Goal: Task Accomplishment & Management: Use online tool/utility

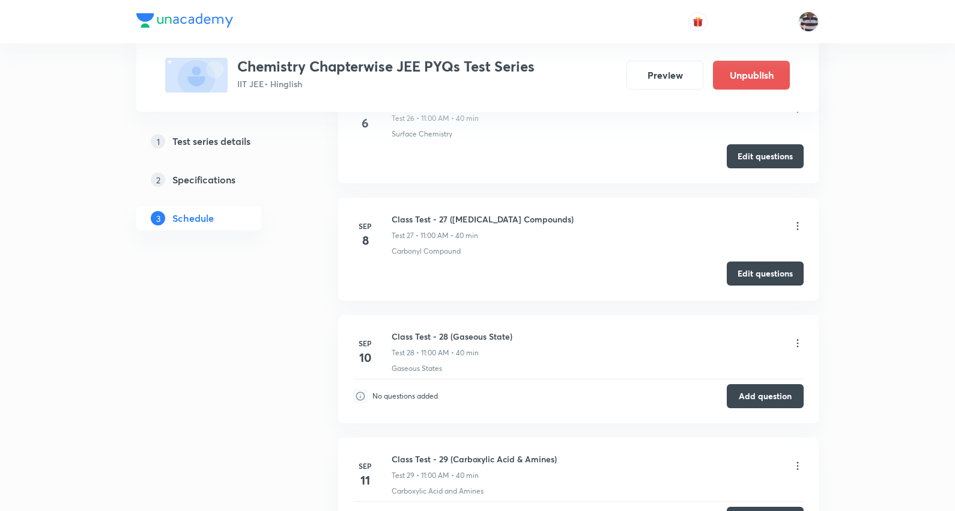
scroll to position [3595, 0]
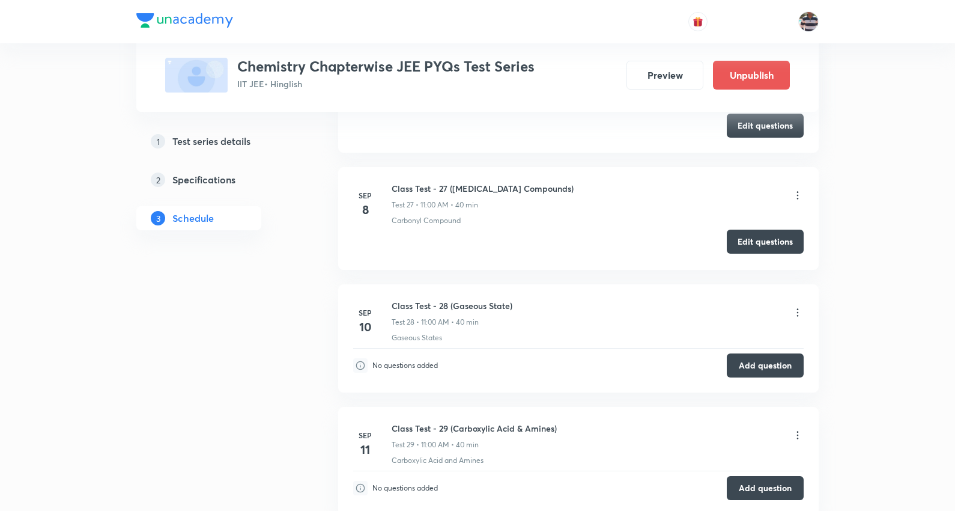
click at [765, 241] on button "Edit questions" at bounding box center [765, 242] width 77 height 24
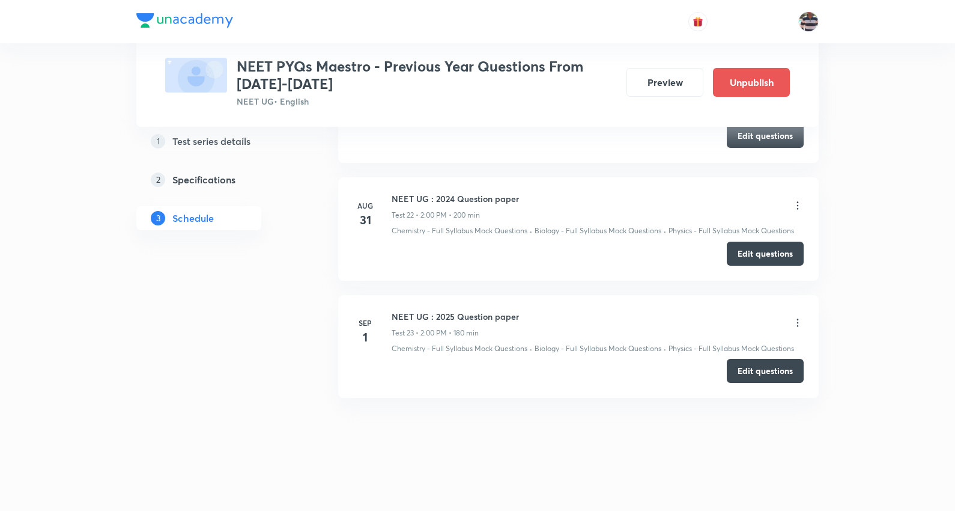
scroll to position [2874, 0]
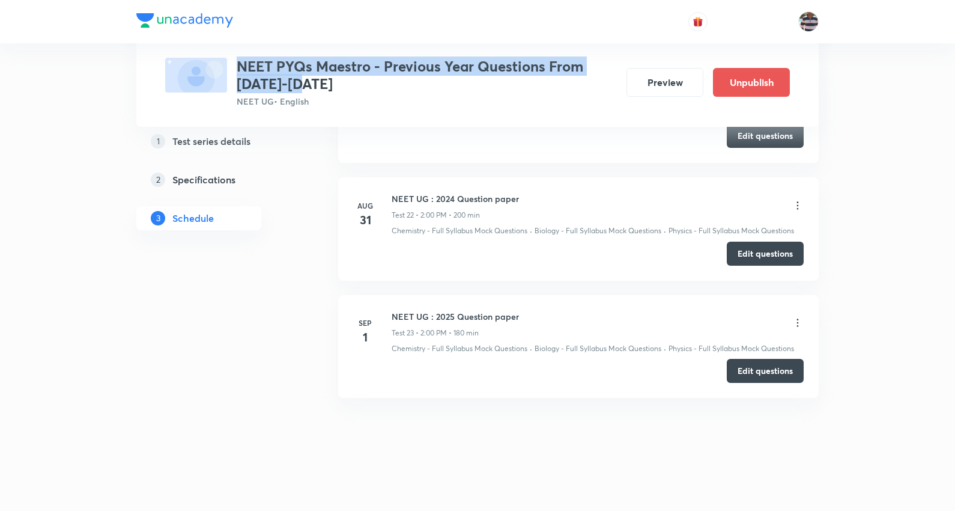
drag, startPoint x: 309, startPoint y: 72, endPoint x: 327, endPoint y: 78, distance: 19.0
click at [327, 78] on h3 "NEET PYQs Maestro - Previous Year Questions From 2012-2022" at bounding box center [427, 75] width 380 height 35
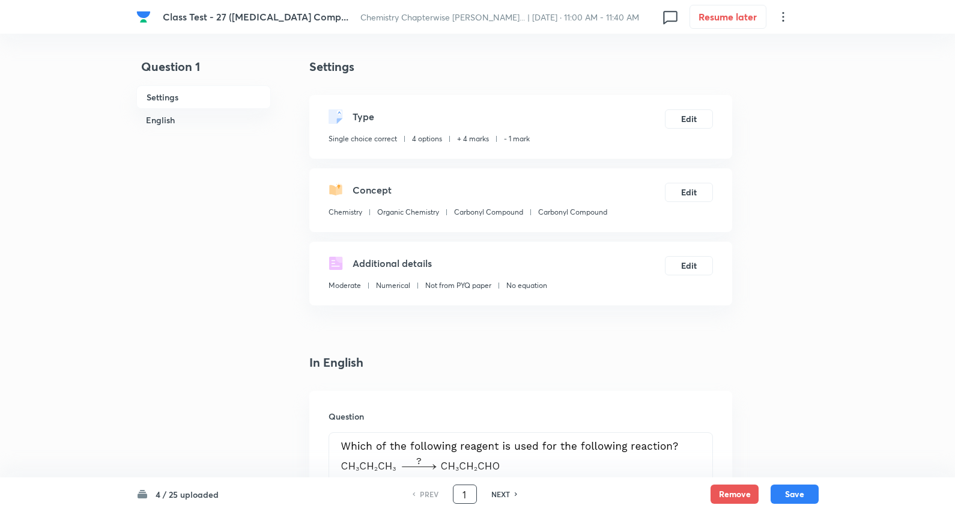
click at [466, 490] on input "1" at bounding box center [465, 494] width 23 height 21
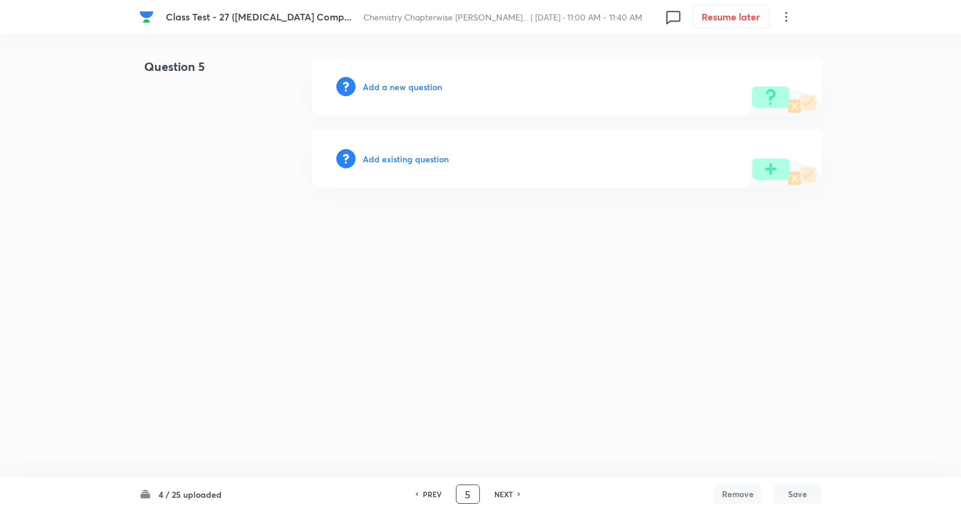
click at [427, 490] on h6 "PREV" at bounding box center [432, 494] width 19 height 11
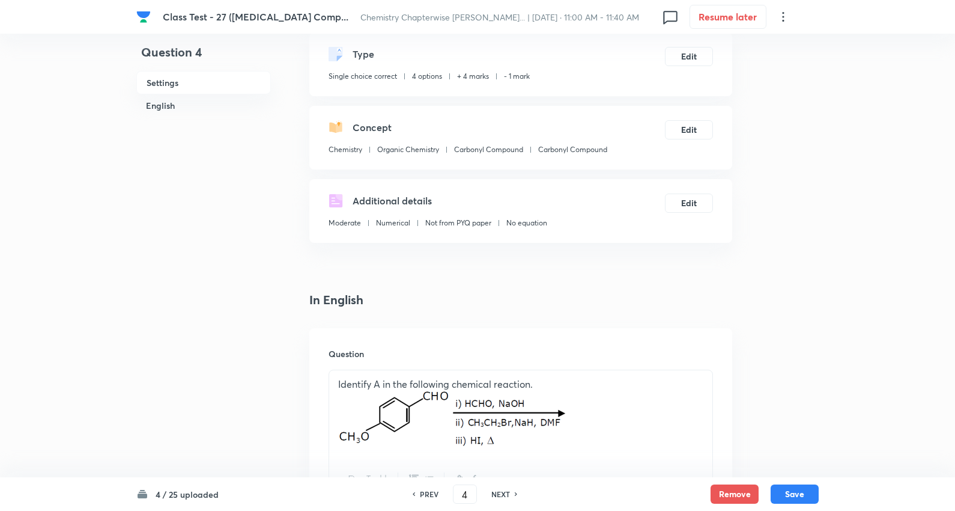
scroll to position [67, 0]
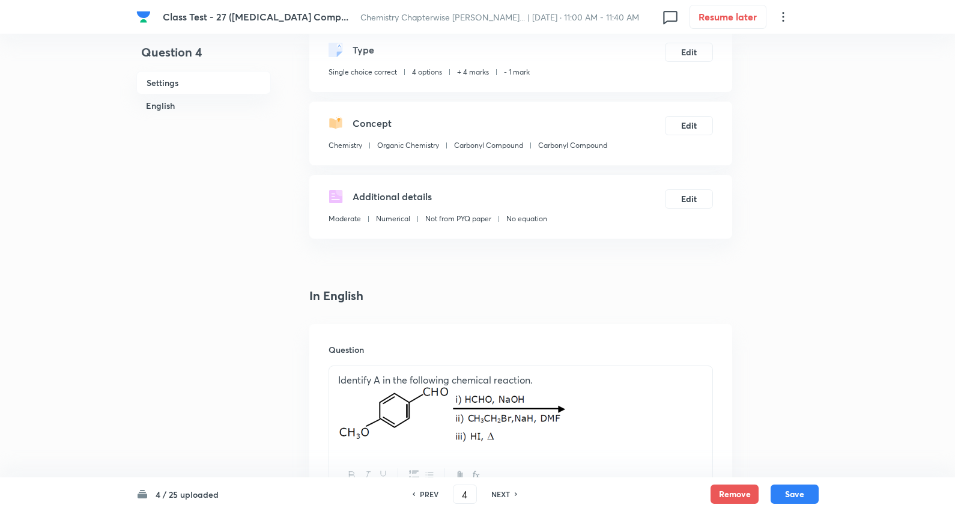
click at [499, 491] on h6 "NEXT" at bounding box center [501, 494] width 19 height 11
type input "5"
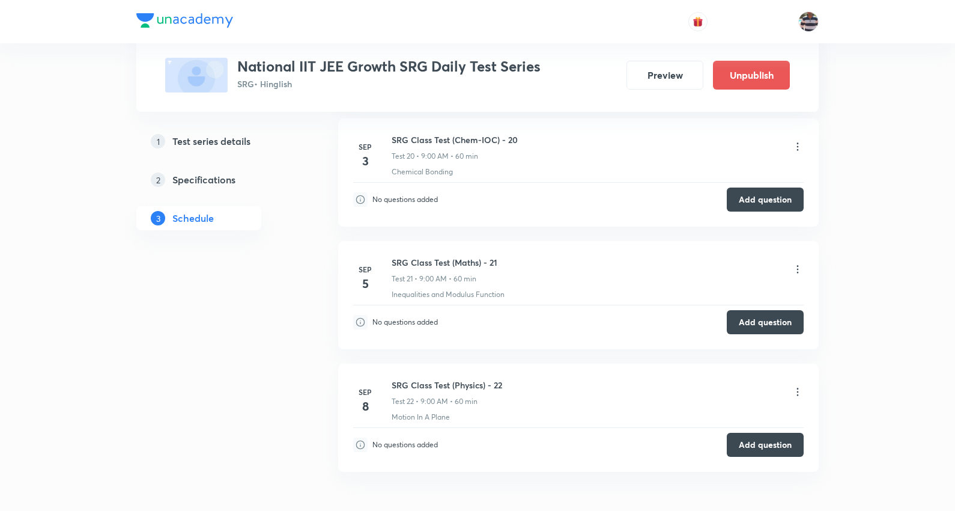
scroll to position [2895, 0]
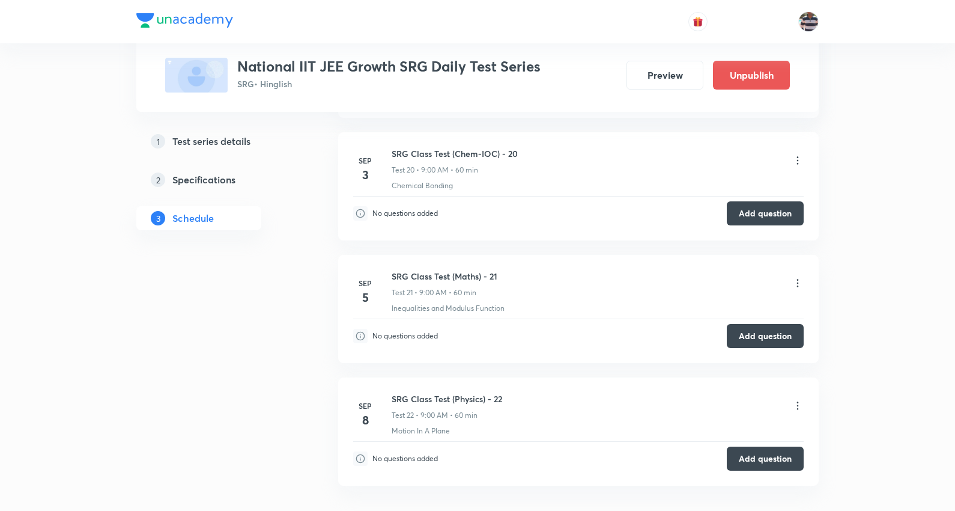
scroll to position [2828, 0]
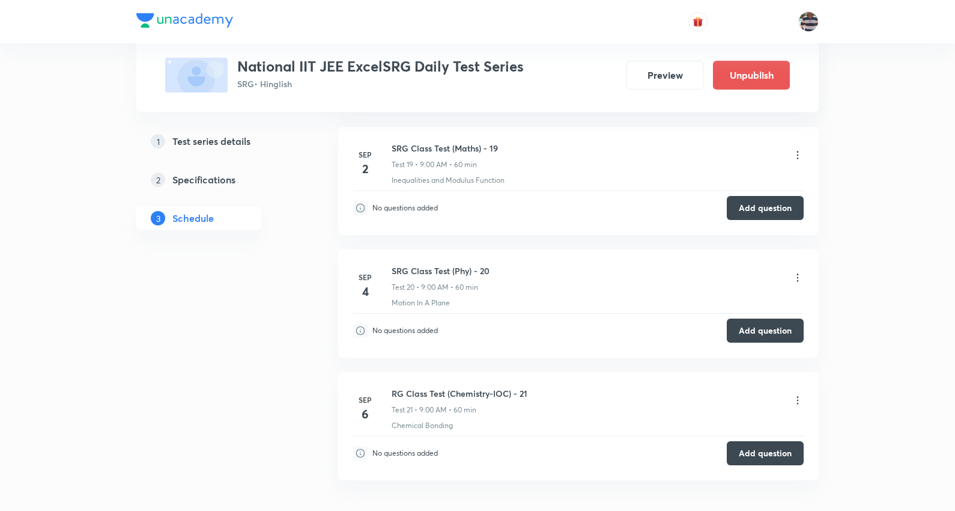
scroll to position [2789, 0]
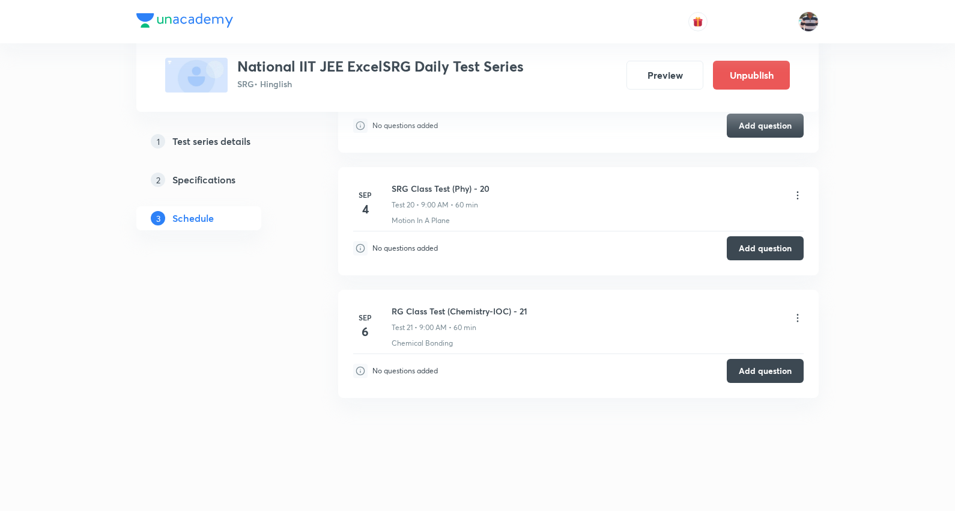
drag, startPoint x: 491, startPoint y: 411, endPoint x: 541, endPoint y: 49, distance: 365.2
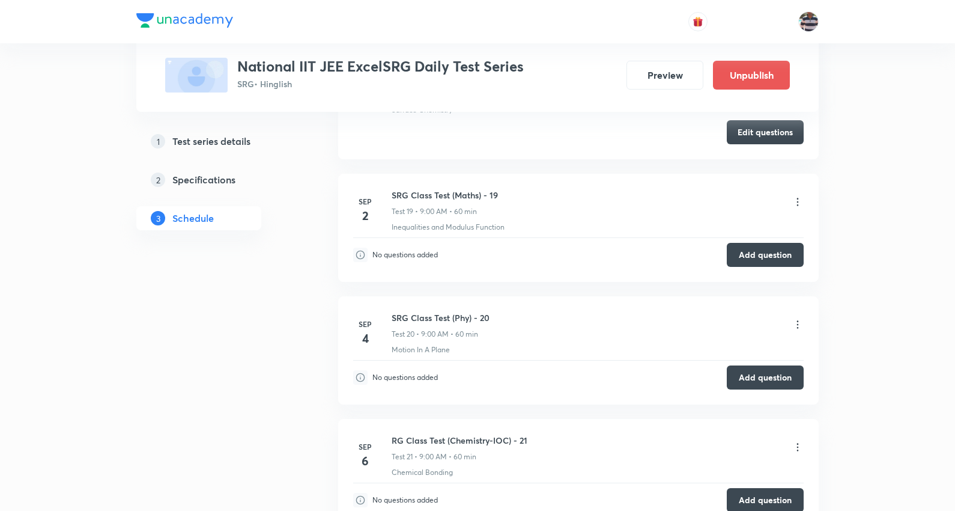
scroll to position [2723, 0]
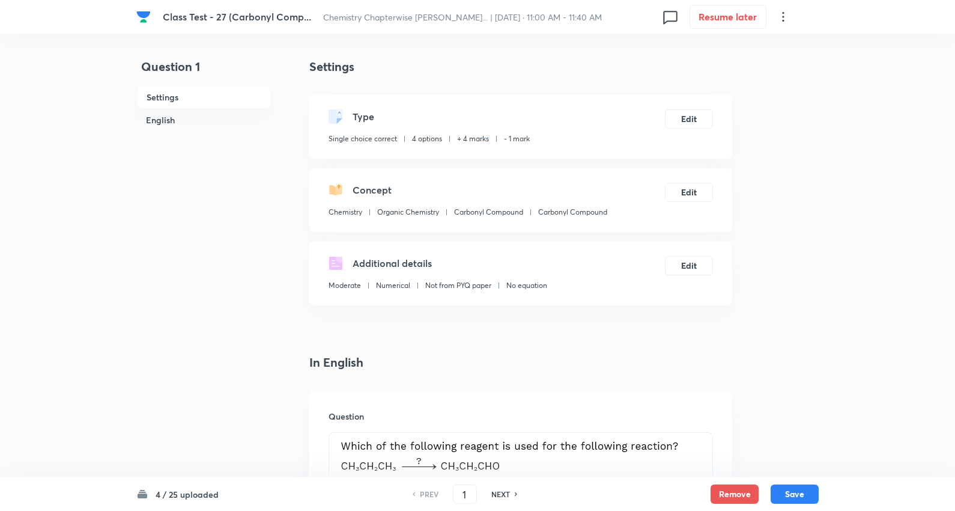
click at [507, 487] on div "PREV 1 ​ NEXT" at bounding box center [465, 493] width 155 height 19
click at [505, 489] on h6 "NEXT" at bounding box center [501, 494] width 19 height 11
type input "2"
checkbox input "false"
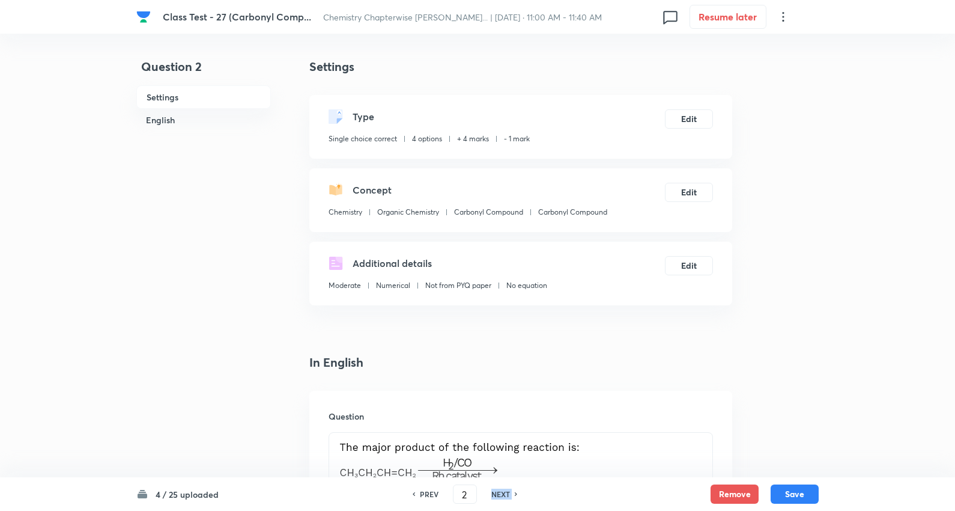
click at [505, 489] on h6 "NEXT" at bounding box center [501, 494] width 19 height 11
checkbox input "false"
type input "3"
click at [505, 489] on h6 "NEXT" at bounding box center [501, 494] width 19 height 11
checkbox input "false"
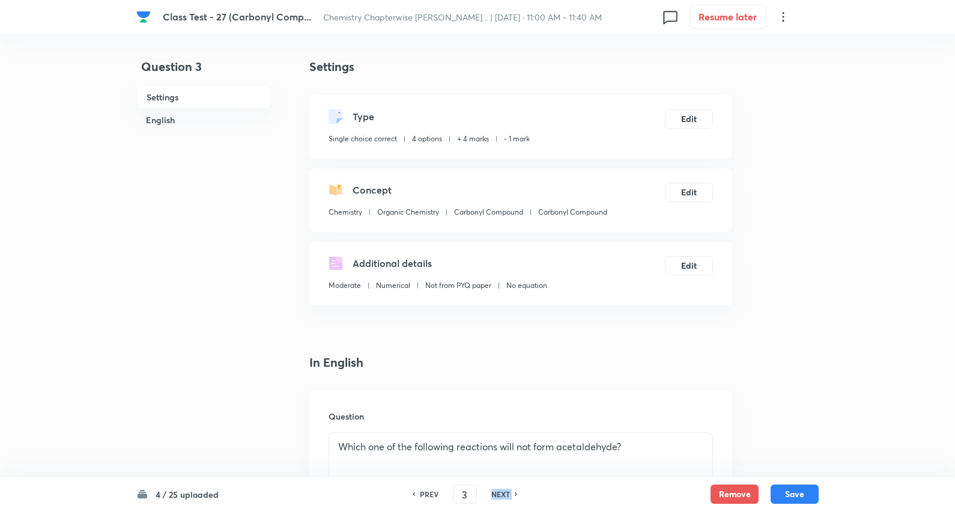
type input "4"
checkbox input "true"
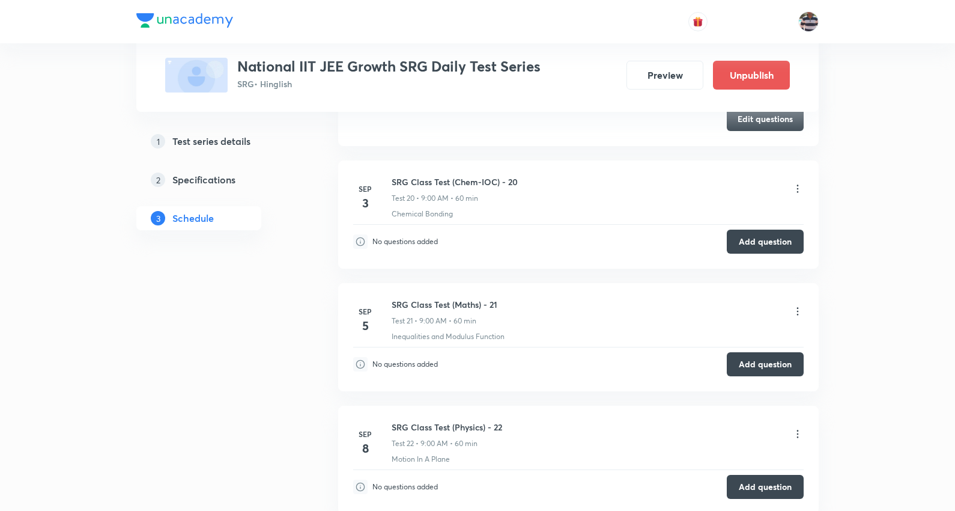
scroll to position [2761, 0]
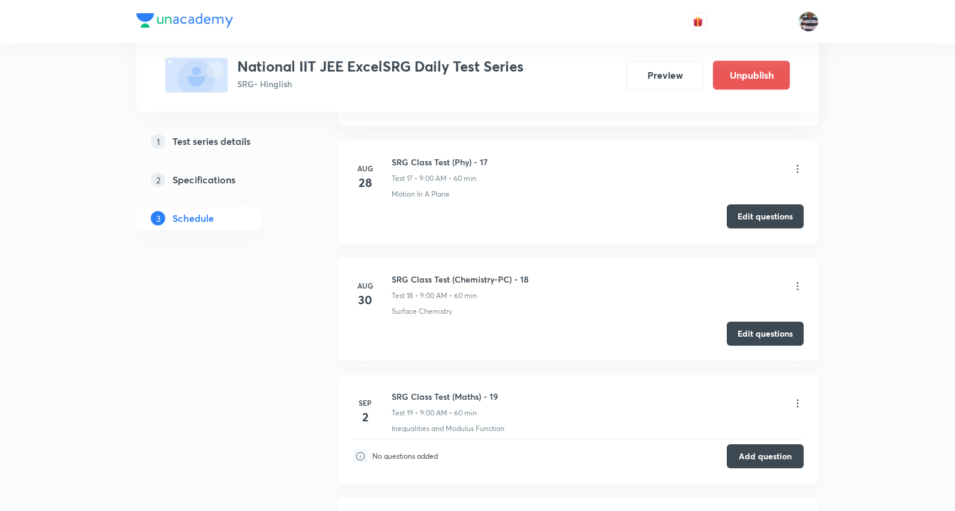
scroll to position [2455, 0]
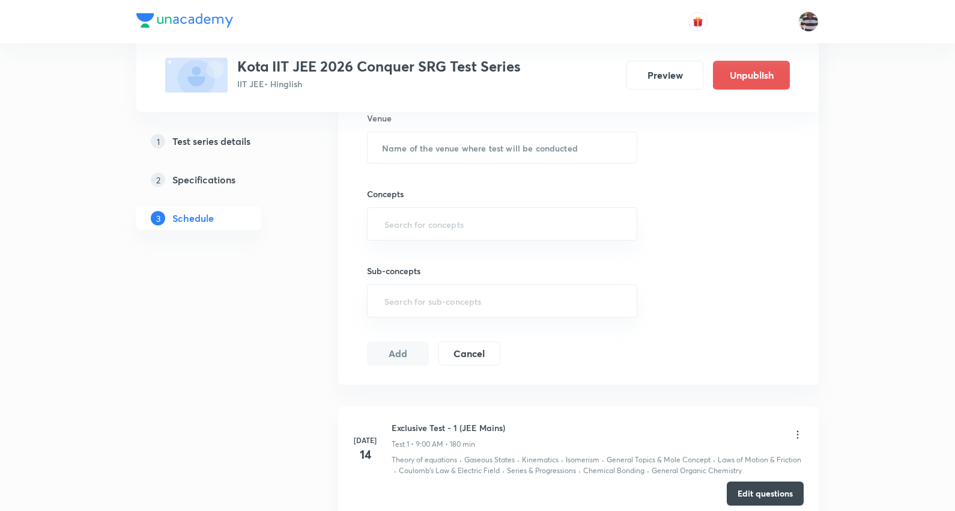
scroll to position [1186, 0]
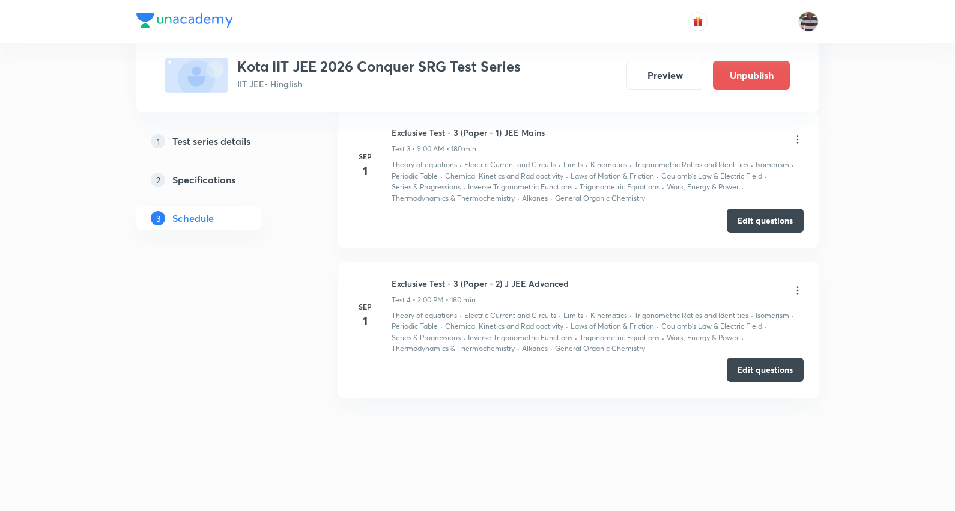
click at [774, 368] on button "Edit questions" at bounding box center [765, 370] width 77 height 24
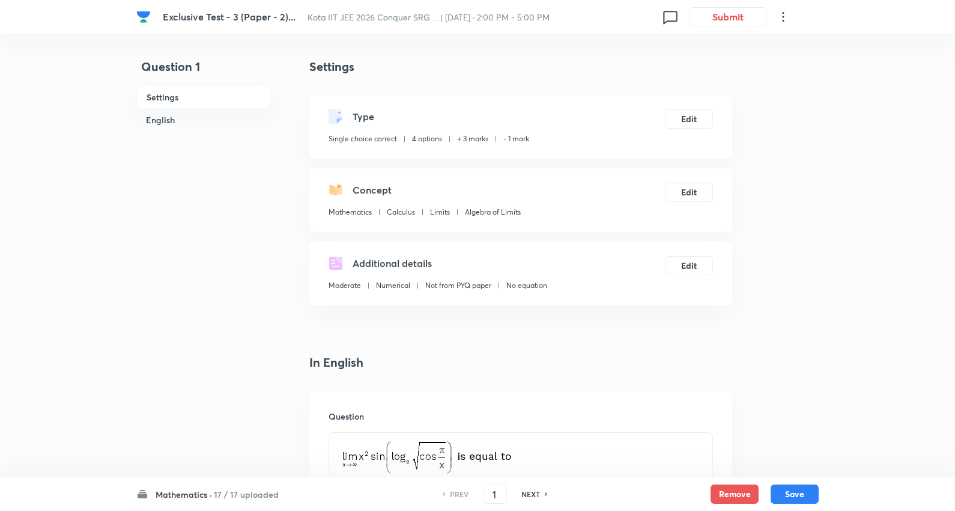
click at [209, 487] on div "Mathematics · 17 / 17 uploaded PREV 1 ​ NEXT Remove Save" at bounding box center [477, 494] width 683 height 34
click at [209, 491] on h6 "Mathematics ·" at bounding box center [184, 494] width 56 height 13
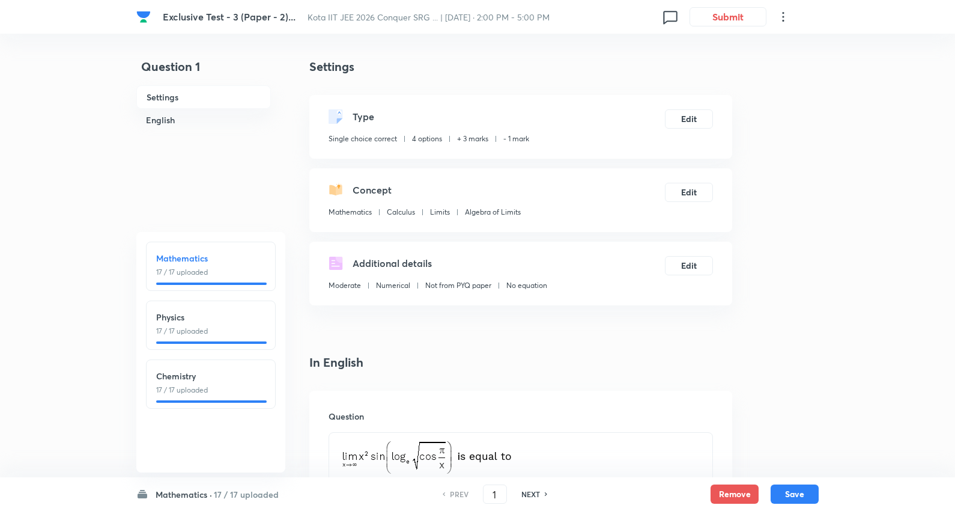
click at [218, 326] on p "17 / 17 uploaded" at bounding box center [210, 331] width 109 height 11
type input "18"
checkbox input "false"
checkbox input "true"
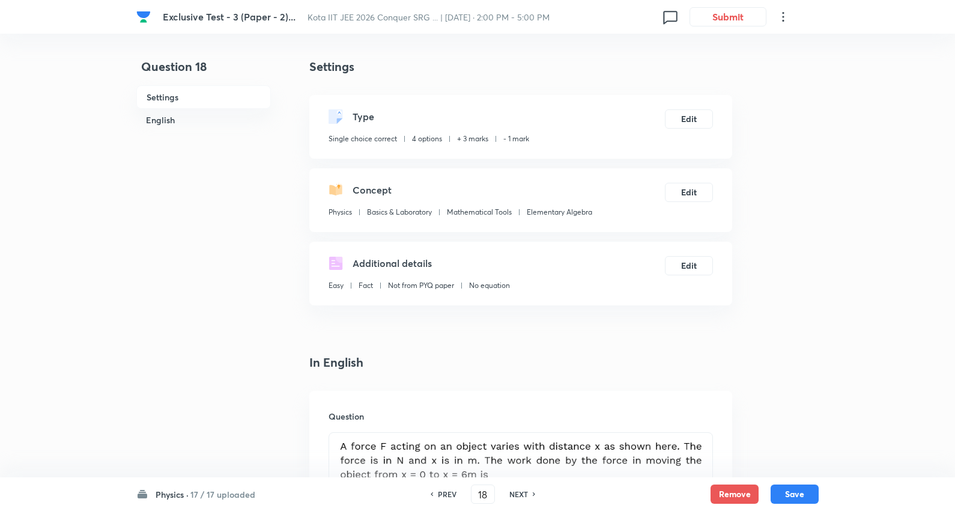
click at [522, 487] on div "PREV 18 ​ NEXT" at bounding box center [483, 493] width 155 height 19
click at [520, 490] on h6 "NEXT" at bounding box center [519, 494] width 19 height 11
type input "19"
checkbox input "true"
checkbox input "false"
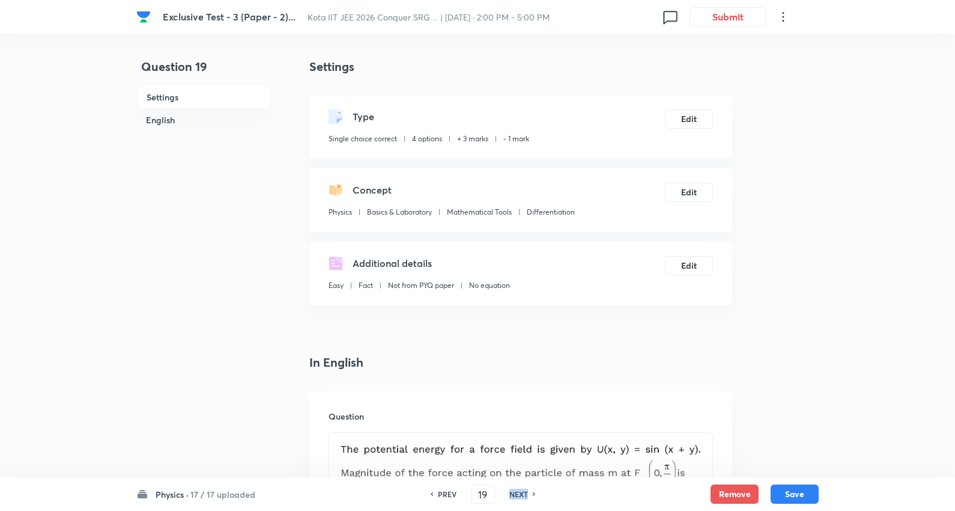
click at [520, 490] on h6 "NEXT" at bounding box center [519, 494] width 19 height 11
checkbox input "false"
type input "20"
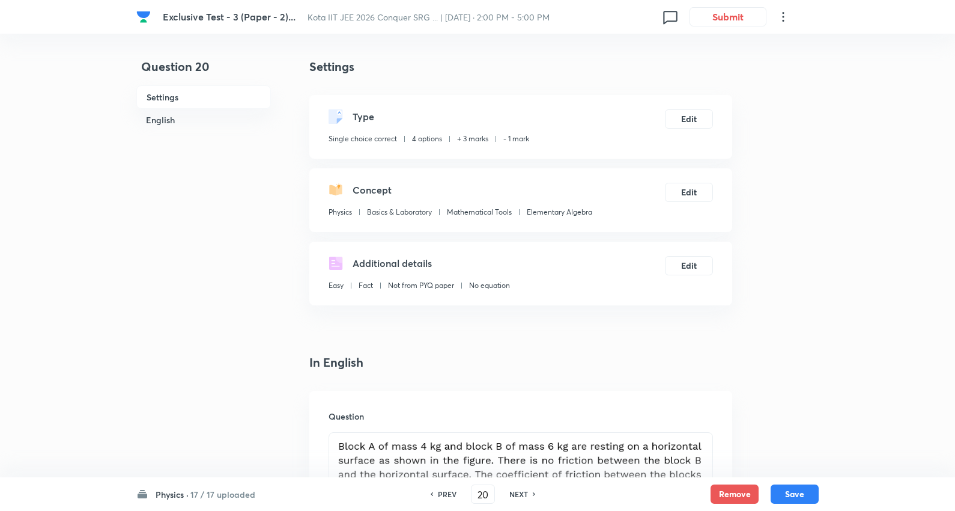
click at [443, 494] on h6 "PREV" at bounding box center [447, 494] width 19 height 11
checkbox input "false"
type input "19"
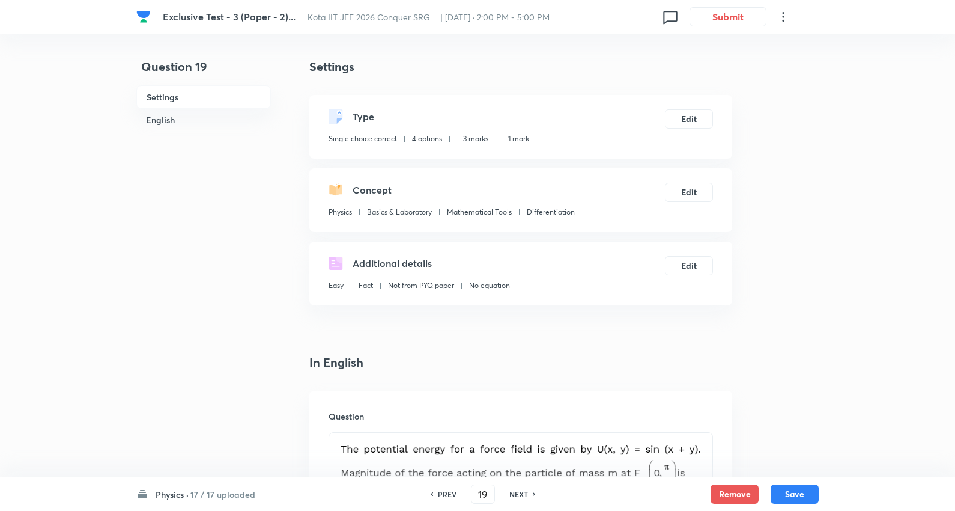
click at [192, 489] on h6 "17 / 17 uploaded" at bounding box center [222, 494] width 65 height 13
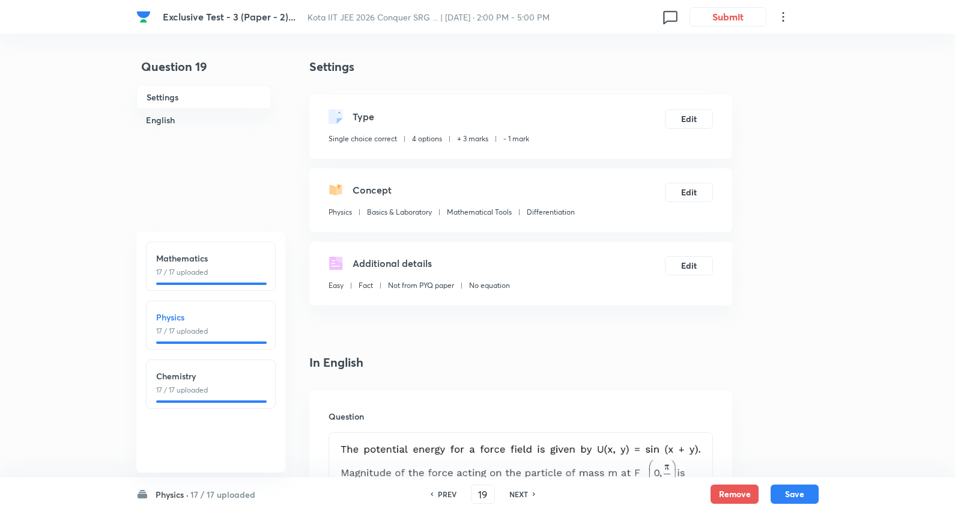
click at [203, 320] on h6 "Physics" at bounding box center [210, 317] width 109 height 13
checkbox input "false"
type input "18"
checkbox input "true"
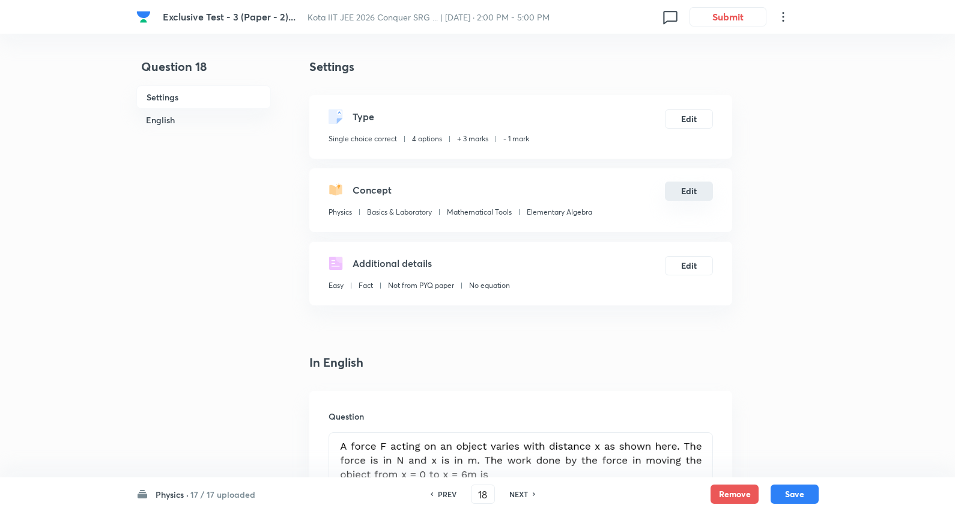
click at [693, 196] on button "Edit" at bounding box center [689, 190] width 48 height 19
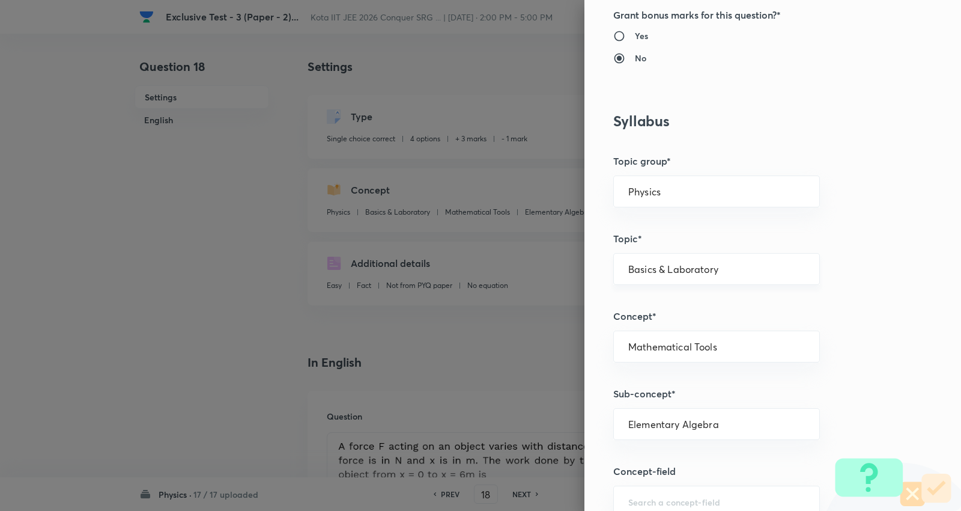
scroll to position [534, 0]
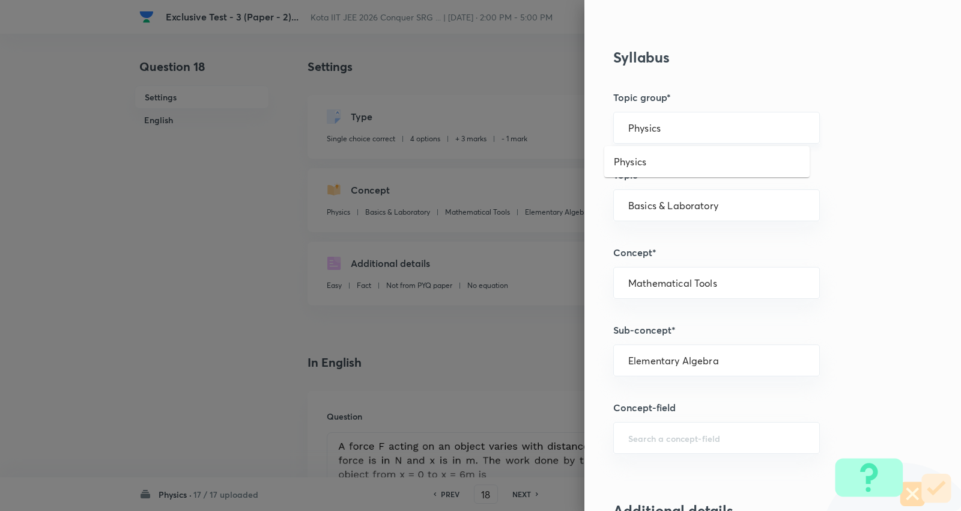
click at [661, 125] on input "Physics" at bounding box center [717, 127] width 177 height 11
click at [644, 160] on li "Physics" at bounding box center [708, 162] width 206 height 22
drag, startPoint x: 678, startPoint y: 365, endPoint x: 672, endPoint y: 362, distance: 7.0
click at [678, 365] on input "text" at bounding box center [717, 360] width 177 height 11
paste input "Work"
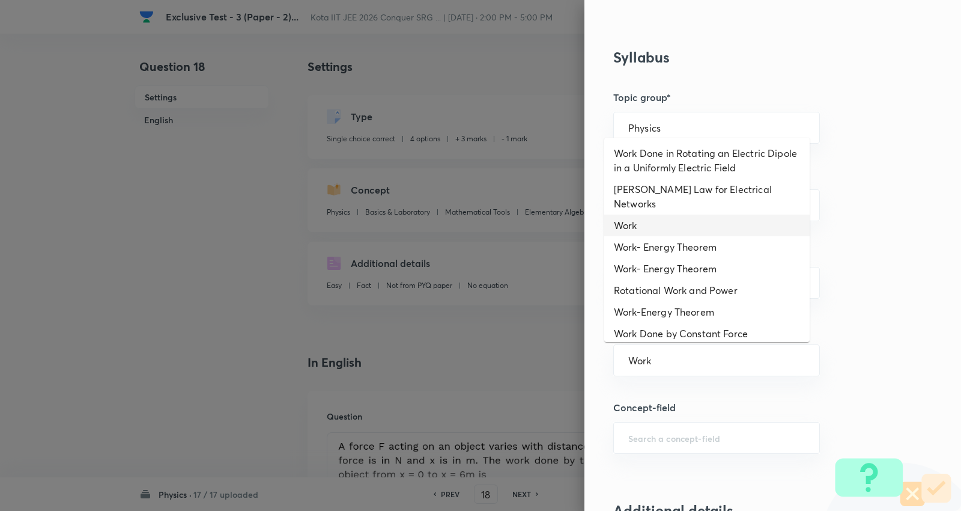
click at [650, 215] on li "Work" at bounding box center [708, 226] width 206 height 22
type input "Work"
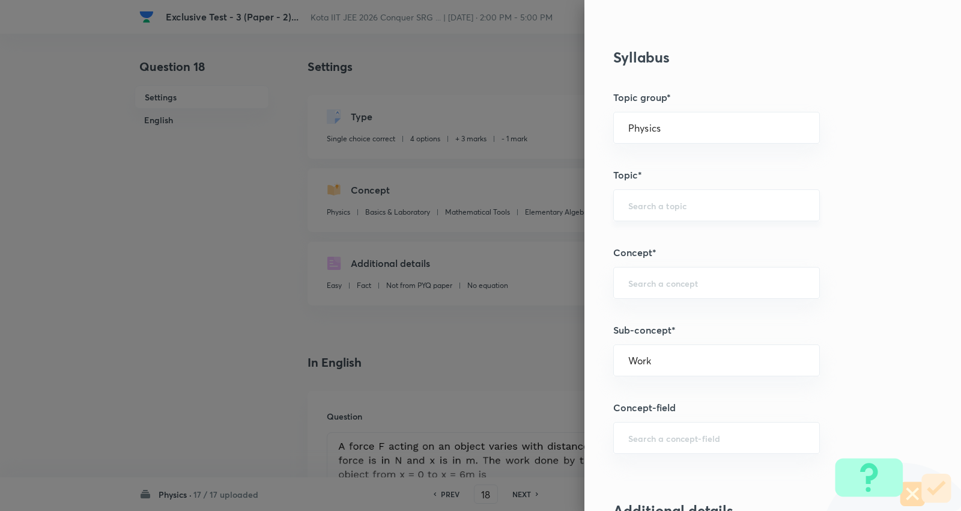
type input "Mechanics"
type input "Work, Energy & Power"
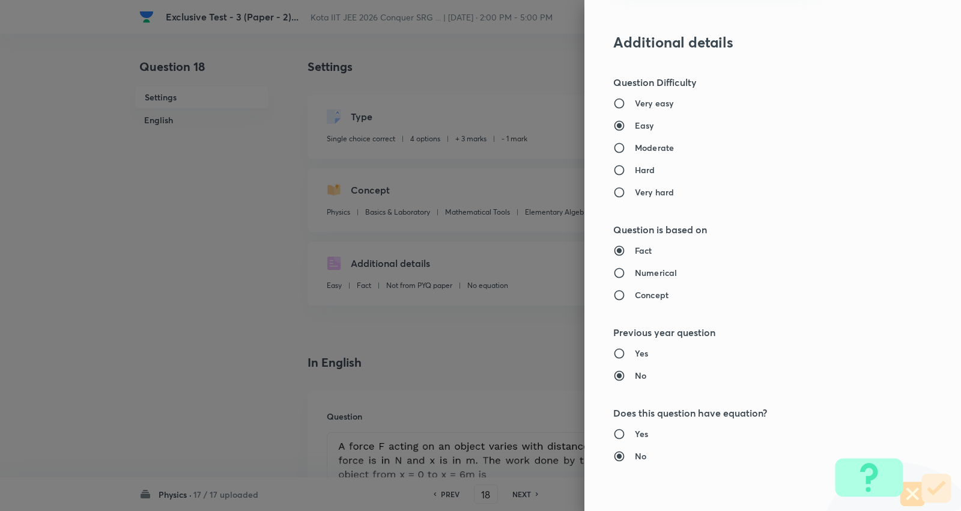
scroll to position [1068, 0]
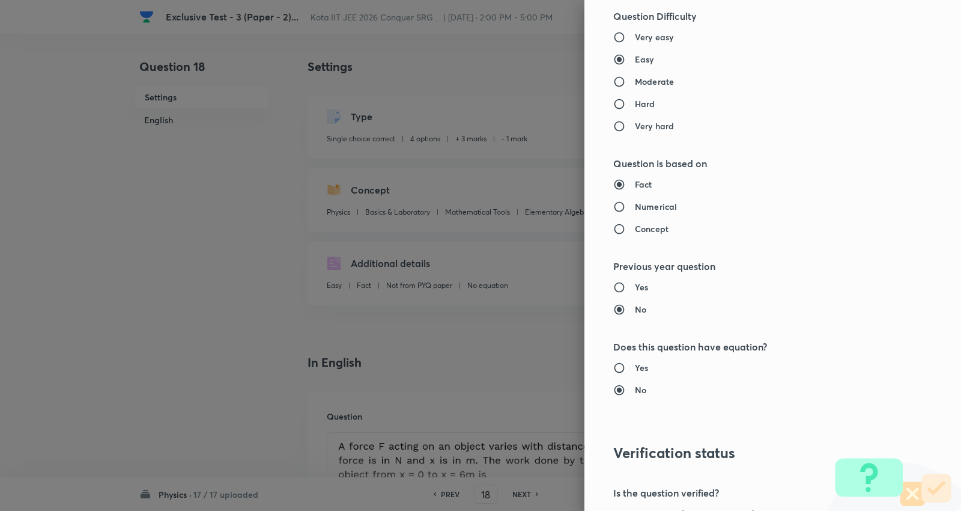
click at [644, 79] on h6 "Moderate" at bounding box center [654, 81] width 39 height 13
click at [635, 79] on input "Moderate" at bounding box center [625, 82] width 22 height 12
radio input "true"
radio input "false"
click at [639, 200] on h6 "Numerical" at bounding box center [656, 206] width 42 height 13
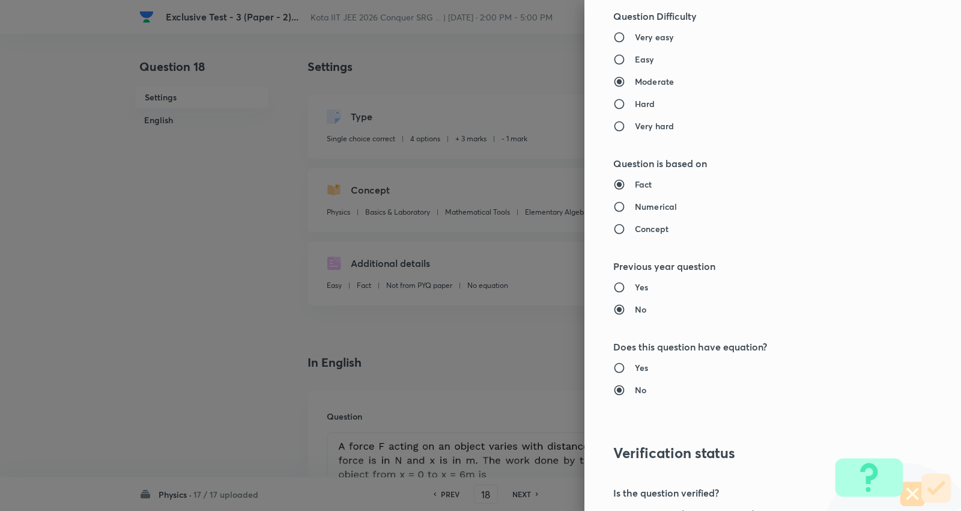
click at [635, 201] on input "Numerical" at bounding box center [625, 207] width 22 height 12
radio input "true"
radio input "false"
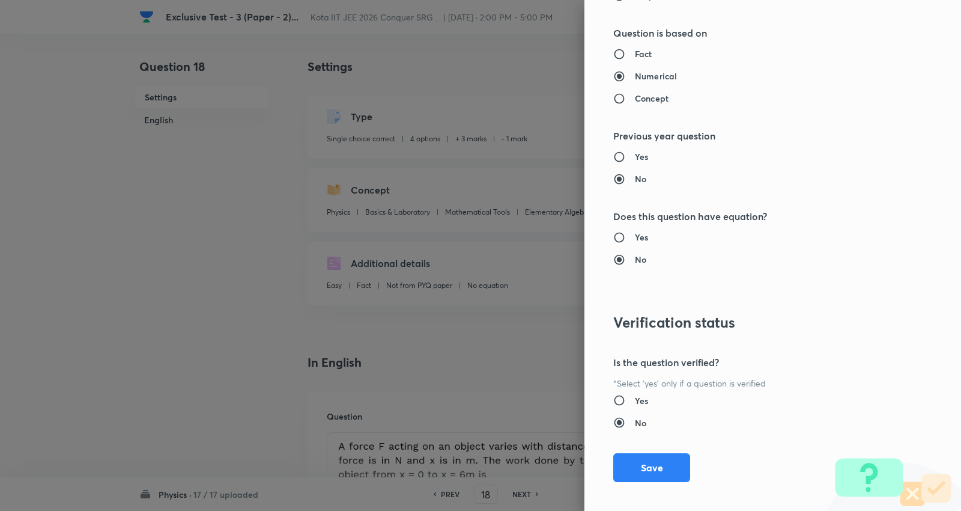
scroll to position [1208, 0]
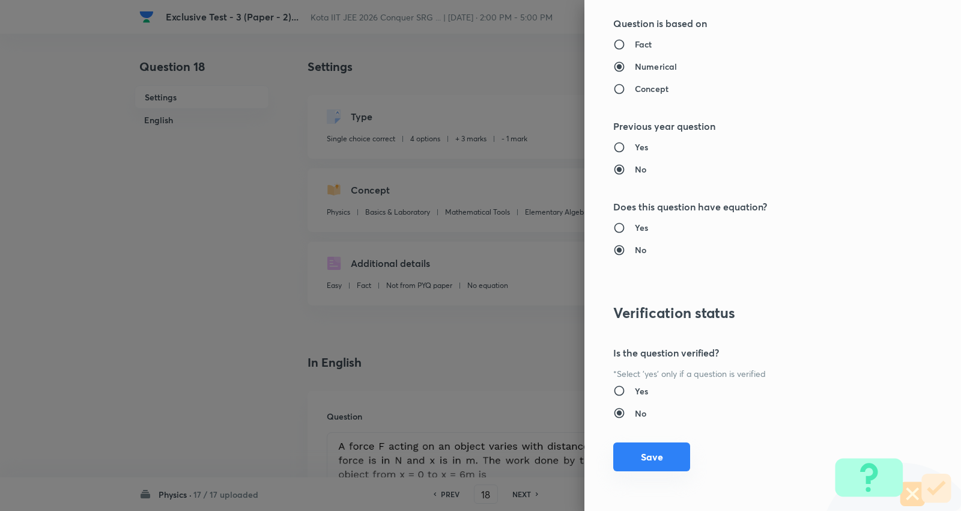
click at [641, 442] on button "Save" at bounding box center [652, 456] width 77 height 29
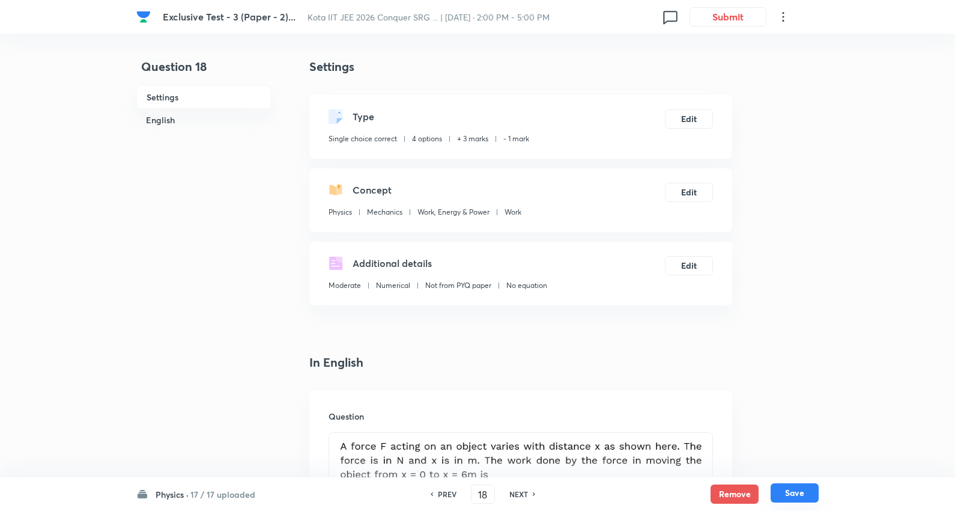
click at [791, 492] on button "Save" at bounding box center [795, 492] width 48 height 19
type input "19"
checkbox input "false"
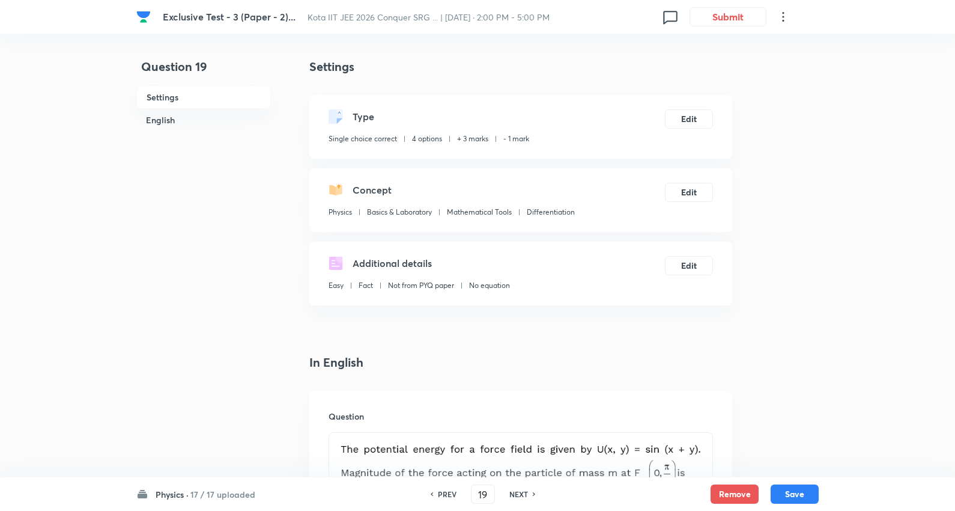
checkbox input "true"
click at [695, 195] on button "Edit" at bounding box center [689, 190] width 48 height 19
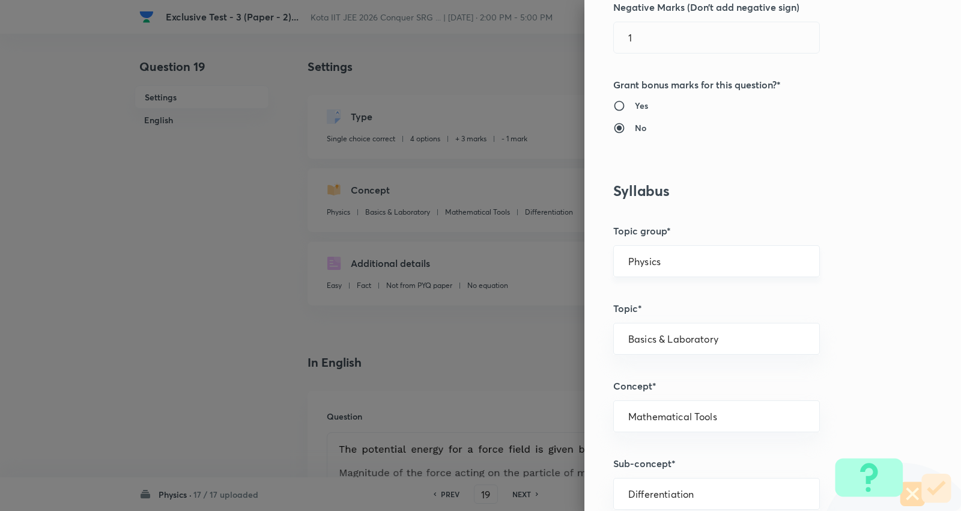
scroll to position [467, 0]
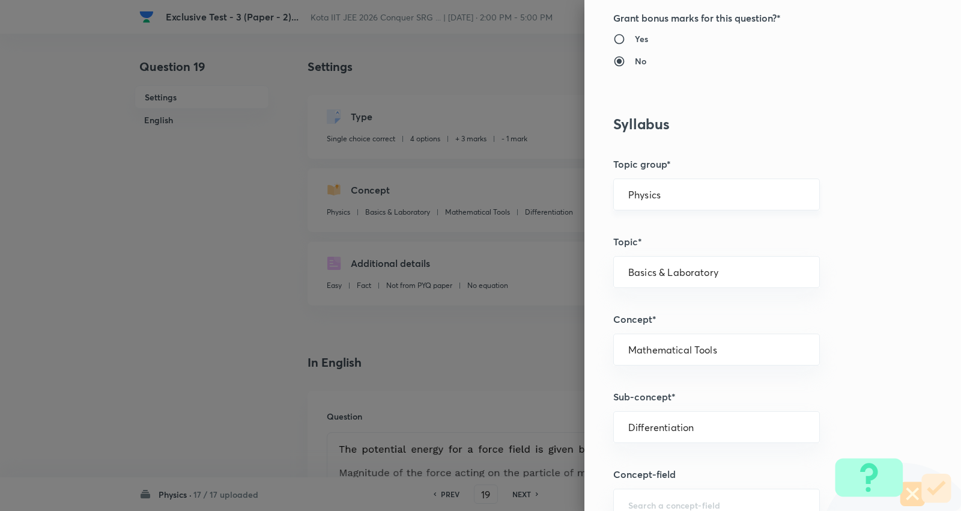
click at [665, 190] on input "Physics" at bounding box center [717, 194] width 177 height 11
click at [642, 230] on li "Physics" at bounding box center [708, 229] width 206 height 22
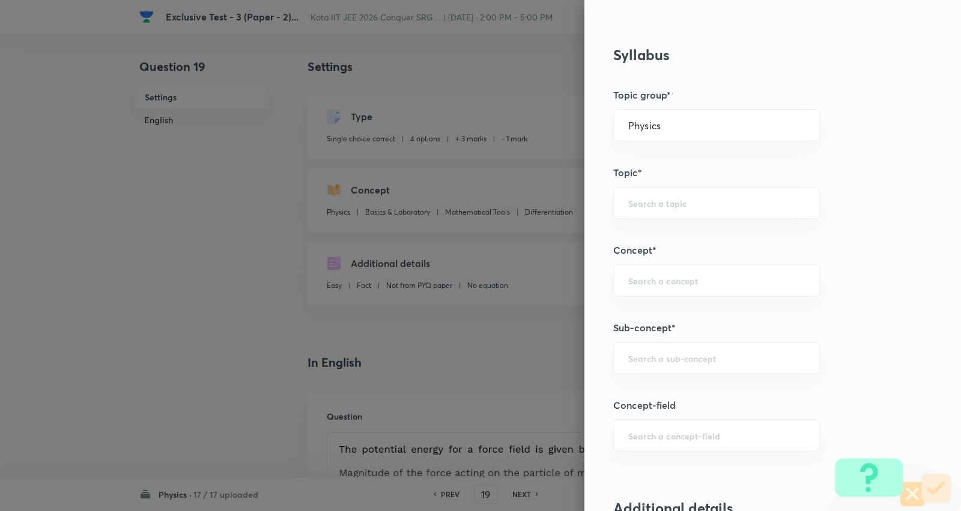
scroll to position [601, 0]
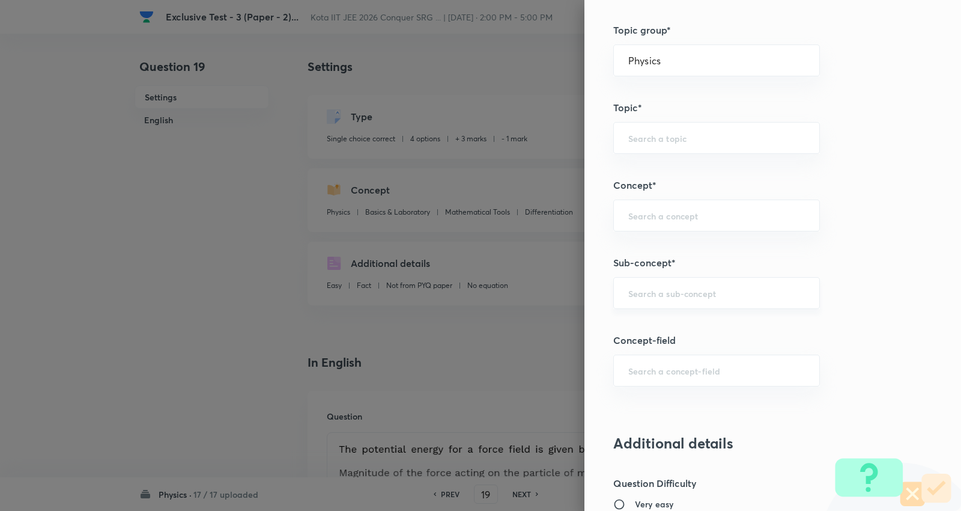
click at [665, 295] on input "text" at bounding box center [717, 292] width 177 height 11
paste input "Work"
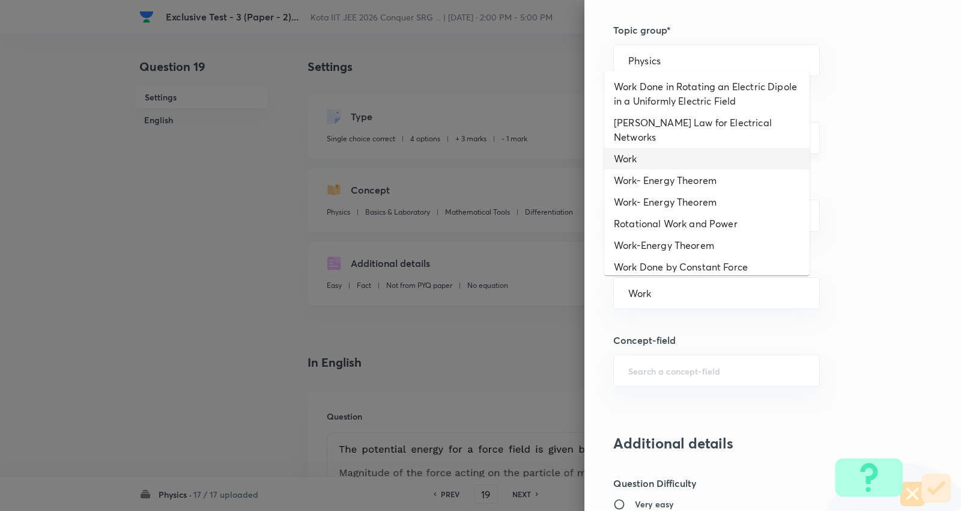
click at [639, 148] on li "Work" at bounding box center [708, 159] width 206 height 22
type input "Work"
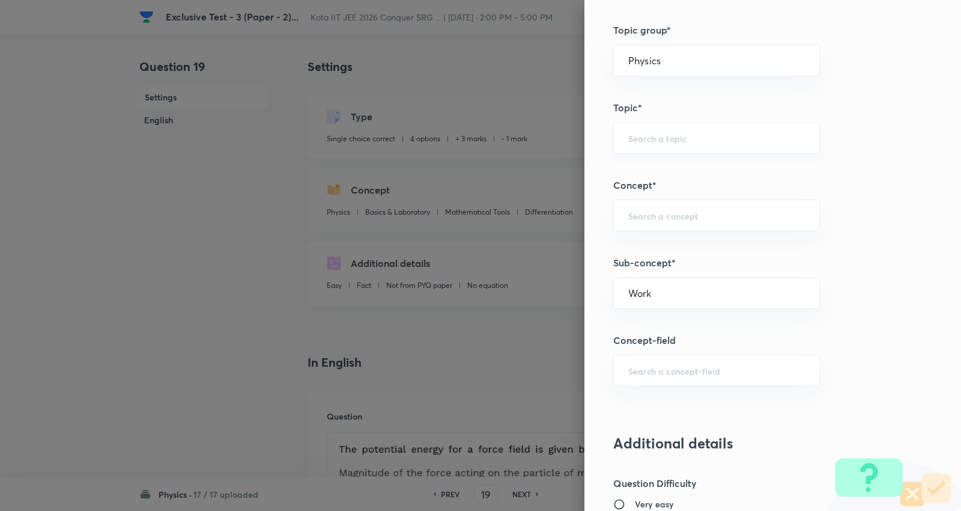
type input "Mechanics"
type input "Work, Energy & Power"
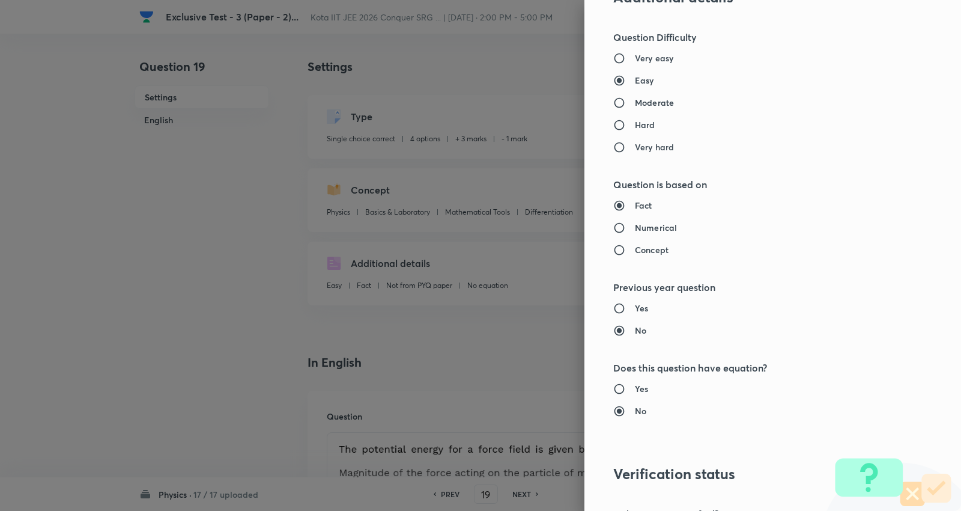
scroll to position [1208, 0]
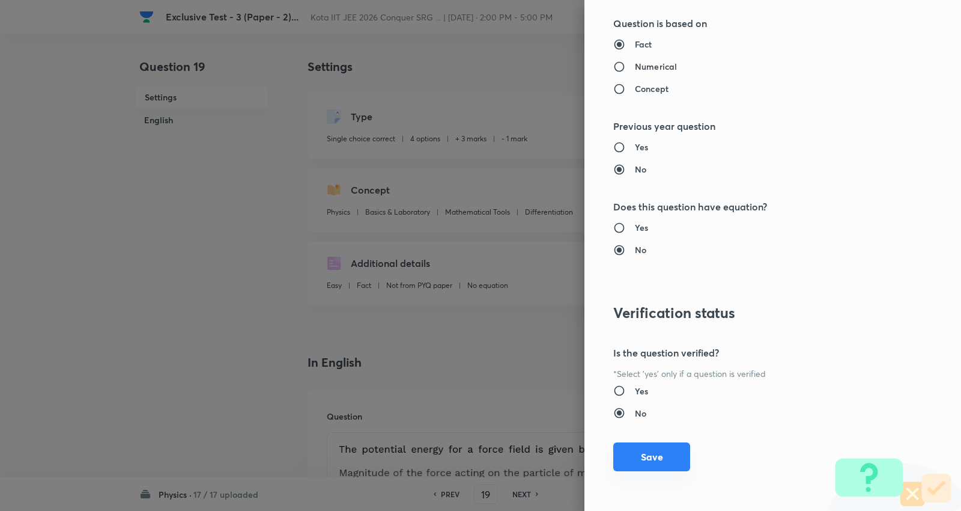
click at [626, 460] on button "Save" at bounding box center [652, 456] width 77 height 29
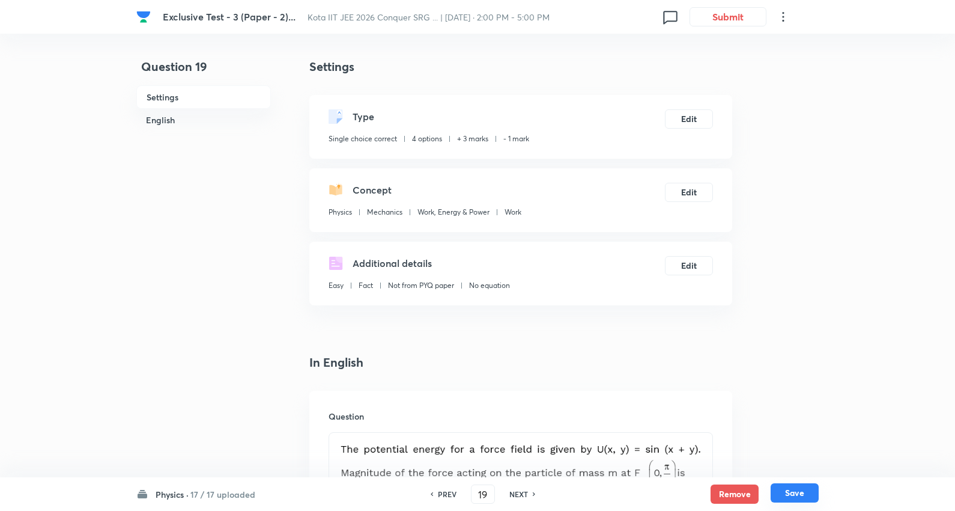
click at [800, 494] on button "Save" at bounding box center [795, 492] width 48 height 19
type input "20"
checkbox input "true"
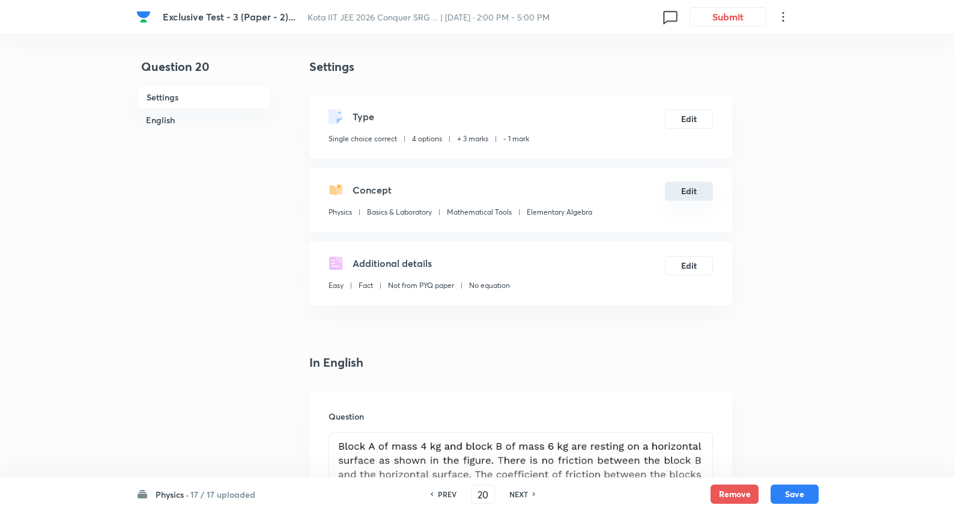
click at [683, 191] on button "Edit" at bounding box center [689, 190] width 48 height 19
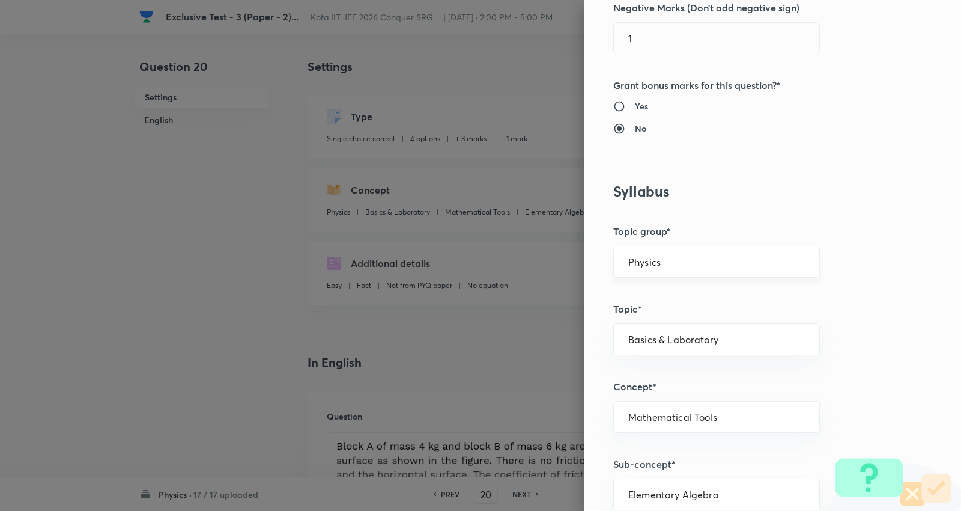
scroll to position [400, 0]
drag, startPoint x: 669, startPoint y: 259, endPoint x: 650, endPoint y: 293, distance: 38.8
click at [669, 261] on input "Physics" at bounding box center [717, 260] width 177 height 11
click at [648, 299] on li "Physics" at bounding box center [708, 295] width 206 height 22
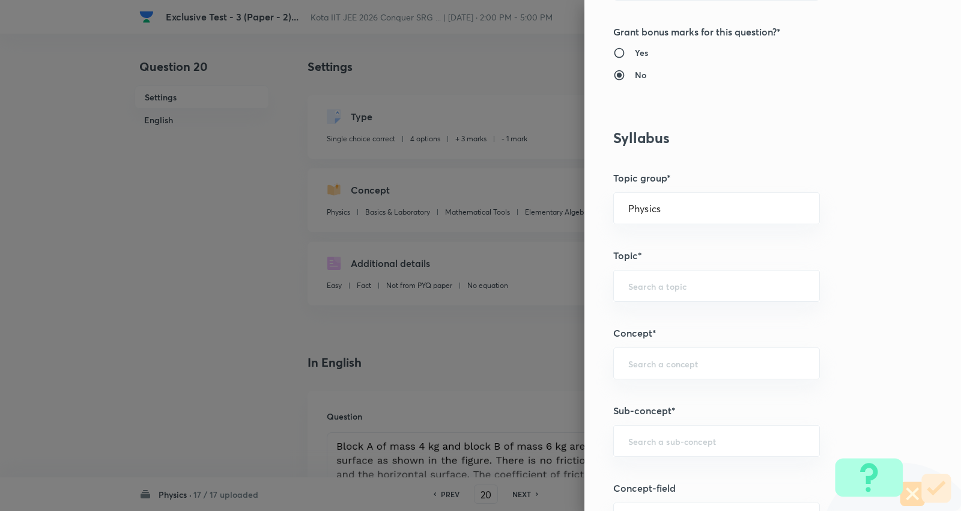
scroll to position [534, 0]
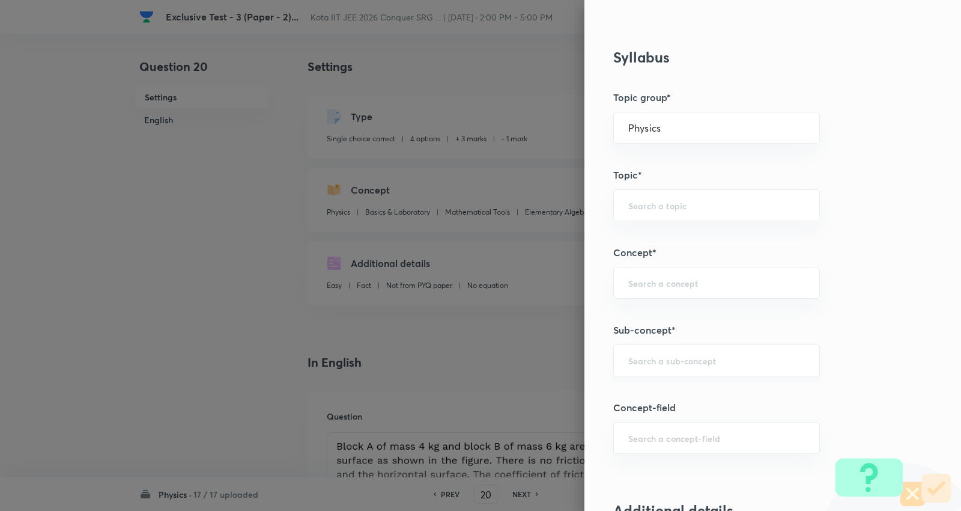
click at [681, 355] on input "text" at bounding box center [717, 360] width 177 height 11
paste input "Concept of Force"
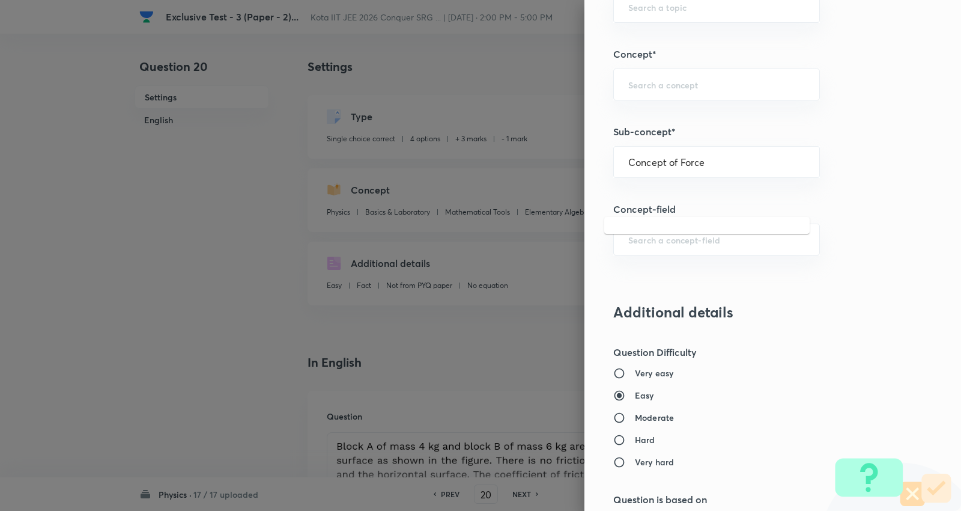
scroll to position [668, 0]
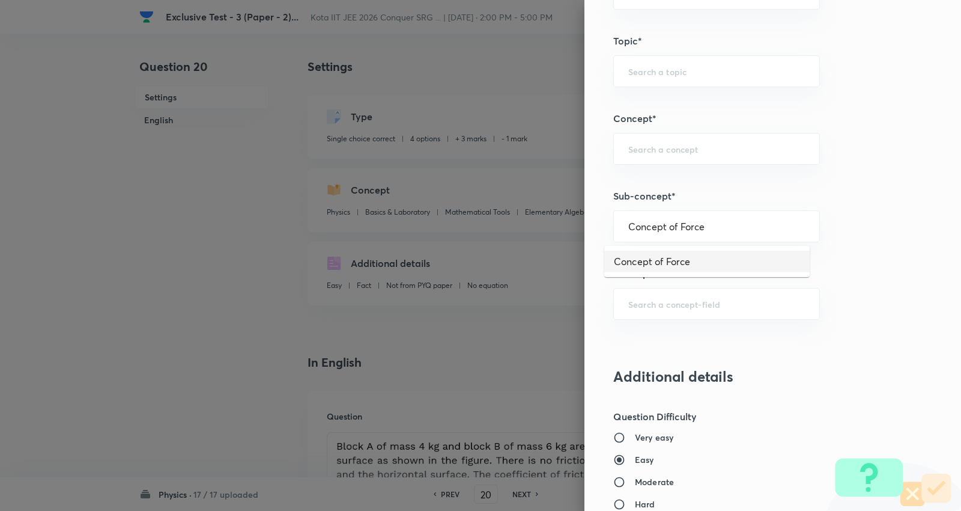
click at [685, 258] on li "Concept of Force" at bounding box center [708, 262] width 206 height 22
type input "Concept of Force"
type input "Mechanics"
type input "Laws of Motion & Friction"
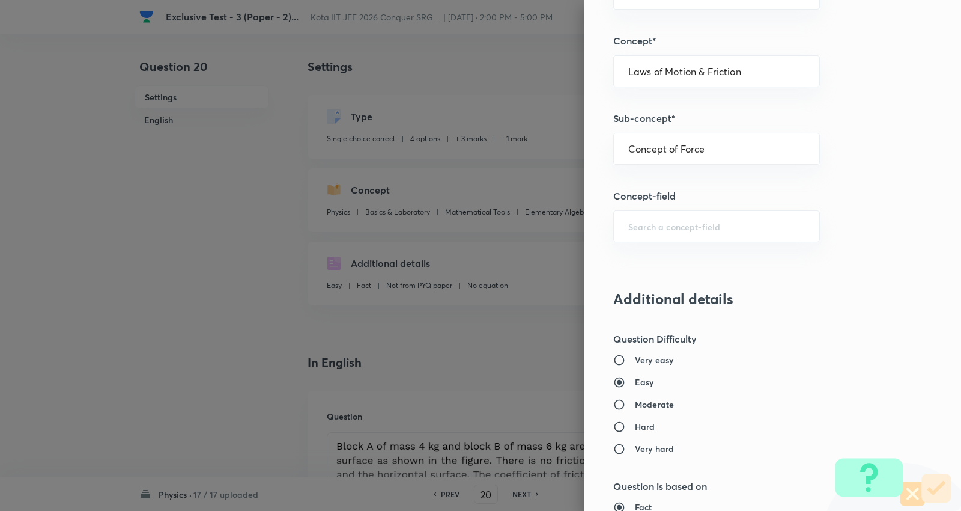
scroll to position [801, 0]
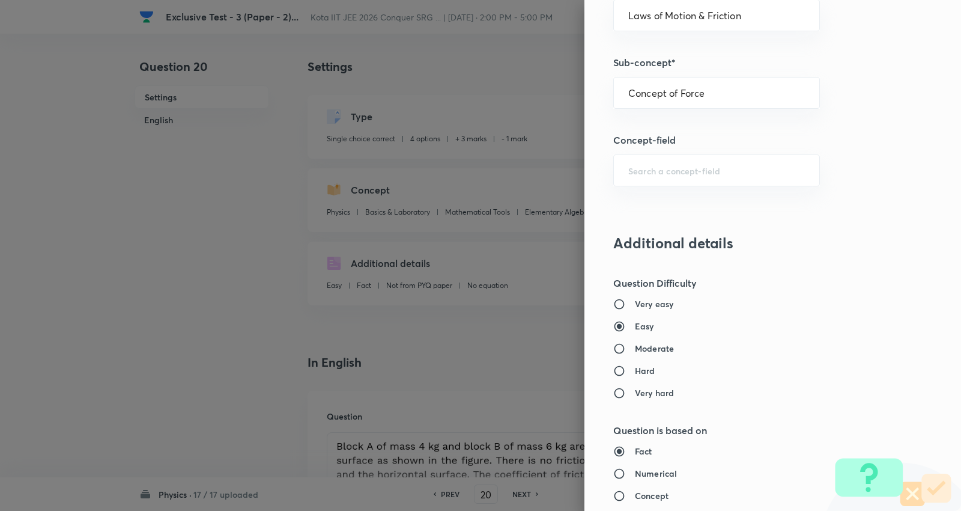
click at [652, 350] on h6 "Moderate" at bounding box center [654, 348] width 39 height 13
click at [635, 350] on input "Moderate" at bounding box center [625, 349] width 22 height 12
radio input "true"
radio input "false"
click at [648, 472] on h6 "Numerical" at bounding box center [656, 473] width 42 height 13
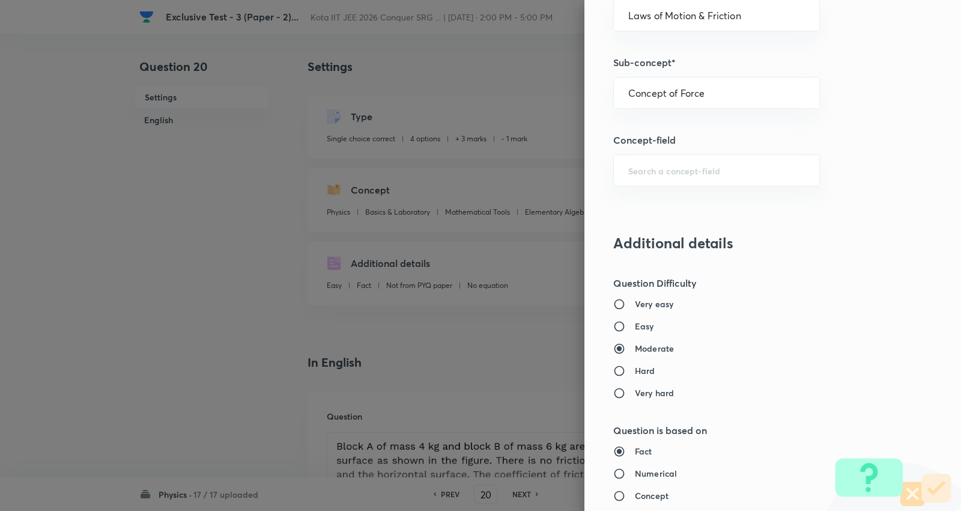
click at [635, 472] on input "Numerical" at bounding box center [625, 474] width 22 height 12
radio input "true"
radio input "false"
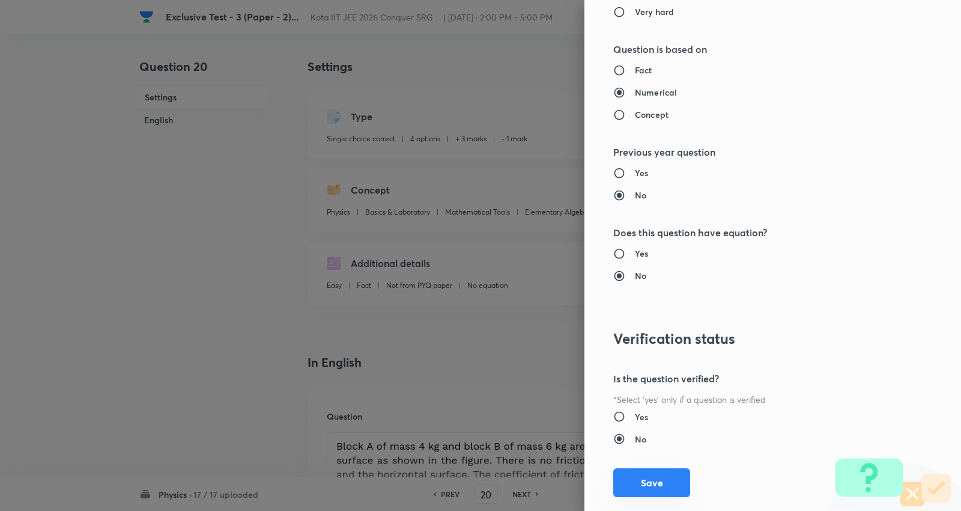
scroll to position [1208, 0]
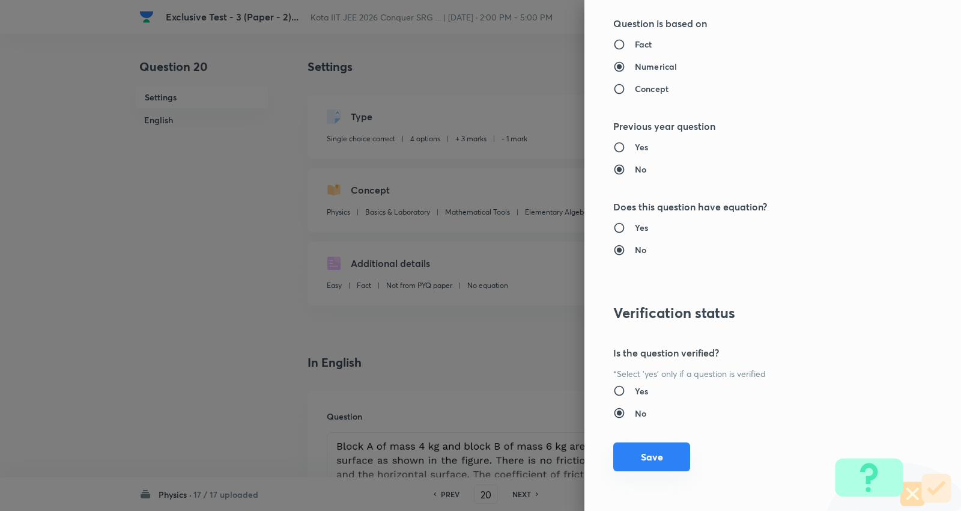
click at [633, 461] on button "Save" at bounding box center [652, 456] width 77 height 29
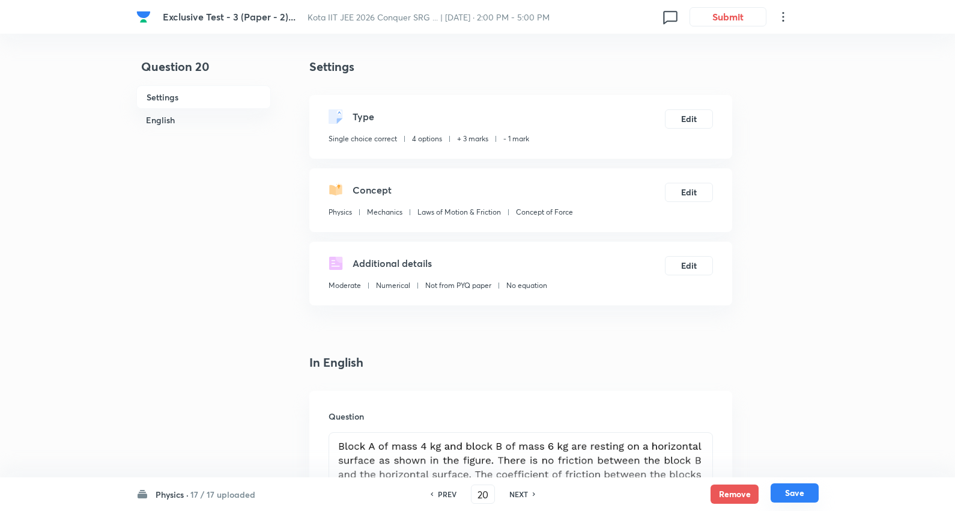
click at [808, 493] on button "Save" at bounding box center [795, 492] width 48 height 19
type input "21"
checkbox input "false"
checkbox input "true"
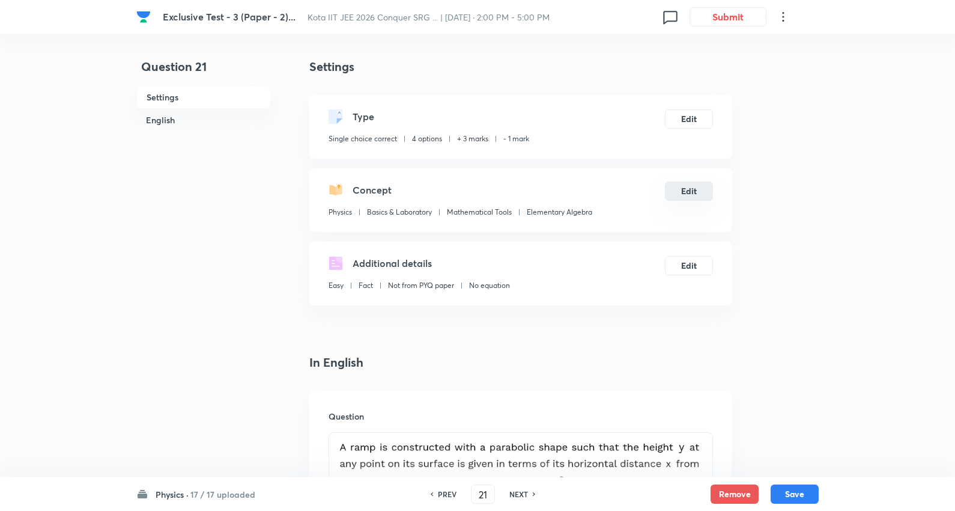
click at [689, 189] on button "Edit" at bounding box center [689, 190] width 48 height 19
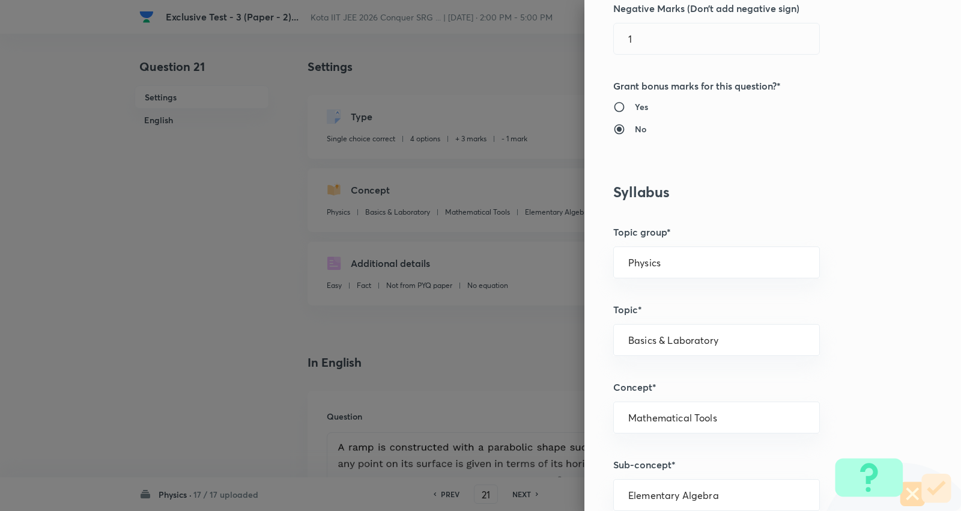
scroll to position [400, 0]
click at [659, 261] on input "Physics" at bounding box center [717, 260] width 177 height 11
click at [626, 291] on li "Physics" at bounding box center [708, 295] width 206 height 22
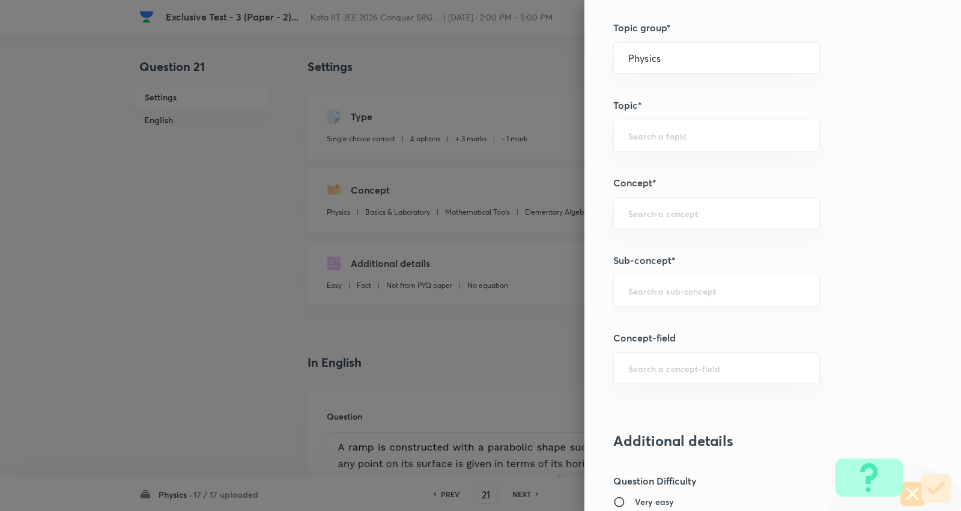
scroll to position [668, 0]
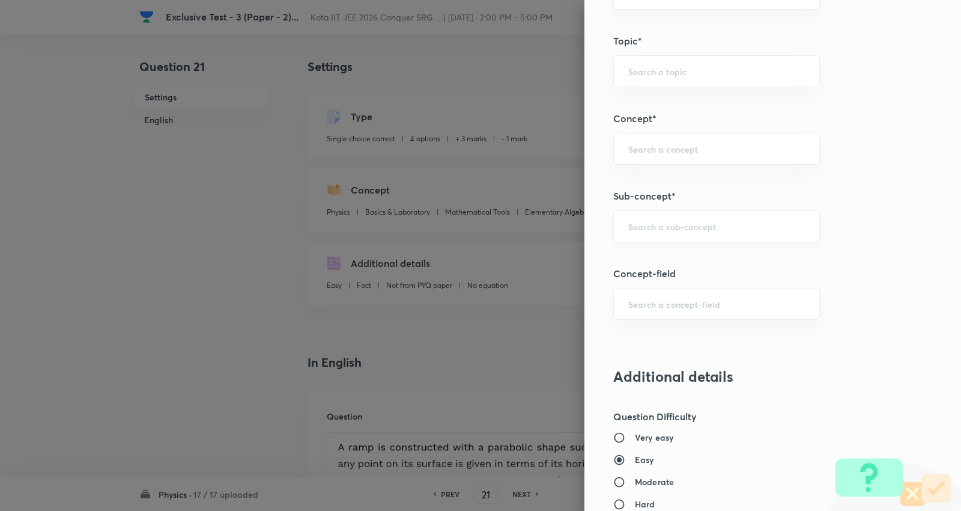
click at [675, 240] on div "​" at bounding box center [717, 226] width 207 height 32
paste input "Concept of Force"
click at [660, 260] on li "Concept of Force" at bounding box center [708, 262] width 206 height 22
type input "Concept of Force"
type input "Mechanics"
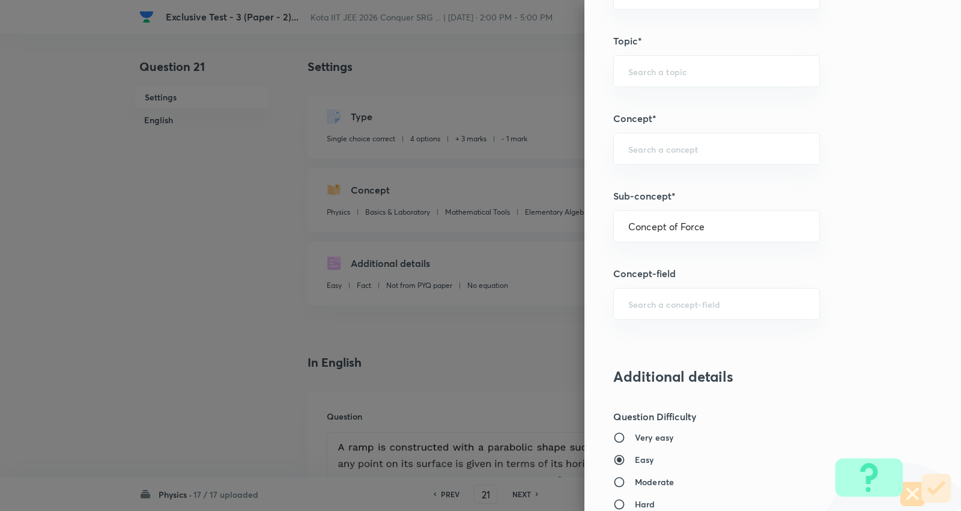
type input "Laws of Motion & Friction"
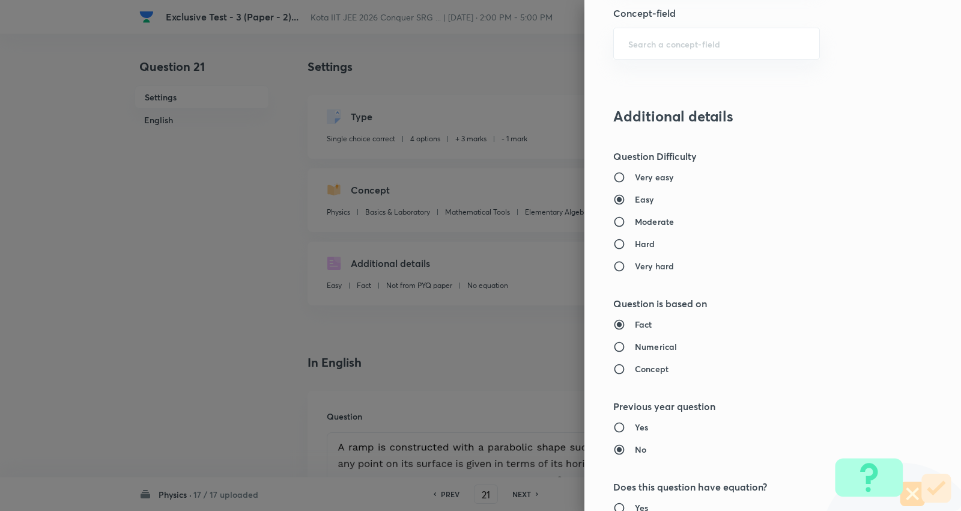
scroll to position [934, 0]
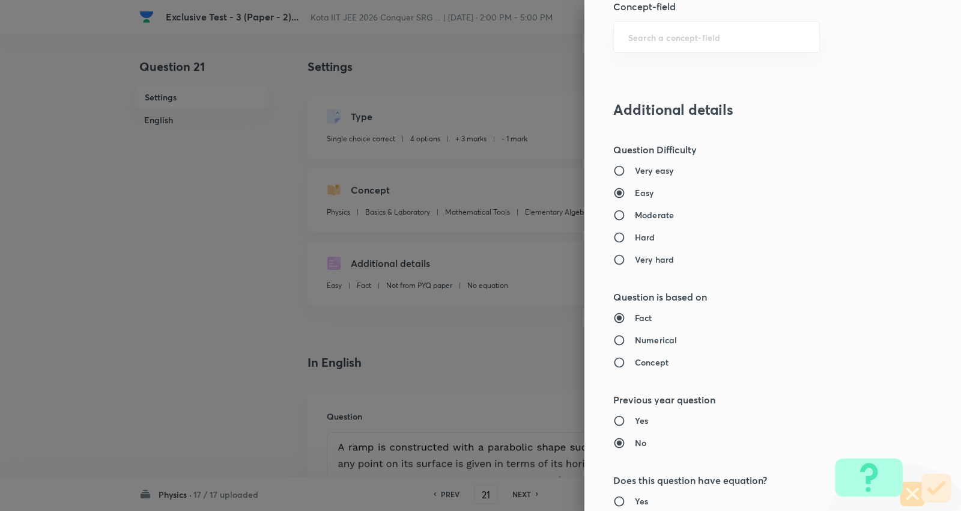
click at [648, 213] on h6 "Moderate" at bounding box center [654, 215] width 39 height 13
click at [635, 213] on input "Moderate" at bounding box center [625, 215] width 22 height 12
radio input "true"
radio input "false"
click at [640, 339] on h6 "Numerical" at bounding box center [656, 340] width 42 height 13
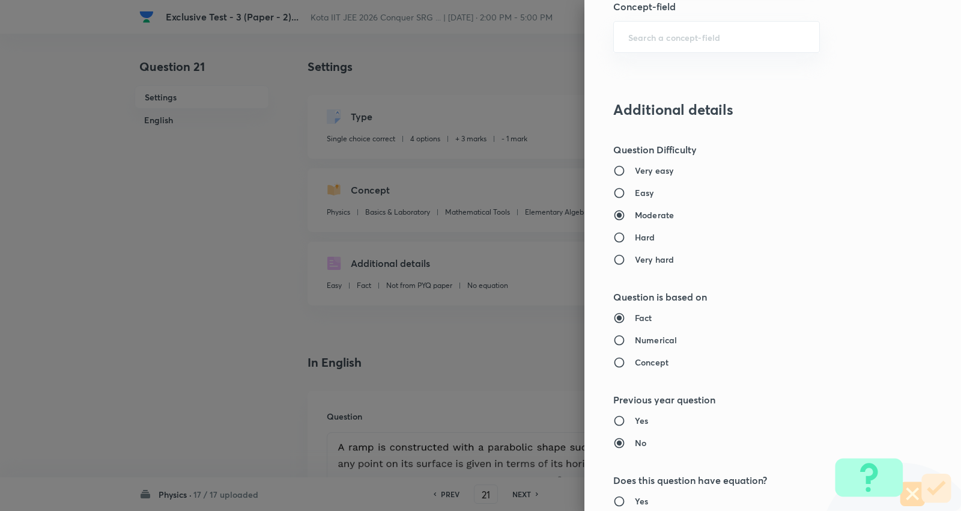
click at [635, 339] on input "Numerical" at bounding box center [625, 340] width 22 height 12
radio input "true"
radio input "false"
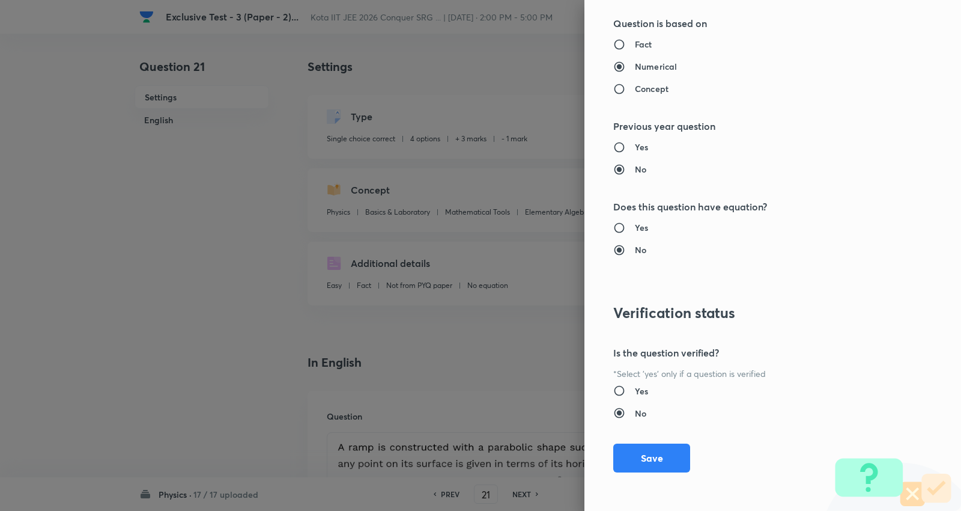
scroll to position [1208, 0]
click at [641, 458] on button "Save" at bounding box center [652, 456] width 77 height 29
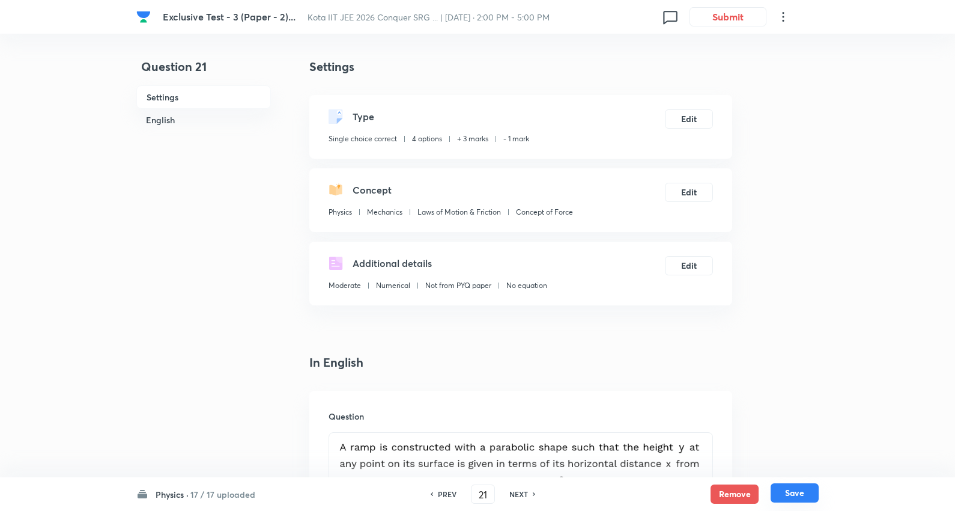
click at [791, 490] on button "Save" at bounding box center [795, 492] width 48 height 19
checkbox input "true"
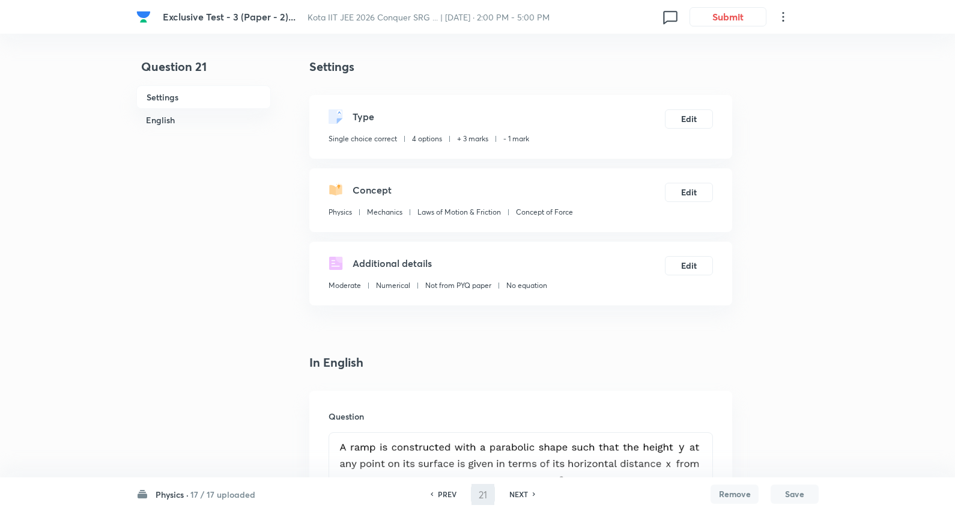
type input "22"
checkbox input "false"
checkbox input "true"
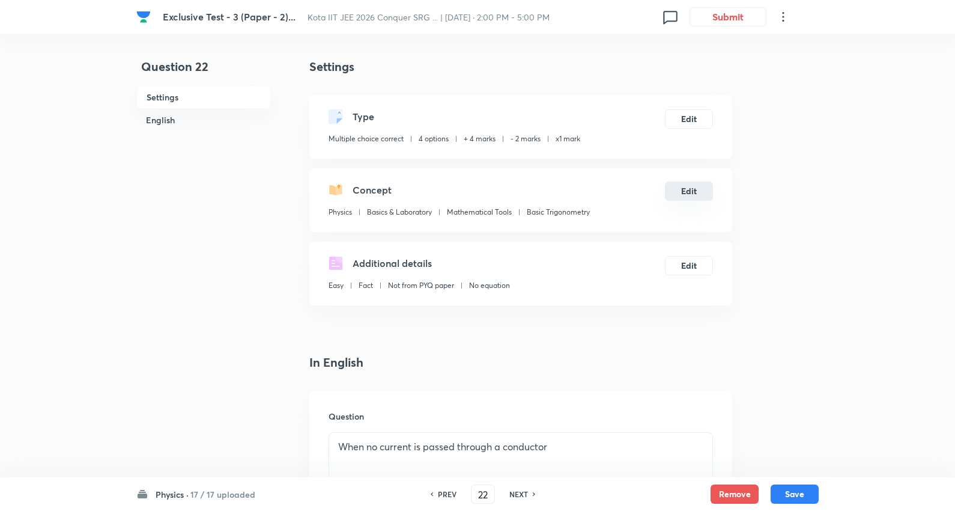
click at [693, 187] on button "Edit" at bounding box center [689, 190] width 48 height 19
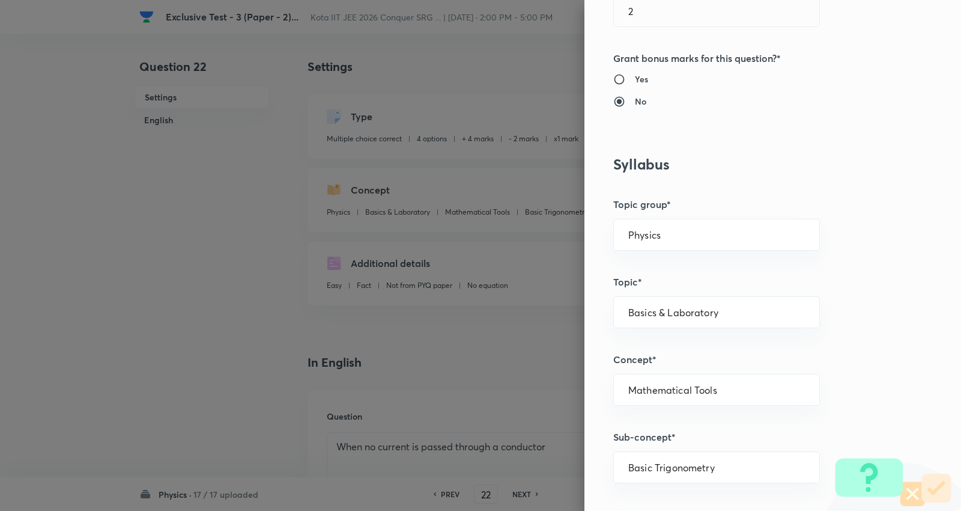
scroll to position [601, 0]
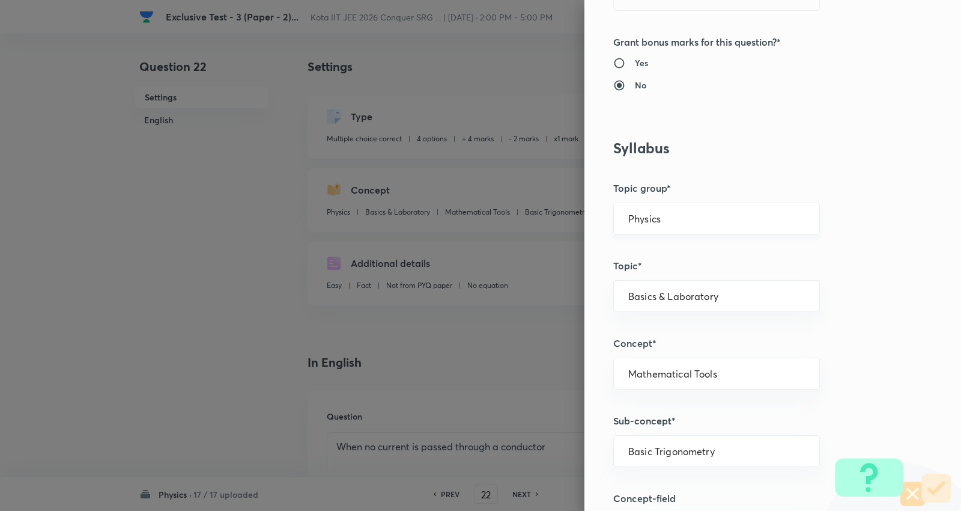
click at [669, 218] on input "Physics" at bounding box center [717, 218] width 177 height 11
click at [653, 242] on li "Physics" at bounding box center [708, 253] width 206 height 22
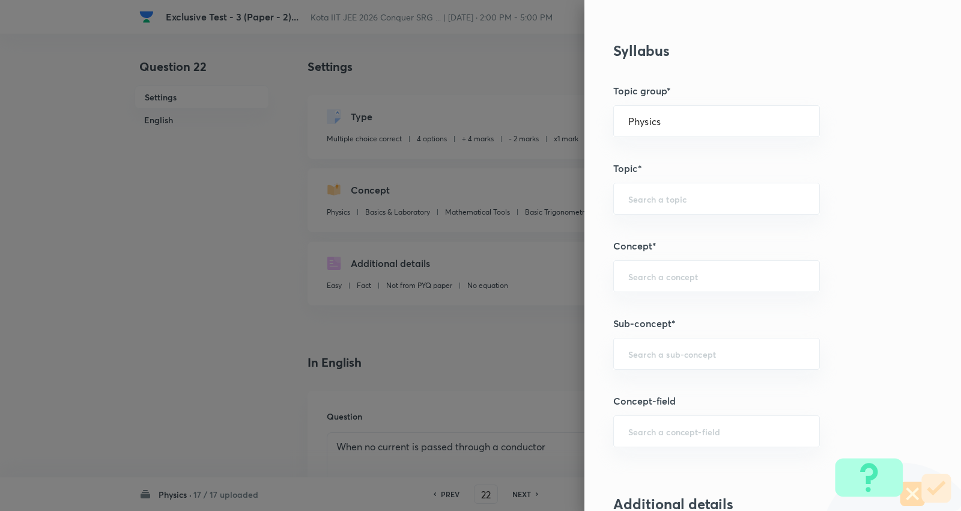
scroll to position [801, 0]
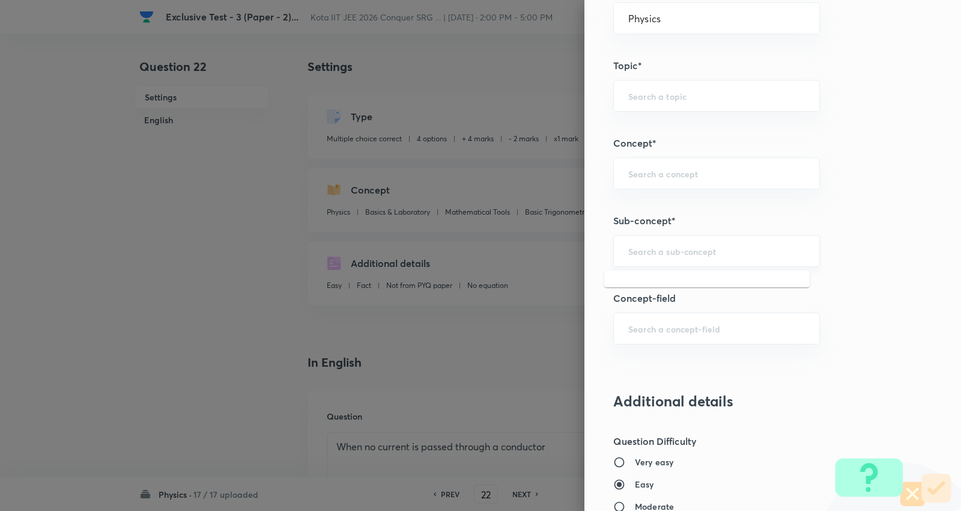
click at [656, 256] on input "text" at bounding box center [717, 250] width 177 height 11
paste input "Electric Current and Ohm's law"
click at [673, 285] on li "Electric Current and Ohm's law" at bounding box center [708, 286] width 206 height 22
type input "Electric Current and Ohm's law"
type input "Electricity & Magnetism"
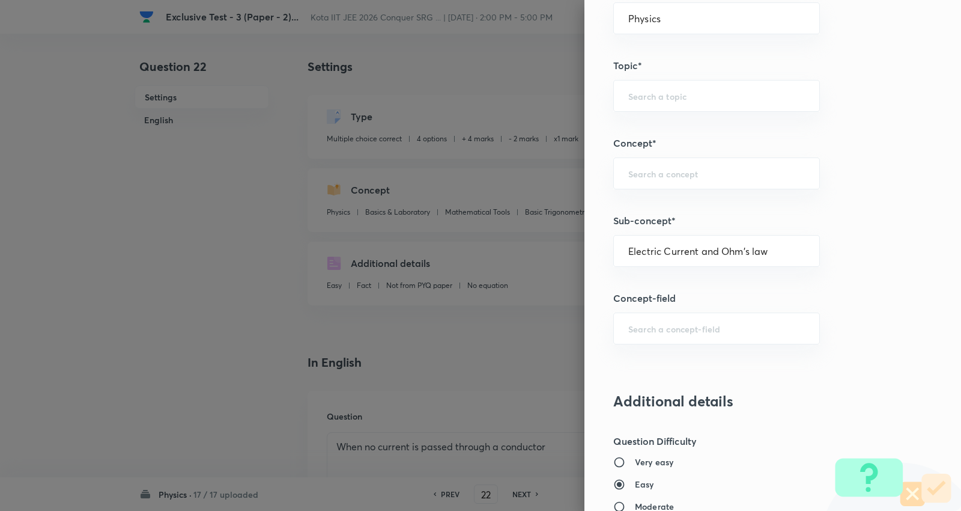
type input "Electric Current and Circuits"
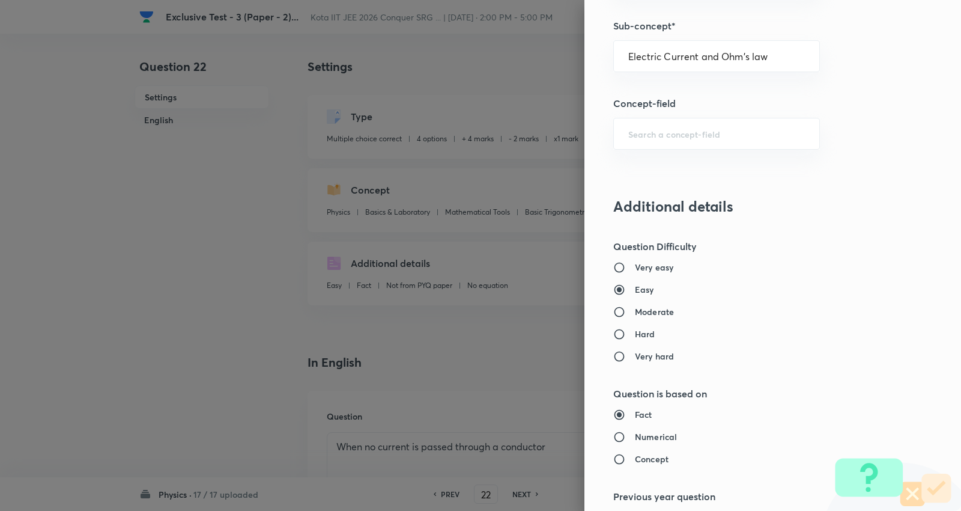
scroll to position [1001, 0]
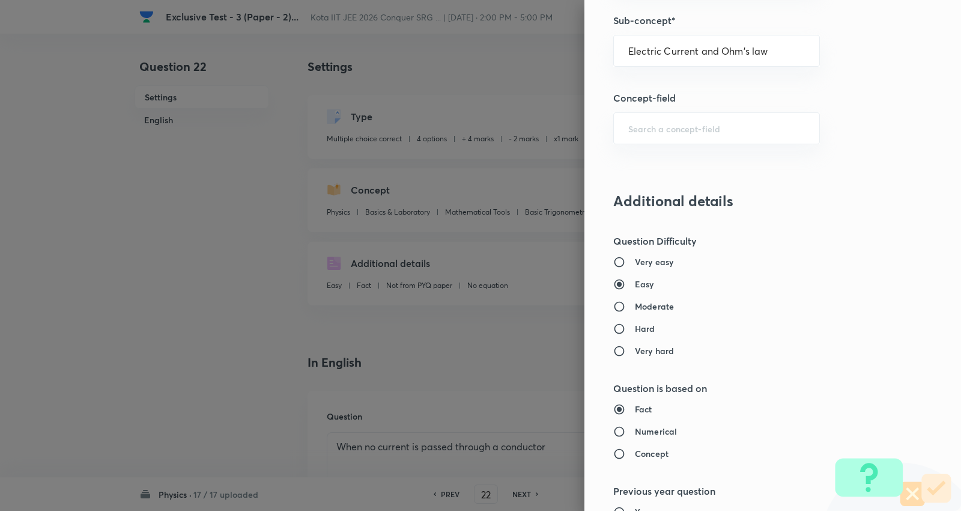
click at [647, 308] on h6 "Moderate" at bounding box center [654, 306] width 39 height 13
click at [635, 308] on input "Moderate" at bounding box center [625, 306] width 22 height 12
radio input "true"
radio input "false"
click at [651, 430] on h6 "Numerical" at bounding box center [656, 431] width 42 height 13
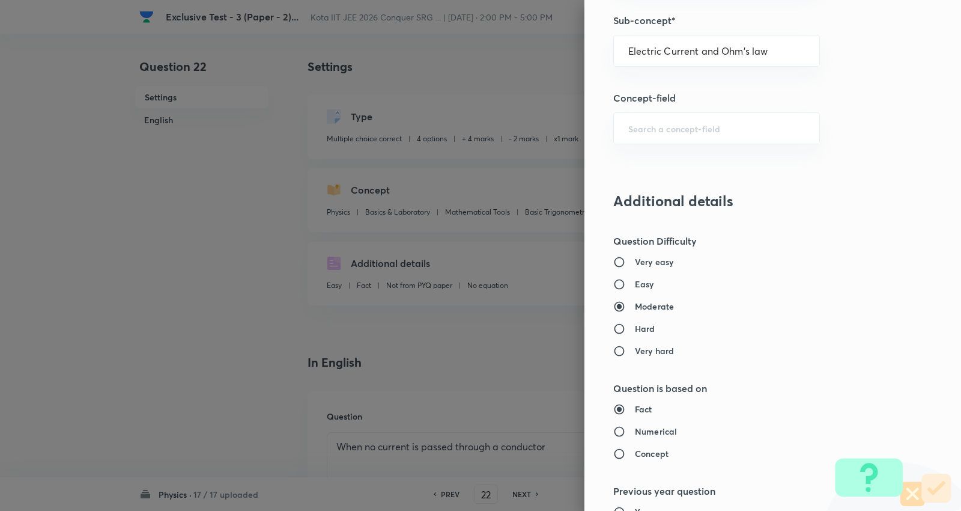
click at [635, 430] on input "Numerical" at bounding box center [625, 431] width 22 height 12
radio input "true"
radio input "false"
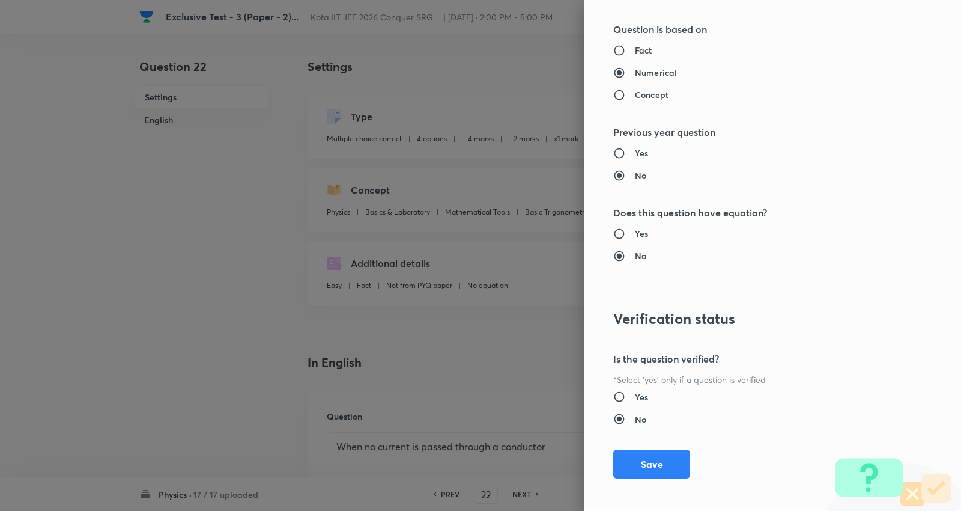
scroll to position [1366, 0]
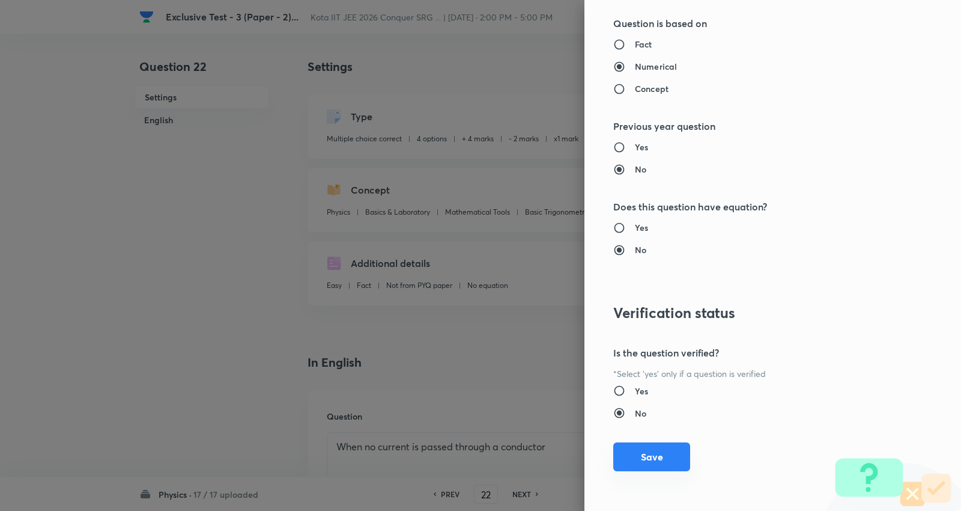
drag, startPoint x: 632, startPoint y: 453, endPoint x: 709, endPoint y: 483, distance: 82.4
click at [632, 453] on button "Save" at bounding box center [652, 456] width 77 height 29
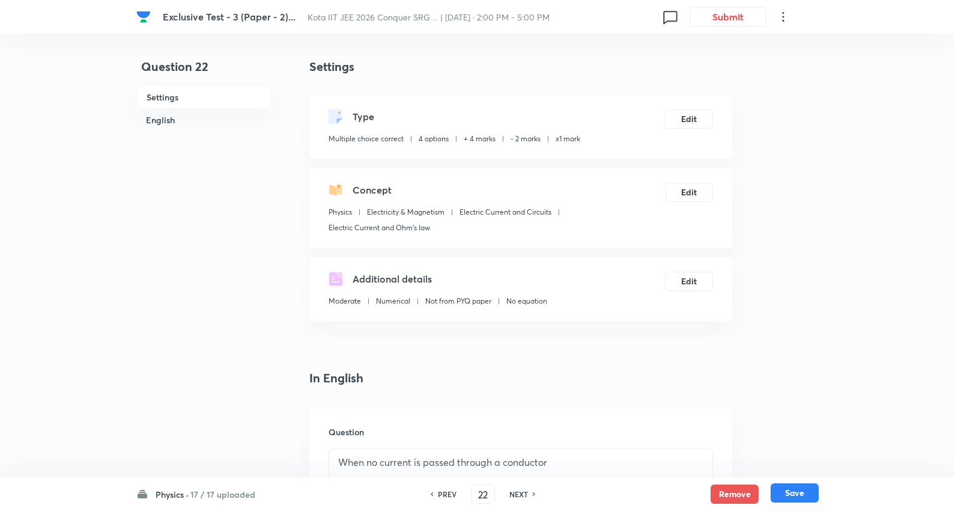
click at [796, 491] on button "Save" at bounding box center [795, 492] width 48 height 19
type input "23"
checkbox input "true"
checkbox input "false"
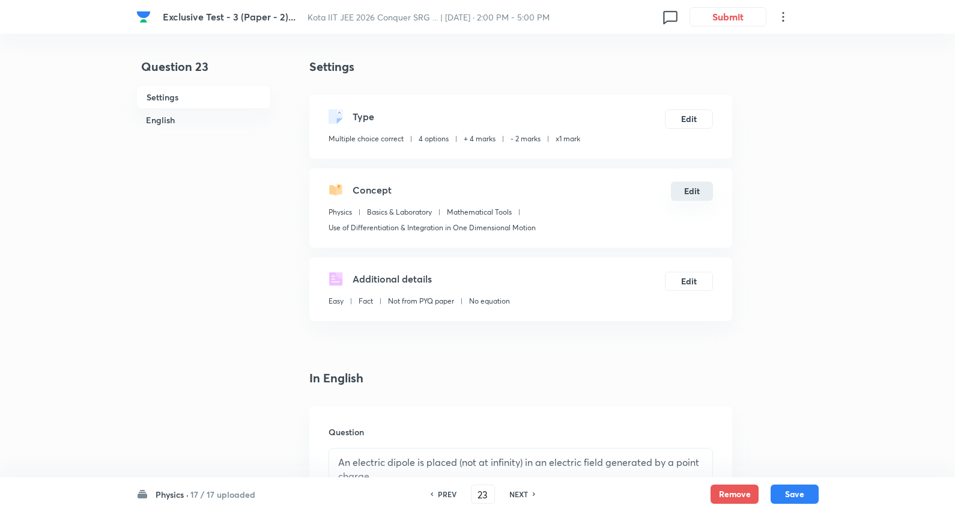
click at [693, 187] on button "Edit" at bounding box center [692, 190] width 42 height 19
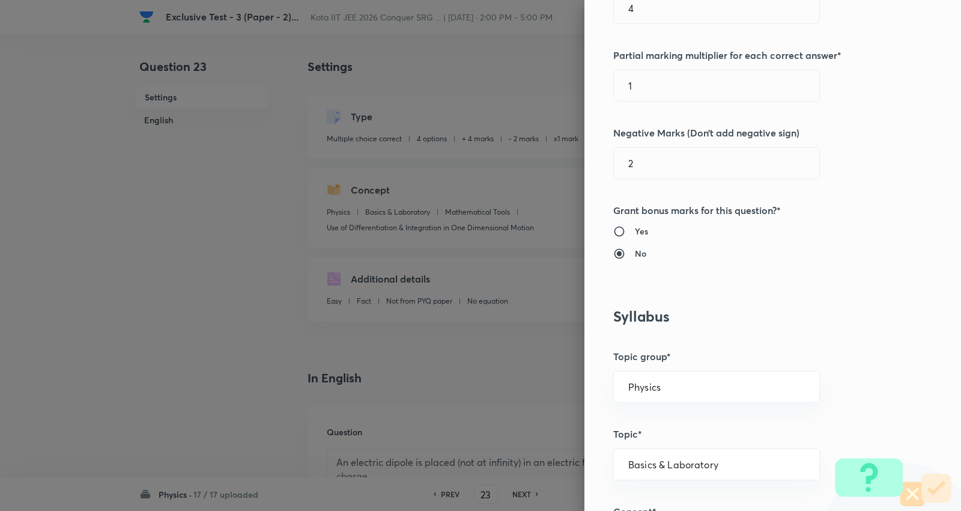
scroll to position [534, 0]
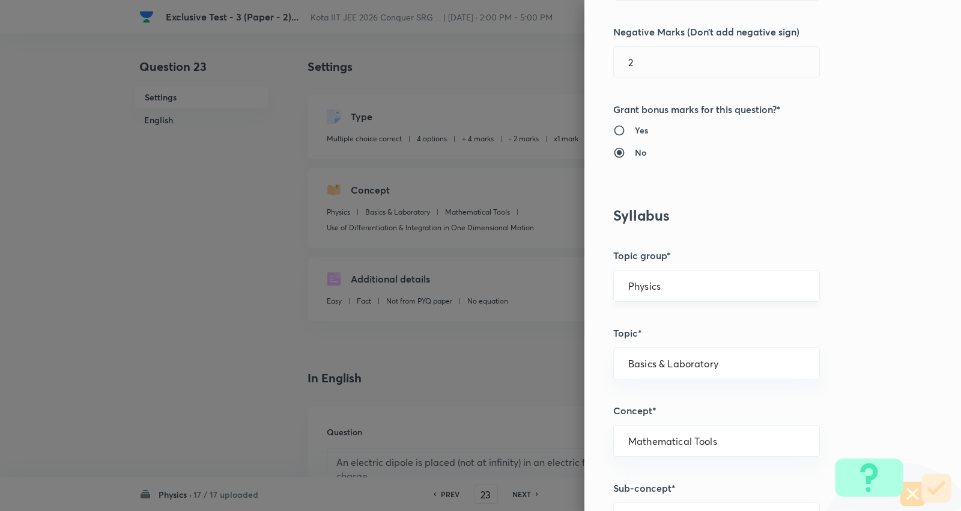
click at [667, 286] on input "Physics" at bounding box center [717, 285] width 177 height 11
click at [627, 317] on li "Physics" at bounding box center [708, 320] width 206 height 22
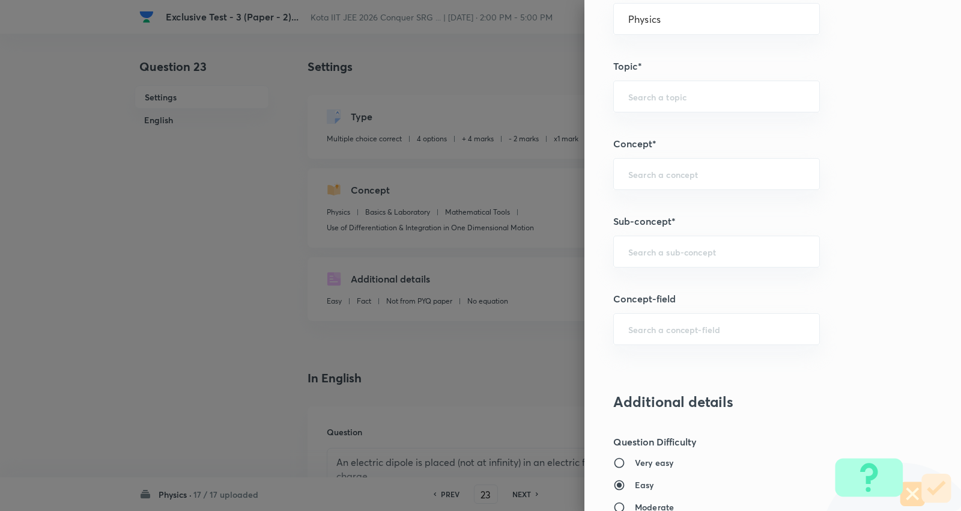
scroll to position [801, 0]
click at [658, 250] on input "text" at bounding box center [717, 250] width 177 height 11
click at [664, 249] on input "text" at bounding box center [717, 250] width 177 height 11
paste input "Electric Charge"
click at [665, 285] on li "Electric Charge" at bounding box center [708, 286] width 206 height 22
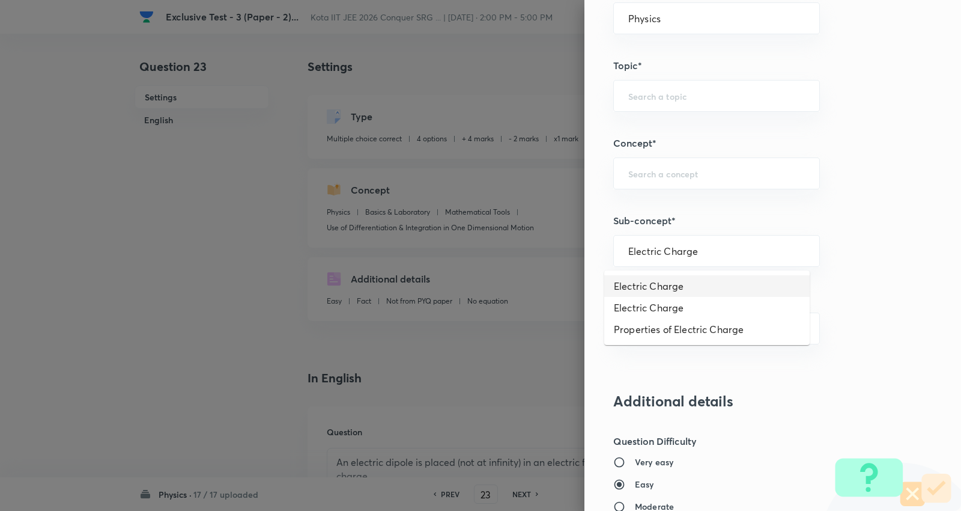
type input "Electric Charge"
type input "Electricity & Magnetism"
type input "Coulomb's Law & Electric Field"
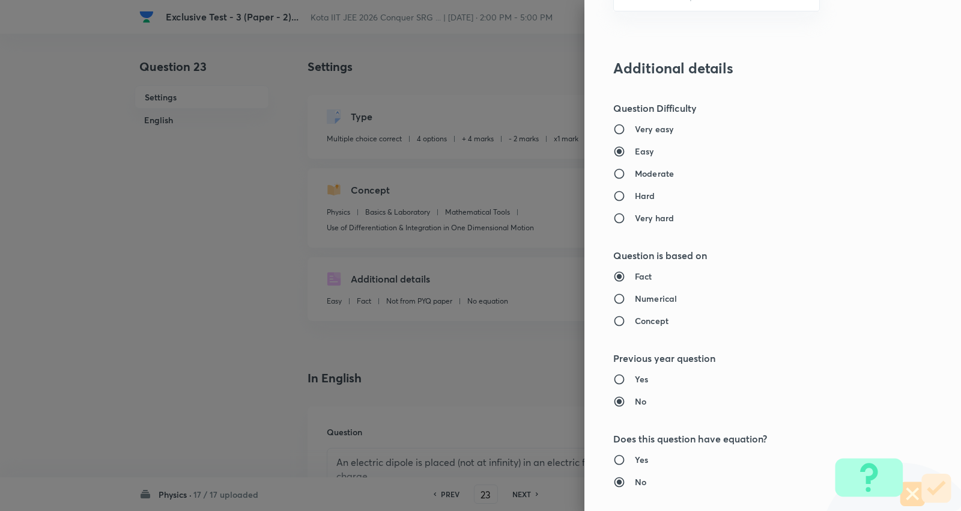
scroll to position [1135, 0]
click at [651, 172] on h6 "Moderate" at bounding box center [654, 172] width 39 height 13
click at [635, 172] on input "Moderate" at bounding box center [625, 173] width 22 height 12
radio input "true"
radio input "false"
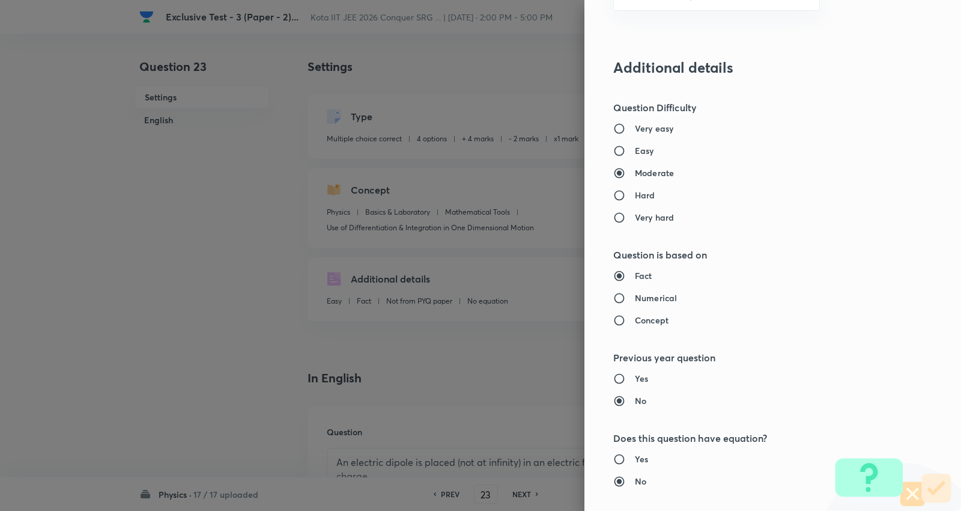
click at [647, 296] on h6 "Numerical" at bounding box center [656, 297] width 42 height 13
click at [635, 296] on input "Numerical" at bounding box center [625, 298] width 22 height 12
radio input "true"
radio input "false"
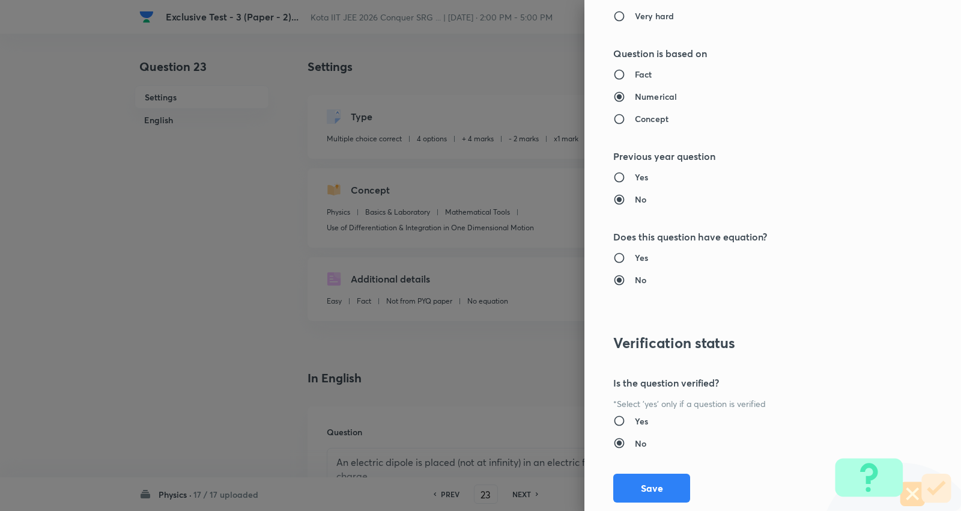
scroll to position [1366, 0]
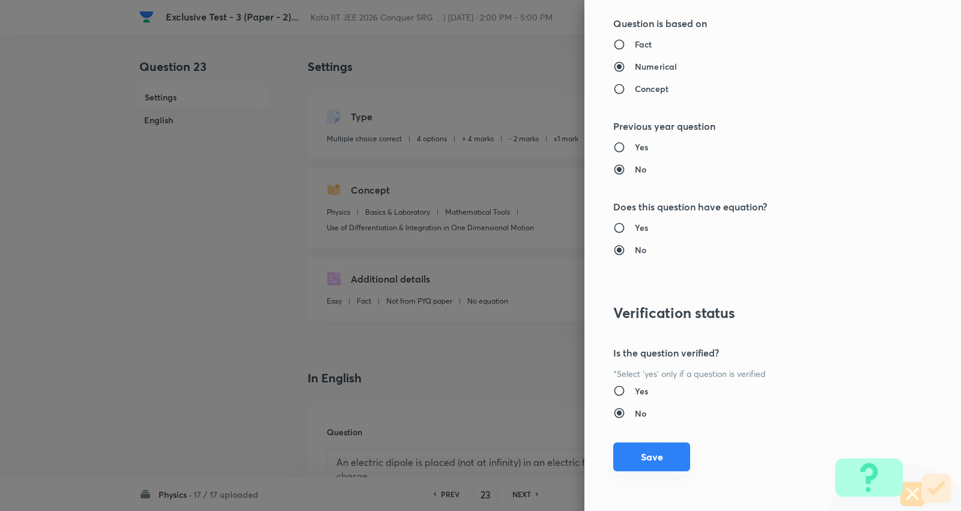
click at [637, 453] on button "Save" at bounding box center [652, 456] width 77 height 29
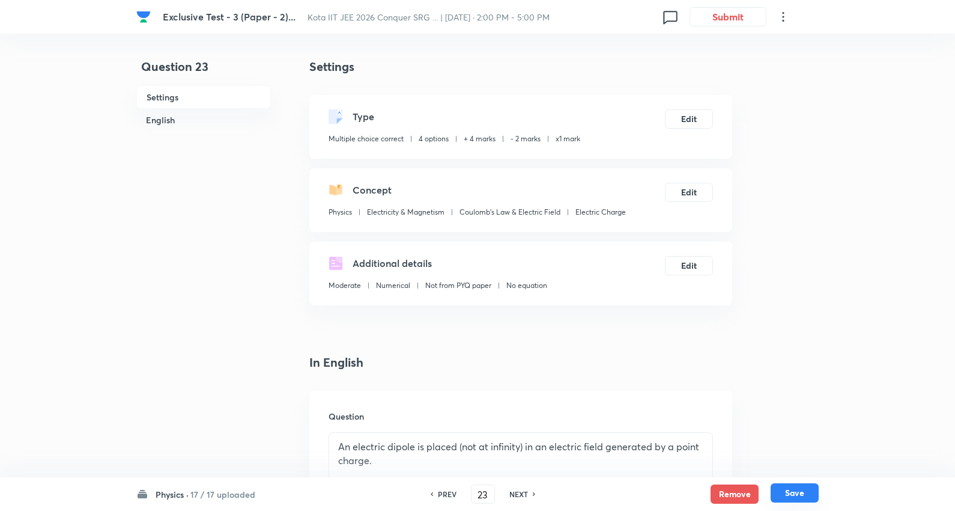
click at [803, 496] on button "Save" at bounding box center [795, 492] width 48 height 19
type input "24"
checkbox input "true"
checkbox input "false"
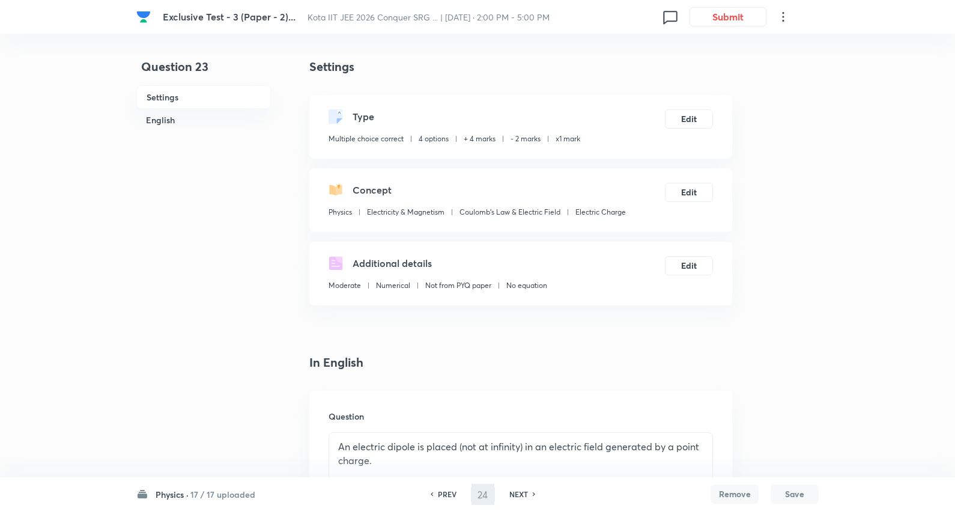
checkbox input "true"
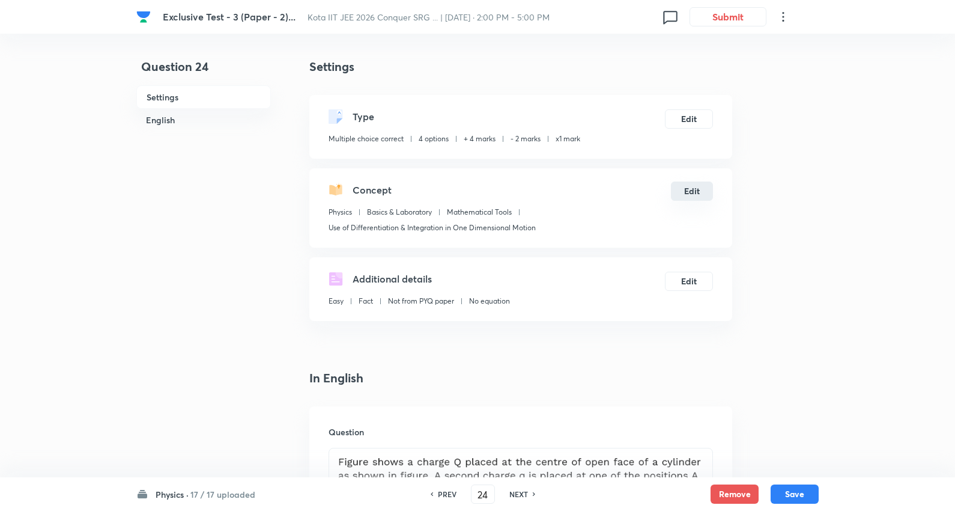
click at [691, 192] on button "Edit" at bounding box center [692, 190] width 42 height 19
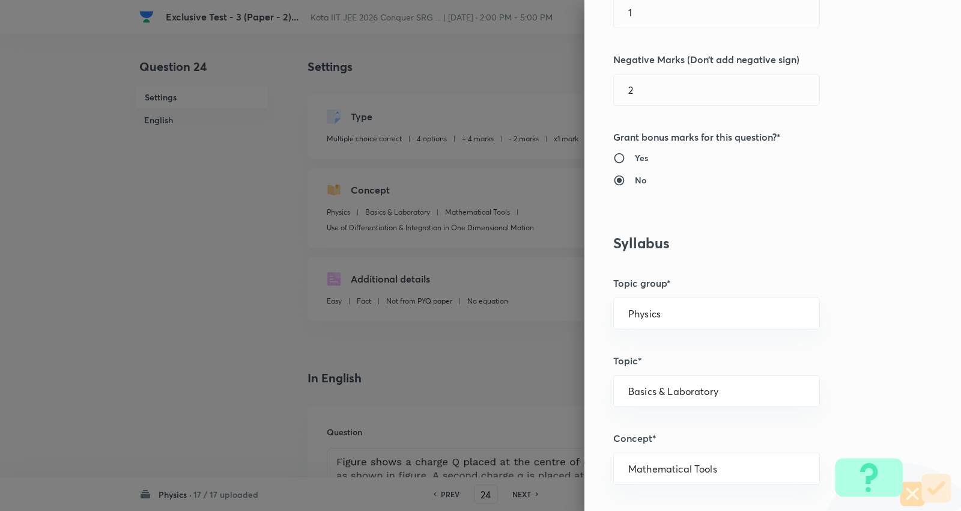
scroll to position [601, 0]
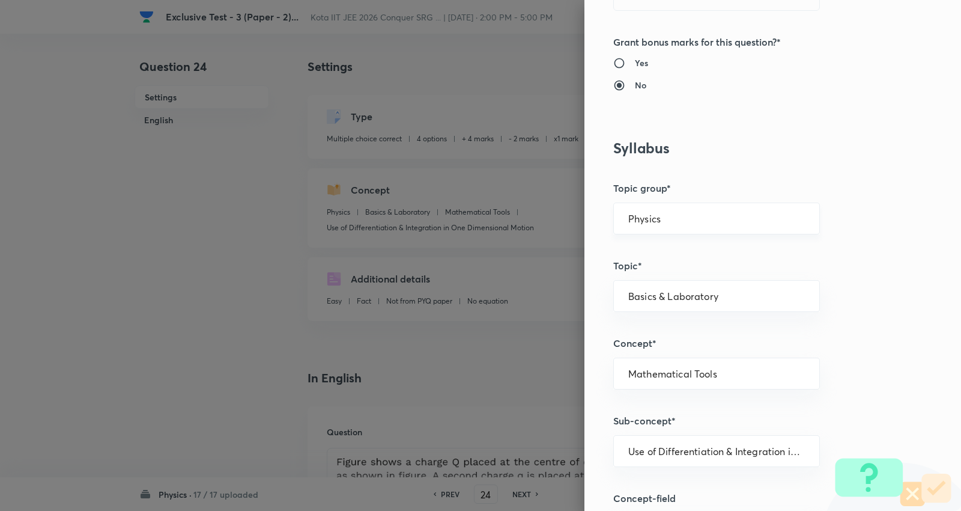
drag, startPoint x: 661, startPoint y: 218, endPoint x: 657, endPoint y: 227, distance: 9.9
click at [661, 217] on input "Physics" at bounding box center [717, 218] width 177 height 11
click at [641, 254] on li "Physics" at bounding box center [708, 253] width 206 height 22
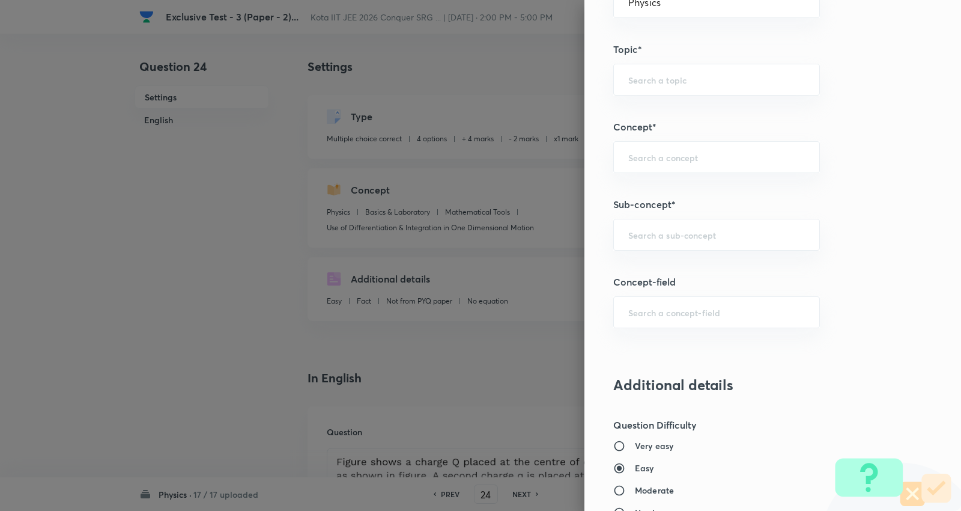
scroll to position [868, 0]
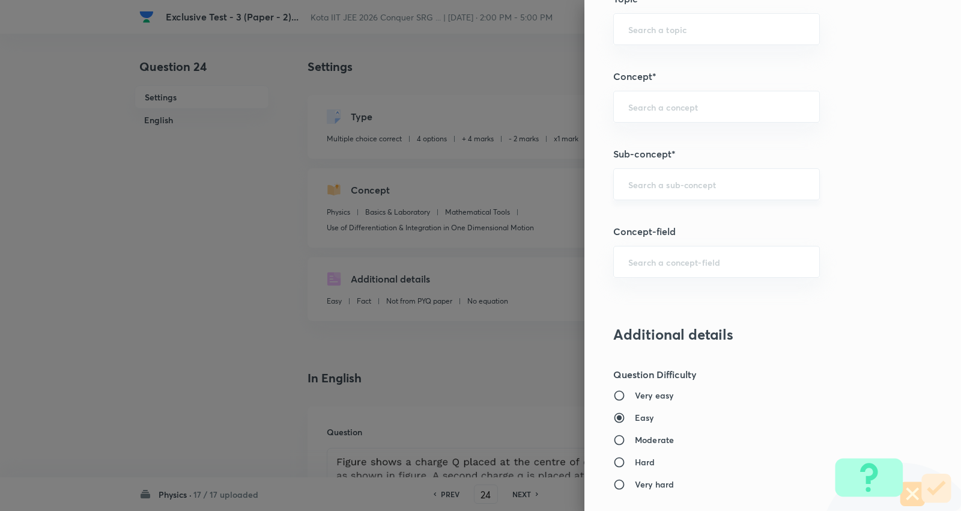
click at [677, 192] on div "​" at bounding box center [717, 184] width 207 height 32
paste input "Electric Charge"
click at [645, 215] on li "Electric Charge" at bounding box center [708, 219] width 206 height 22
type input "Electric Charge"
type input "Electricity & Magnetism"
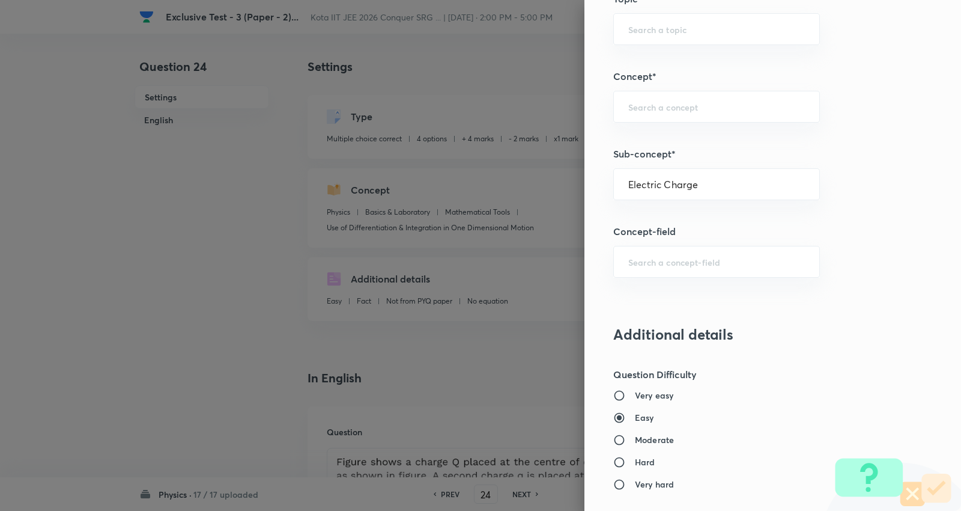
type input "Coulomb's Law & Electric Field"
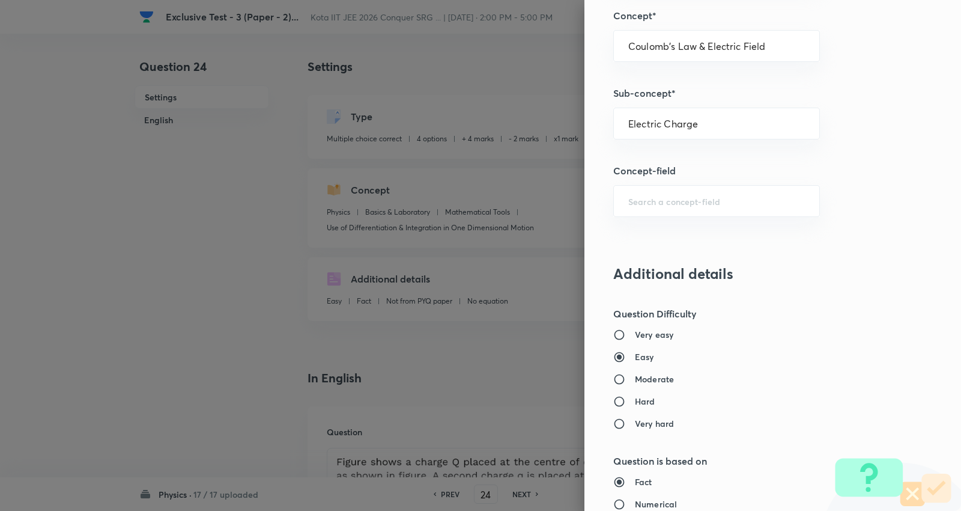
scroll to position [1135, 0]
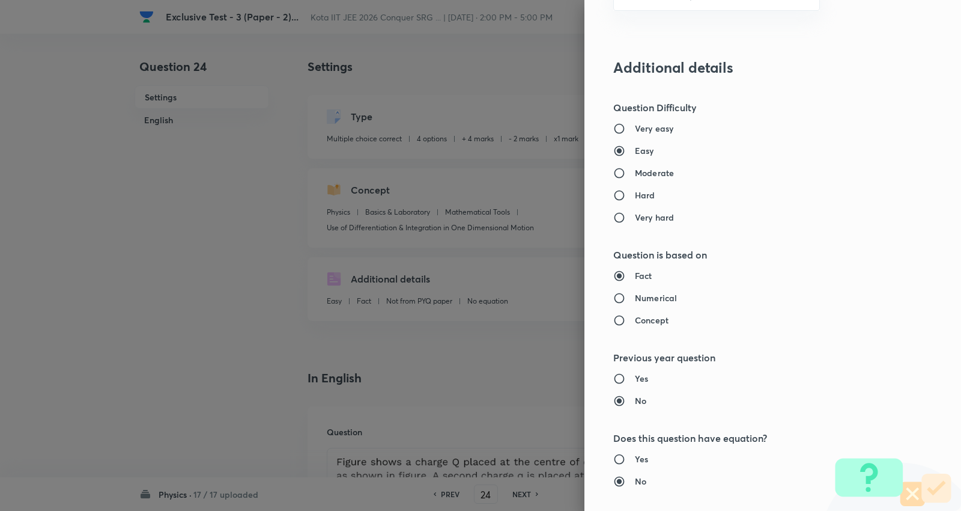
click at [645, 171] on h6 "Moderate" at bounding box center [654, 172] width 39 height 13
click at [635, 171] on input "Moderate" at bounding box center [625, 173] width 22 height 12
radio input "true"
radio input "false"
click at [651, 298] on h6 "Numerical" at bounding box center [656, 297] width 42 height 13
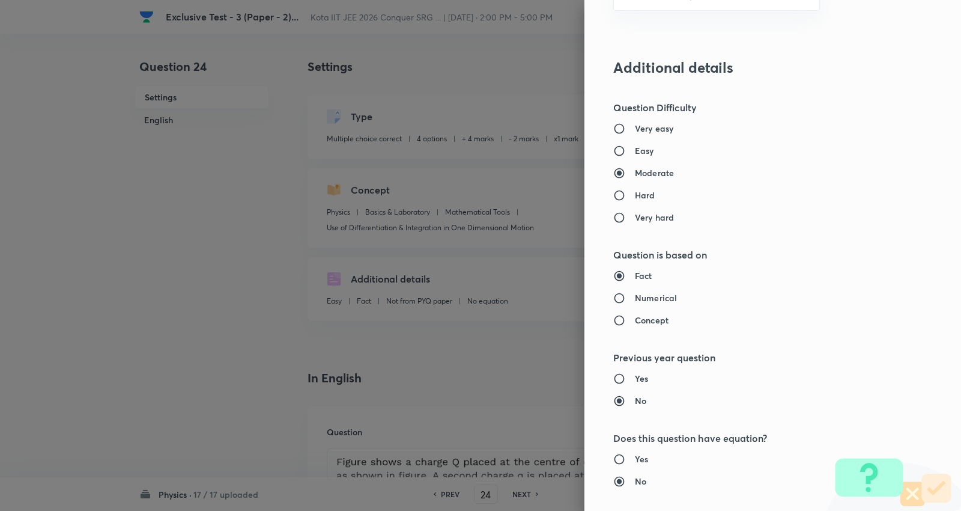
click at [635, 298] on input "Numerical" at bounding box center [625, 298] width 22 height 12
radio input "true"
radio input "false"
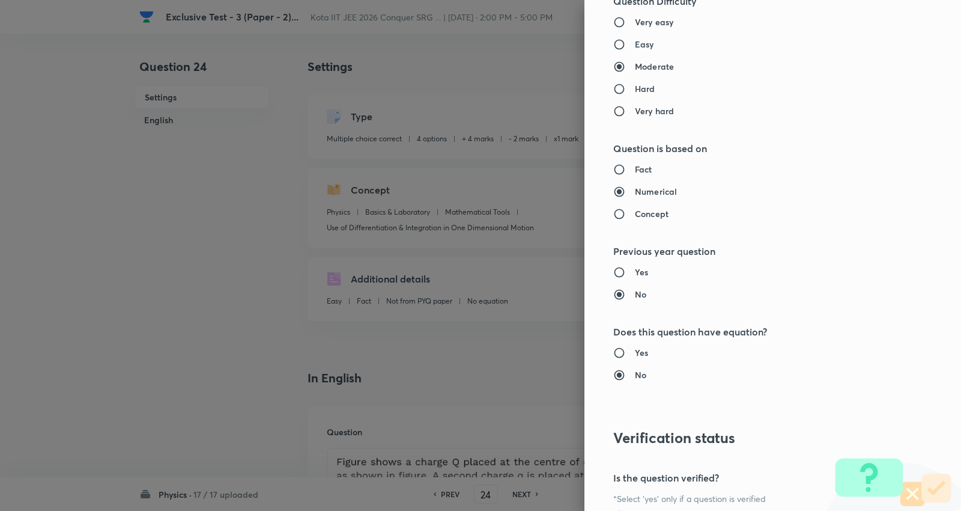
scroll to position [1366, 0]
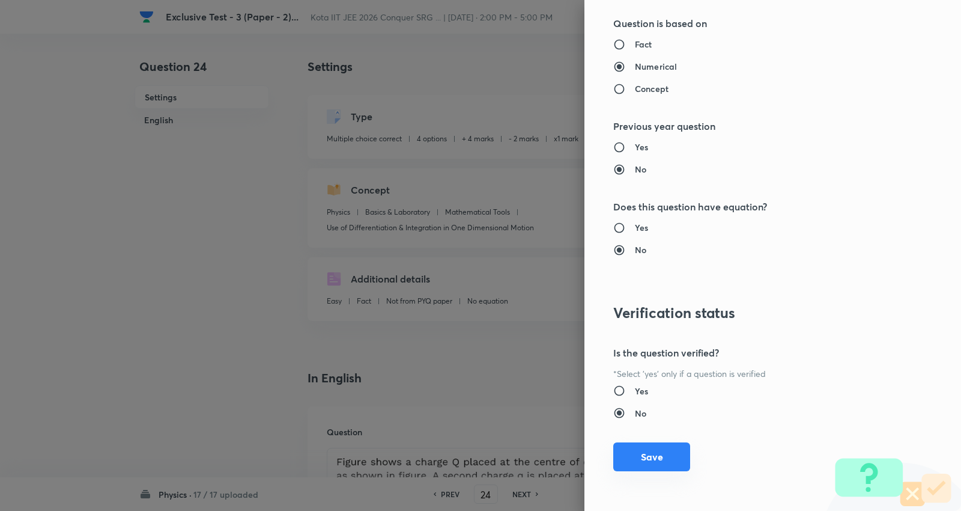
click at [644, 453] on button "Save" at bounding box center [652, 456] width 77 height 29
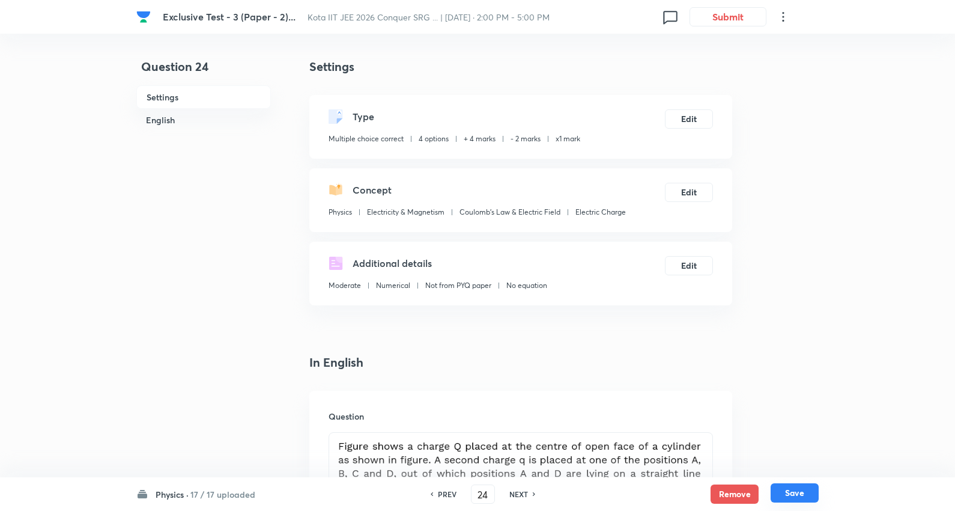
click at [804, 486] on button "Save" at bounding box center [795, 492] width 48 height 19
type input "25"
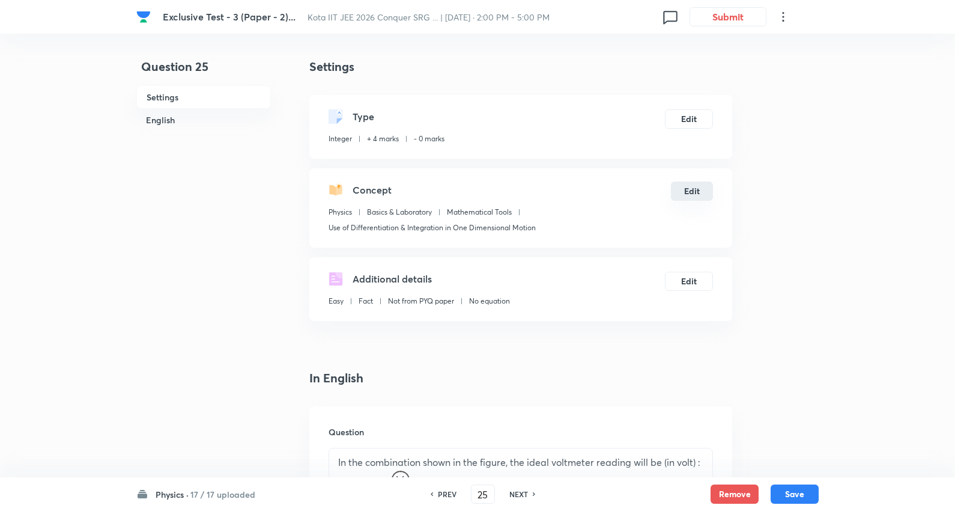
click at [692, 188] on button "Edit" at bounding box center [692, 190] width 42 height 19
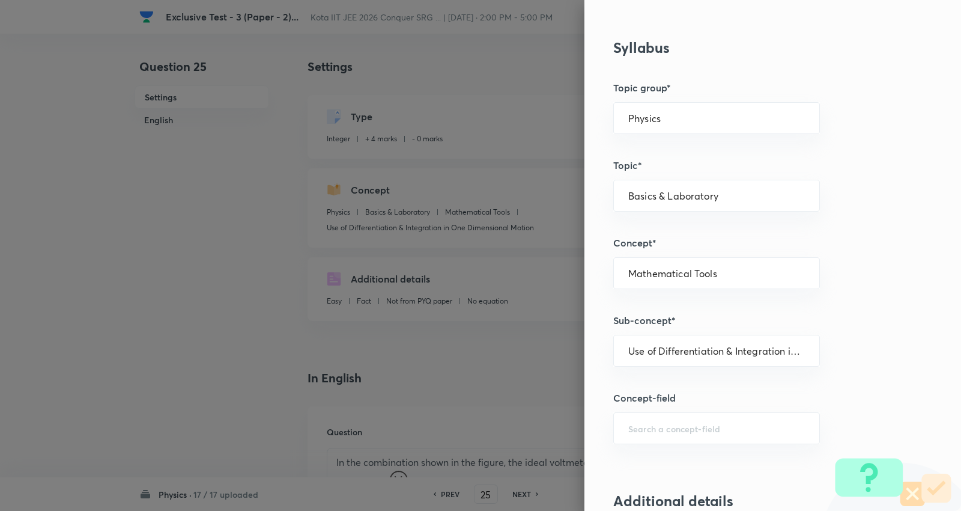
scroll to position [467, 0]
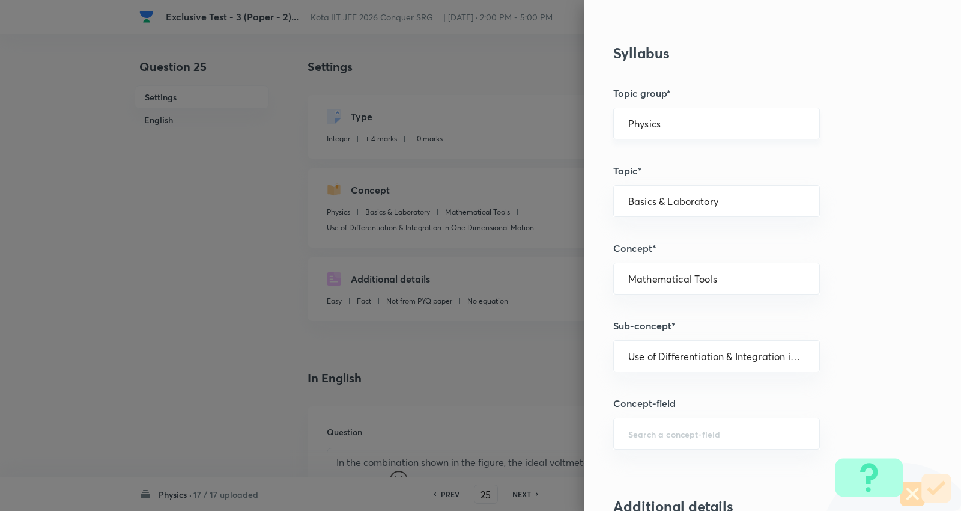
click at [664, 119] on input "Physics" at bounding box center [717, 123] width 177 height 11
click at [652, 150] on li "Physics" at bounding box center [708, 158] width 206 height 22
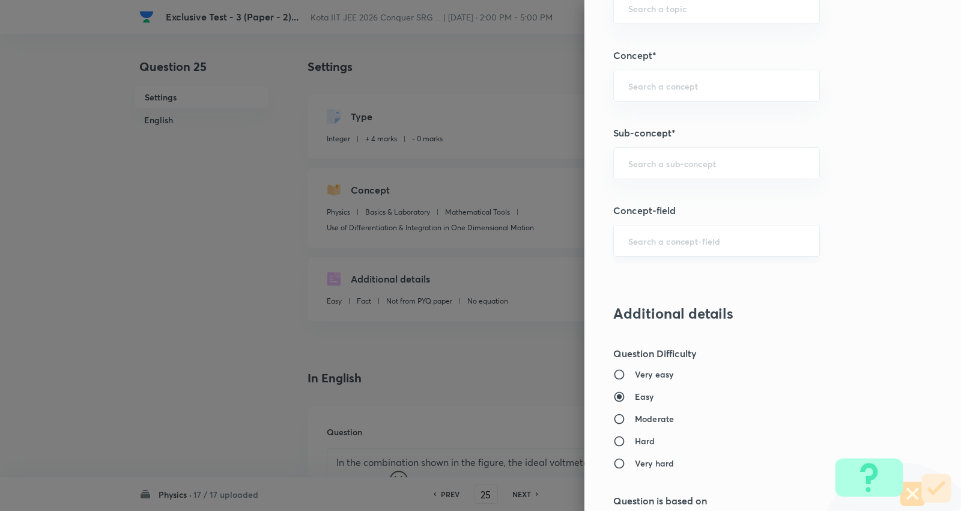
scroll to position [668, 0]
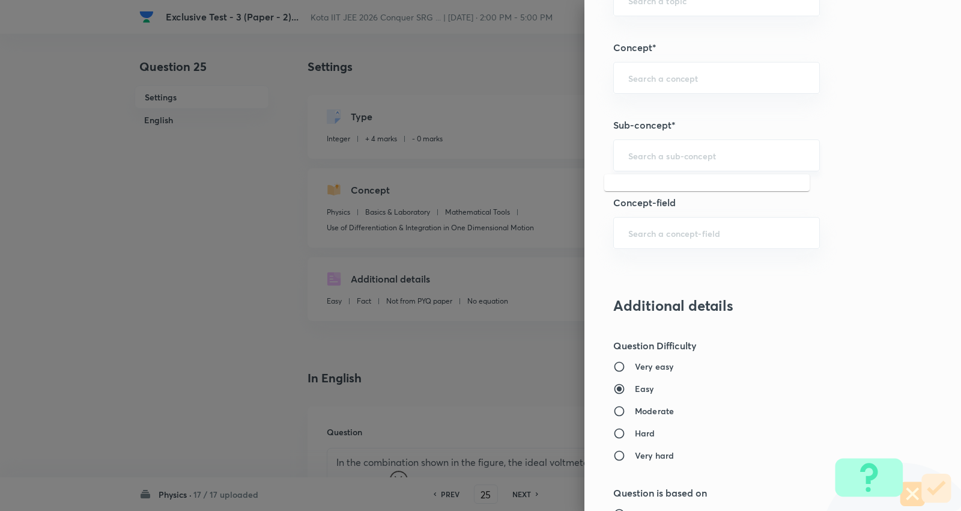
click at [672, 157] on input "text" at bounding box center [717, 155] width 177 height 11
paste input "Capacitance"
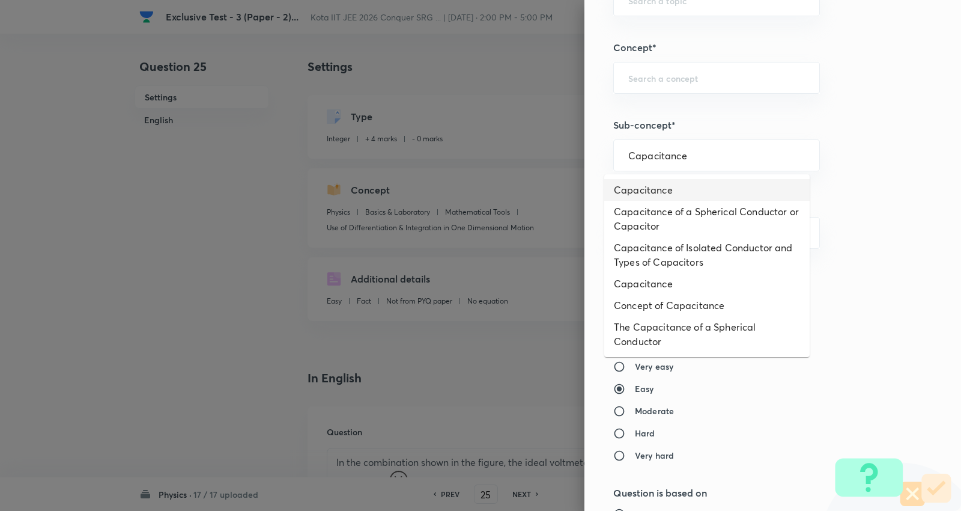
click at [642, 190] on li "Capacitance" at bounding box center [708, 190] width 206 height 22
type input "Capacitance"
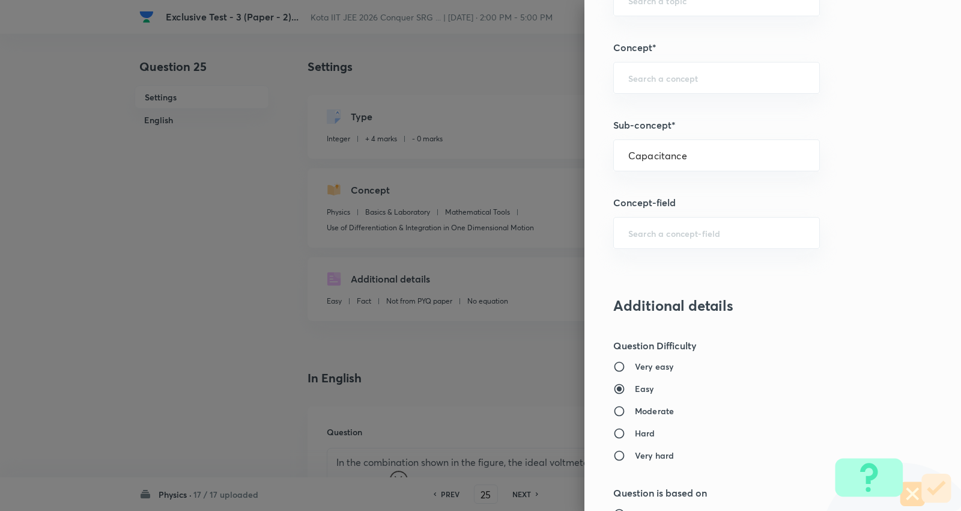
type input "Electricity & Magnetism"
type input "Capacitor and Capacitance"
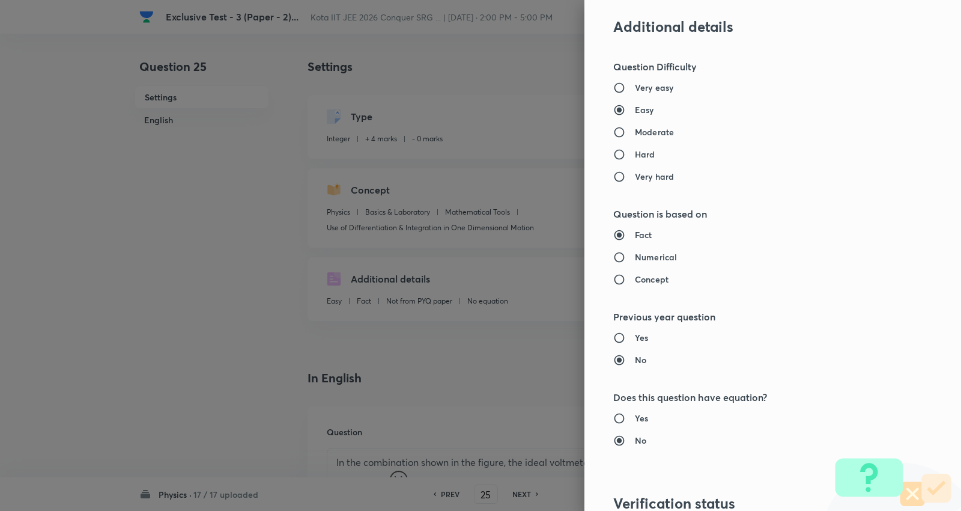
scroll to position [1001, 0]
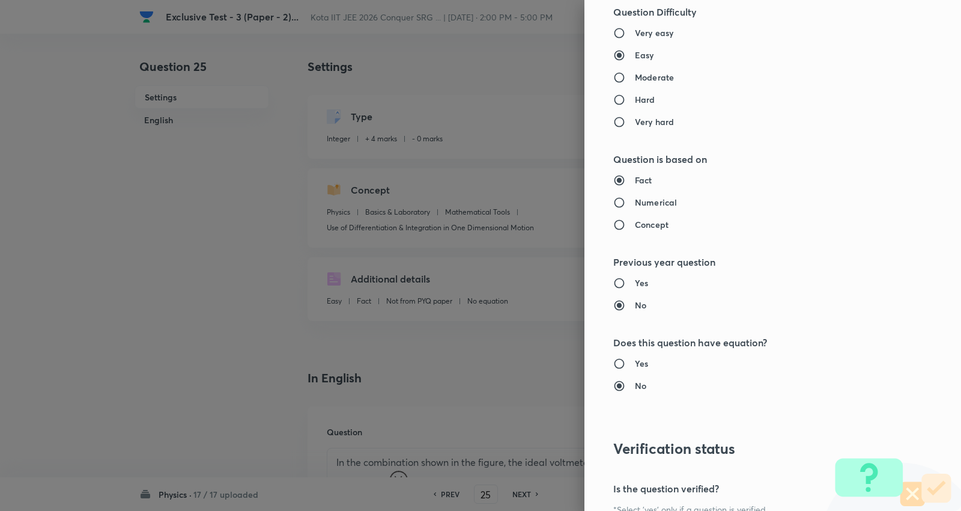
click at [657, 203] on h6 "Numerical" at bounding box center [656, 202] width 42 height 13
click at [635, 203] on input "Numerical" at bounding box center [625, 202] width 22 height 12
radio input "true"
radio input "false"
click at [652, 76] on h6 "Moderate" at bounding box center [654, 77] width 39 height 13
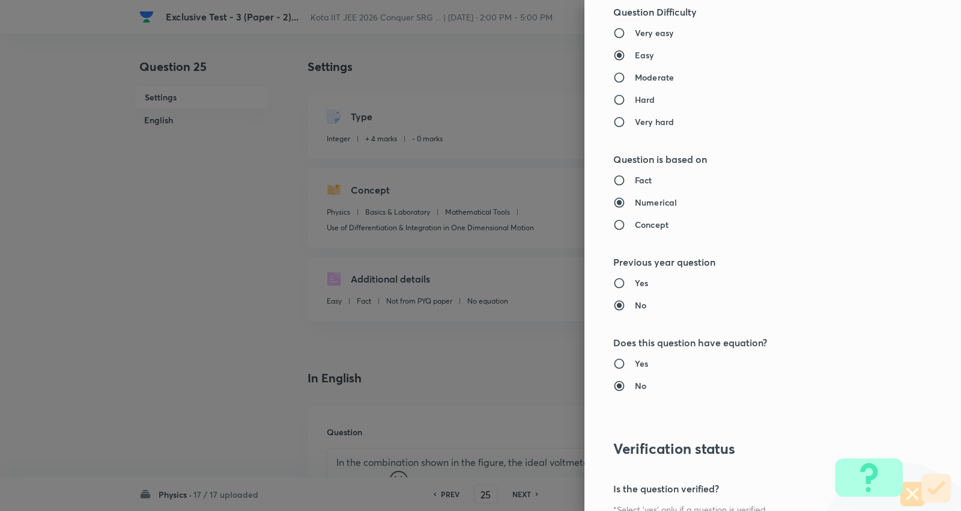
click at [635, 76] on input "Moderate" at bounding box center [625, 78] width 22 height 12
radio input "true"
radio input "false"
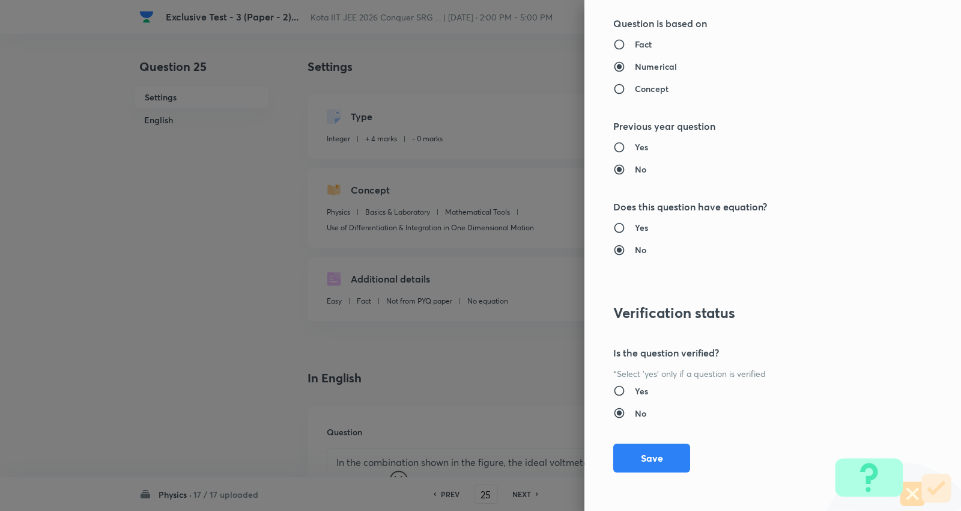
scroll to position [1138, 0]
click at [632, 460] on button "Save" at bounding box center [652, 456] width 77 height 29
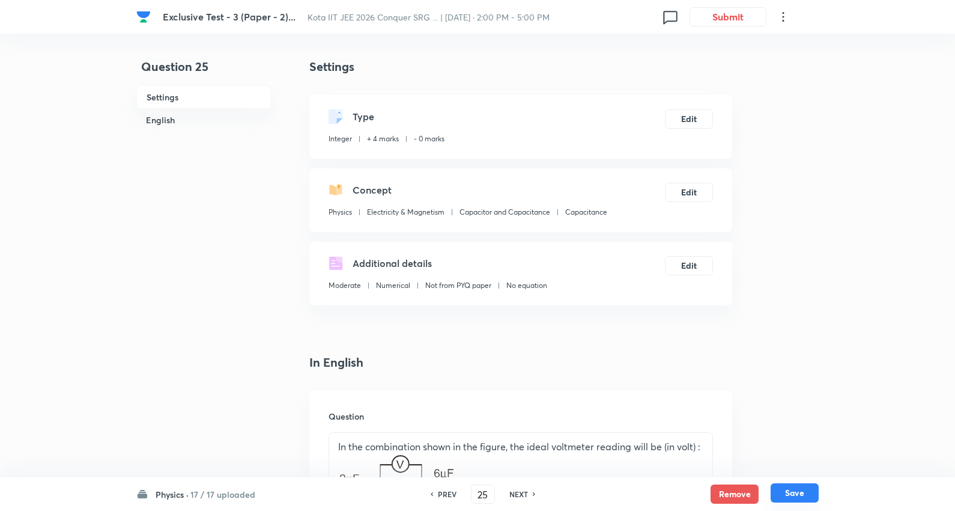
click at [804, 493] on button "Save" at bounding box center [795, 492] width 48 height 19
type input "26"
type input "4"
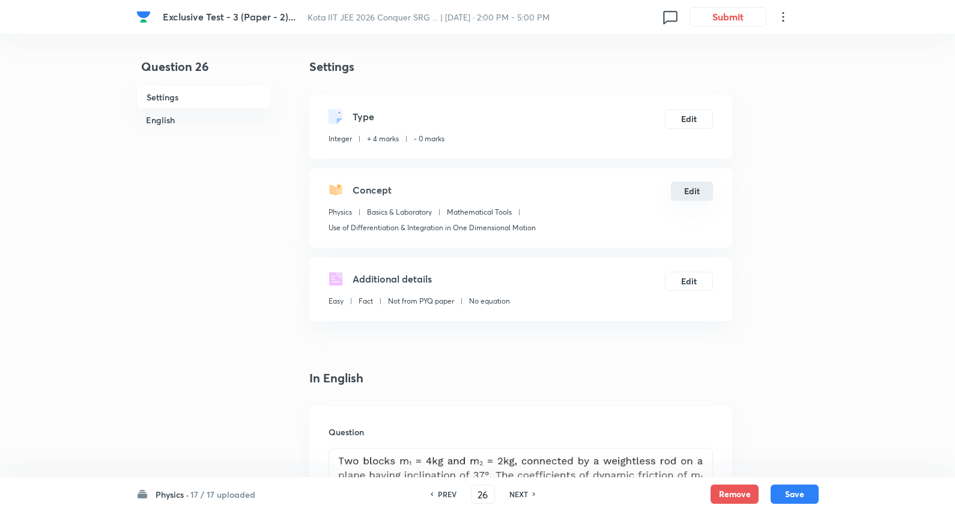
click at [693, 190] on button "Edit" at bounding box center [692, 190] width 42 height 19
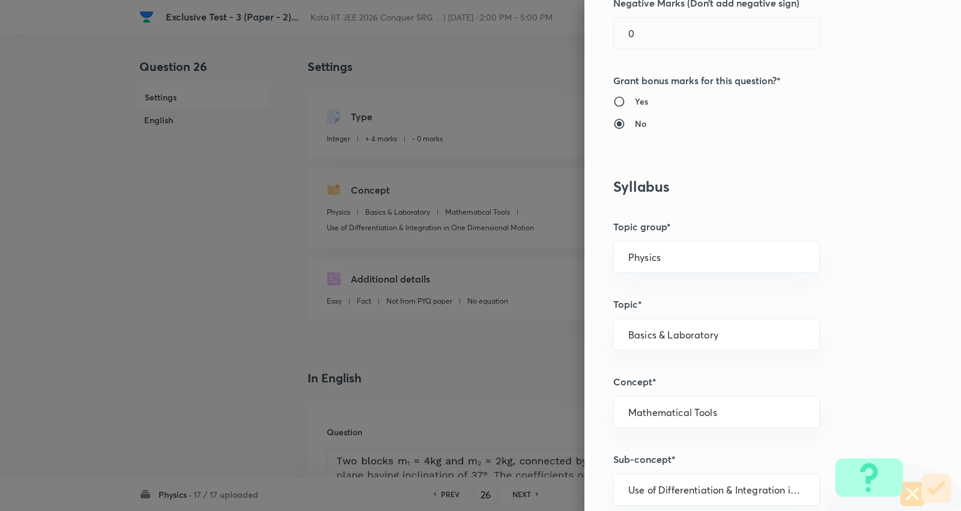
scroll to position [467, 0]
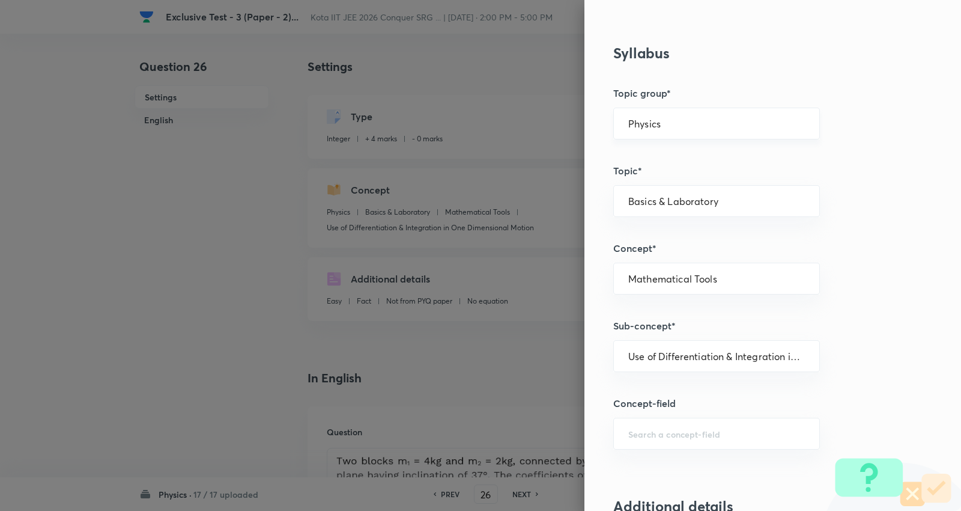
click at [663, 121] on input "Physics" at bounding box center [717, 123] width 177 height 11
click at [645, 160] on li "Physics" at bounding box center [708, 158] width 206 height 22
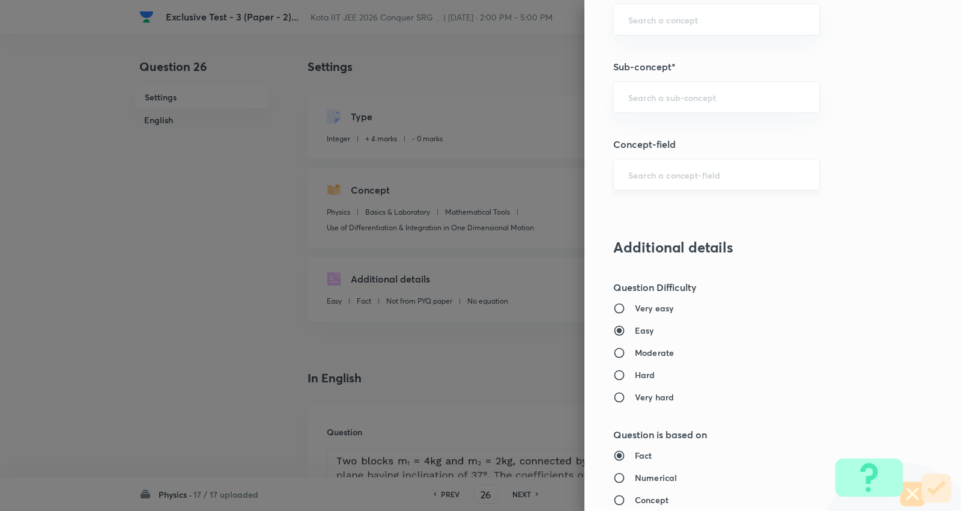
scroll to position [734, 0]
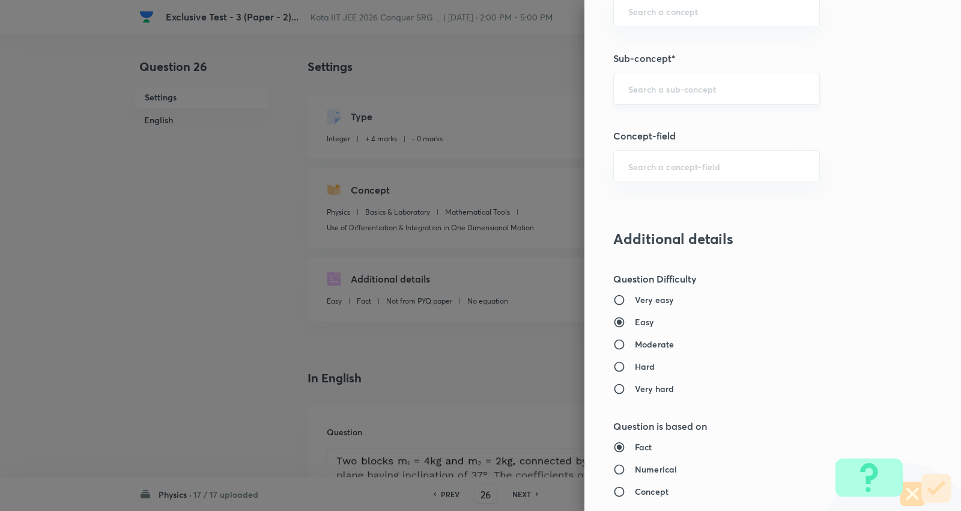
click at [666, 90] on input "text" at bounding box center [717, 88] width 177 height 11
paste input "Concept of Force"
click at [659, 116] on li "Concept of Force" at bounding box center [708, 123] width 206 height 22
type input "Concept of Force"
type input "Mechanics"
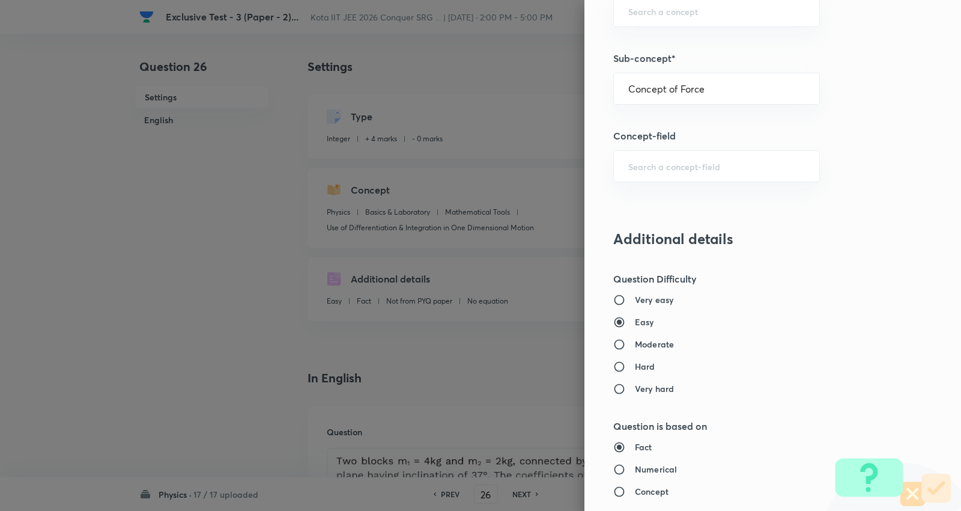
type input "Laws of Motion & Friction"
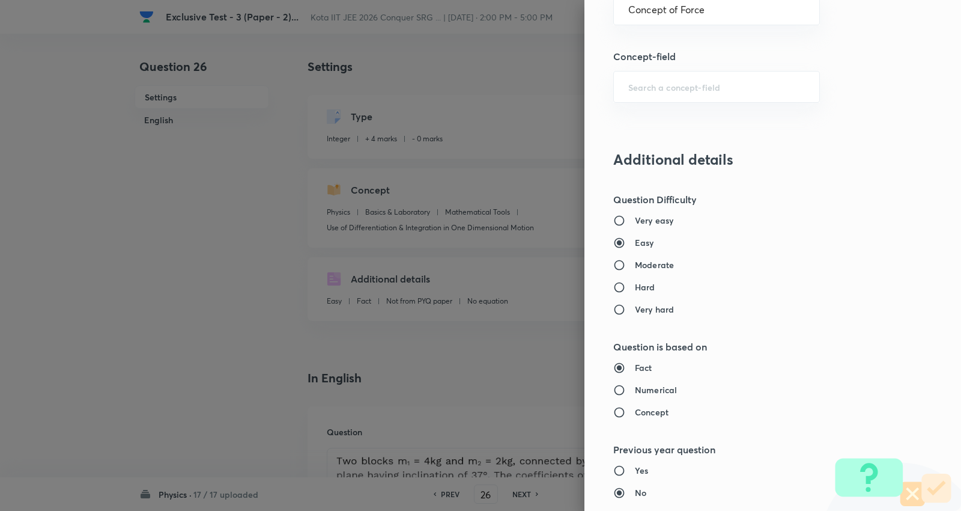
scroll to position [1001, 0]
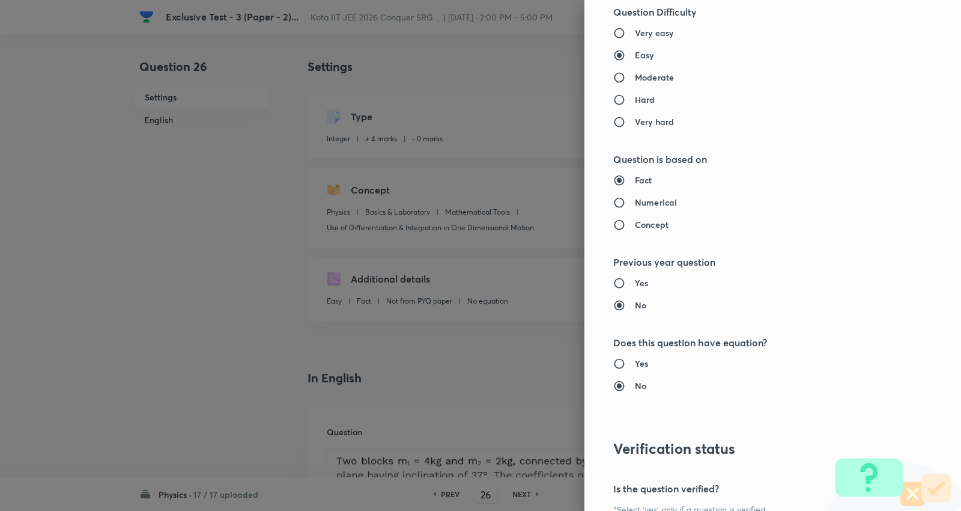
click at [651, 74] on h6 "Moderate" at bounding box center [654, 77] width 39 height 13
click at [635, 74] on input "Moderate" at bounding box center [625, 78] width 22 height 12
radio input "true"
radio input "false"
click at [637, 202] on h6 "Numerical" at bounding box center [656, 202] width 42 height 13
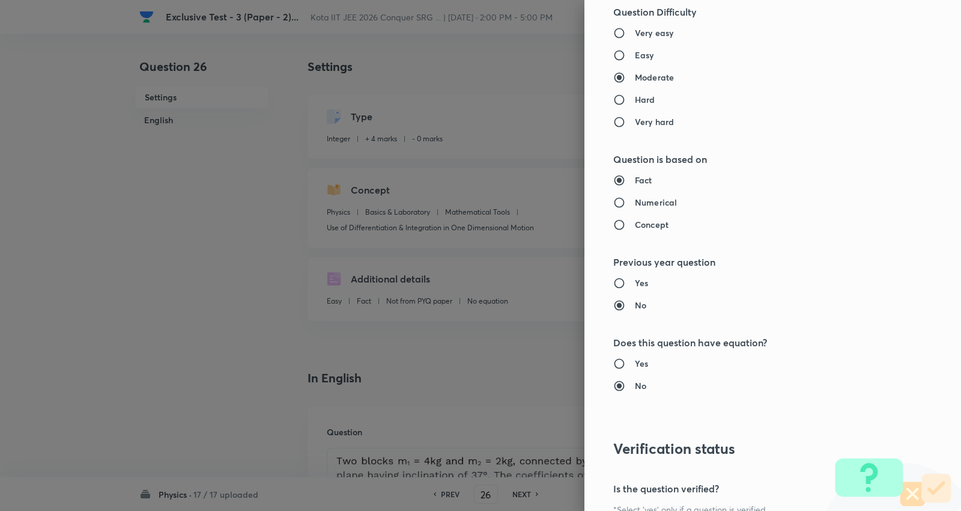
click at [635, 202] on input "Numerical" at bounding box center [625, 202] width 22 height 12
radio input "true"
radio input "false"
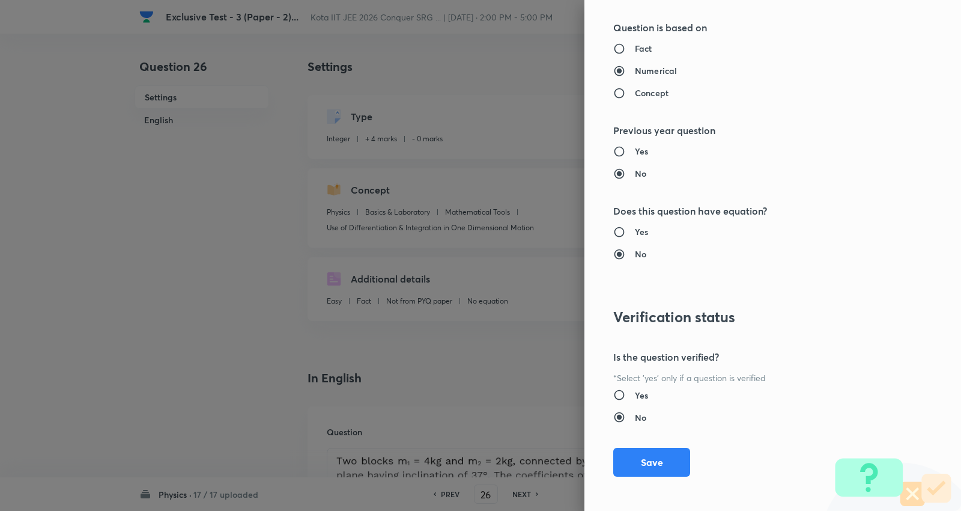
scroll to position [1138, 0]
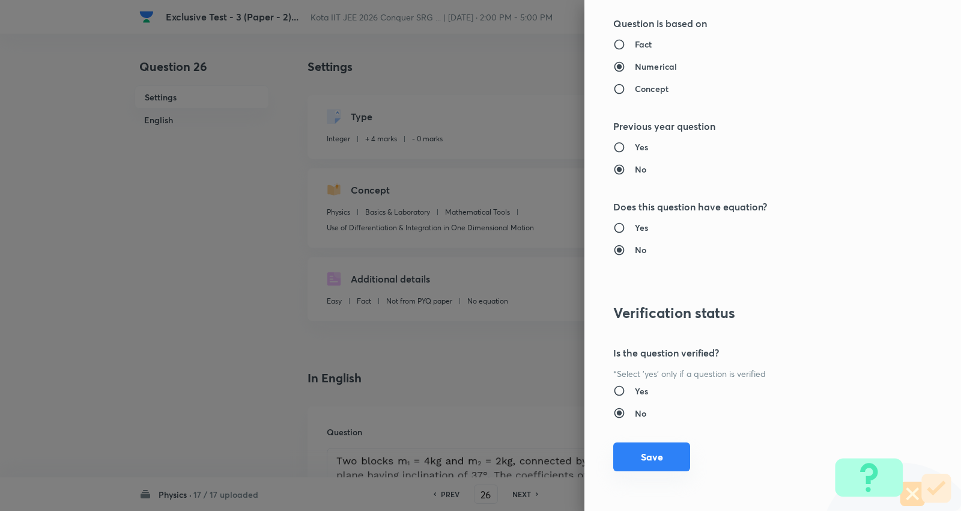
click at [645, 442] on button "Save" at bounding box center [652, 456] width 77 height 29
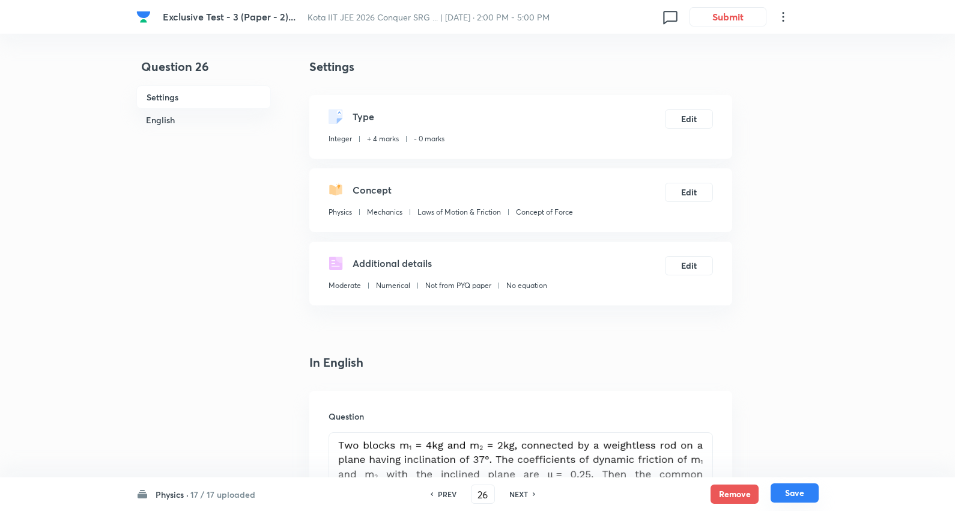
click at [793, 490] on button "Save" at bounding box center [795, 492] width 48 height 19
type input "27"
type input "5"
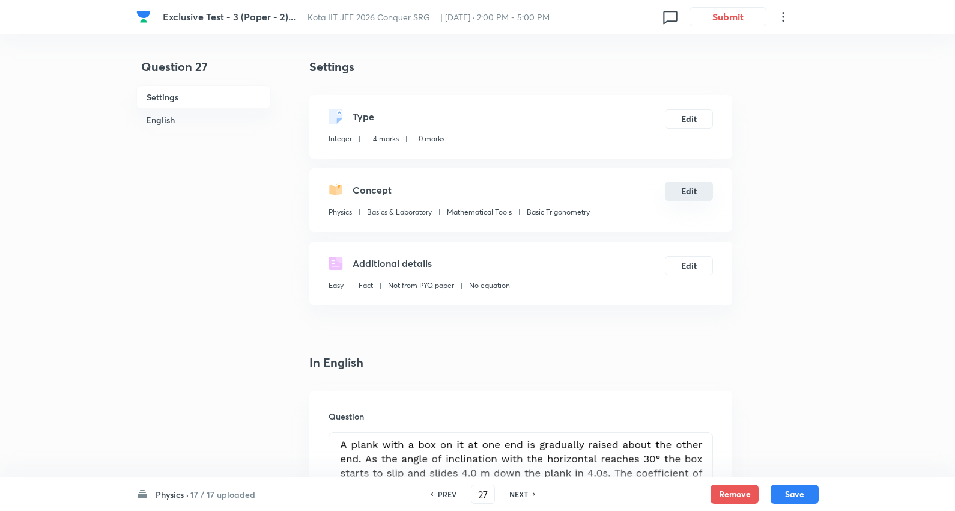
click at [692, 189] on button "Edit" at bounding box center [689, 190] width 48 height 19
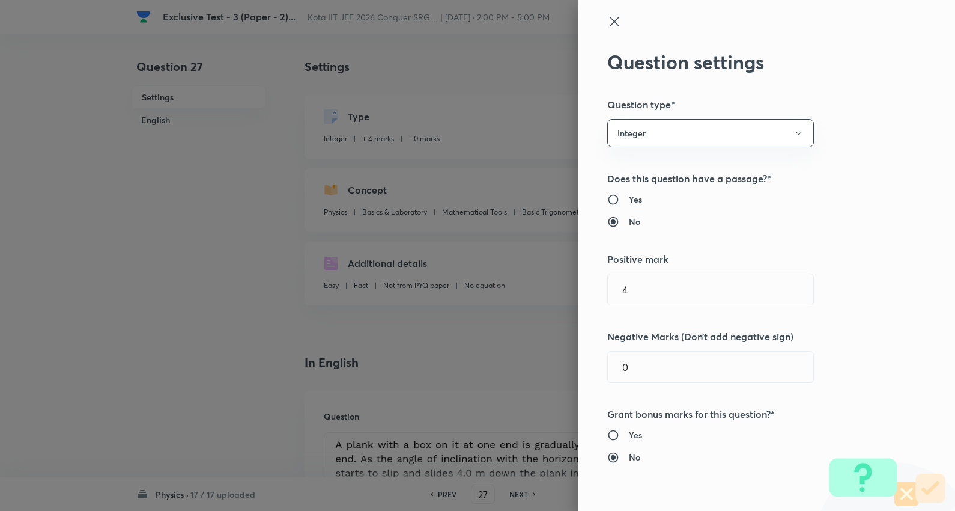
type input "Basics & Laboratory"
type input "Mathematical Tools"
type input "Basic Trigonometry"
radio input "true"
radio input "false"
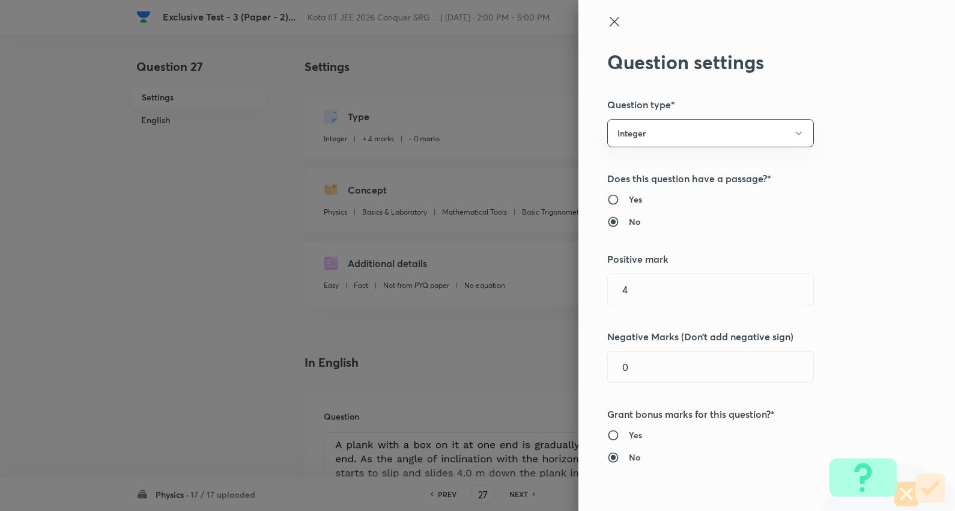
radio input "true"
radio input "false"
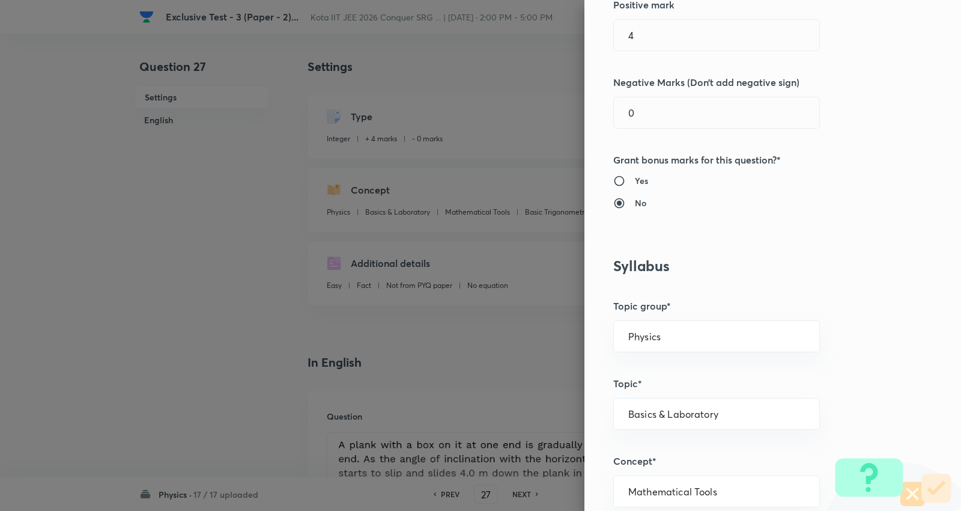
scroll to position [334, 0]
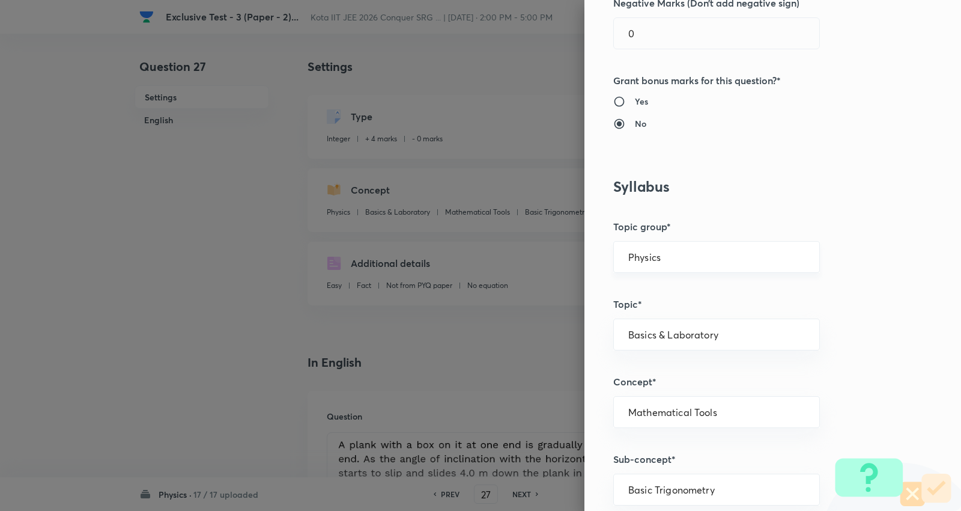
click at [670, 254] on input "Physics" at bounding box center [717, 256] width 177 height 11
click at [645, 287] on li "Physics" at bounding box center [708, 291] width 206 height 22
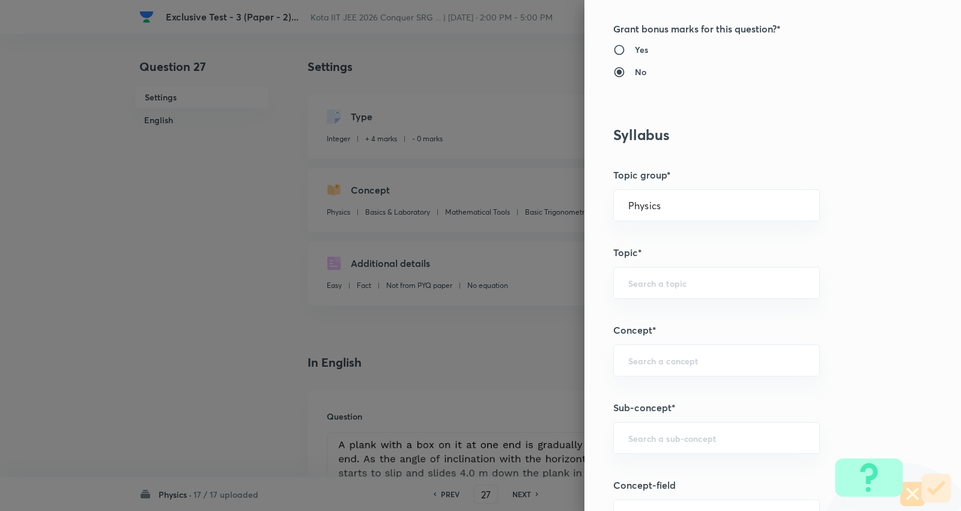
scroll to position [601, 0]
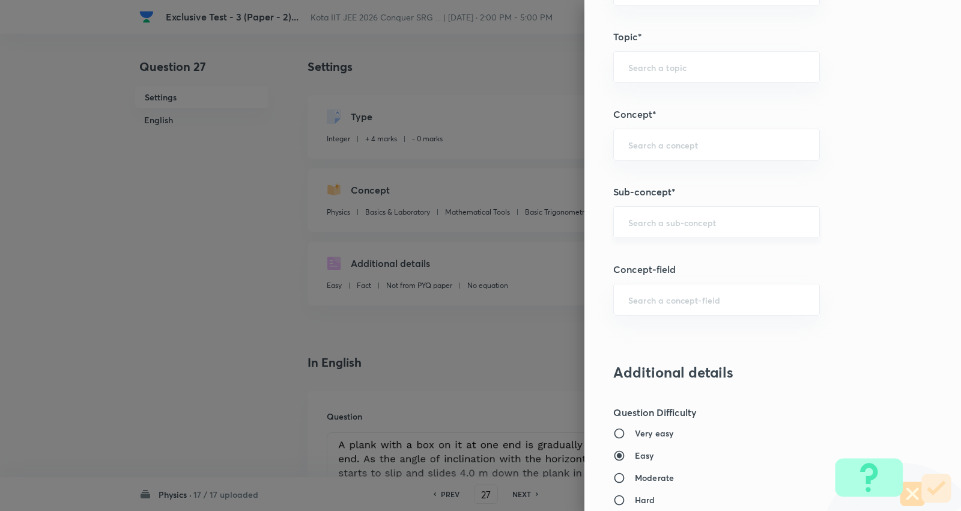
click at [654, 222] on input "text" at bounding box center [717, 221] width 177 height 11
paste input "Concept of Force"
click at [652, 255] on li "Concept of Force" at bounding box center [708, 257] width 206 height 22
type input "Concept of Force"
type input "Mechanics"
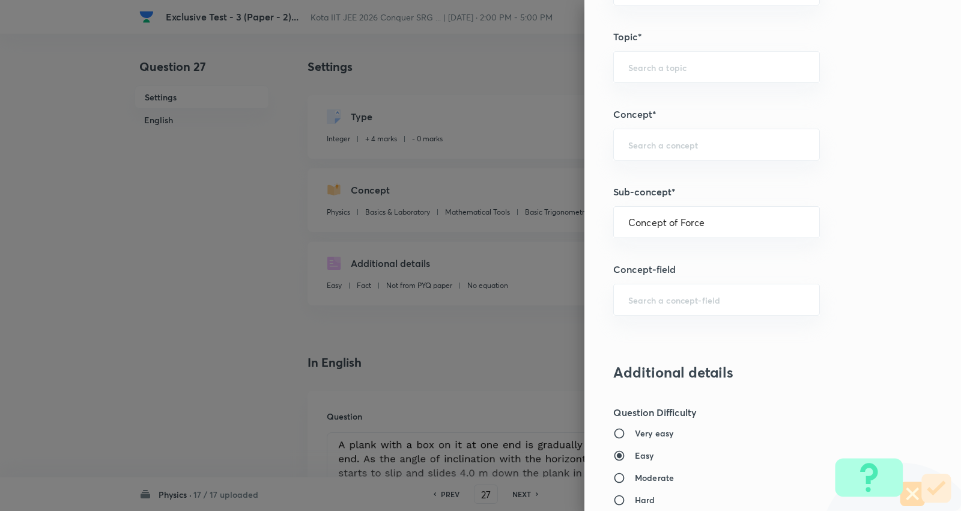
type input "Laws of Motion & Friction"
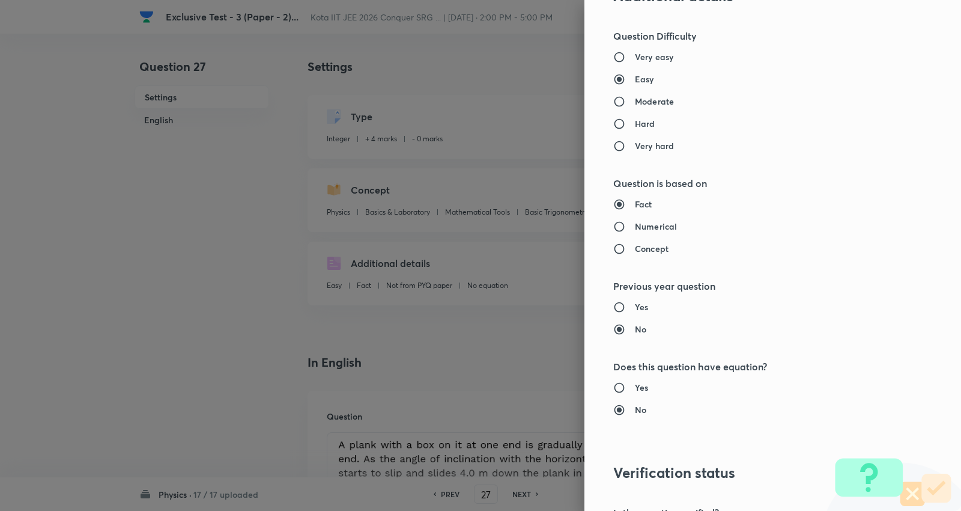
scroll to position [1001, 0]
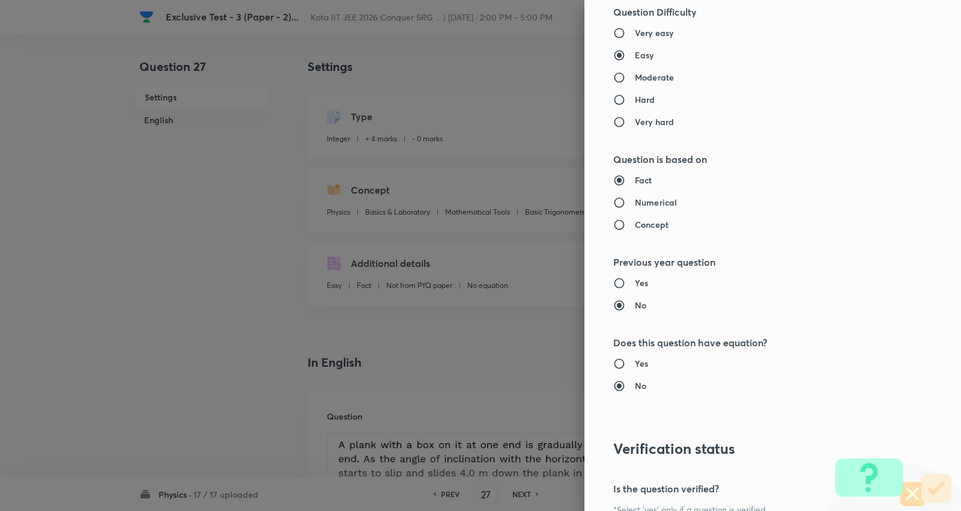
drag, startPoint x: 639, startPoint y: 74, endPoint x: 629, endPoint y: 160, distance: 87.1
click at [639, 75] on h6 "Moderate" at bounding box center [654, 77] width 39 height 13
click at [635, 75] on input "Moderate" at bounding box center [625, 78] width 22 height 12
radio input "true"
radio input "false"
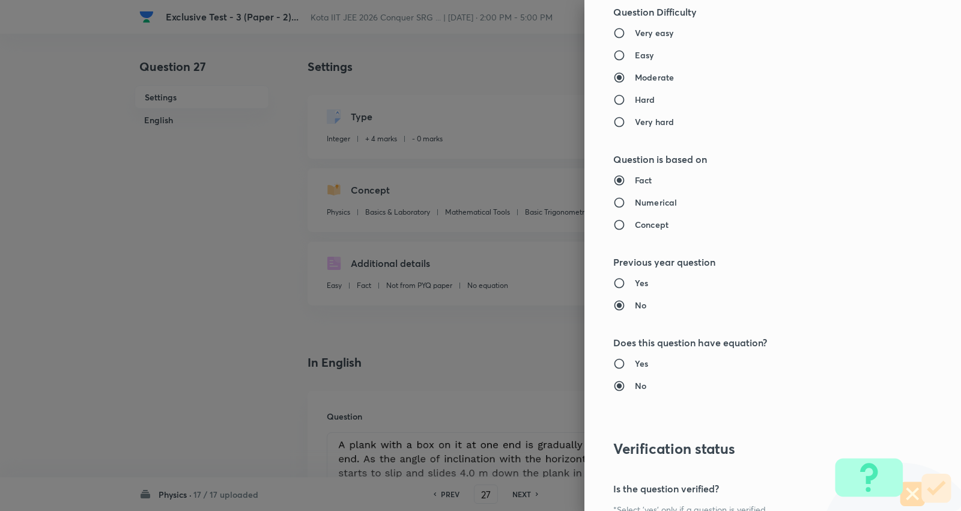
click at [635, 196] on h6 "Numerical" at bounding box center [656, 202] width 42 height 13
click at [635, 196] on input "Numerical" at bounding box center [625, 202] width 22 height 12
radio input "true"
radio input "false"
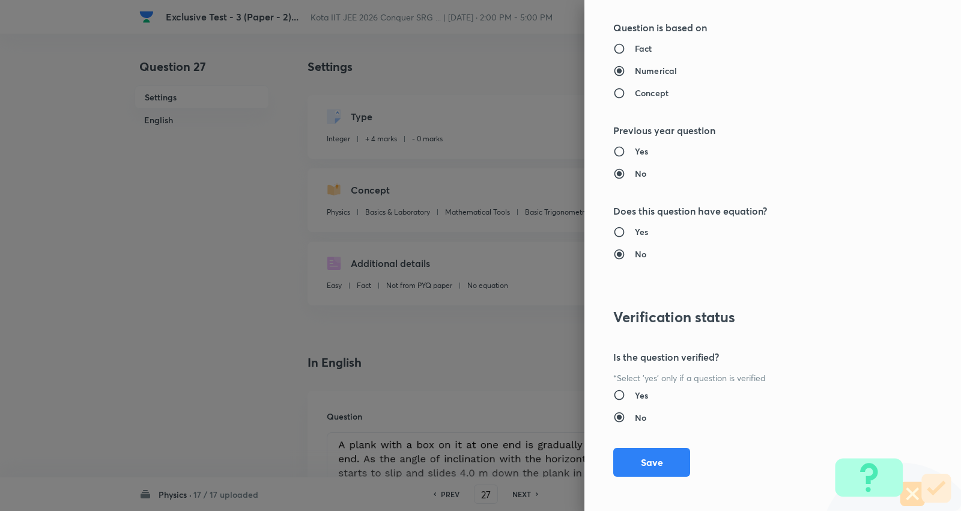
scroll to position [1138, 0]
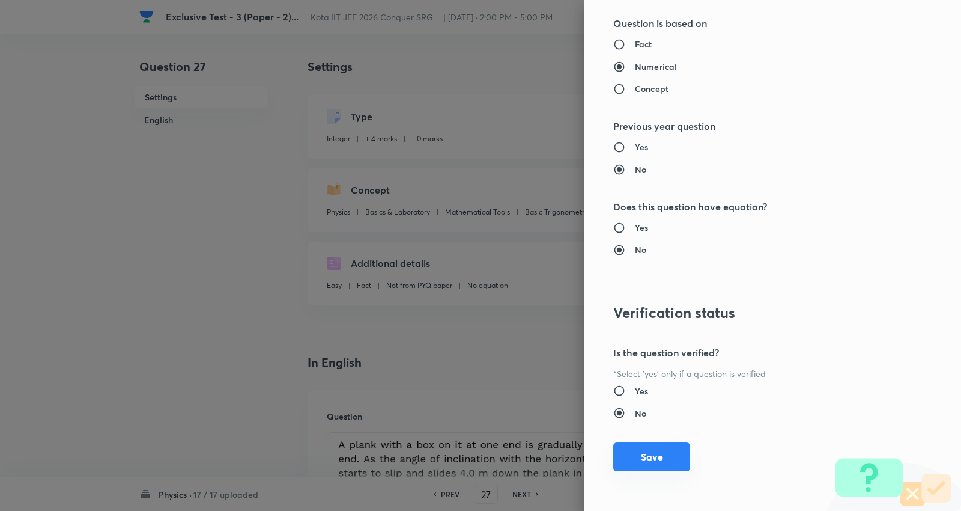
drag, startPoint x: 645, startPoint y: 451, endPoint x: 659, endPoint y: 461, distance: 17.2
click at [644, 452] on button "Save" at bounding box center [652, 456] width 77 height 29
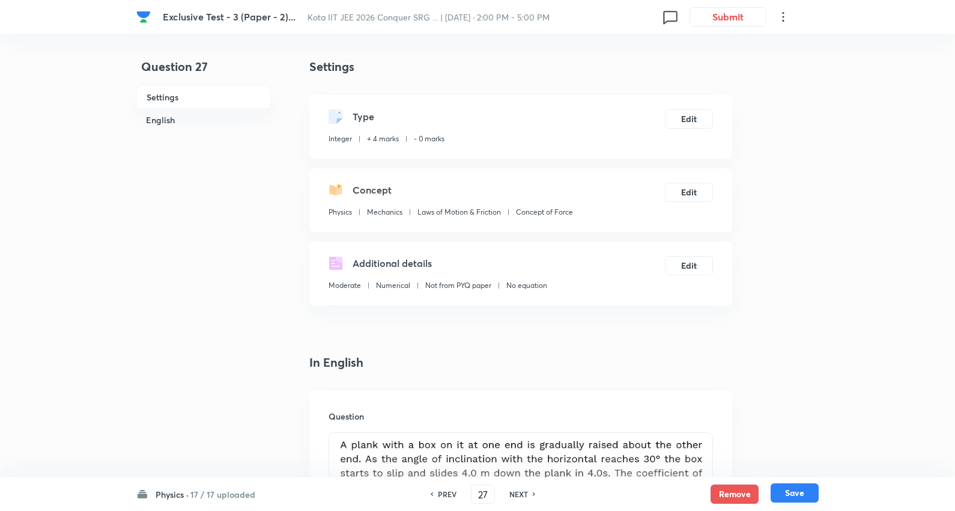
click at [802, 494] on button "Save" at bounding box center [795, 492] width 48 height 19
type input "28"
type input "2"
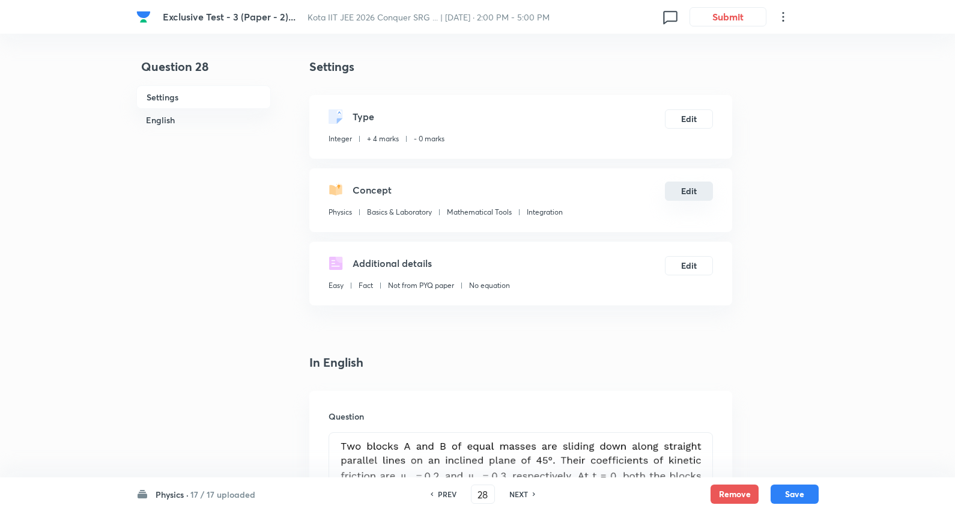
click at [692, 186] on button "Edit" at bounding box center [689, 190] width 48 height 19
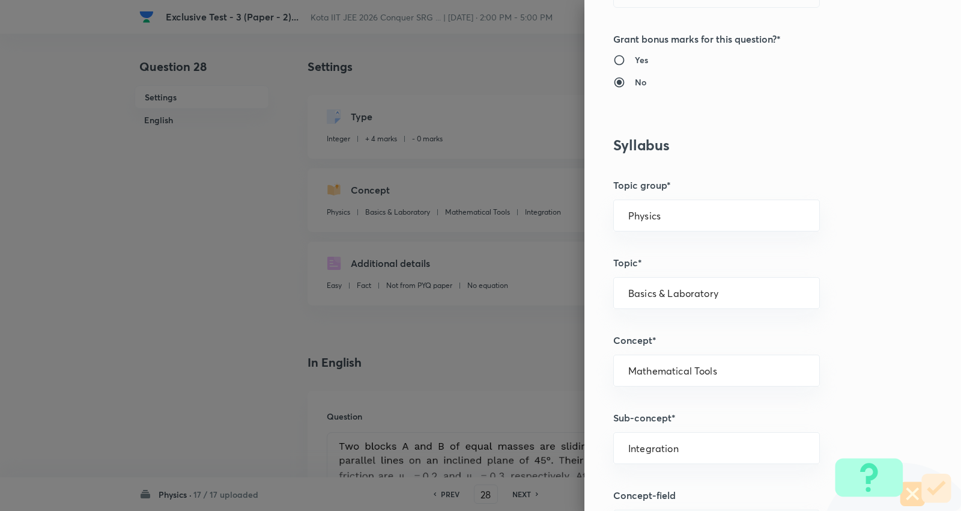
scroll to position [400, 0]
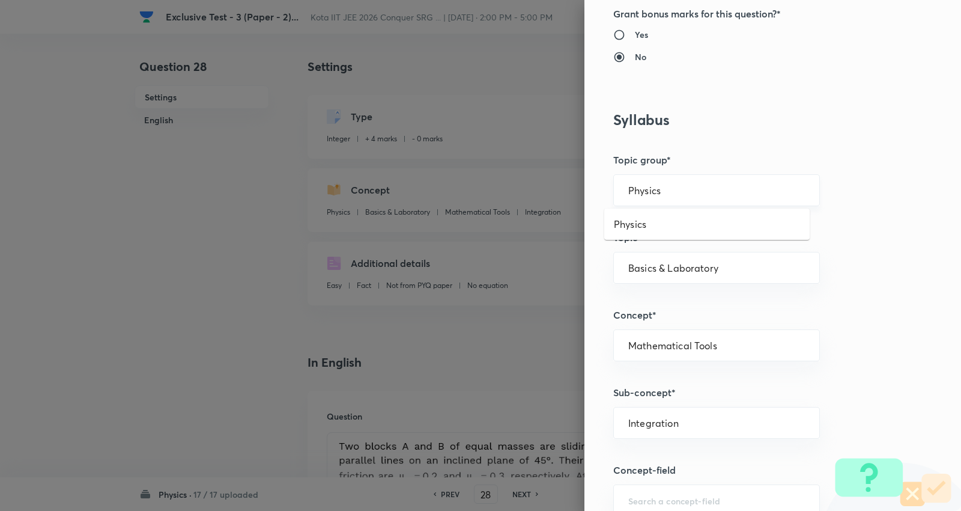
click at [663, 188] on input "Physics" at bounding box center [717, 189] width 177 height 11
click at [639, 222] on li "Physics" at bounding box center [708, 224] width 206 height 22
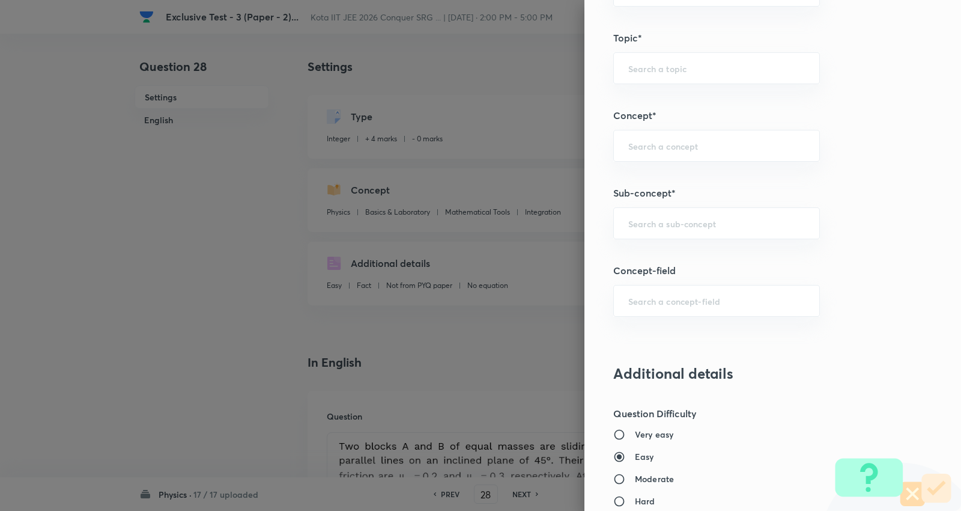
scroll to position [601, 0]
click at [655, 224] on input "text" at bounding box center [717, 221] width 177 height 11
paste input "Concept of Force"
click at [668, 260] on li "Concept of Force" at bounding box center [708, 257] width 206 height 22
type input "Concept of Force"
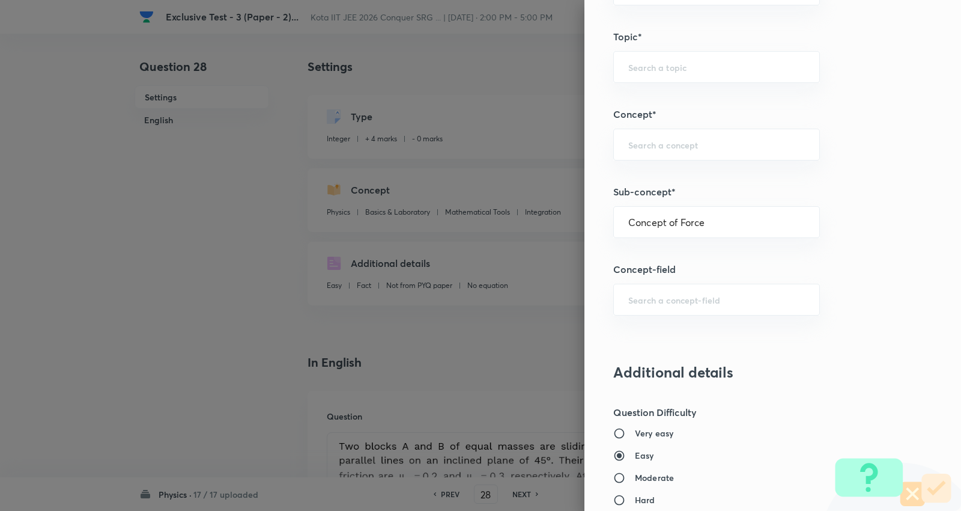
type input "Mechanics"
type input "Laws of Motion & Friction"
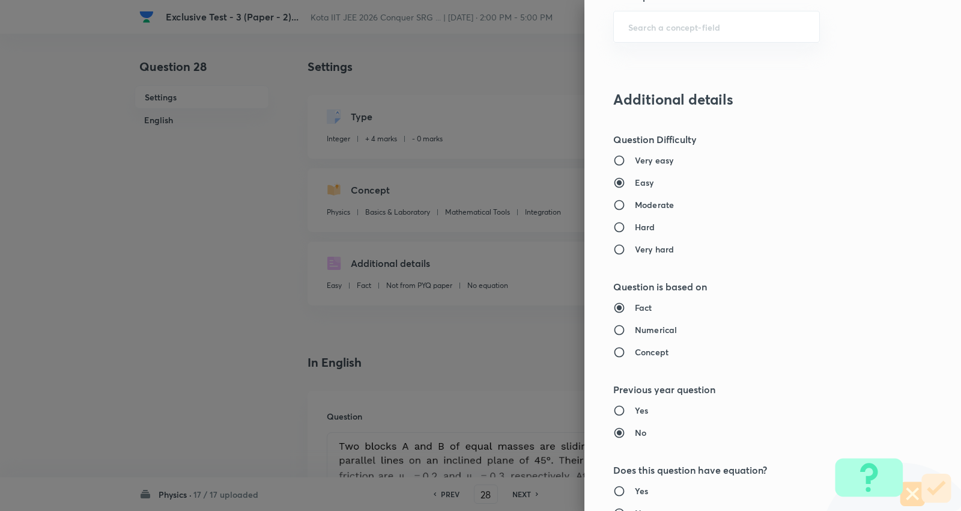
scroll to position [870, 0]
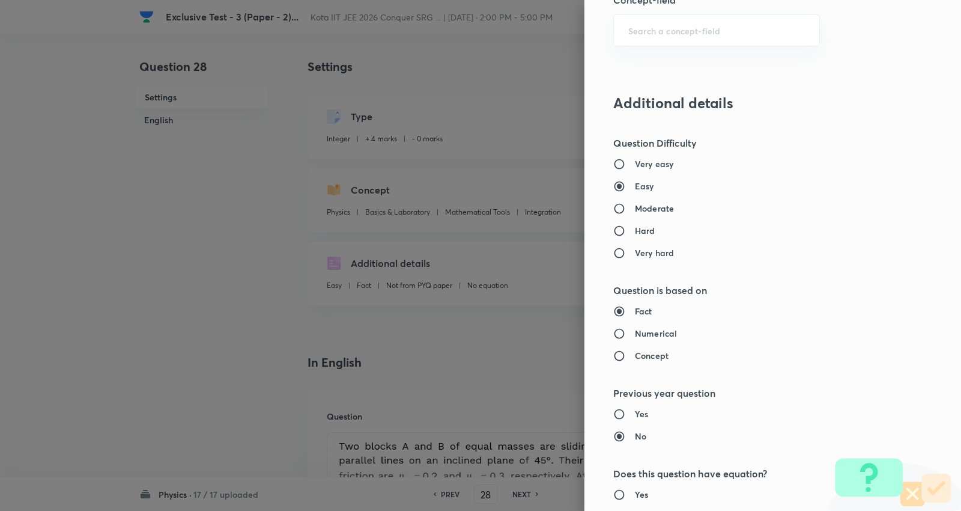
click at [645, 205] on h6 "Moderate" at bounding box center [654, 208] width 39 height 13
click at [635, 205] on input "Moderate" at bounding box center [625, 209] width 22 height 12
radio input "true"
radio input "false"
click at [649, 337] on h6 "Numerical" at bounding box center [656, 333] width 42 height 13
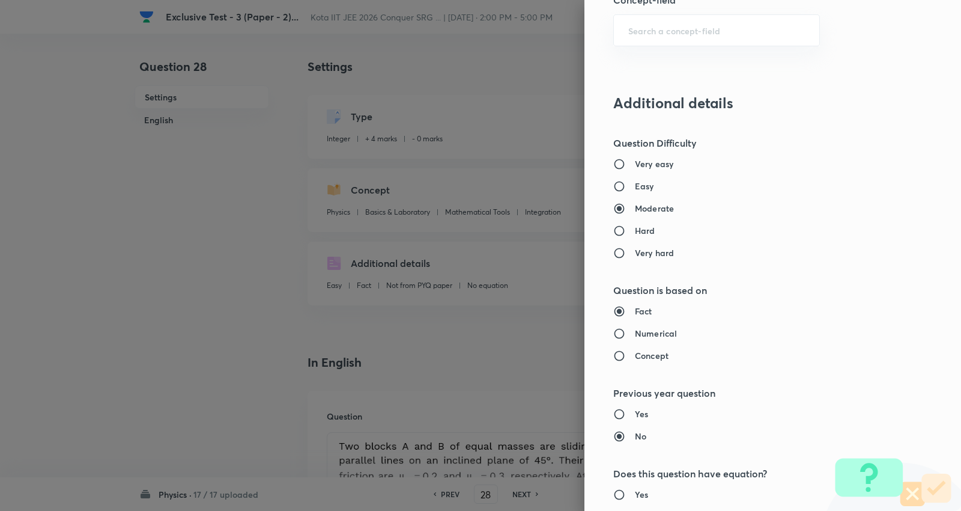
click at [635, 337] on input "Numerical" at bounding box center [625, 333] width 22 height 12
radio input "true"
radio input "false"
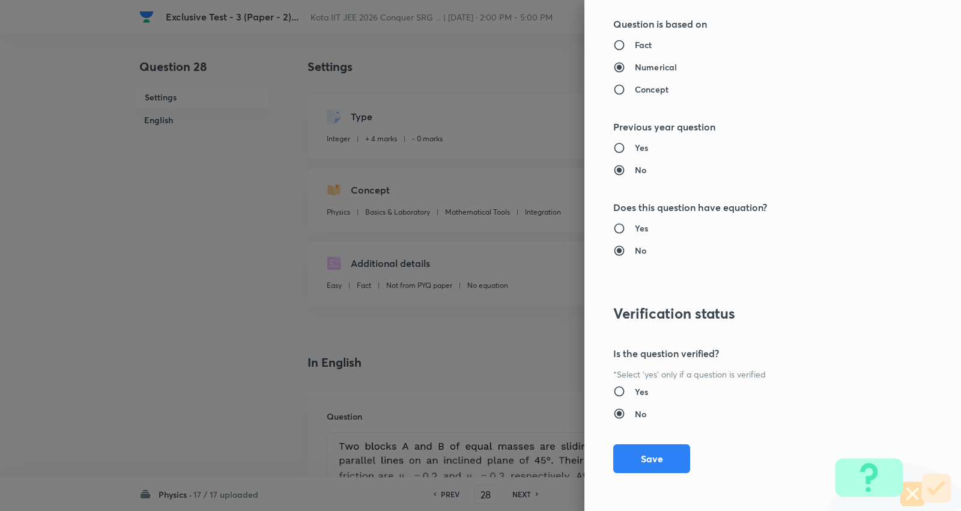
scroll to position [1138, 0]
click at [633, 458] on button "Save" at bounding box center [652, 456] width 77 height 29
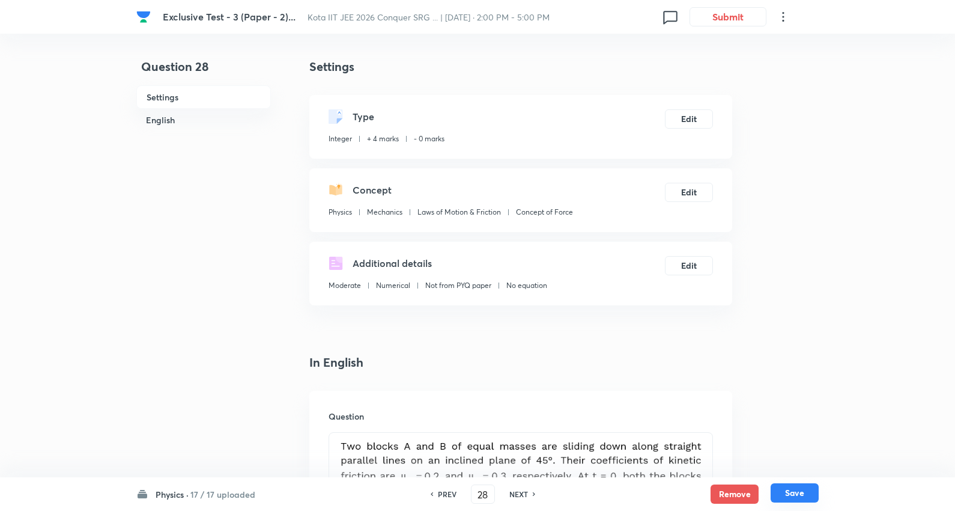
click at [790, 489] on button "Save" at bounding box center [795, 492] width 48 height 19
type input "29"
type input "1100"
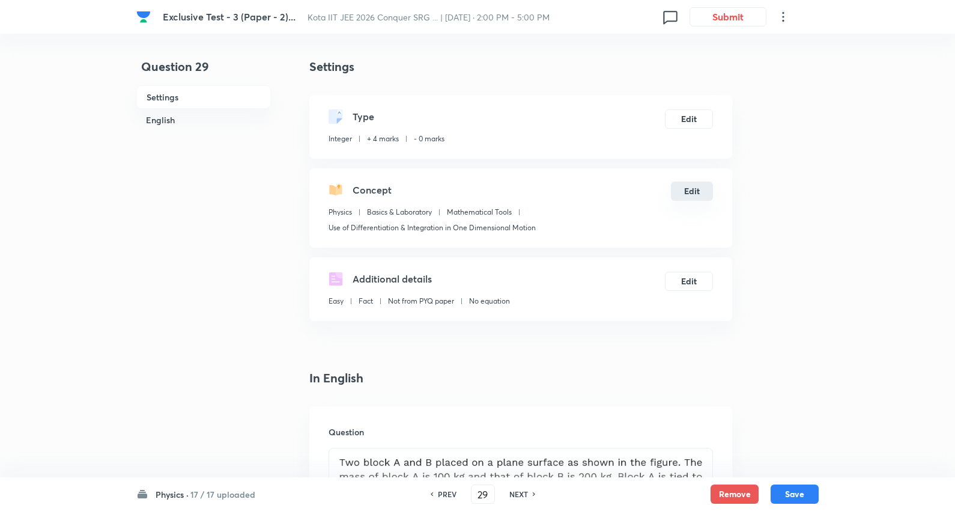
click at [695, 185] on button "Edit" at bounding box center [692, 190] width 42 height 19
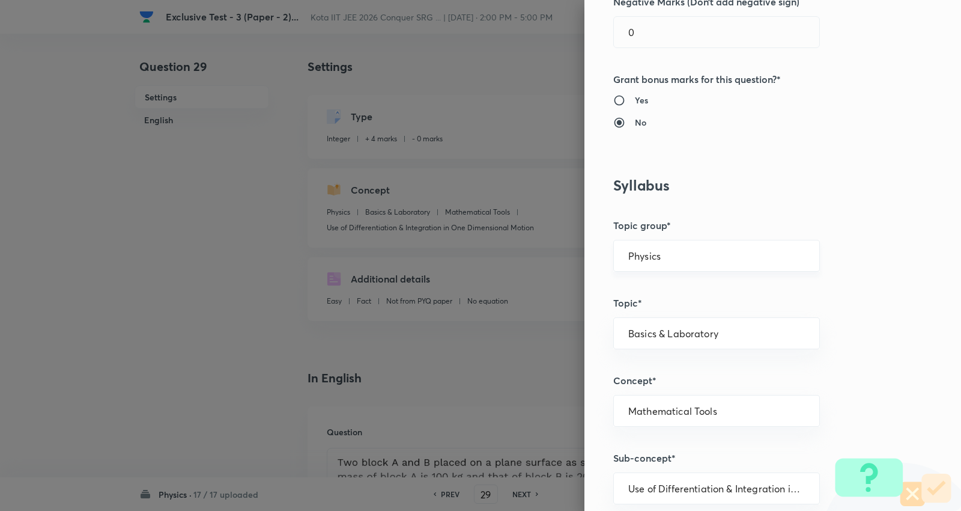
scroll to position [400, 0]
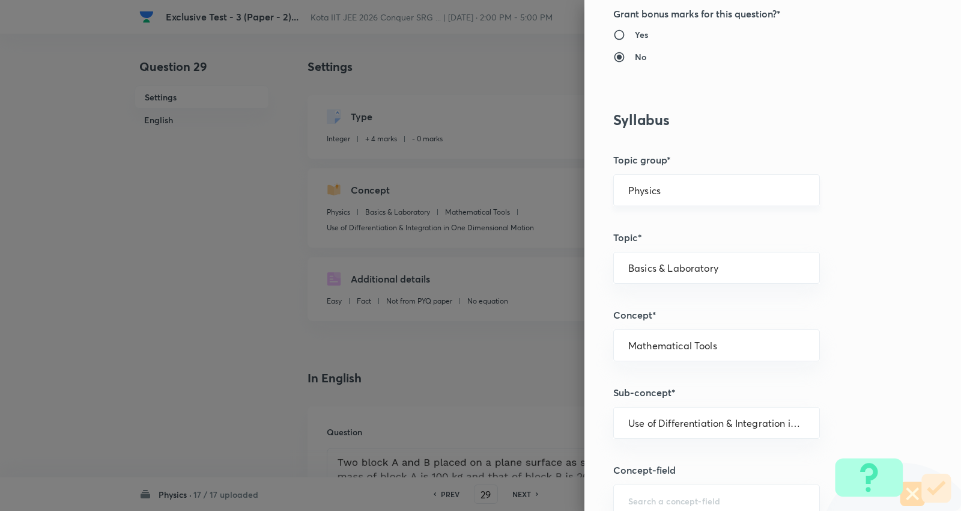
click at [661, 193] on input "Physics" at bounding box center [717, 189] width 177 height 11
click at [632, 234] on li "Physics" at bounding box center [708, 224] width 206 height 22
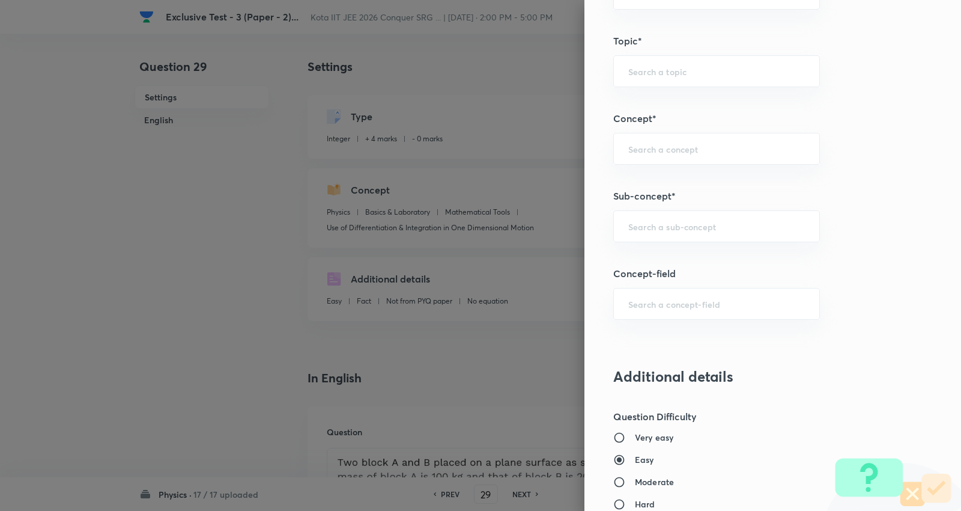
scroll to position [668, 0]
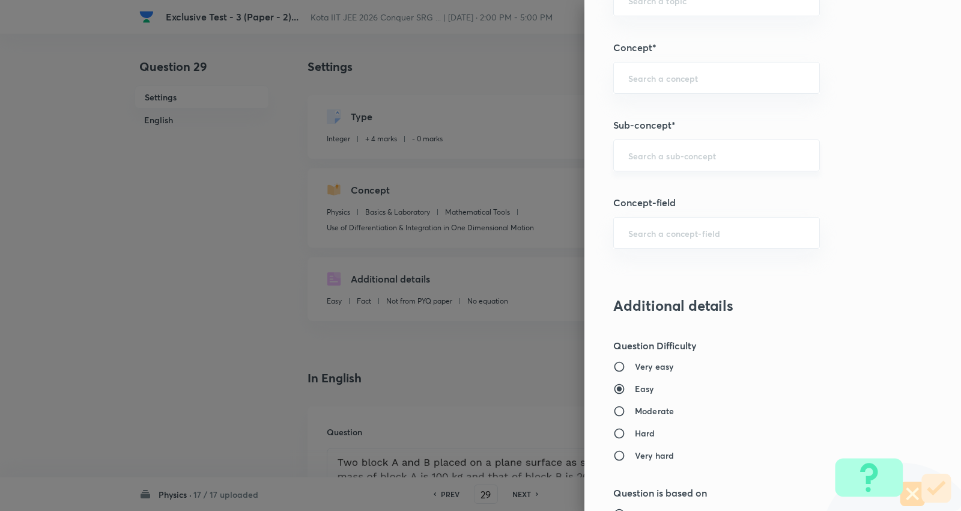
click at [659, 153] on input "text" at bounding box center [717, 155] width 177 height 11
paste input "Concept of Force"
click at [673, 189] on li "Concept of Force" at bounding box center [708, 190] width 206 height 22
type input "Concept of Force"
type input "Mechanics"
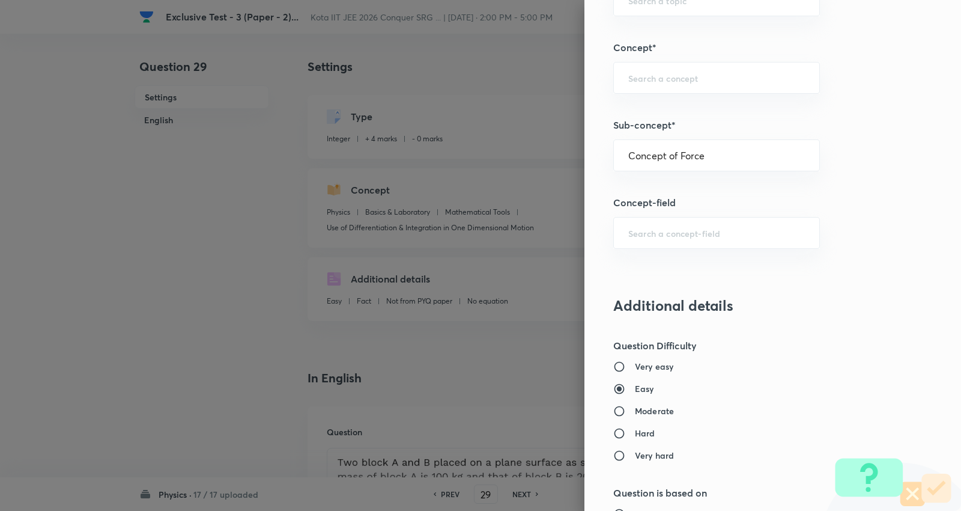
type input "Laws of Motion & Friction"
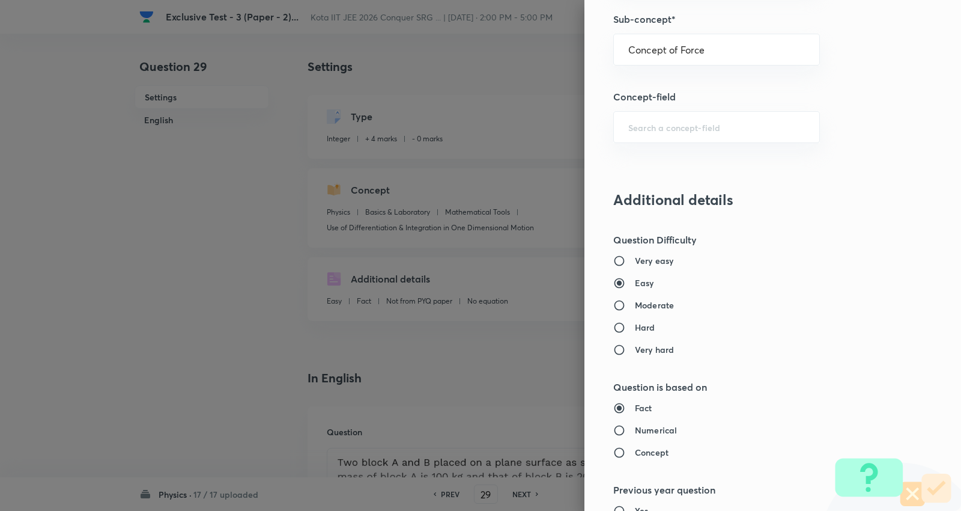
scroll to position [801, 0]
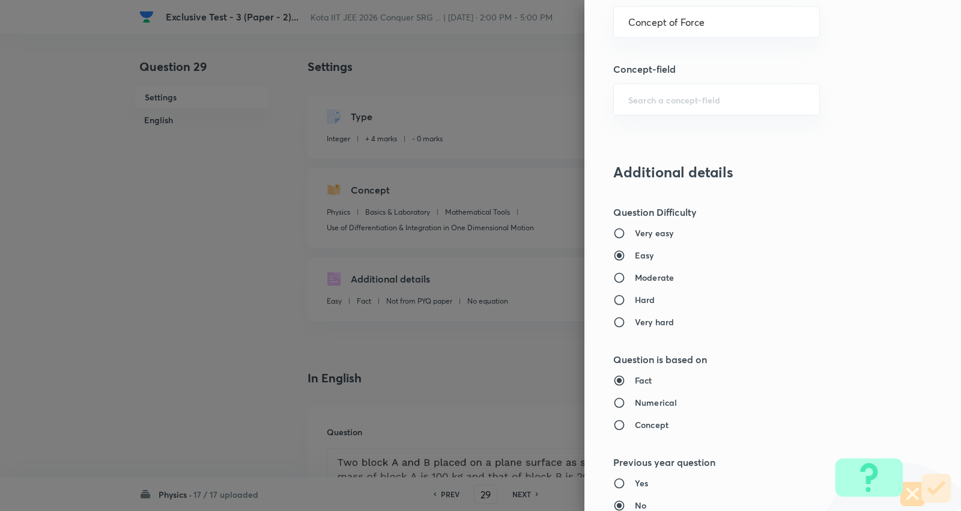
click at [648, 273] on h6 "Moderate" at bounding box center [654, 277] width 39 height 13
click at [635, 273] on input "Moderate" at bounding box center [625, 278] width 22 height 12
radio input "true"
radio input "false"
click at [647, 400] on h6 "Numerical" at bounding box center [656, 402] width 42 height 13
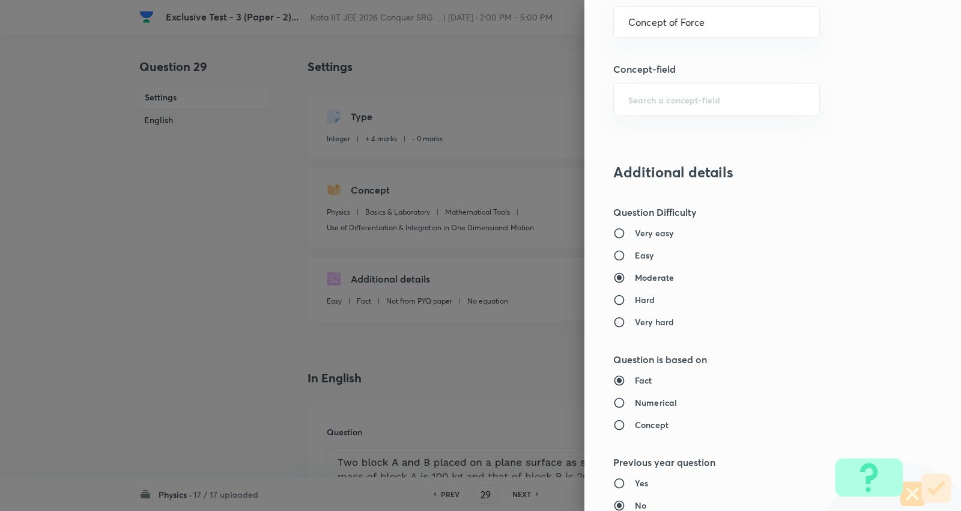
click at [635, 400] on input "Numerical" at bounding box center [625, 403] width 22 height 12
radio input "true"
radio input "false"
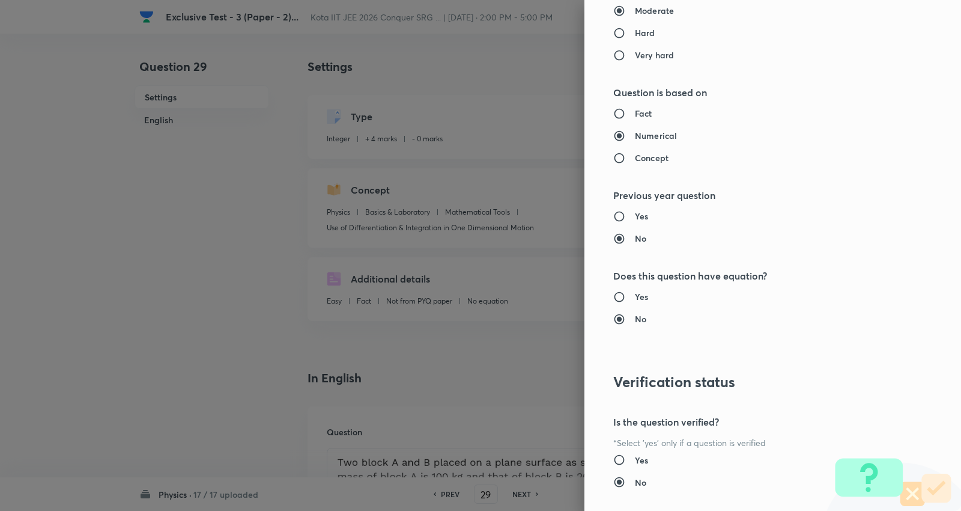
scroll to position [1138, 0]
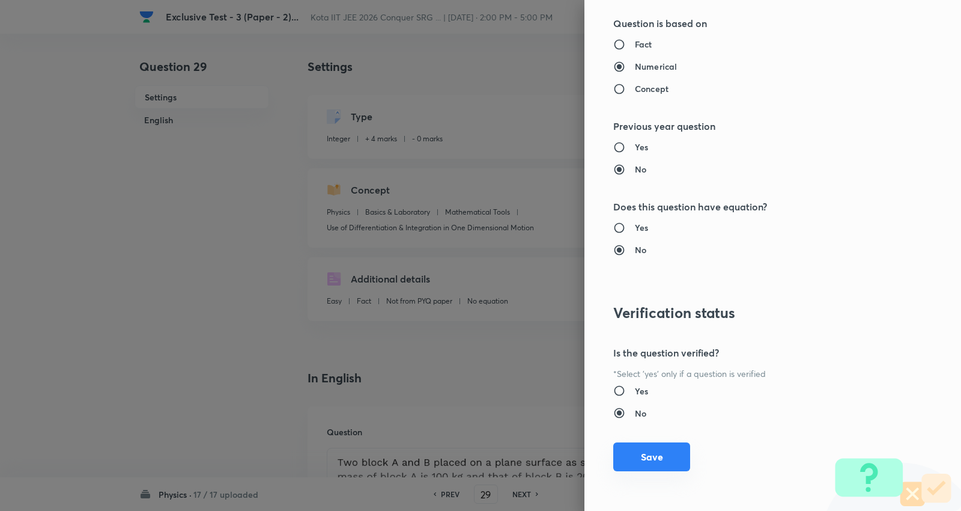
click at [639, 471] on button "Save" at bounding box center [652, 456] width 77 height 29
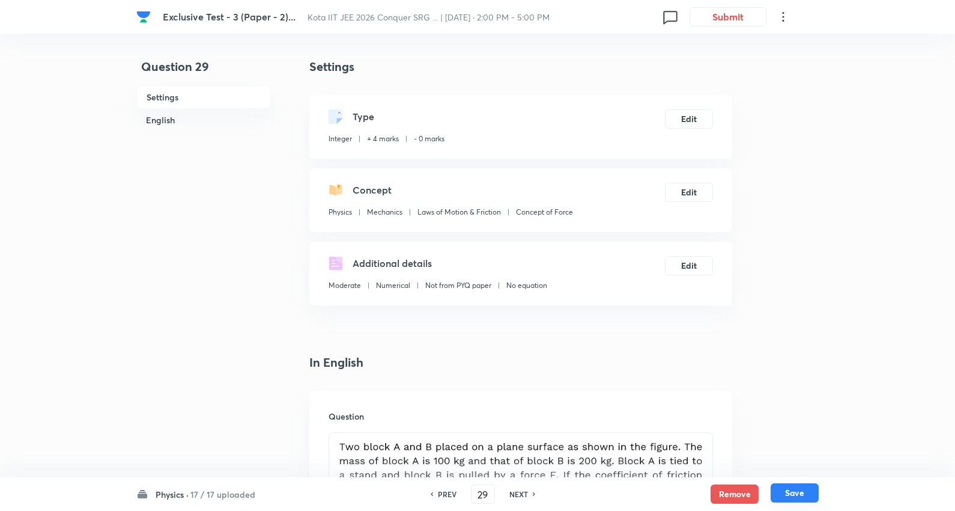
click at [797, 494] on button "Save" at bounding box center [795, 492] width 48 height 19
type input "30"
type input "450"
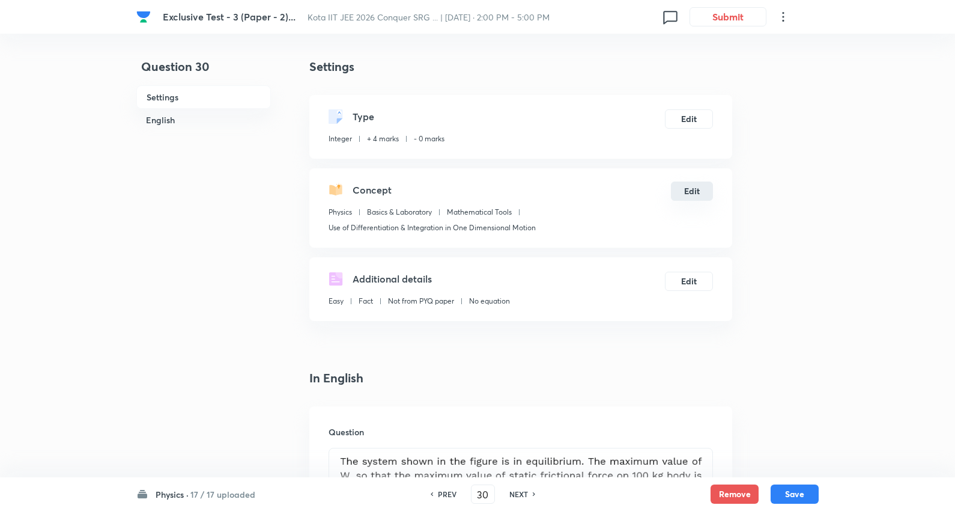
click at [695, 189] on button "Edit" at bounding box center [692, 190] width 42 height 19
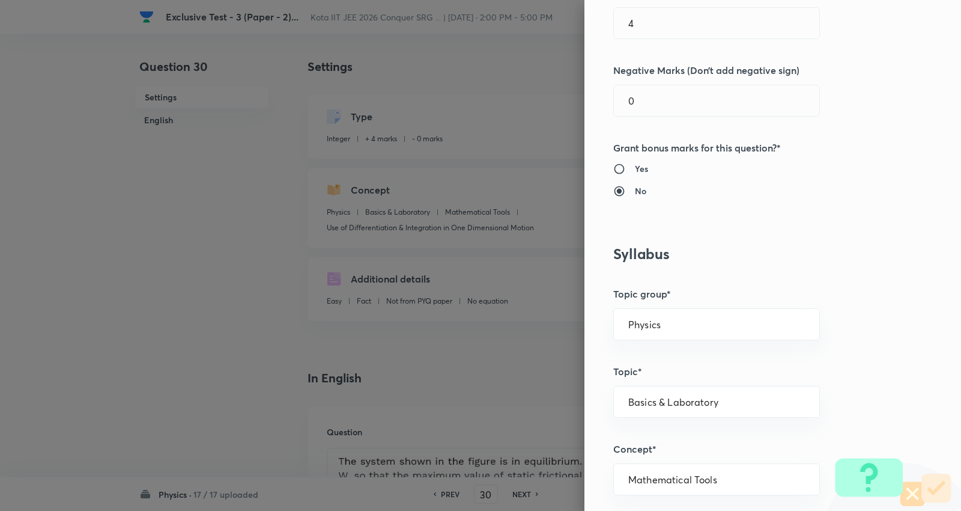
scroll to position [267, 0]
click at [651, 326] on input "Physics" at bounding box center [717, 323] width 177 height 11
click at [649, 355] on li "Physics" at bounding box center [708, 358] width 206 height 22
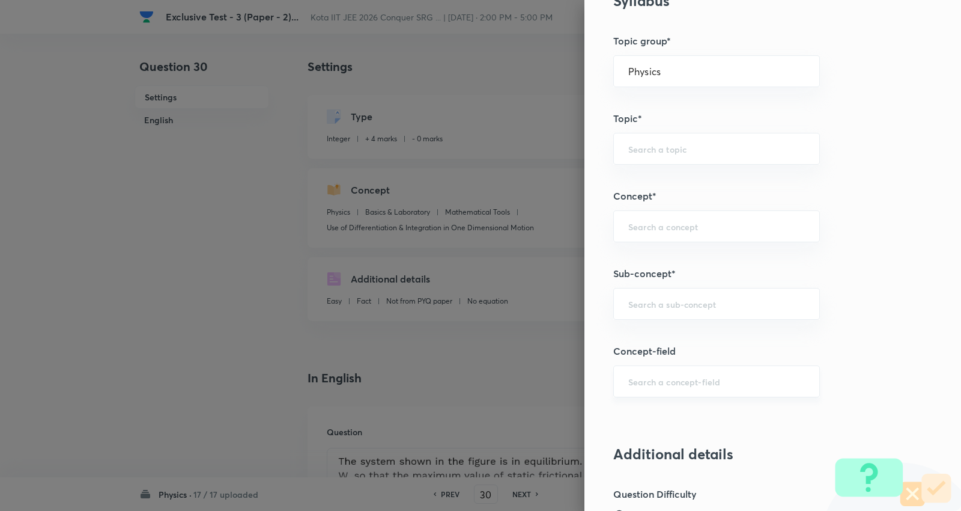
scroll to position [601, 0]
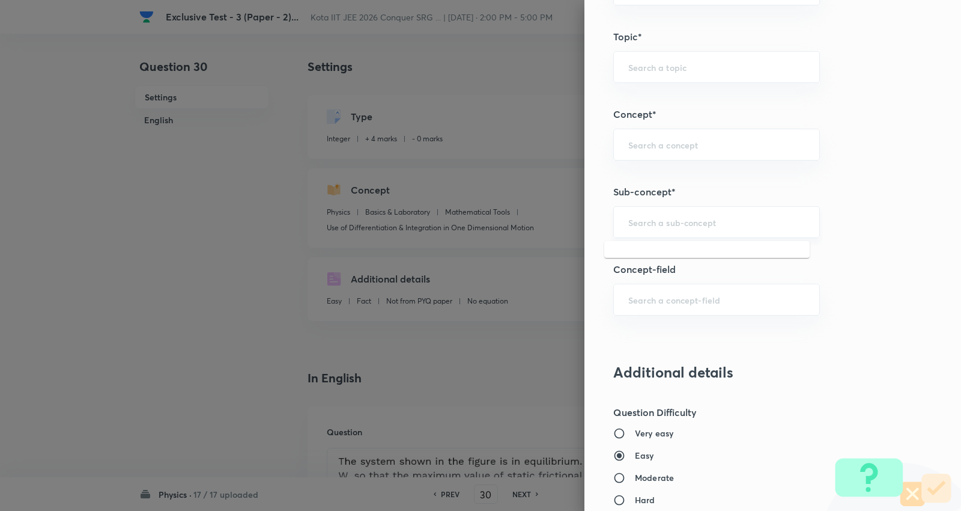
click at [673, 220] on input "text" at bounding box center [717, 221] width 177 height 11
paste input "Concept of Force"
click at [653, 257] on li "Concept of Force" at bounding box center [708, 257] width 206 height 22
type input "Concept of Force"
type input "Mechanics"
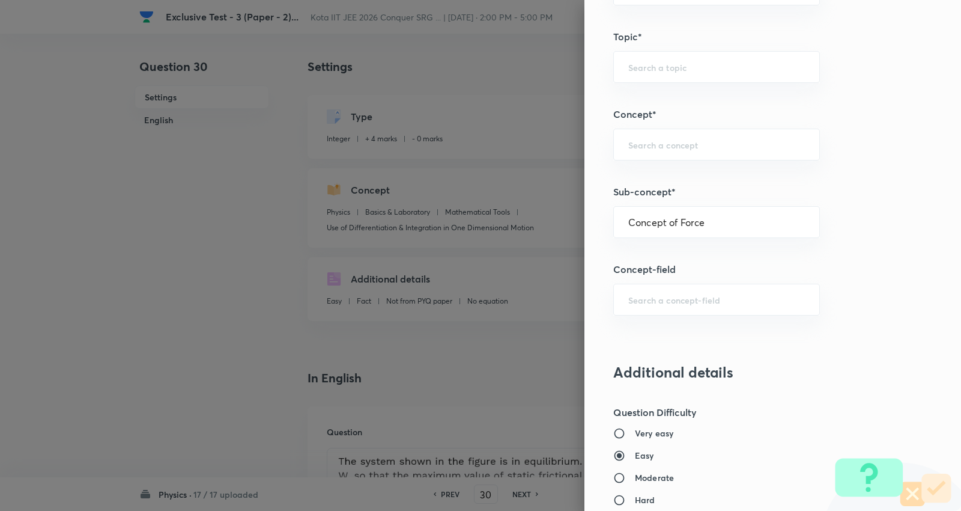
type input "Laws of Motion & Friction"
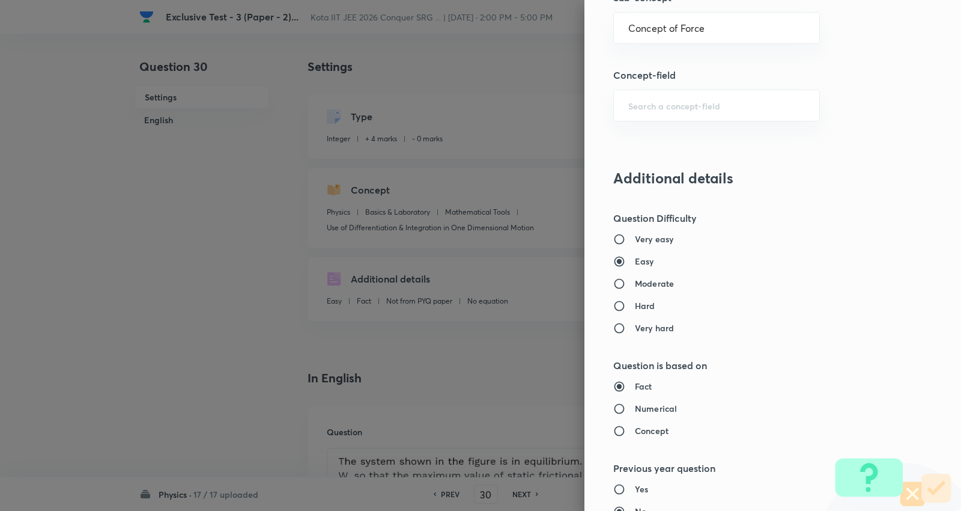
scroll to position [868, 0]
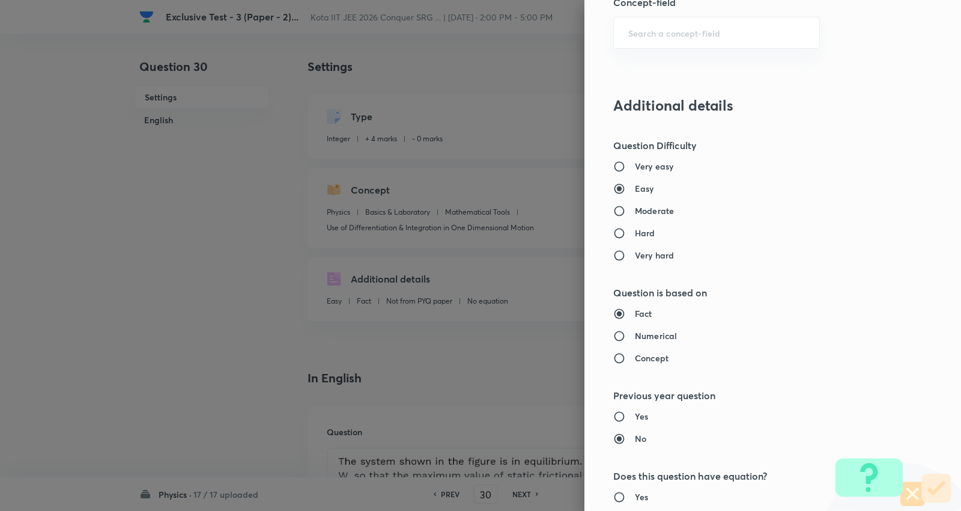
click at [654, 207] on h6 "Moderate" at bounding box center [654, 210] width 39 height 13
click at [635, 207] on input "Moderate" at bounding box center [625, 211] width 22 height 12
radio input "true"
radio input "false"
click at [650, 329] on h6 "Numerical" at bounding box center [656, 335] width 42 height 13
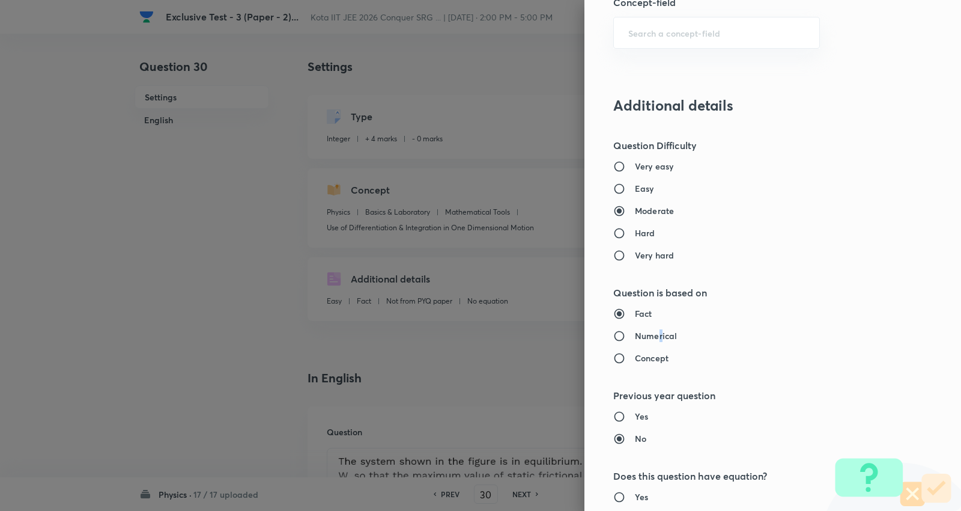
click at [647, 330] on h6 "Numerical" at bounding box center [656, 335] width 42 height 13
click at [635, 330] on input "Numerical" at bounding box center [625, 336] width 22 height 12
radio input "true"
radio input "false"
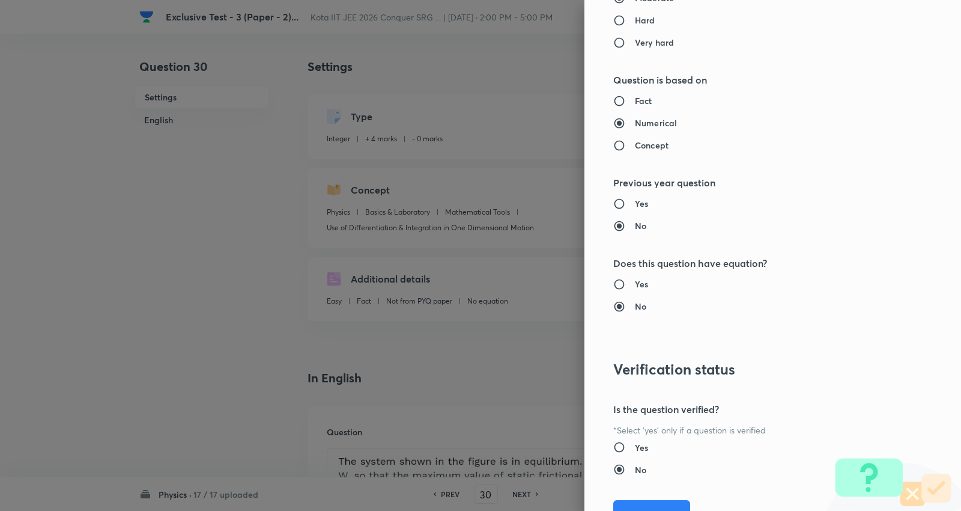
scroll to position [1138, 0]
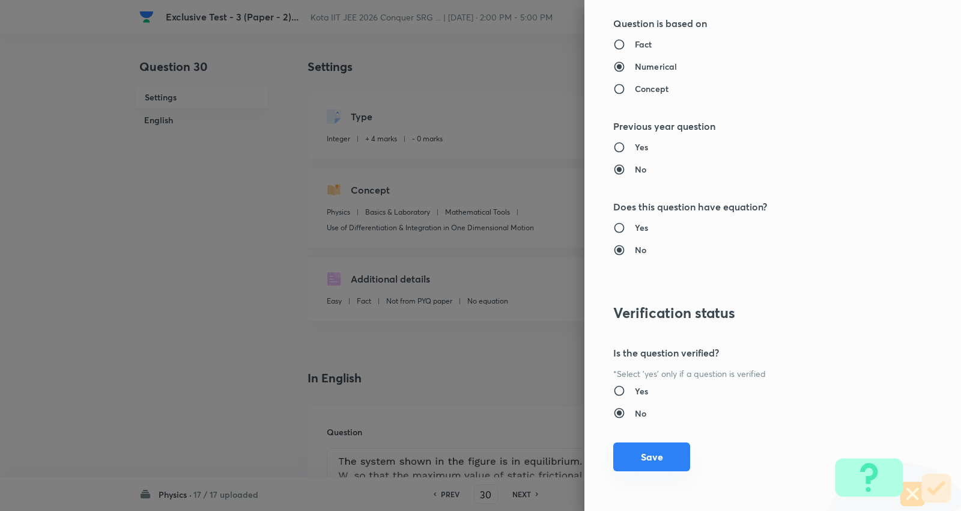
click at [641, 452] on button "Save" at bounding box center [652, 456] width 77 height 29
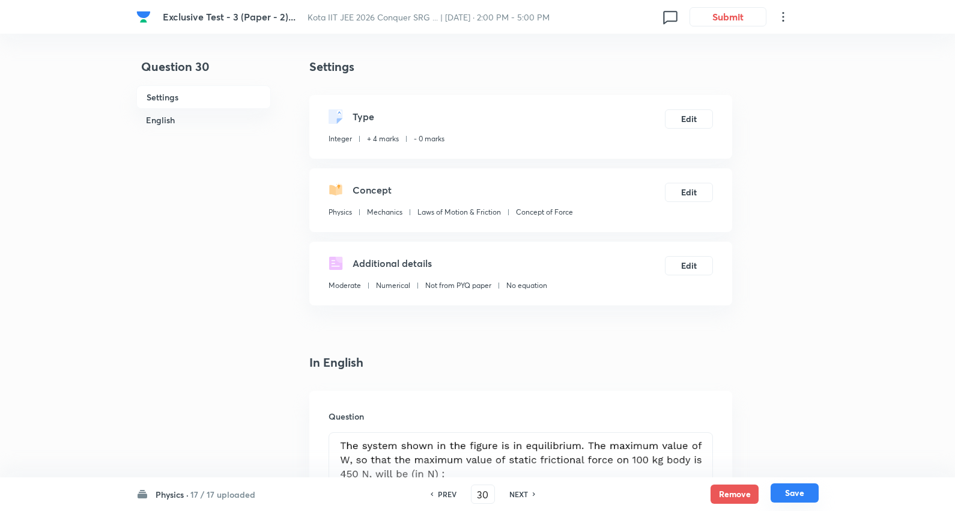
click at [799, 486] on button "Save" at bounding box center [795, 492] width 48 height 19
type input "31"
type input "264"
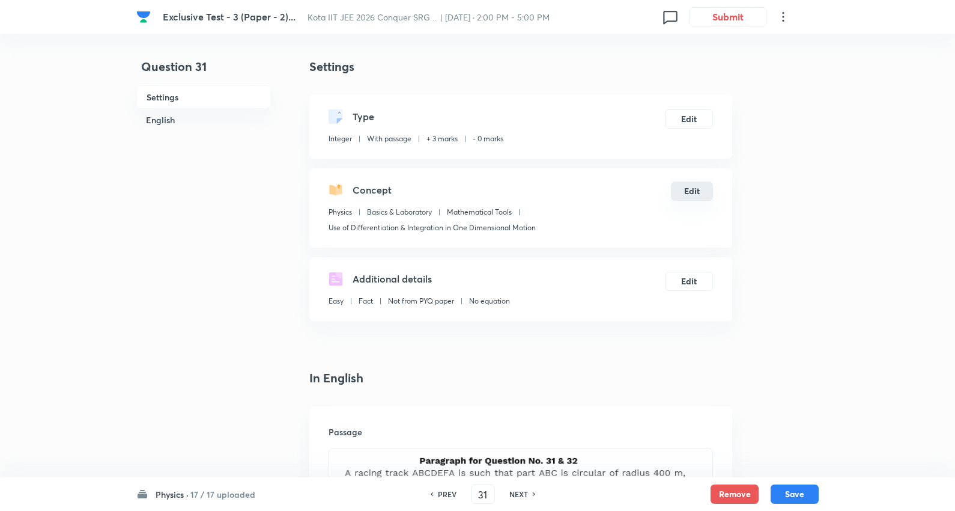
click at [696, 196] on button "Edit" at bounding box center [692, 190] width 42 height 19
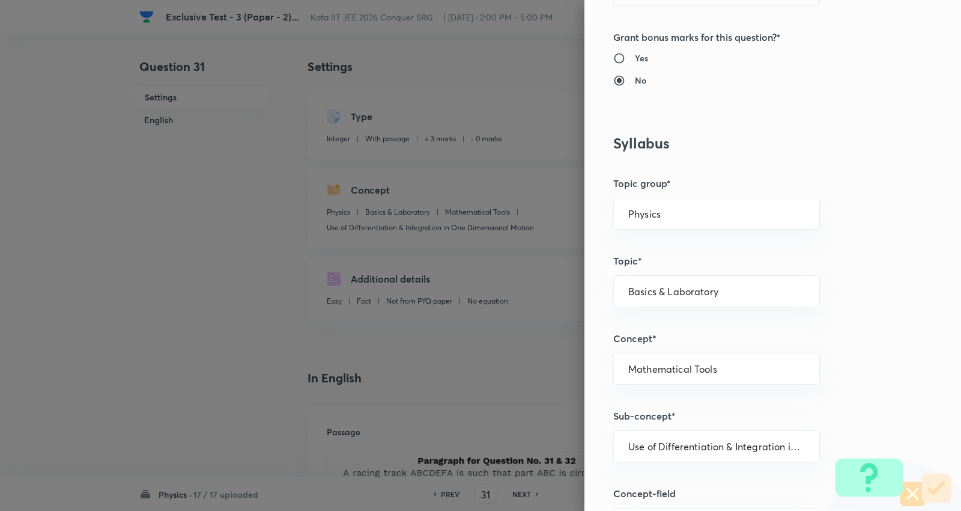
scroll to position [400, 0]
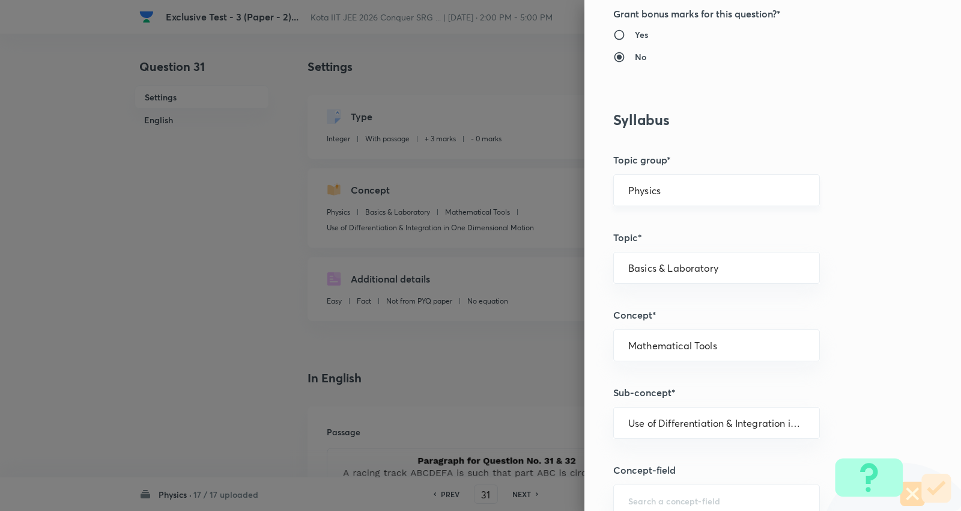
click at [662, 193] on input "Physics" at bounding box center [717, 189] width 177 height 11
click at [628, 229] on li "Physics" at bounding box center [708, 224] width 206 height 22
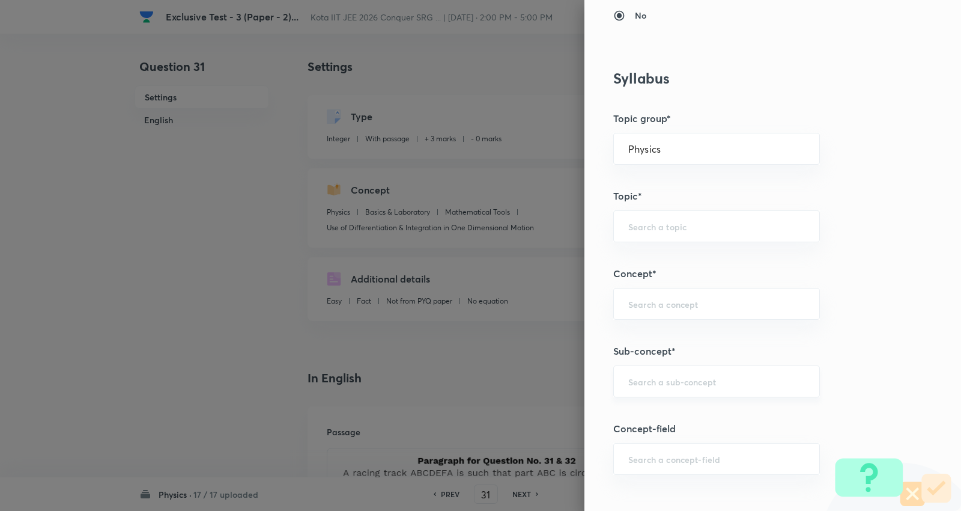
scroll to position [601, 0]
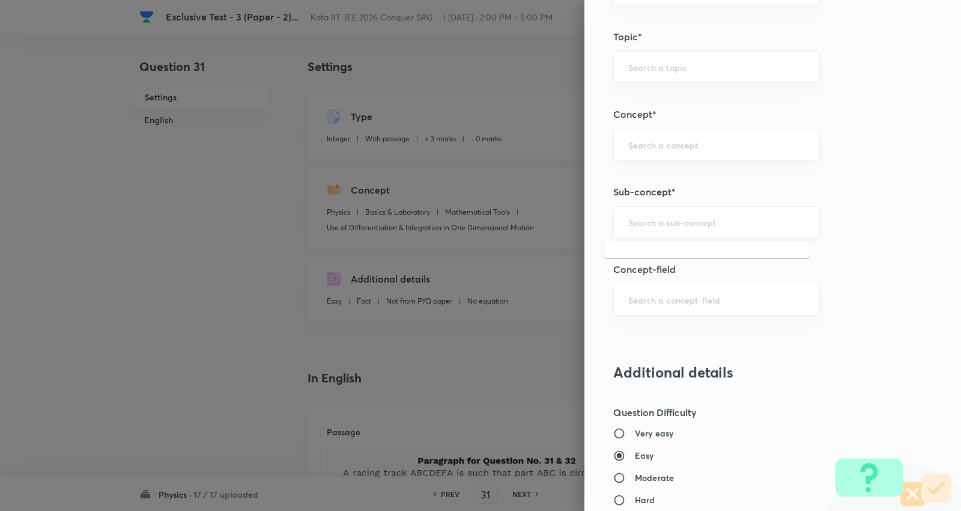
click at [674, 222] on input "text" at bounding box center [717, 221] width 177 height 11
paste input "Motion in a Straight Line"
click at [677, 257] on li "Motion in a Straight Line" at bounding box center [708, 257] width 206 height 22
type input "Motion in a Straight Line"
type input "Mechanics"
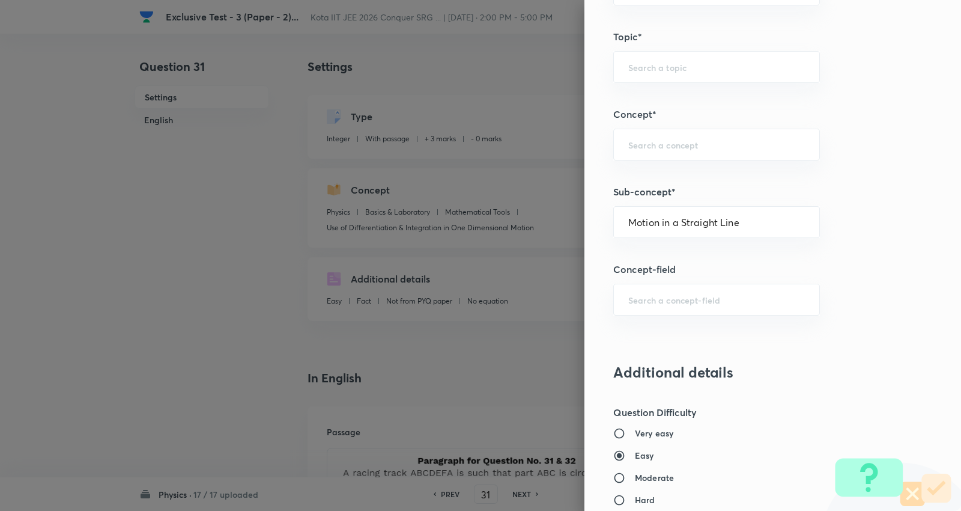
type input "Kinematics"
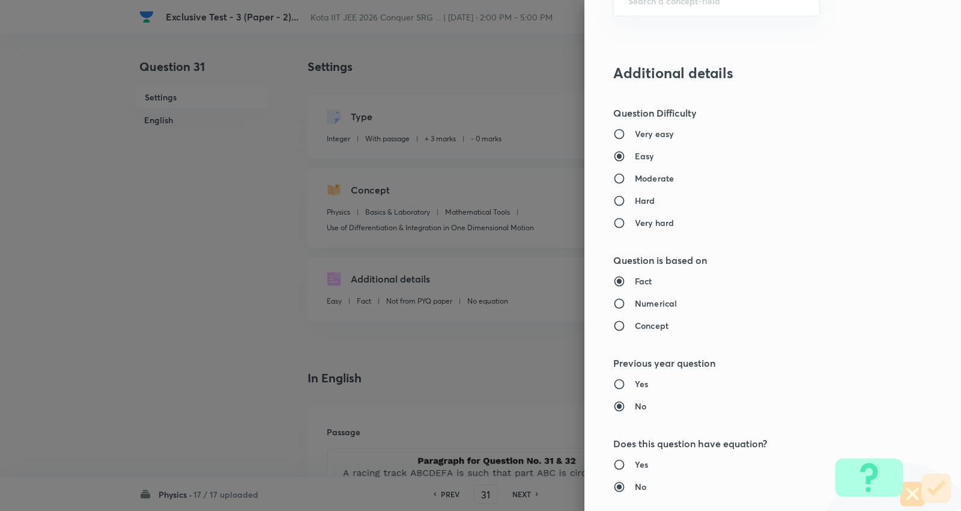
scroll to position [934, 0]
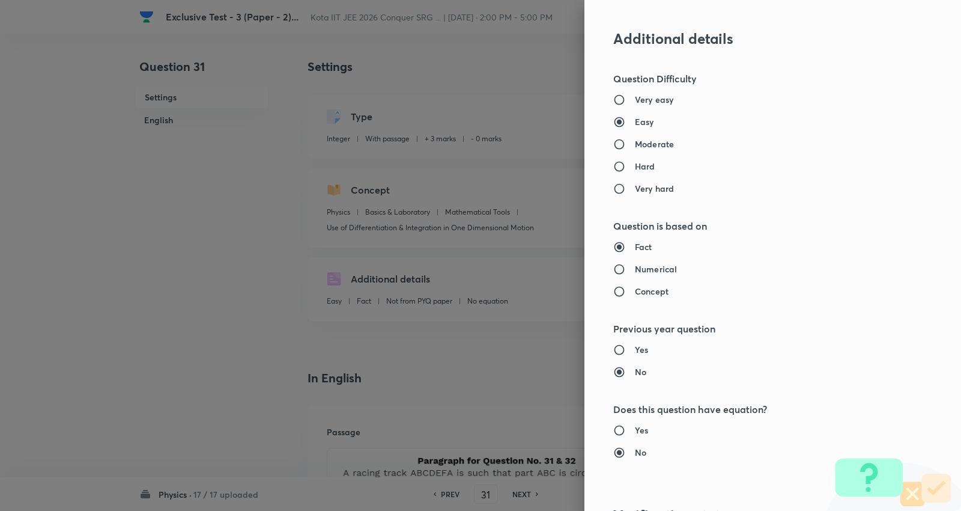
click at [648, 139] on h6 "Moderate" at bounding box center [654, 144] width 39 height 13
click at [635, 139] on input "Moderate" at bounding box center [625, 144] width 22 height 12
radio input "true"
radio input "false"
drag, startPoint x: 645, startPoint y: 260, endPoint x: 648, endPoint y: 281, distance: 21.2
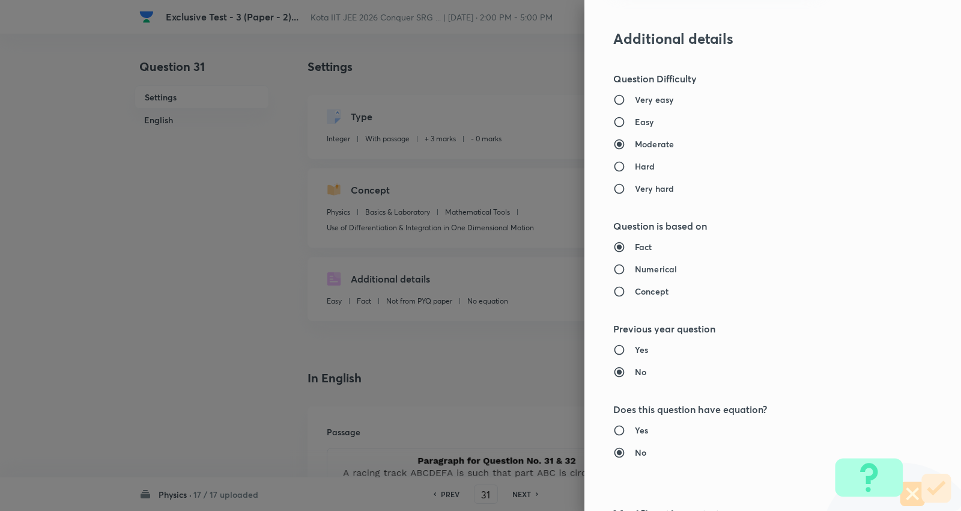
click at [645, 264] on div "Fact Numerical Concept" at bounding box center [753, 268] width 279 height 57
click at [651, 271] on h6 "Numerical" at bounding box center [656, 269] width 42 height 13
click at [635, 271] on input "Numerical" at bounding box center [625, 269] width 22 height 12
radio input "true"
radio input "false"
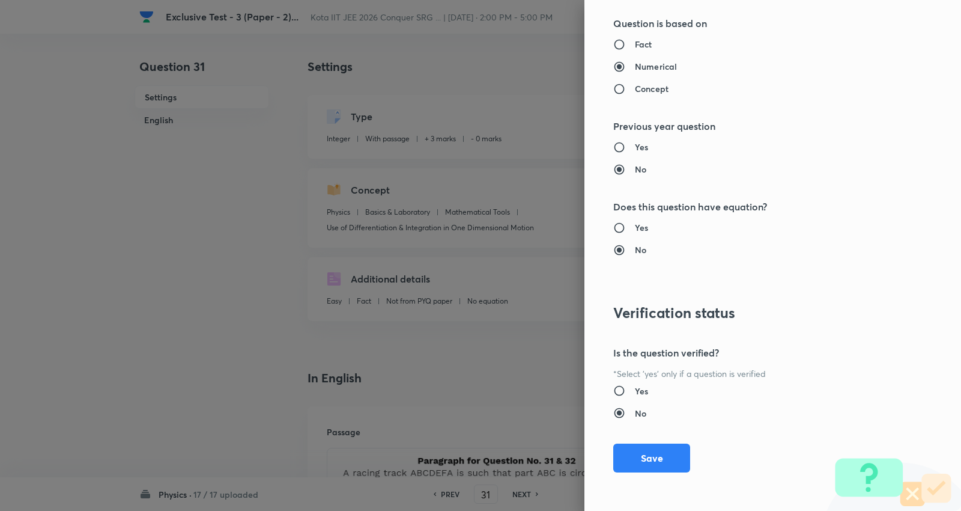
scroll to position [1138, 0]
drag, startPoint x: 645, startPoint y: 446, endPoint x: 649, endPoint y: 460, distance: 14.3
click at [645, 448] on button "Save" at bounding box center [652, 456] width 77 height 29
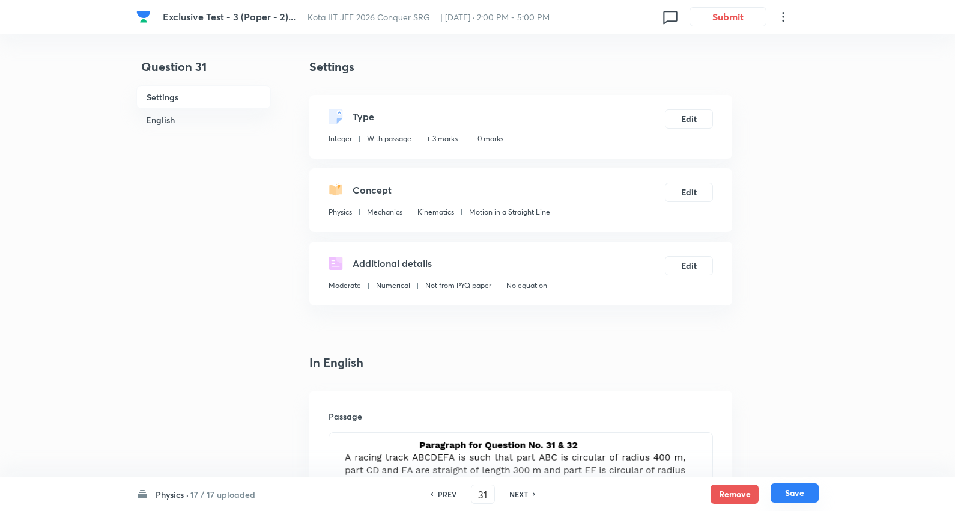
click at [809, 489] on button "Save" at bounding box center [795, 492] width 48 height 19
type input "32"
type input "0.25"
click at [682, 192] on button "Edit" at bounding box center [689, 190] width 48 height 19
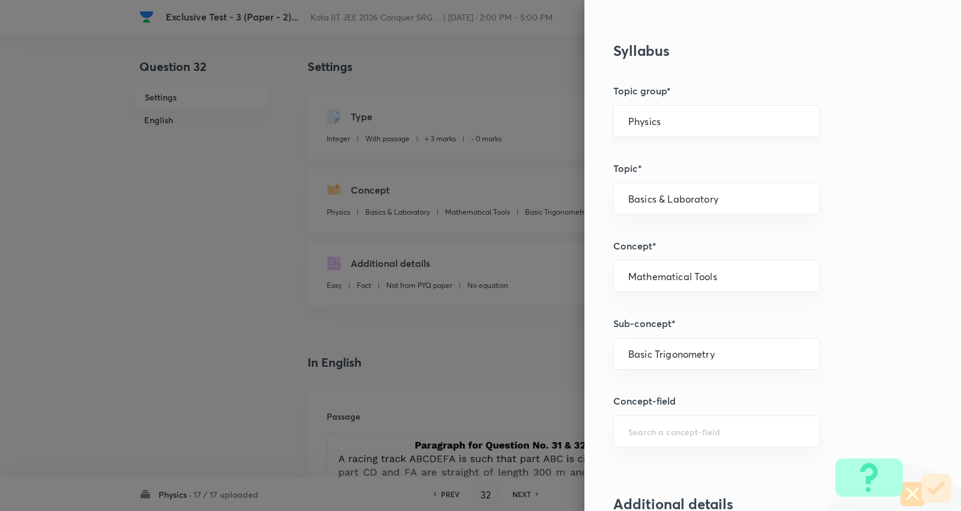
scroll to position [534, 0]
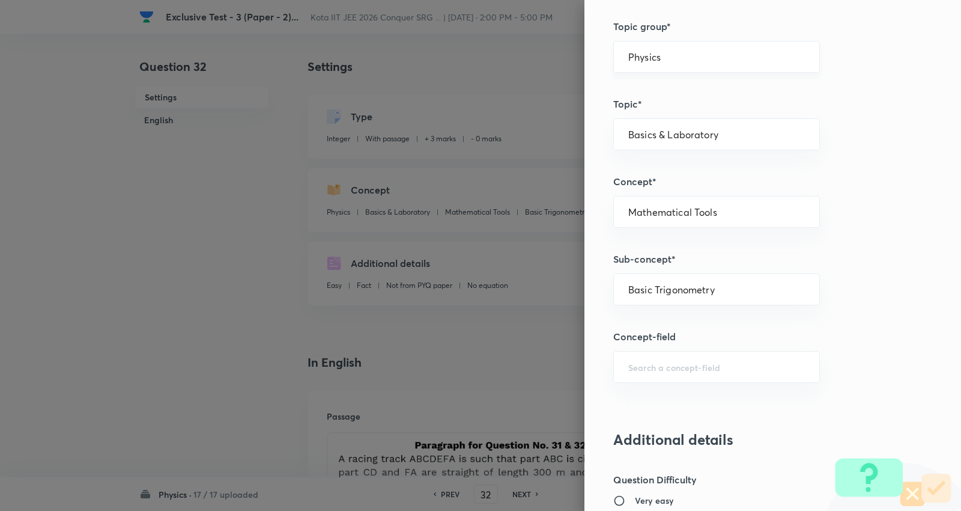
drag, startPoint x: 661, startPoint y: 50, endPoint x: 657, endPoint y: 70, distance: 19.7
click at [661, 51] on input "Physics" at bounding box center [717, 56] width 177 height 11
click at [647, 94] on li "Physics" at bounding box center [708, 91] width 206 height 22
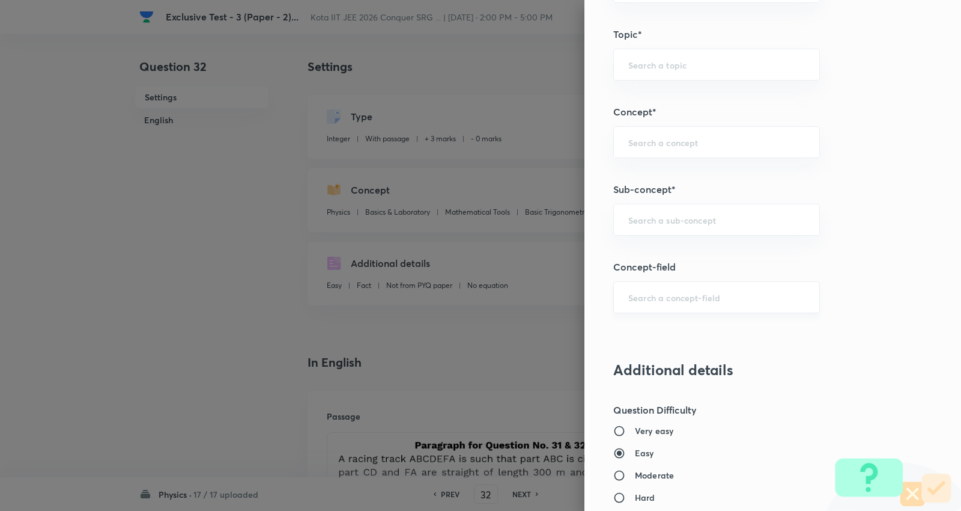
scroll to position [668, 0]
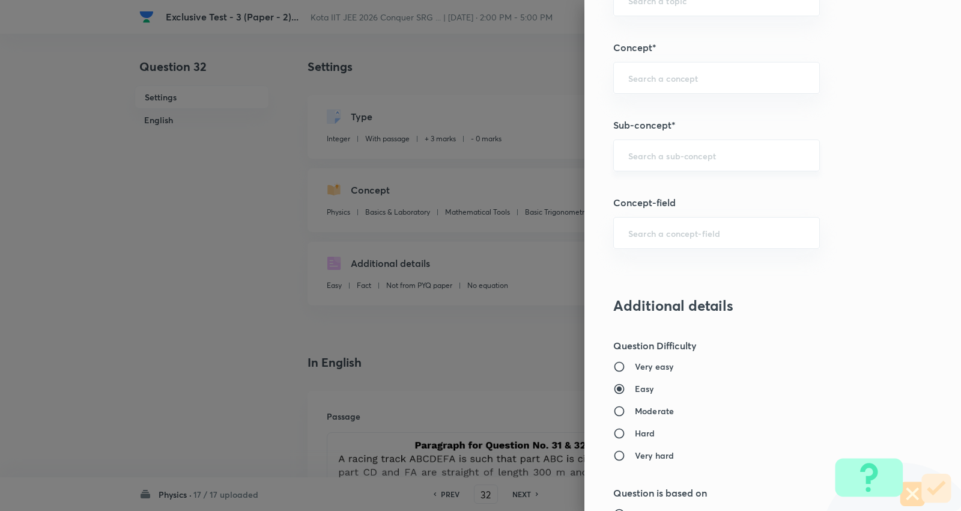
drag, startPoint x: 675, startPoint y: 170, endPoint x: 681, endPoint y: 153, distance: 17.9
click at [675, 169] on div "​" at bounding box center [717, 155] width 207 height 32
paste input "Motion in a Straight Line"
click at [669, 183] on li "Motion in a Straight Line" at bounding box center [708, 190] width 206 height 22
type input "Motion in a Straight Line"
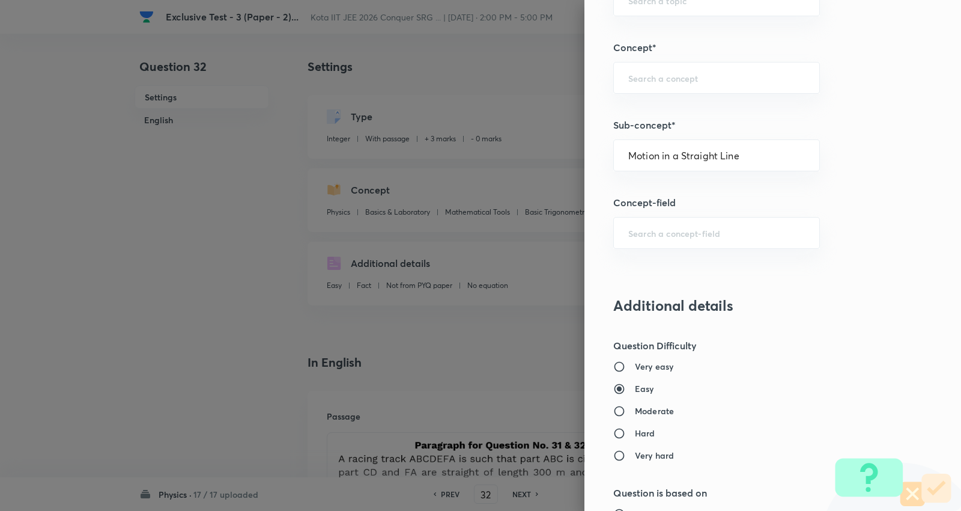
type input "Mechanics"
type input "Kinematics"
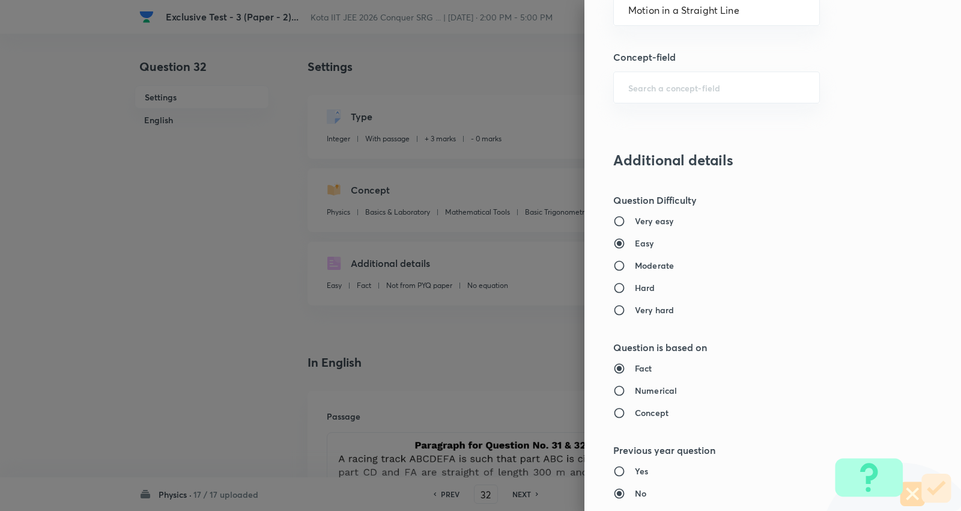
scroll to position [868, 0]
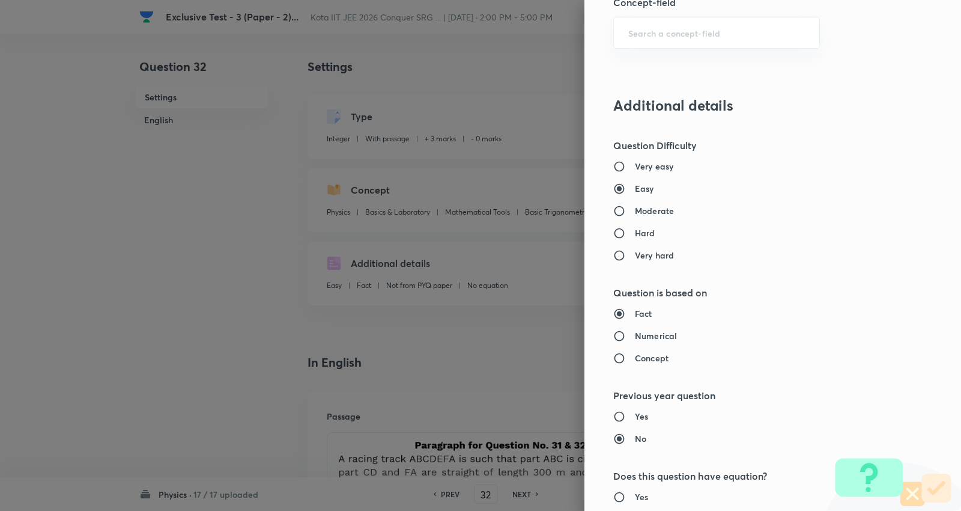
drag, startPoint x: 644, startPoint y: 209, endPoint x: 654, endPoint y: 332, distance: 124.2
click at [644, 209] on h6 "Moderate" at bounding box center [654, 210] width 39 height 13
click at [635, 209] on input "Moderate" at bounding box center [625, 211] width 22 height 12
radio input "true"
radio input "false"
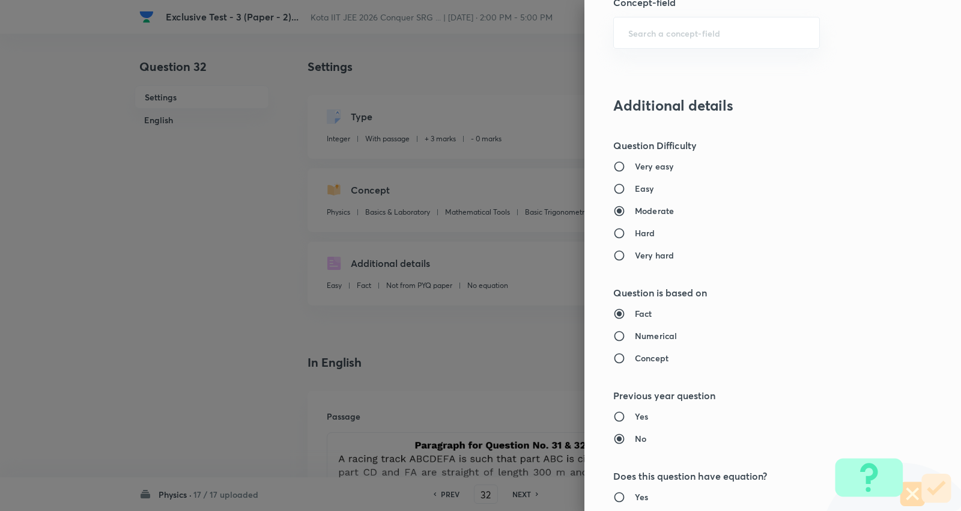
click at [651, 334] on h6 "Numerical" at bounding box center [656, 335] width 42 height 13
click at [635, 334] on input "Numerical" at bounding box center [625, 336] width 22 height 12
radio input "true"
radio input "false"
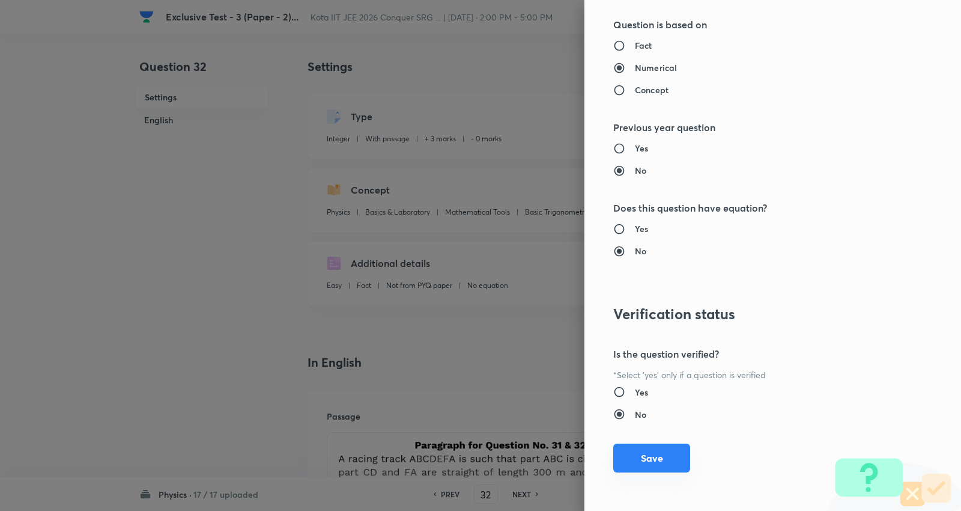
scroll to position [1138, 0]
click at [635, 451] on button "Save" at bounding box center [652, 456] width 77 height 29
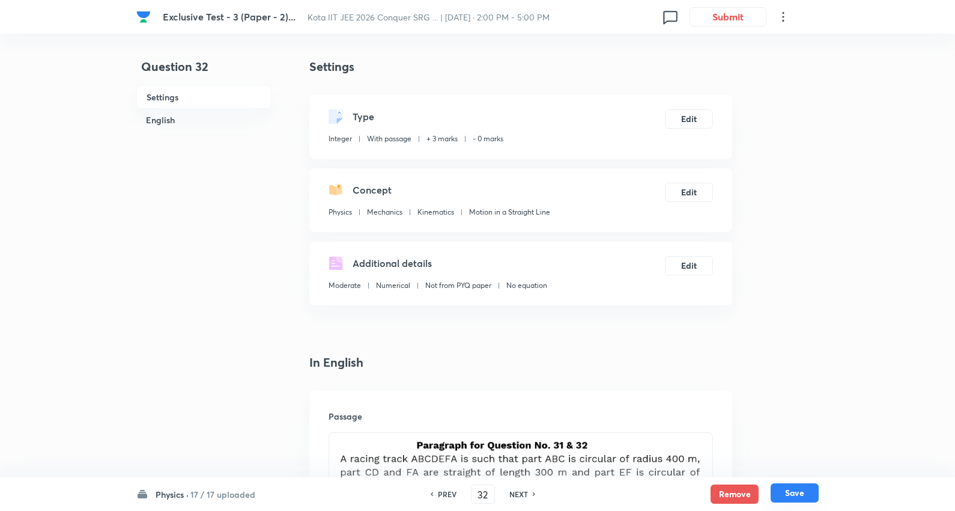
click at [794, 493] on button "Save" at bounding box center [795, 492] width 48 height 19
type input "33"
type input "8"
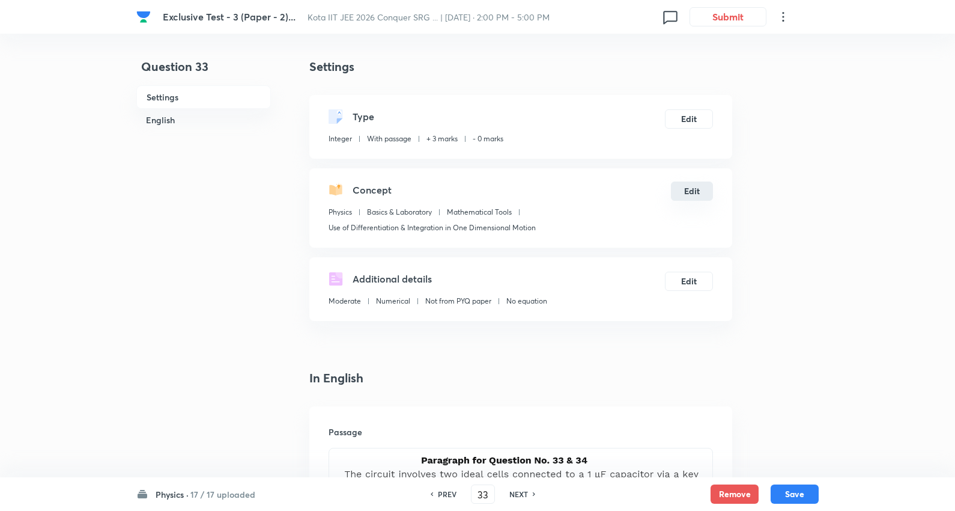
click at [689, 196] on button "Edit" at bounding box center [692, 190] width 42 height 19
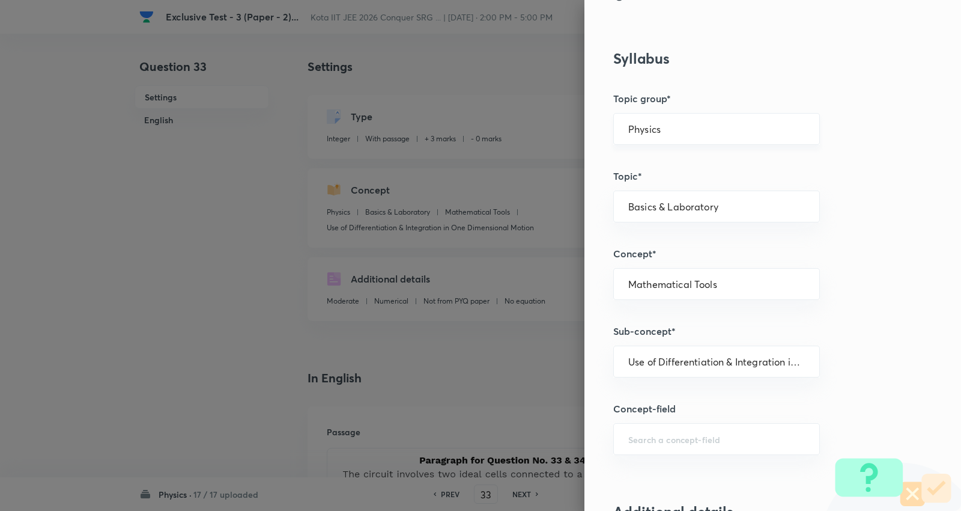
scroll to position [467, 0]
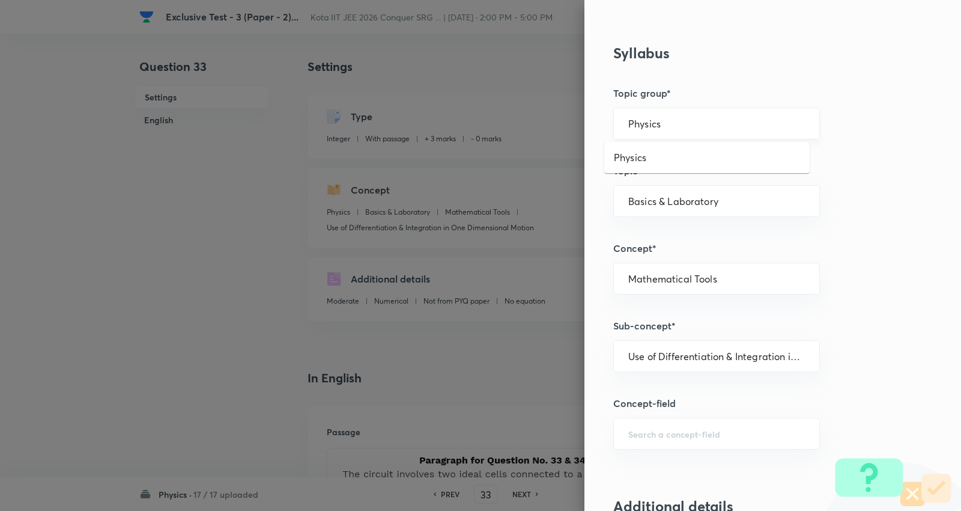
click at [666, 126] on input "Physics" at bounding box center [717, 123] width 177 height 11
click at [648, 162] on li "Physics" at bounding box center [708, 158] width 206 height 22
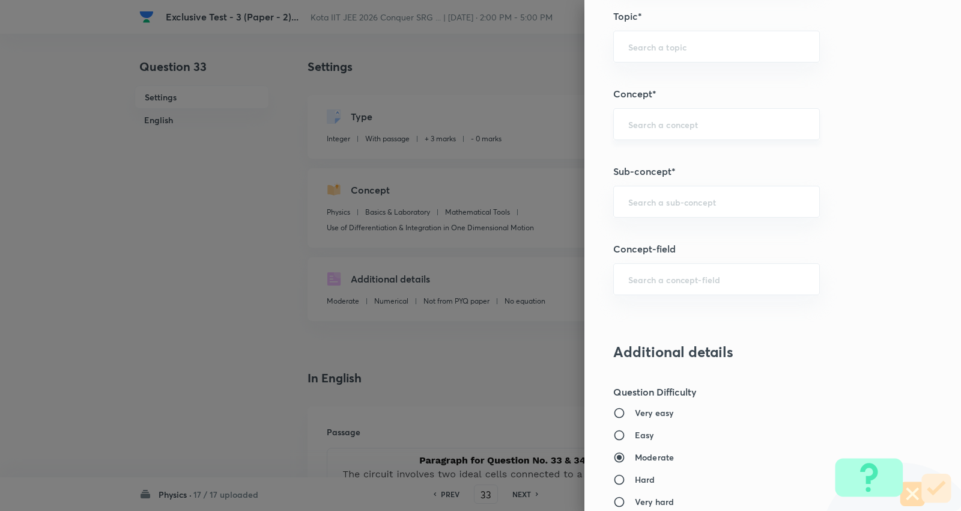
scroll to position [668, 0]
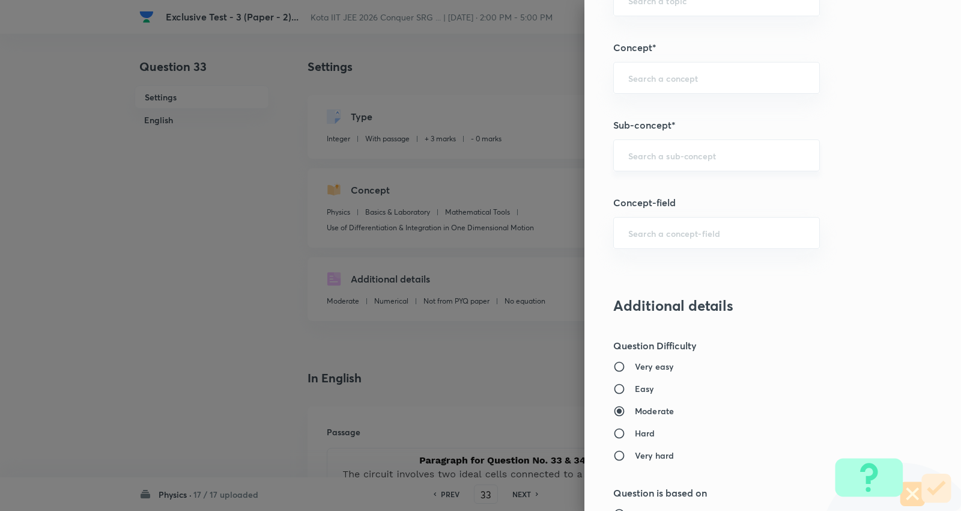
click at [671, 157] on input "text" at bounding box center [717, 155] width 177 height 11
paste input "Work"
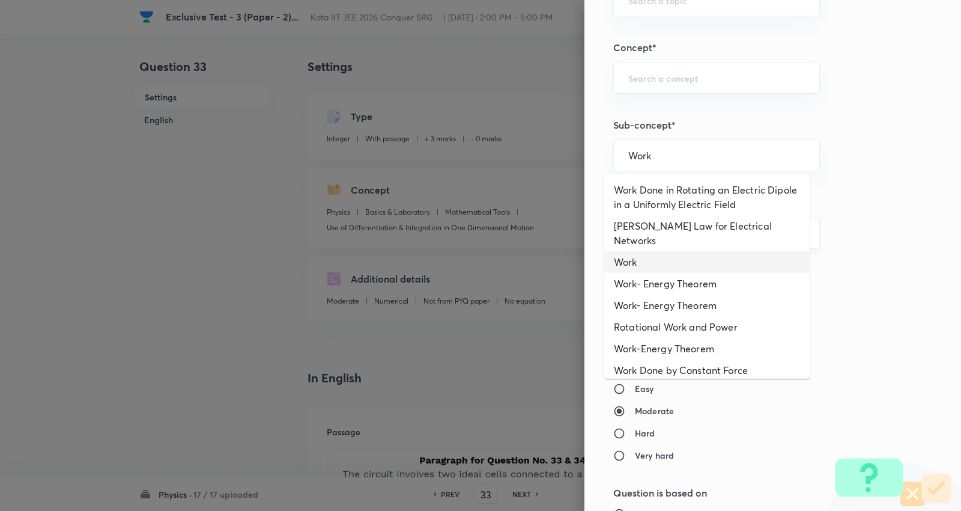
drag, startPoint x: 650, startPoint y: 234, endPoint x: 647, endPoint y: 244, distance: 10.1
click at [648, 235] on li "kirchhoff's Law for Electrical Networks" at bounding box center [708, 233] width 206 height 36
type input "kirchhoff's Law for Electrical Networks"
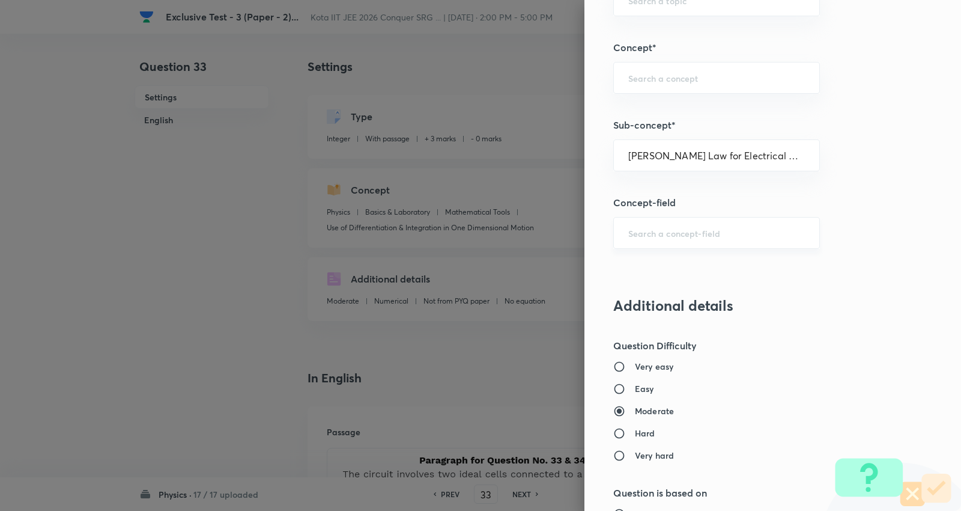
type input "Electricity & Magnetism"
type input "Electric Current and Circuits"
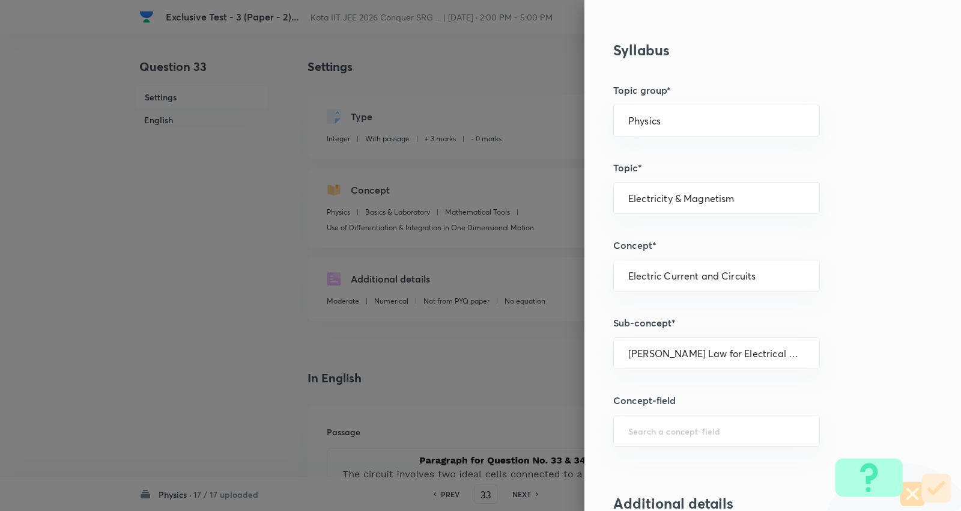
scroll to position [467, 0]
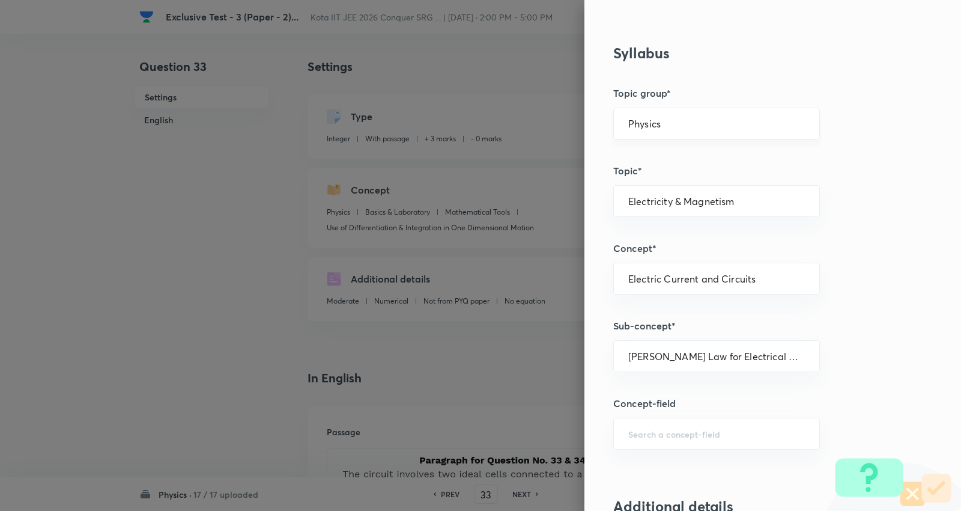
click at [664, 113] on div "Physics ​" at bounding box center [717, 124] width 207 height 32
drag, startPoint x: 667, startPoint y: 130, endPoint x: 641, endPoint y: 163, distance: 42.0
click at [665, 130] on div "Physics ​" at bounding box center [717, 124] width 207 height 32
click at [655, 129] on div "Physics ​" at bounding box center [717, 124] width 207 height 32
click at [656, 126] on input "Physics" at bounding box center [717, 123] width 177 height 11
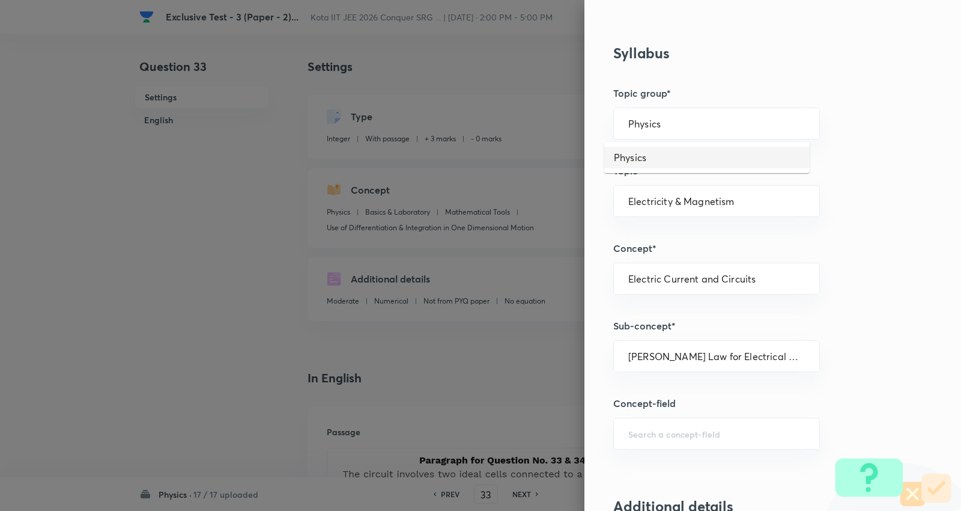
drag, startPoint x: 644, startPoint y: 155, endPoint x: 665, endPoint y: 256, distance: 103.1
click at [644, 157] on li "Physics" at bounding box center [708, 158] width 206 height 22
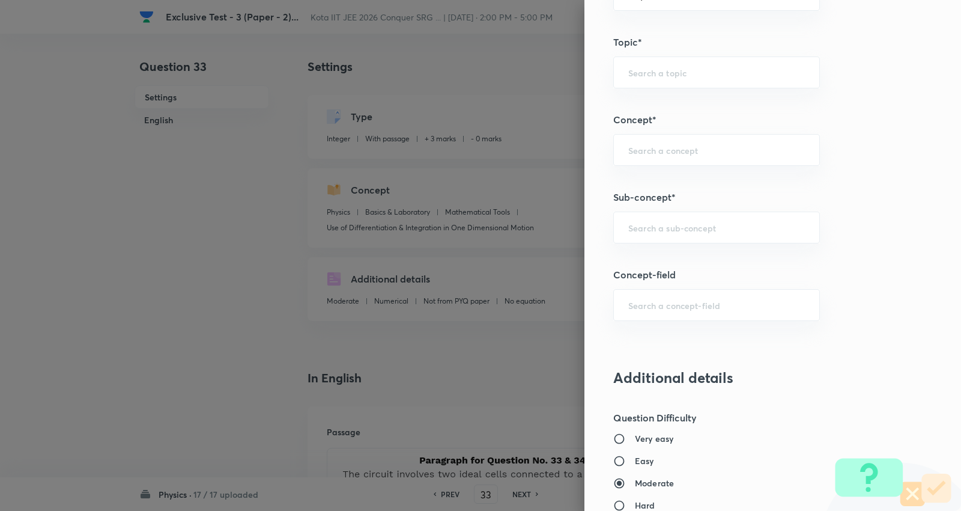
scroll to position [601, 0]
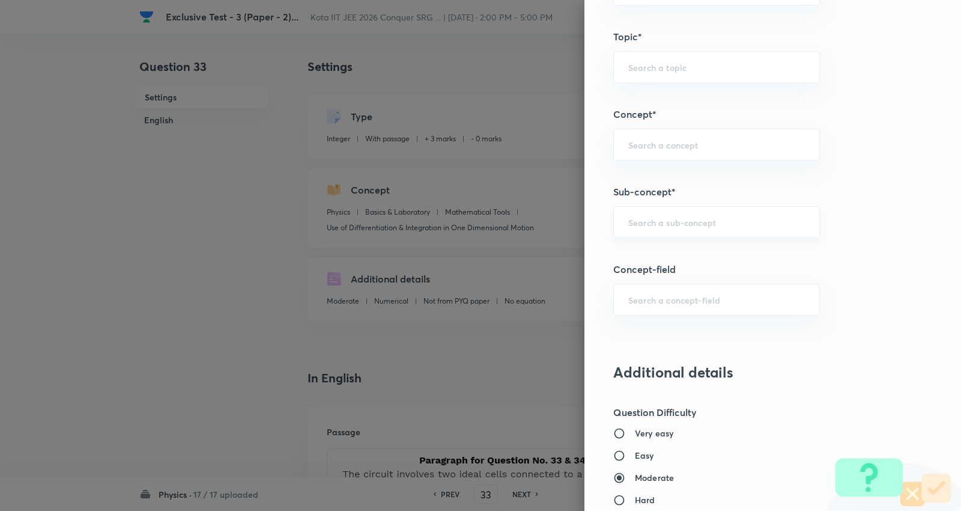
click at [676, 236] on div "Question settings Question type* Integer Does this question have a passage?* Ye…" at bounding box center [773, 255] width 377 height 511
click at [680, 223] on input "text" at bounding box center [717, 221] width 177 height 11
paste input "Work"
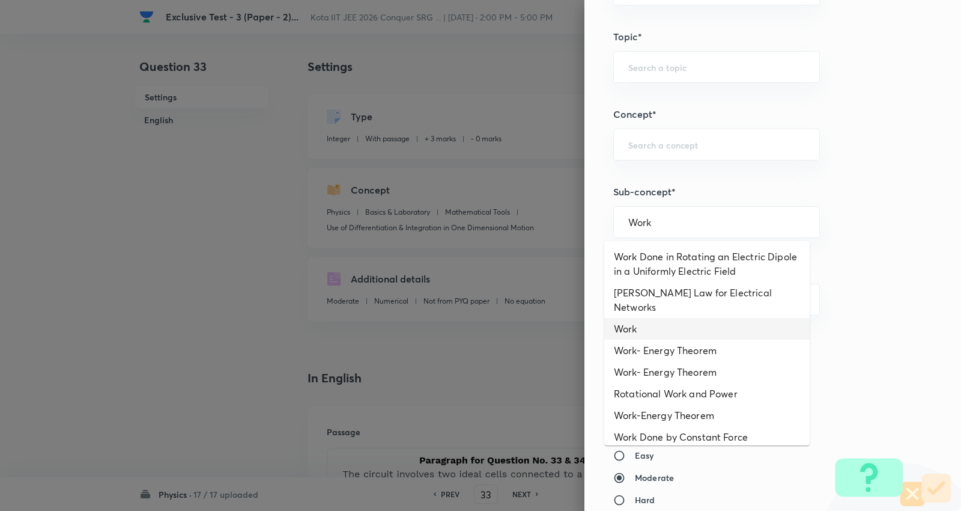
click at [633, 318] on li "Work" at bounding box center [708, 329] width 206 height 22
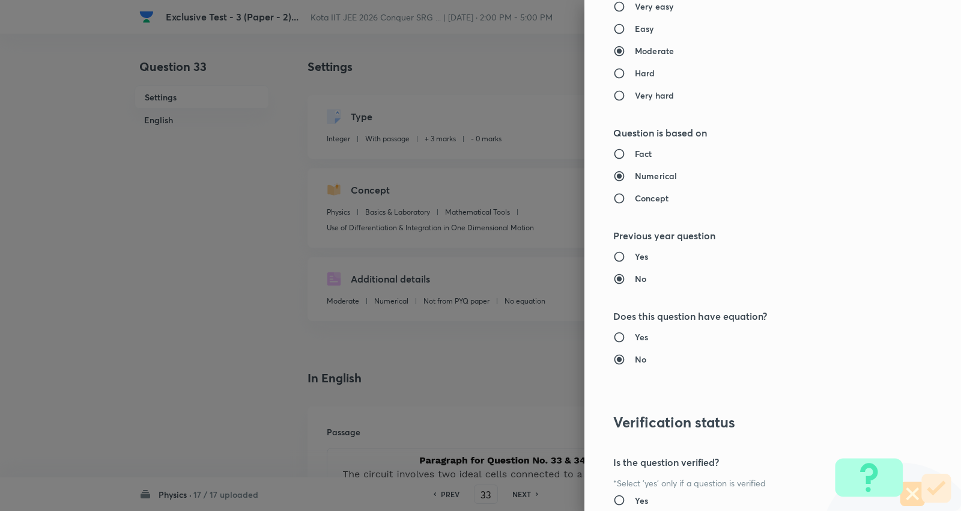
scroll to position [1138, 0]
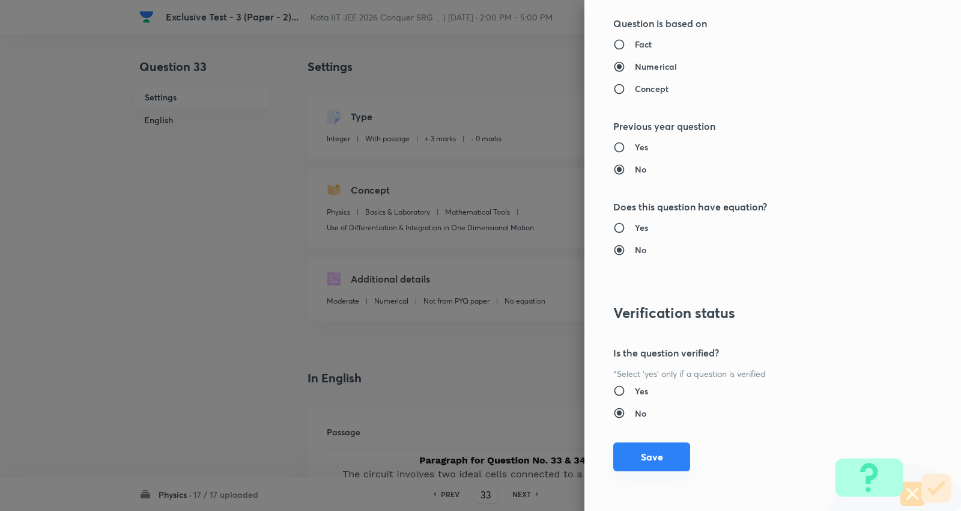
click at [633, 458] on button "Save" at bounding box center [652, 456] width 77 height 29
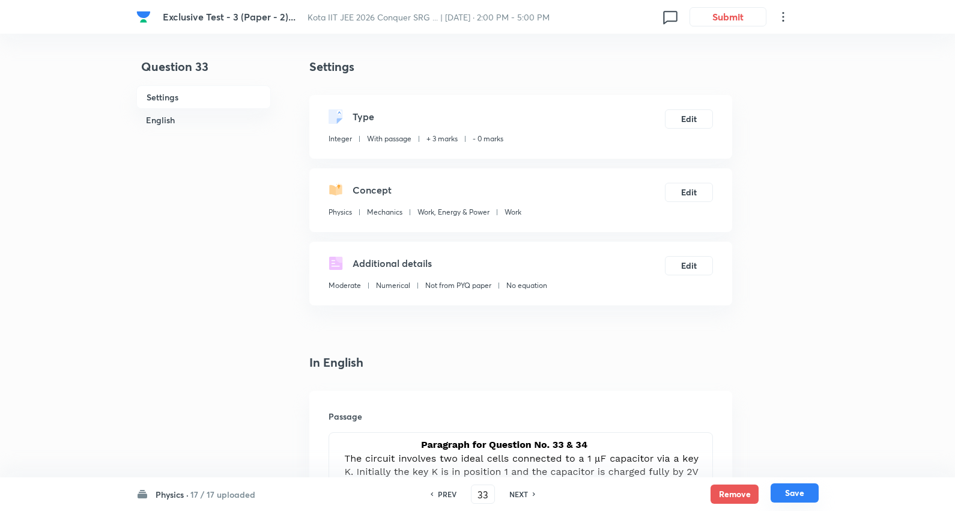
click at [798, 491] on button "Save" at bounding box center [795, 492] width 48 height 19
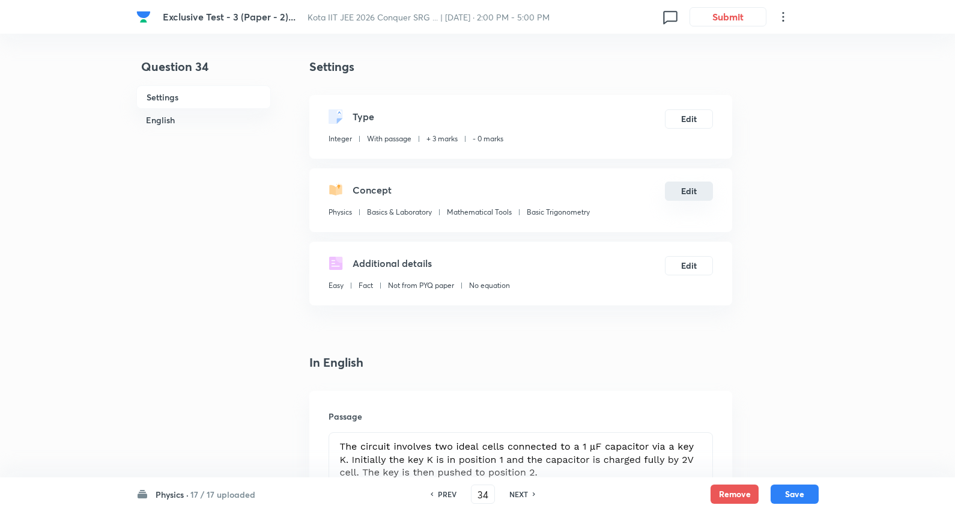
click at [692, 189] on button "Edit" at bounding box center [689, 190] width 48 height 19
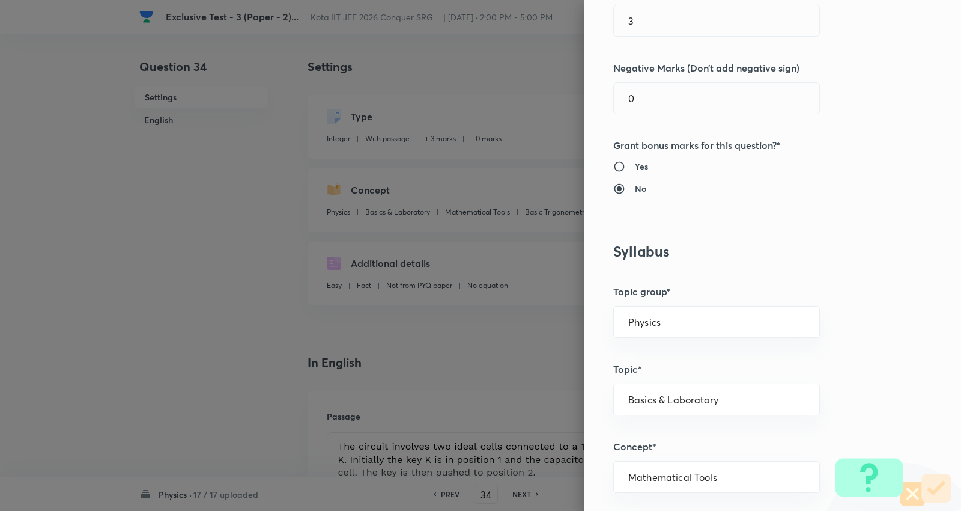
scroll to position [334, 0]
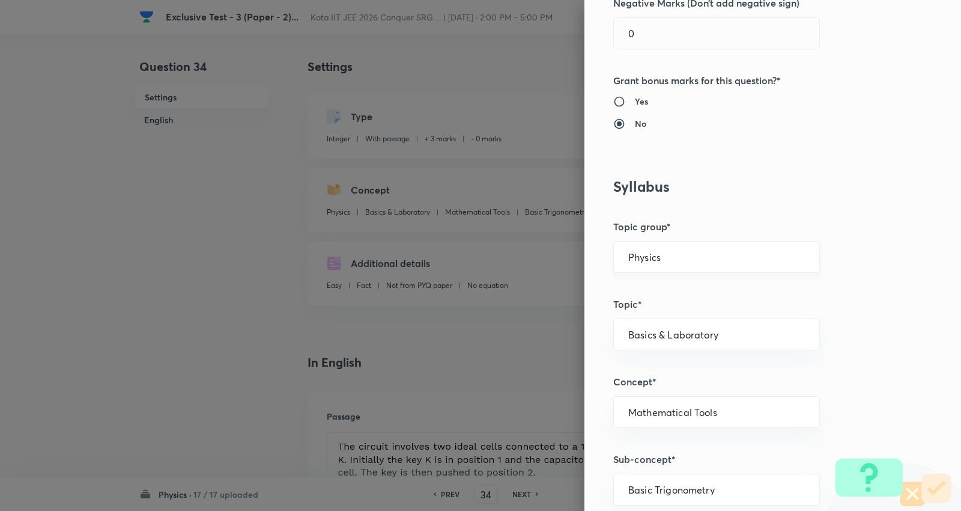
drag, startPoint x: 658, startPoint y: 255, endPoint x: 647, endPoint y: 271, distance: 19.5
click at [657, 255] on input "Physics" at bounding box center [717, 256] width 177 height 11
click at [634, 285] on li "Physics" at bounding box center [708, 291] width 206 height 22
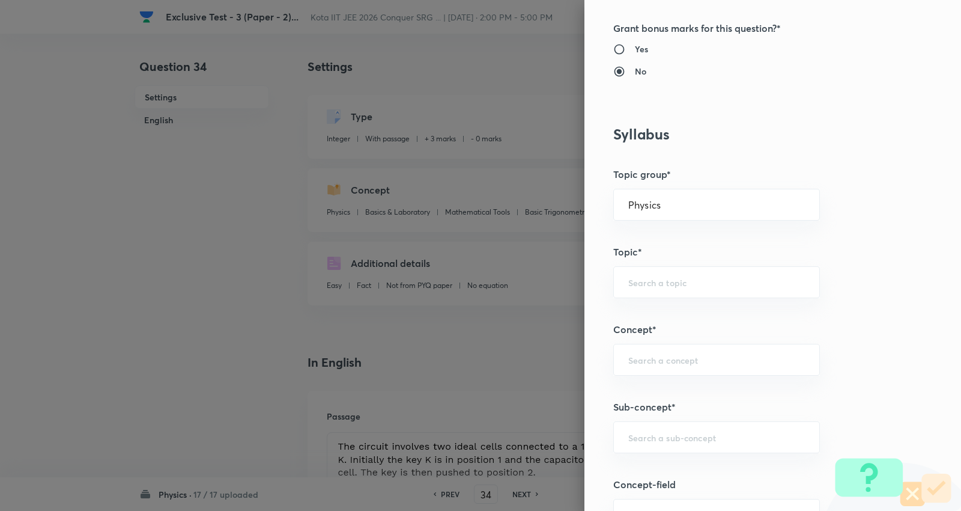
scroll to position [734, 0]
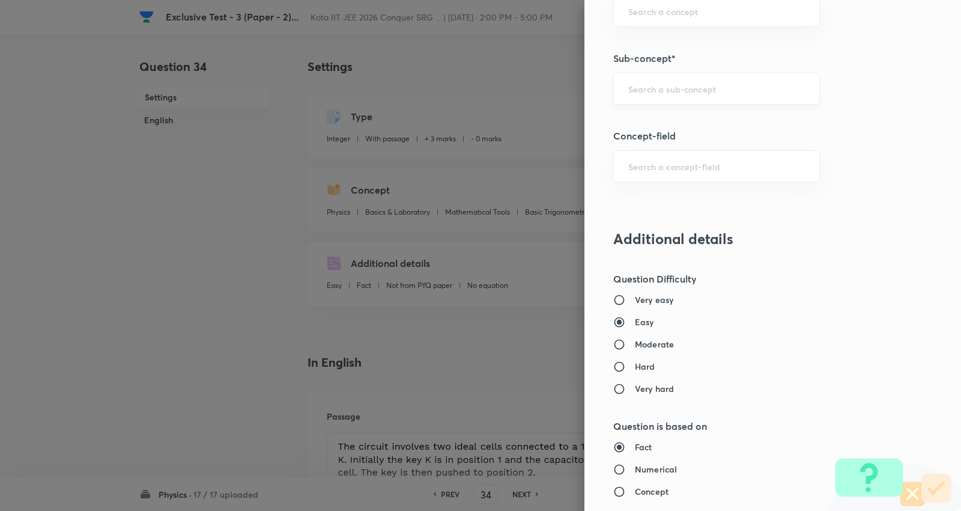
click at [666, 88] on input "text" at bounding box center [717, 88] width 177 height 11
paste input "Work"
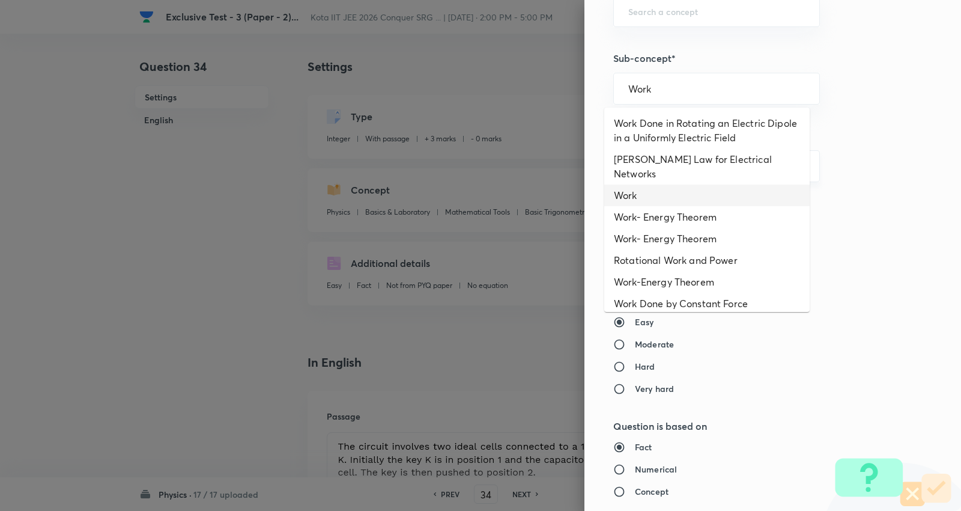
click at [636, 184] on li "Work" at bounding box center [708, 195] width 206 height 22
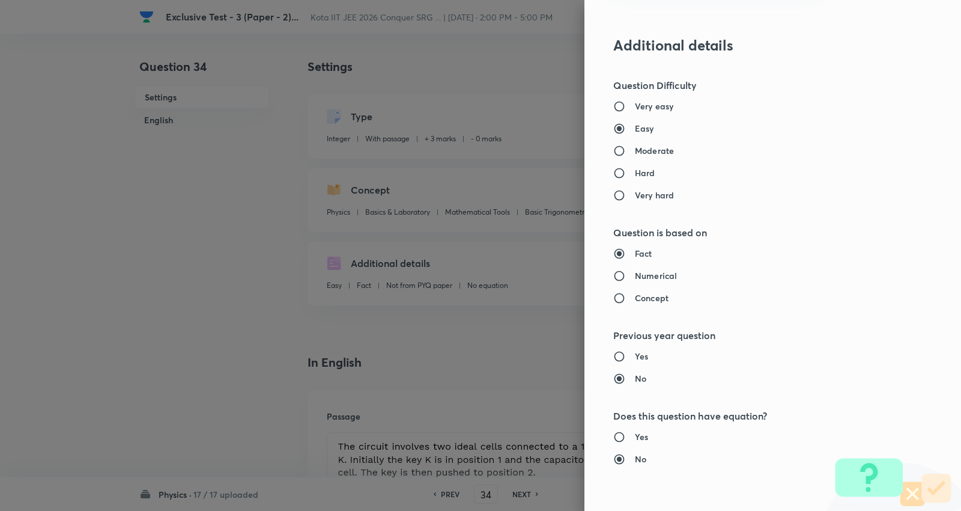
scroll to position [934, 0]
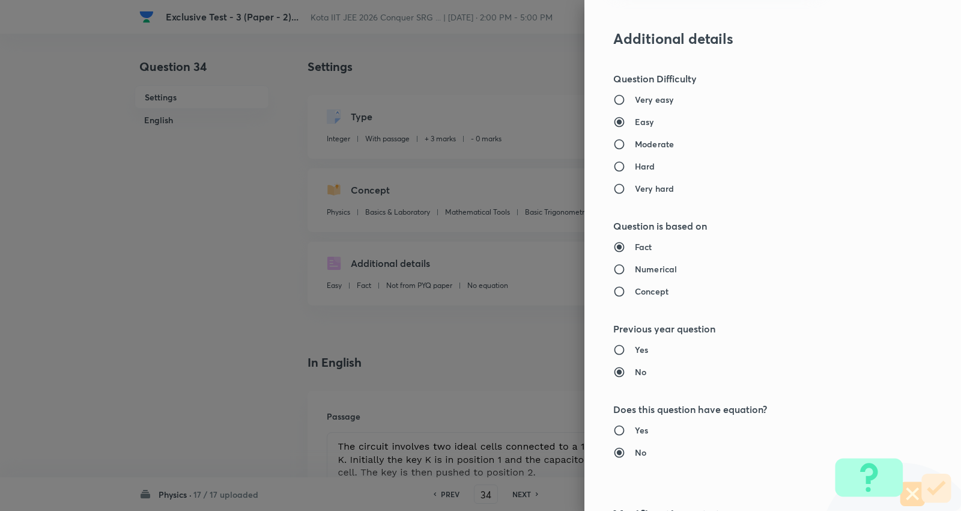
click at [636, 138] on h6 "Moderate" at bounding box center [654, 144] width 39 height 13
click at [635, 138] on input "Moderate" at bounding box center [625, 144] width 22 height 12
click at [647, 261] on div "Fact Numerical Concept" at bounding box center [753, 268] width 279 height 57
click at [645, 267] on h6 "Numerical" at bounding box center [656, 269] width 42 height 13
click at [635, 267] on input "Numerical" at bounding box center [625, 269] width 22 height 12
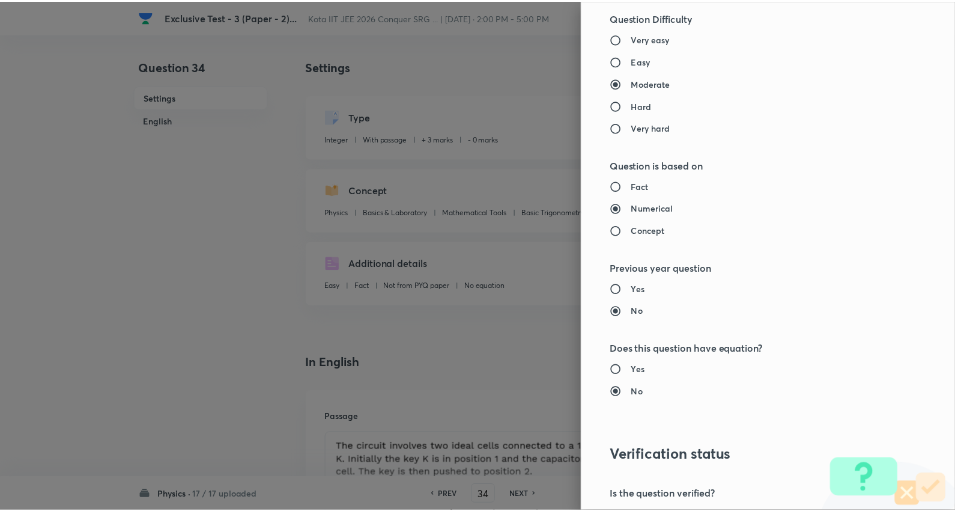
scroll to position [1138, 0]
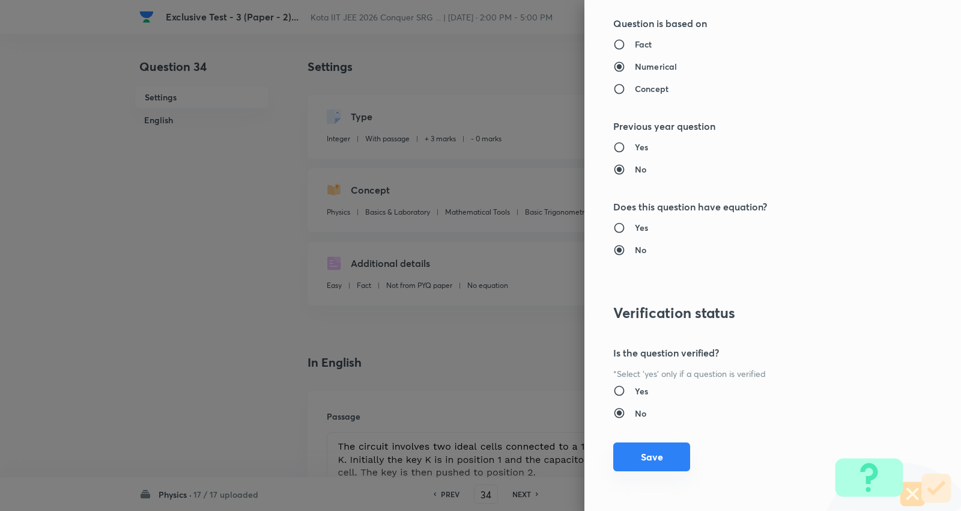
click at [643, 457] on button "Save" at bounding box center [652, 456] width 77 height 29
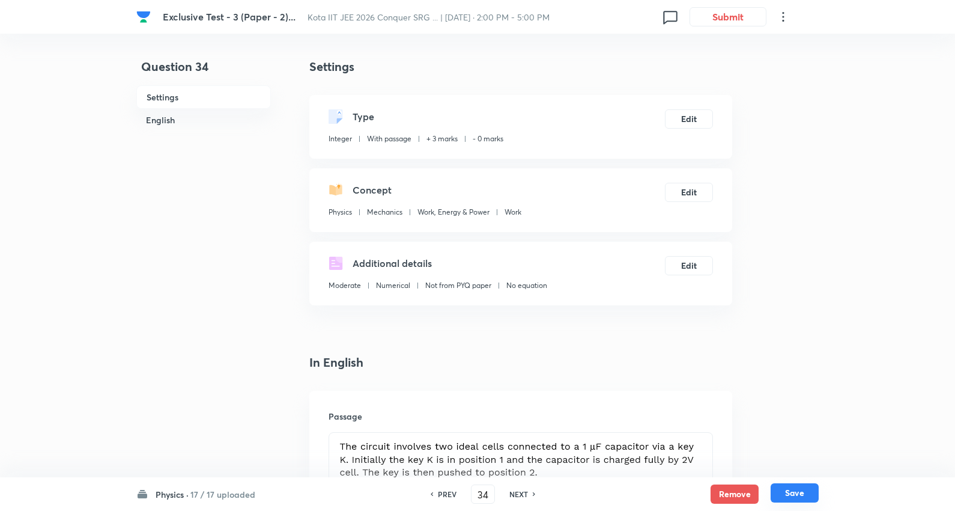
click at [806, 489] on button "Save" at bounding box center [795, 492] width 48 height 19
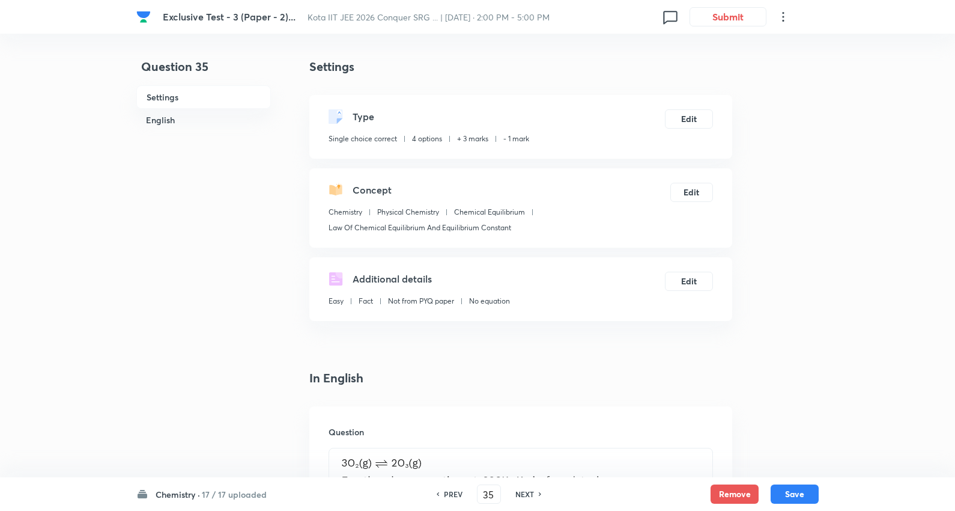
click at [529, 490] on h6 "NEXT" at bounding box center [525, 494] width 19 height 11
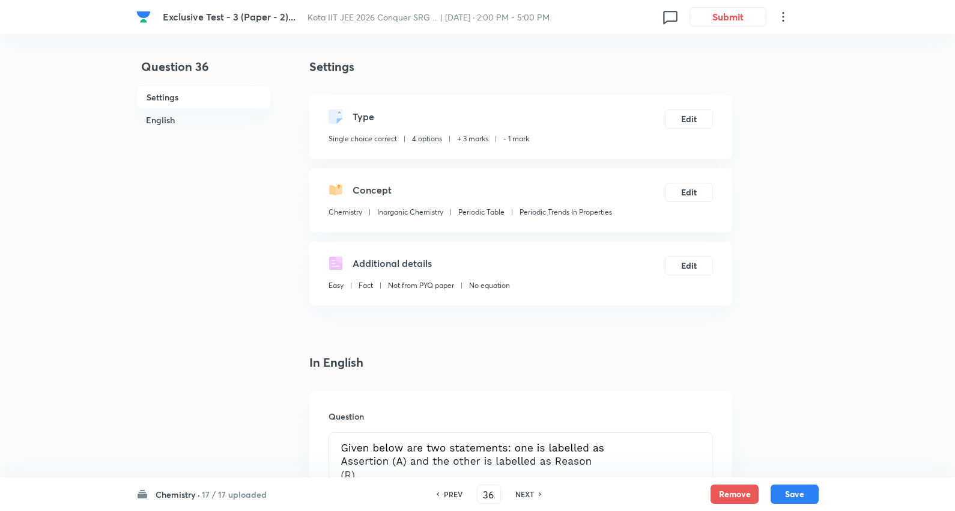
click at [529, 490] on h6 "NEXT" at bounding box center [525, 494] width 19 height 11
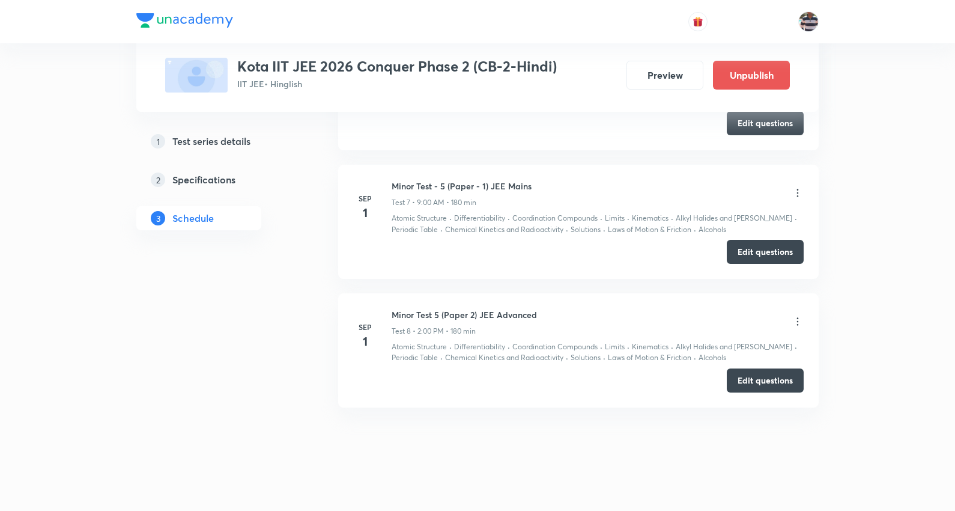
scroll to position [1689, 0]
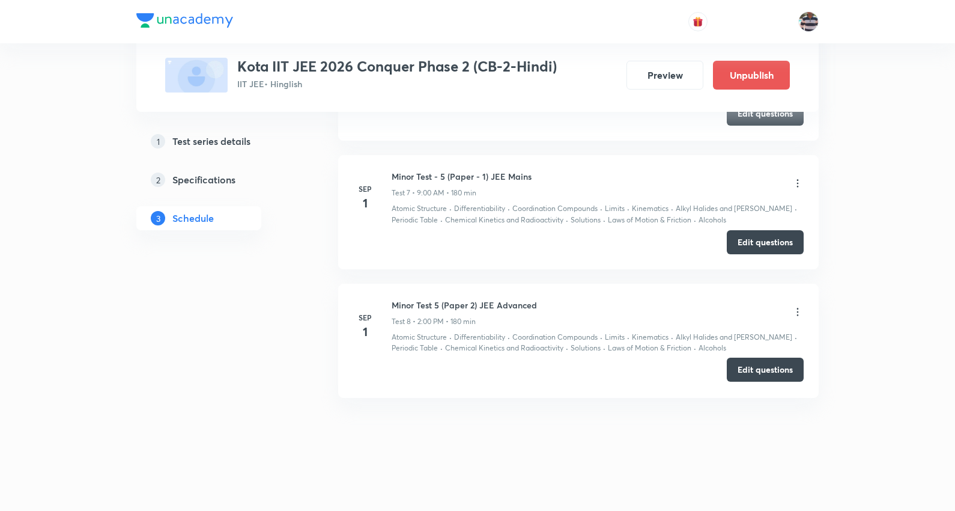
click at [773, 369] on button "Edit questions" at bounding box center [765, 370] width 77 height 24
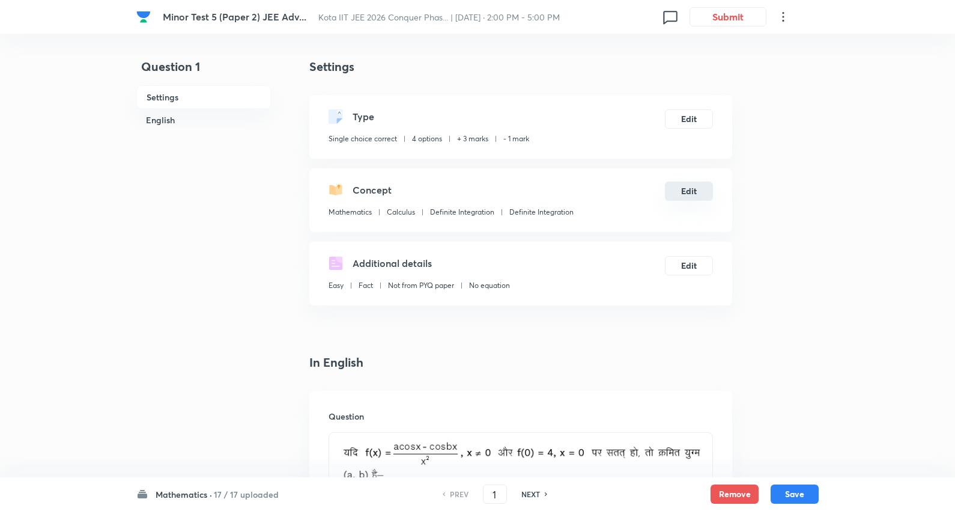
click at [695, 188] on button "Edit" at bounding box center [689, 190] width 48 height 19
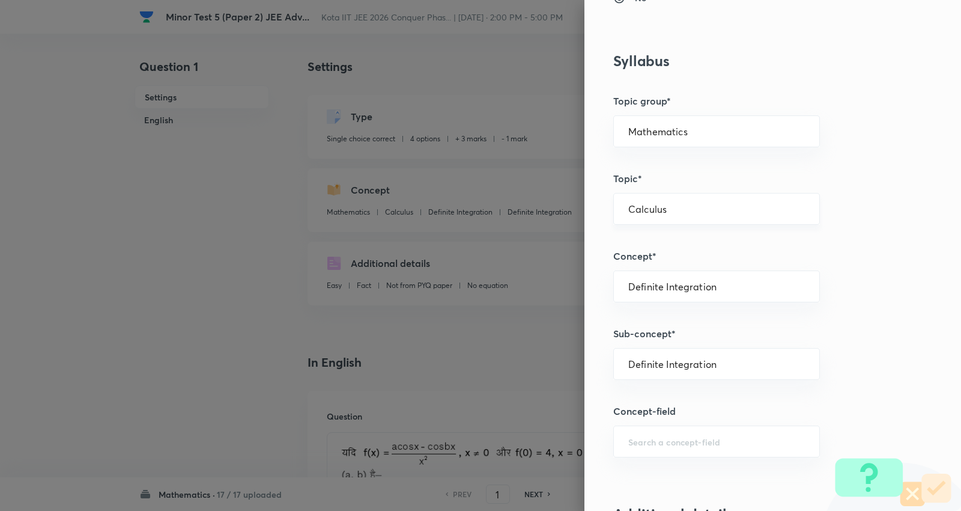
scroll to position [534, 0]
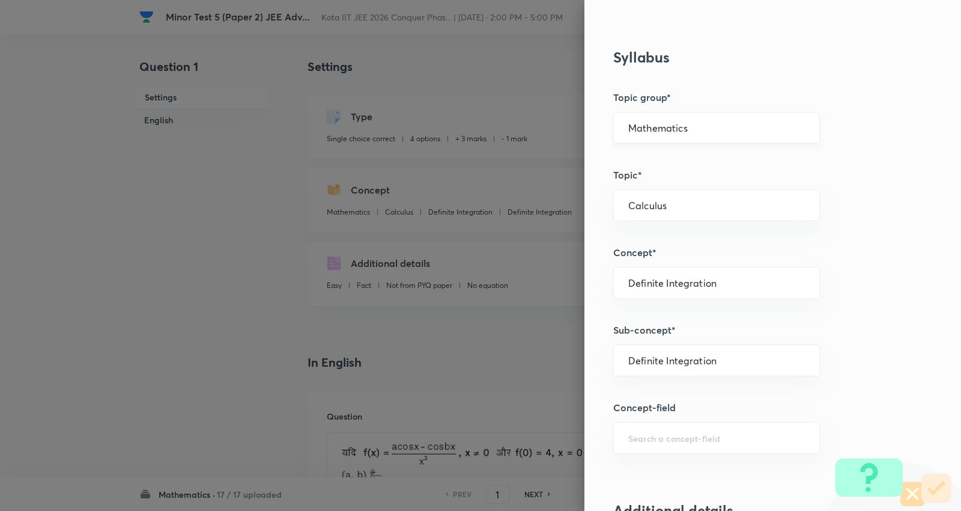
click at [687, 125] on input "Mathematics" at bounding box center [717, 127] width 177 height 11
click at [662, 165] on li "Mathematics" at bounding box center [708, 162] width 206 height 22
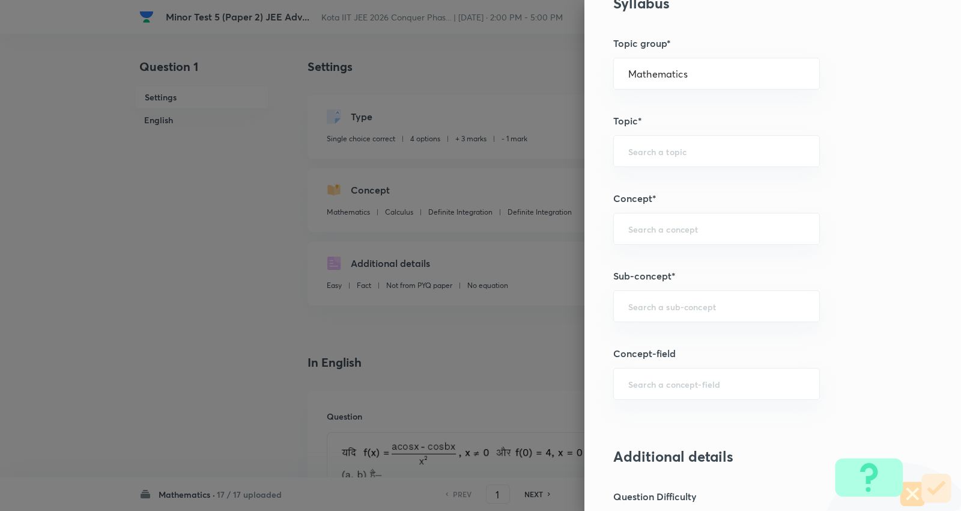
scroll to position [734, 0]
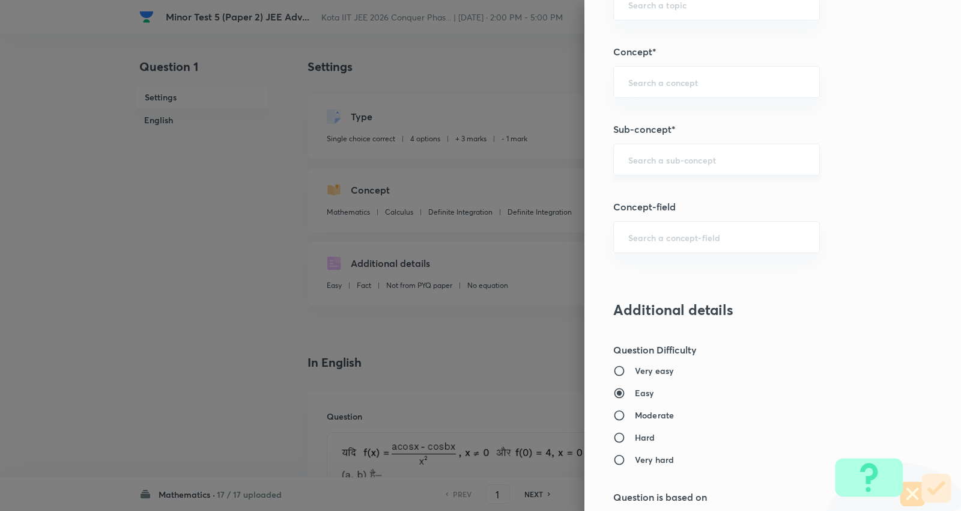
click at [666, 165] on input "text" at bounding box center [717, 159] width 177 height 11
paste input "Continuity"
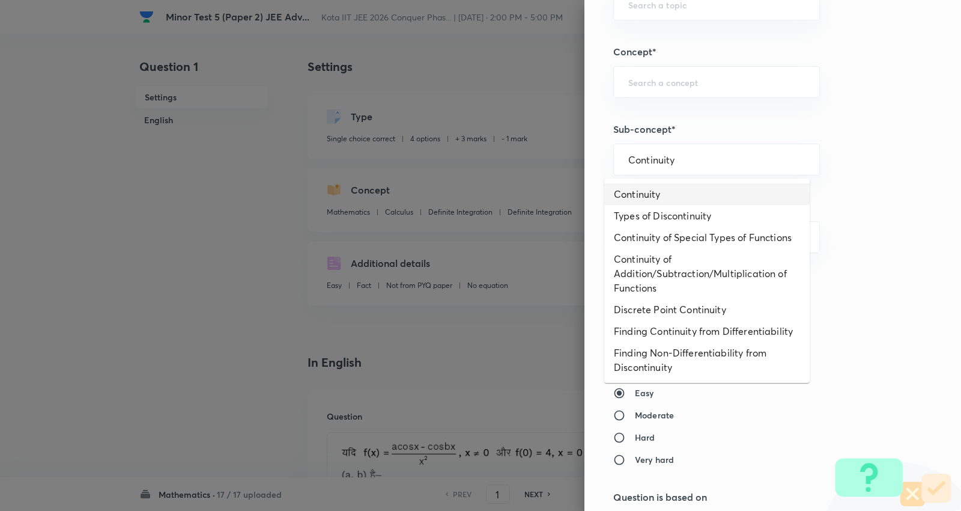
click at [654, 197] on li "Continuity" at bounding box center [708, 194] width 206 height 22
type input "Continuity"
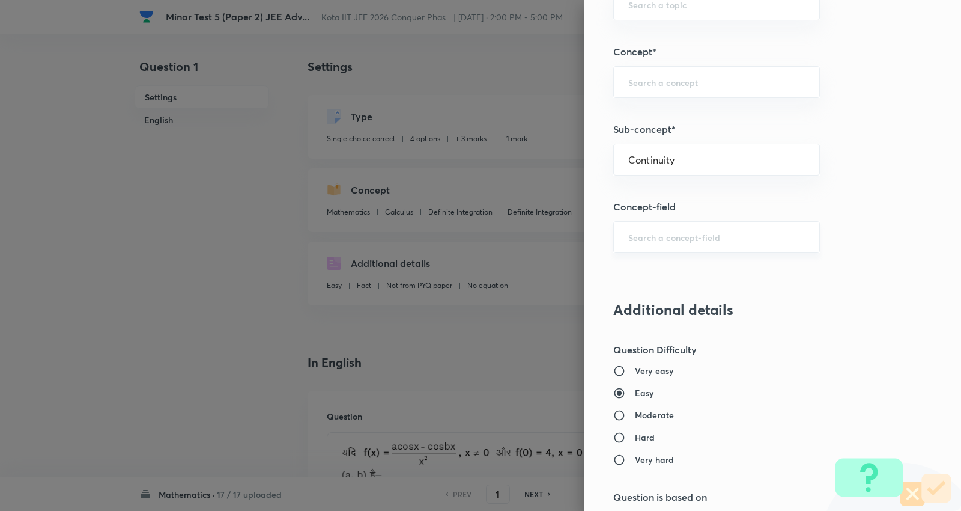
type input "Calculus"
type input "Continuity"
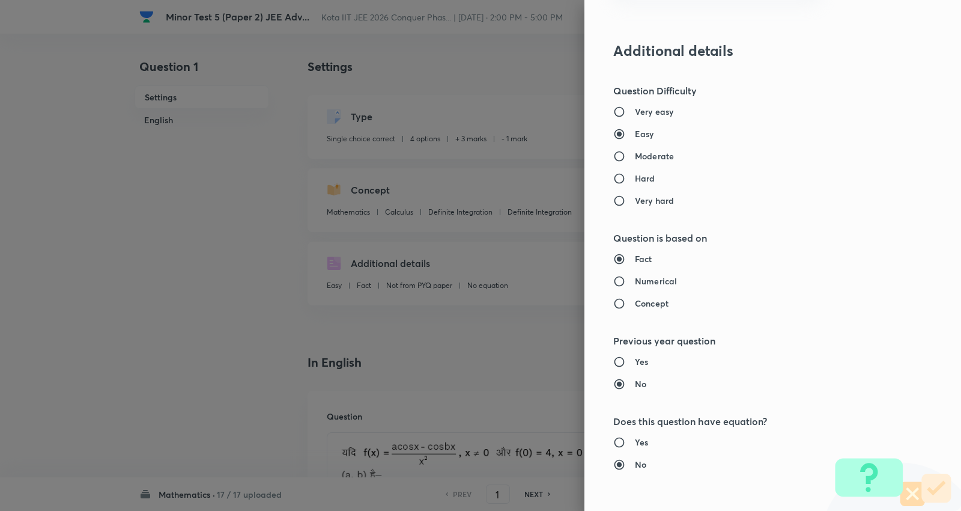
scroll to position [1001, 0]
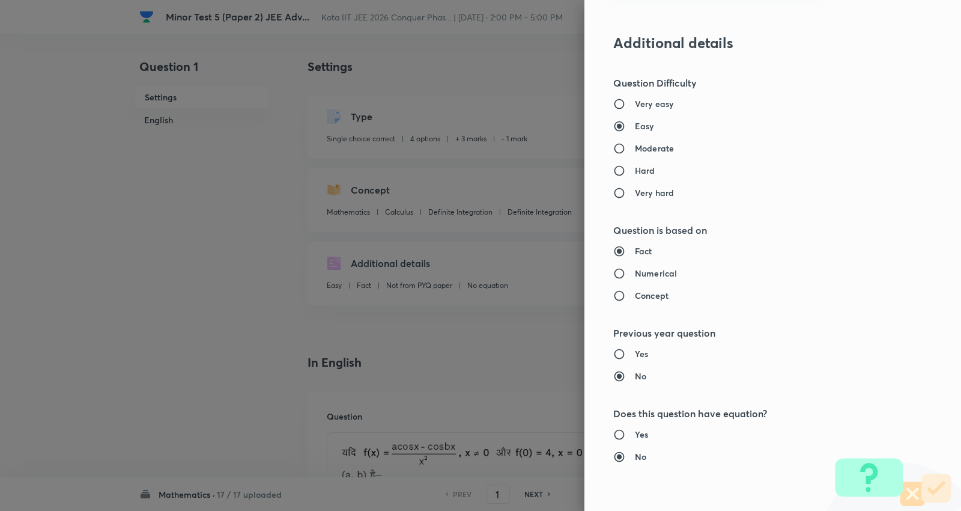
click at [649, 142] on h6 "Moderate" at bounding box center [654, 148] width 39 height 13
click at [635, 142] on input "Moderate" at bounding box center [625, 148] width 22 height 12
radio input "true"
radio input "false"
click at [648, 269] on h6 "Numerical" at bounding box center [656, 273] width 42 height 13
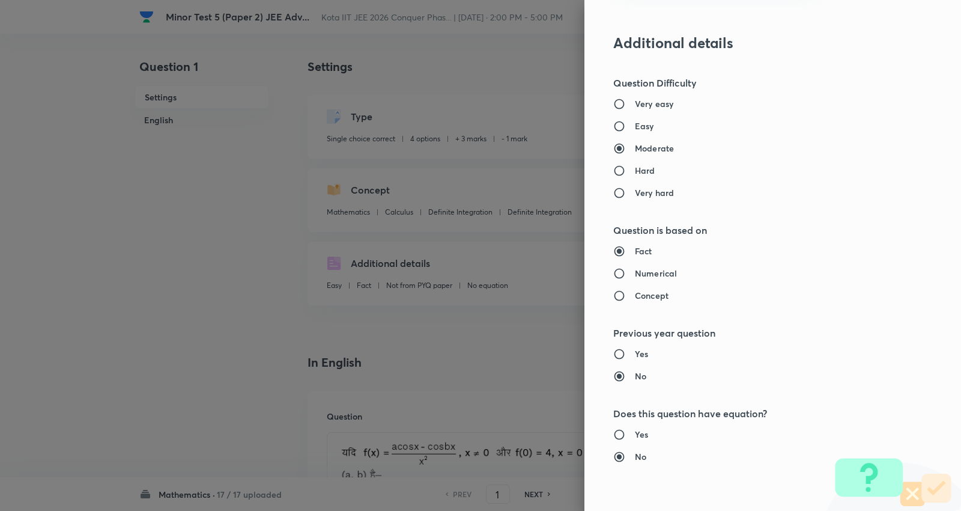
click at [635, 269] on input "Numerical" at bounding box center [625, 273] width 22 height 12
radio input "true"
radio input "false"
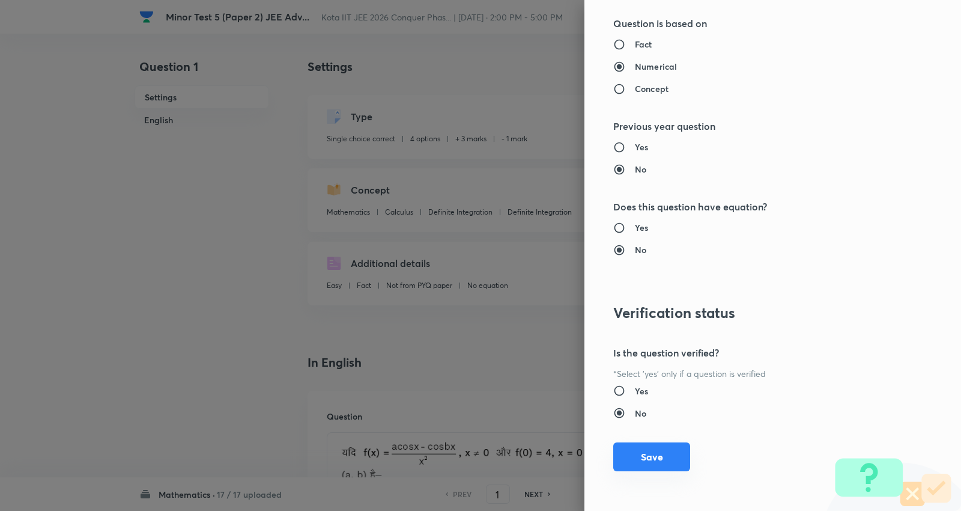
scroll to position [1208, 0]
drag, startPoint x: 647, startPoint y: 460, endPoint x: 734, endPoint y: 478, distance: 89.1
click at [652, 459] on button "Save" at bounding box center [652, 457] width 77 height 29
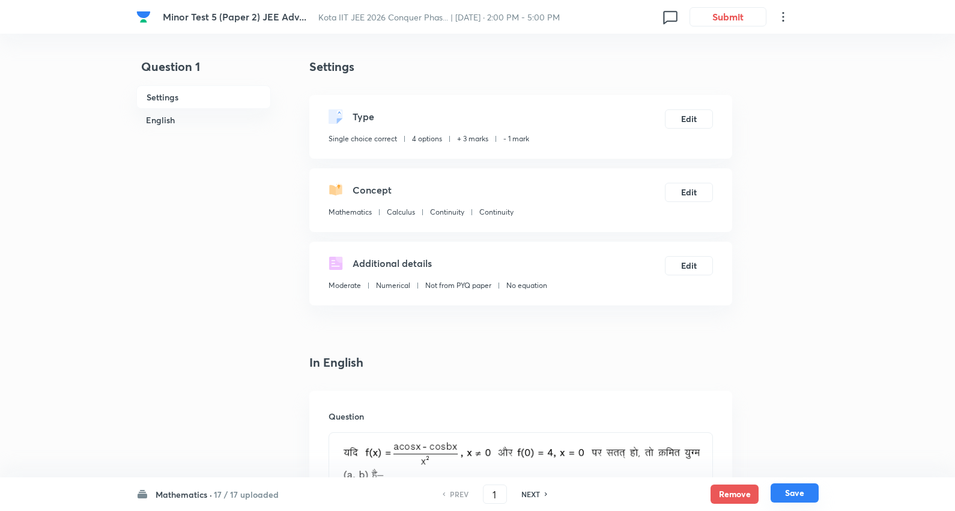
click at [806, 490] on button "Save" at bounding box center [795, 492] width 48 height 19
type input "2"
checkbox input "false"
checkbox input "true"
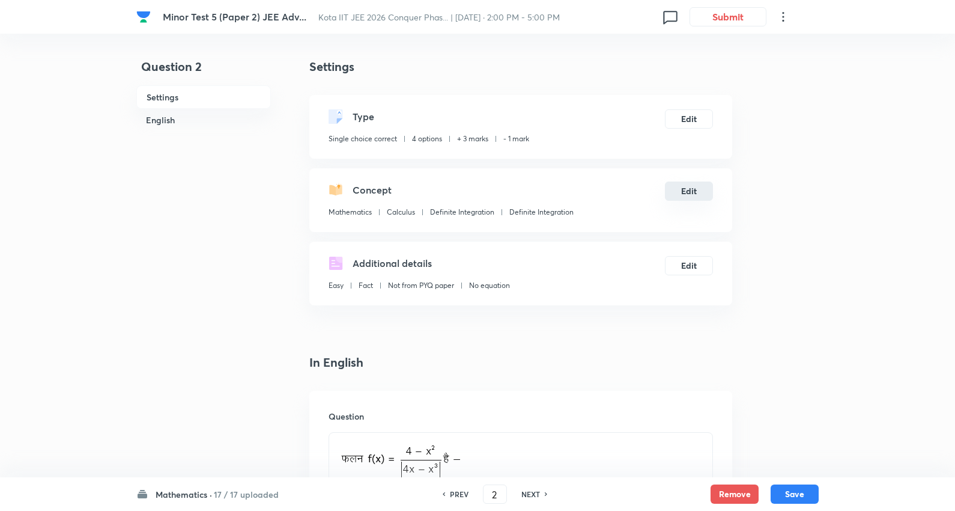
click at [689, 191] on button "Edit" at bounding box center [689, 190] width 48 height 19
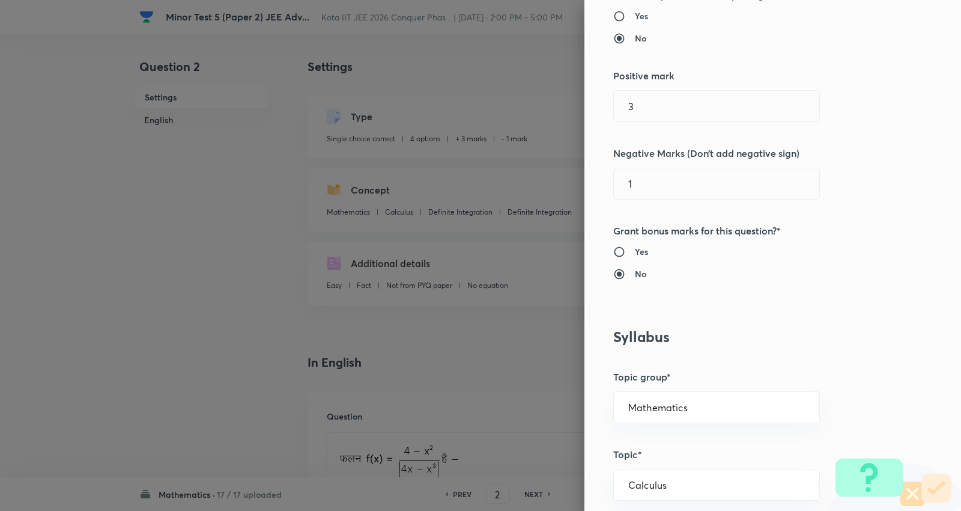
scroll to position [334, 0]
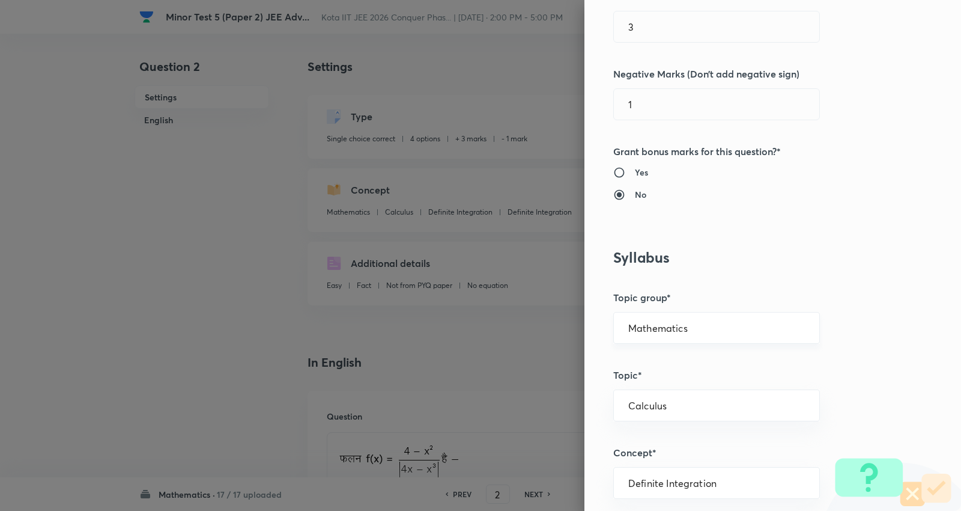
drag, startPoint x: 688, startPoint y: 328, endPoint x: 670, endPoint y: 340, distance: 21.7
click at [680, 331] on input "Mathematics" at bounding box center [717, 327] width 177 height 11
click at [653, 361] on li "Mathematics" at bounding box center [708, 363] width 206 height 22
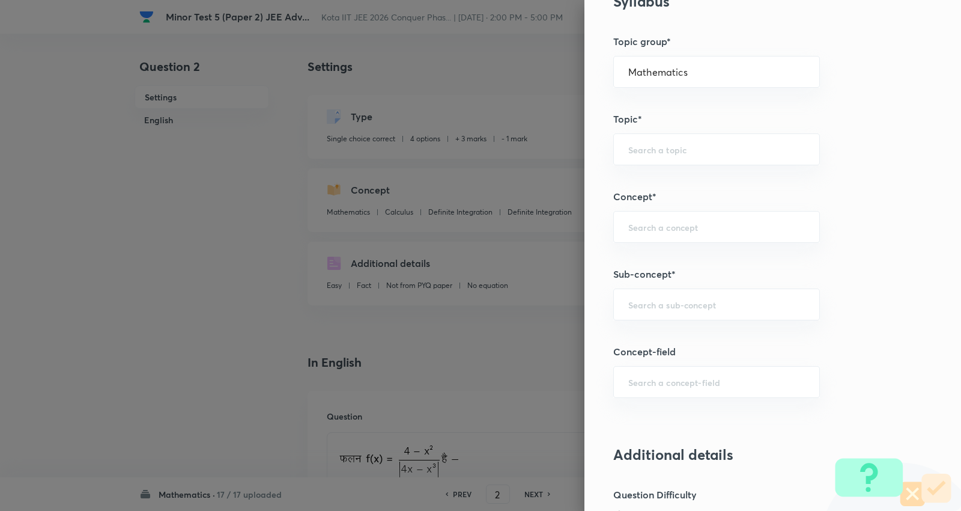
scroll to position [601, 0]
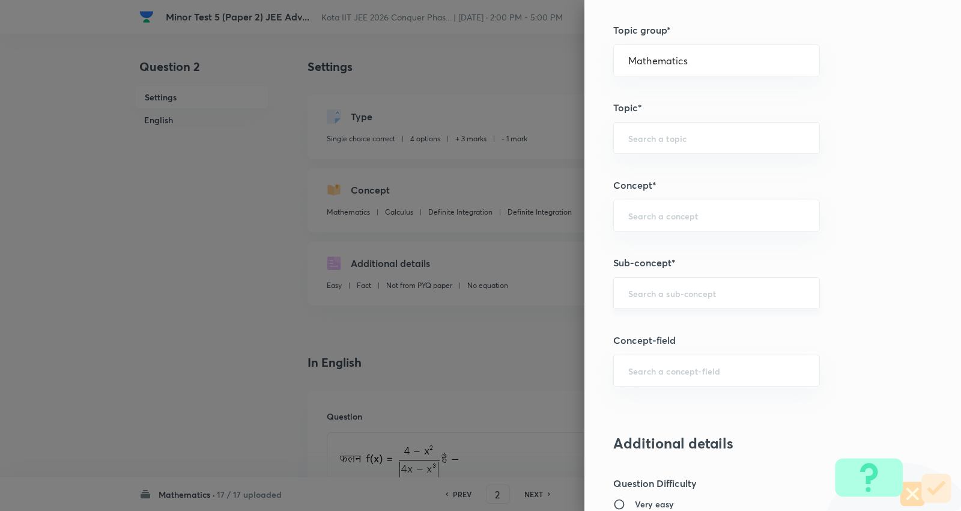
click at [675, 290] on input "text" at bounding box center [717, 292] width 177 height 11
paste input "Types of Discontinuity"
click at [678, 326] on li "Types of Discontinuity" at bounding box center [708, 328] width 206 height 22
type input "Types of Discontinuity"
type input "Calculus"
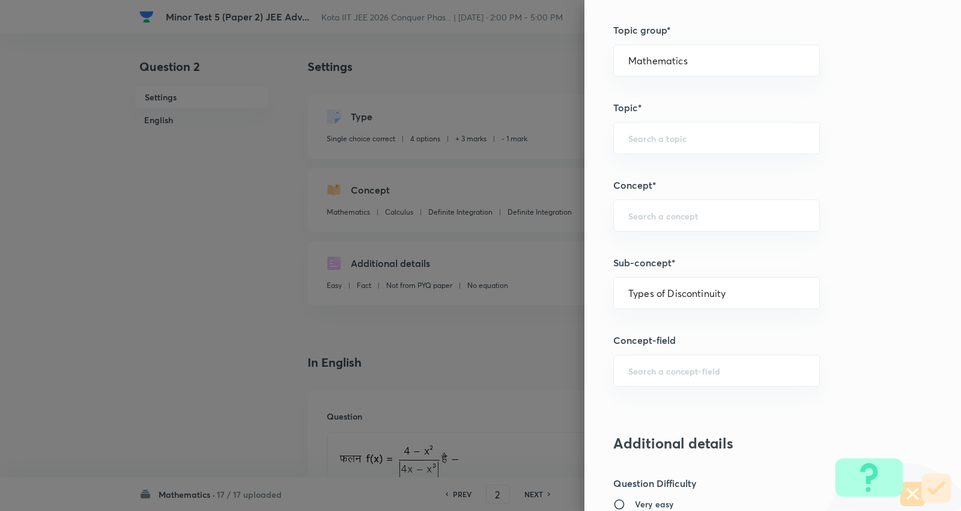
type input "Continuity"
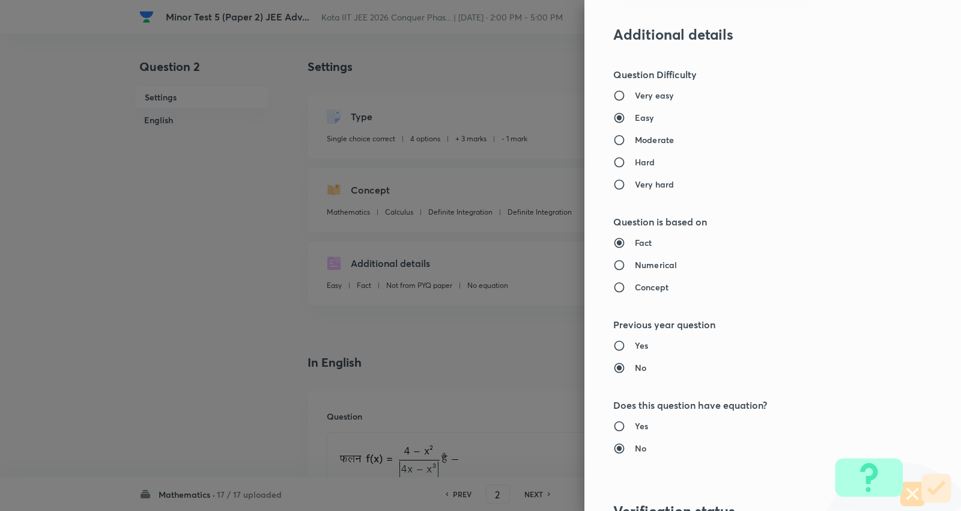
scroll to position [1008, 0]
click at [638, 139] on h6 "Moderate" at bounding box center [654, 141] width 39 height 13
click at [635, 139] on input "Moderate" at bounding box center [625, 142] width 22 height 12
radio input "true"
radio input "false"
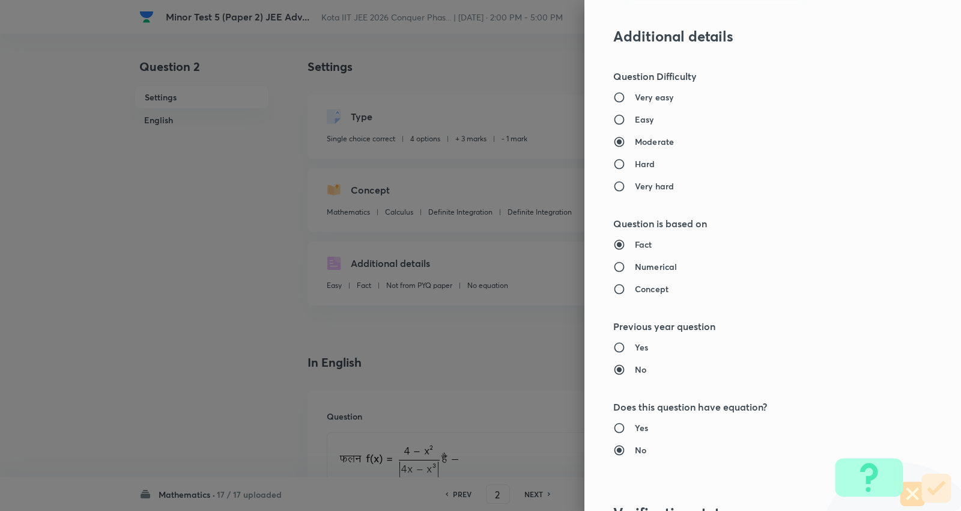
click at [638, 269] on h6 "Numerical" at bounding box center [656, 266] width 42 height 13
click at [635, 269] on input "Numerical" at bounding box center [625, 267] width 22 height 12
radio input "true"
radio input "false"
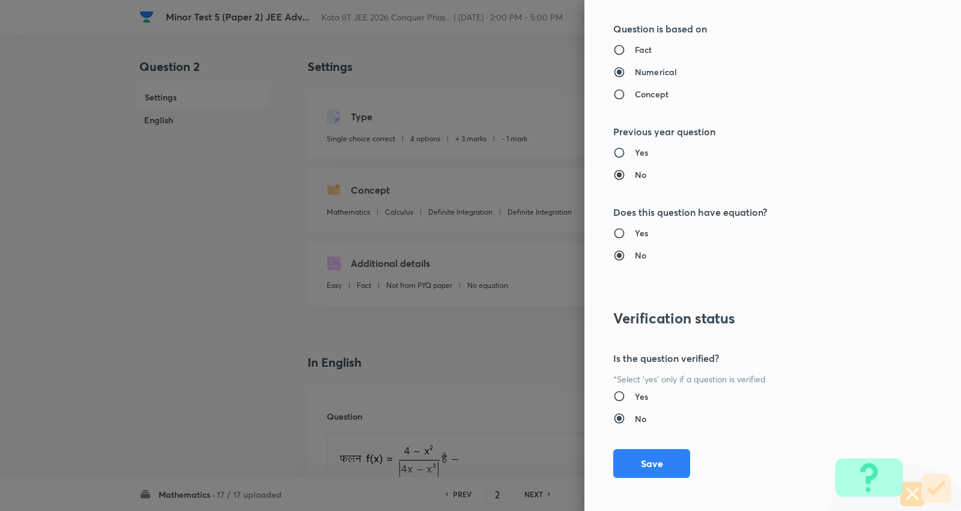
scroll to position [1208, 0]
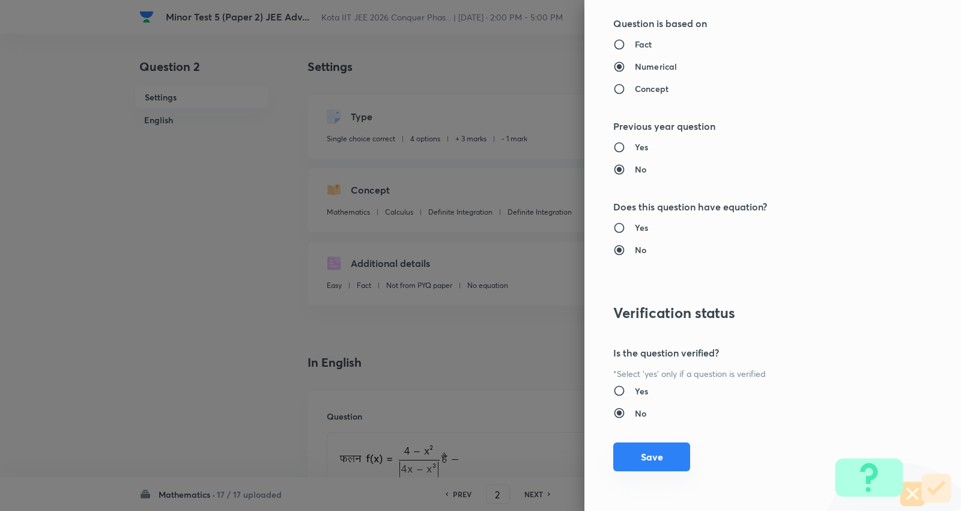
click at [644, 458] on button "Save" at bounding box center [652, 456] width 77 height 29
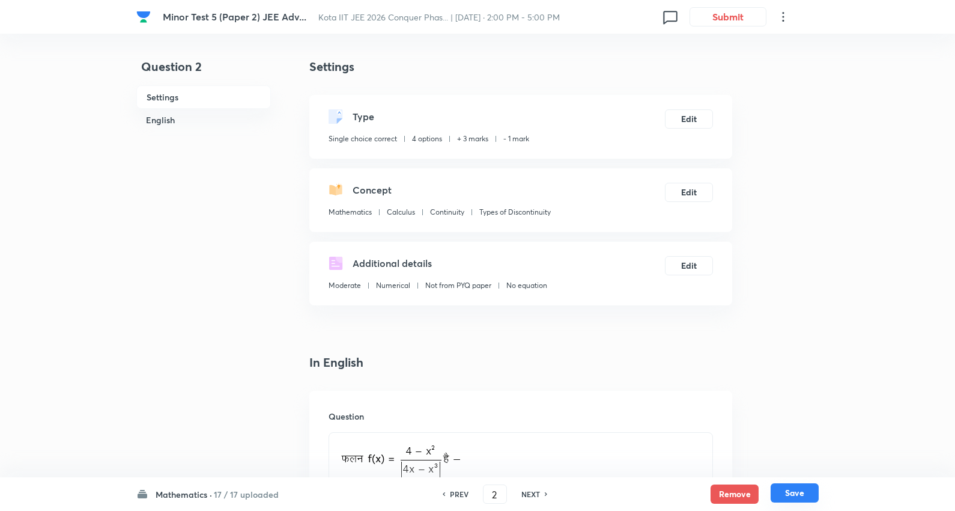
click at [803, 493] on button "Save" at bounding box center [795, 492] width 48 height 19
type input "3"
checkbox input "true"
checkbox input "false"
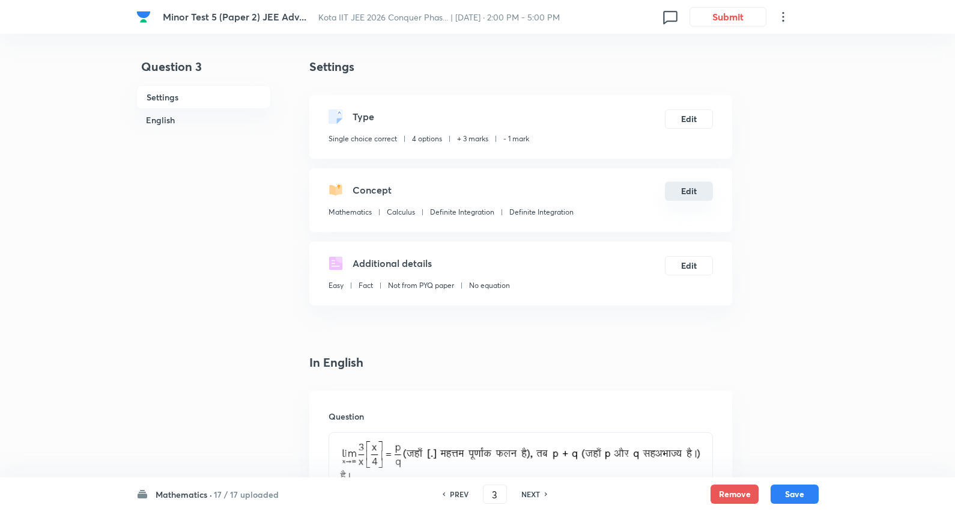
click at [693, 186] on button "Edit" at bounding box center [689, 190] width 48 height 19
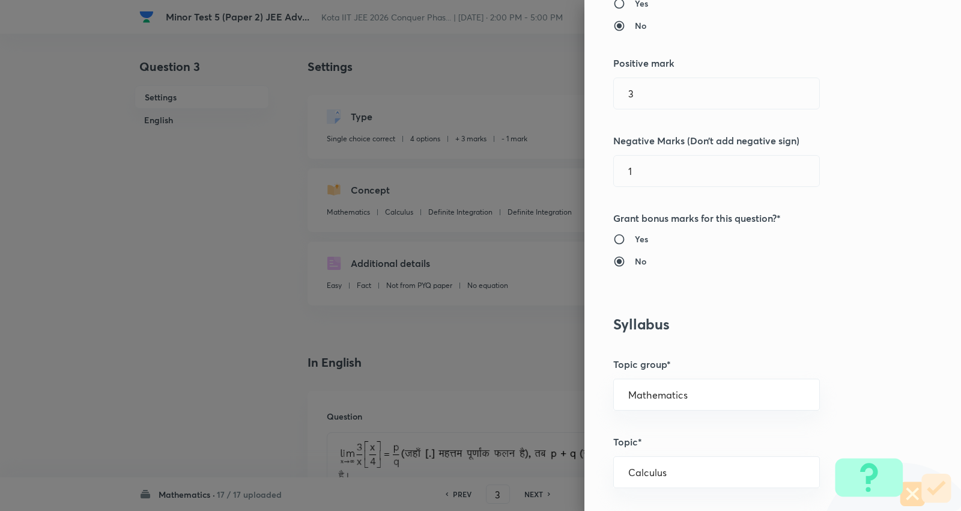
scroll to position [400, 0]
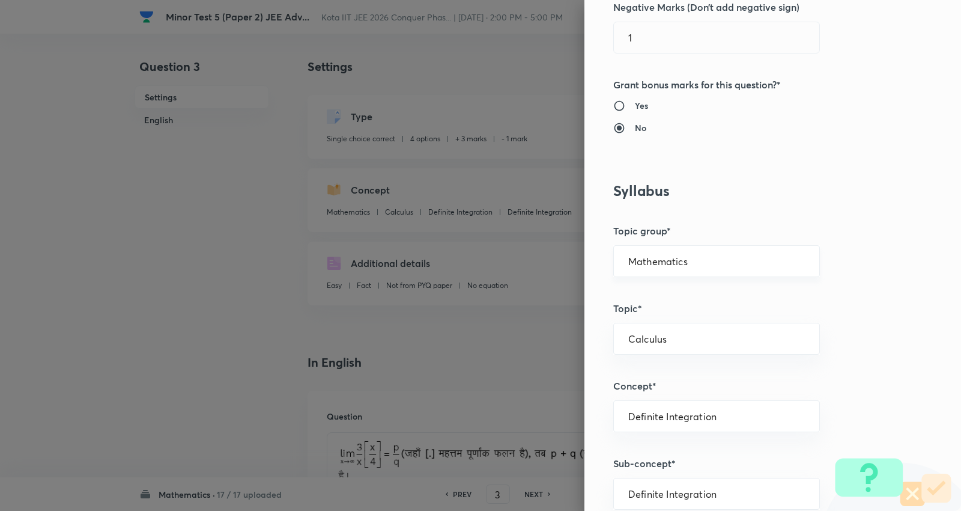
click at [687, 261] on input "Mathematics" at bounding box center [717, 260] width 177 height 11
click at [648, 302] on li "Mathematics" at bounding box center [708, 295] width 206 height 22
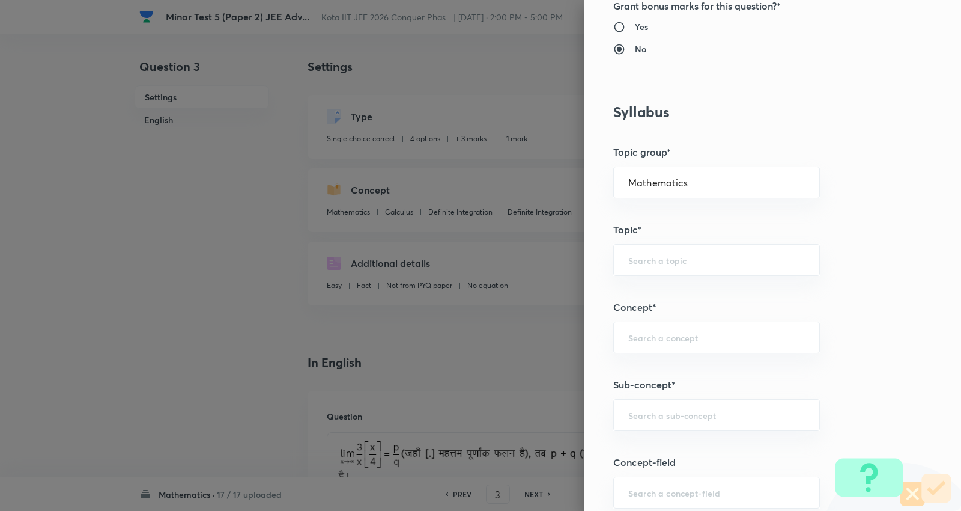
scroll to position [601, 0]
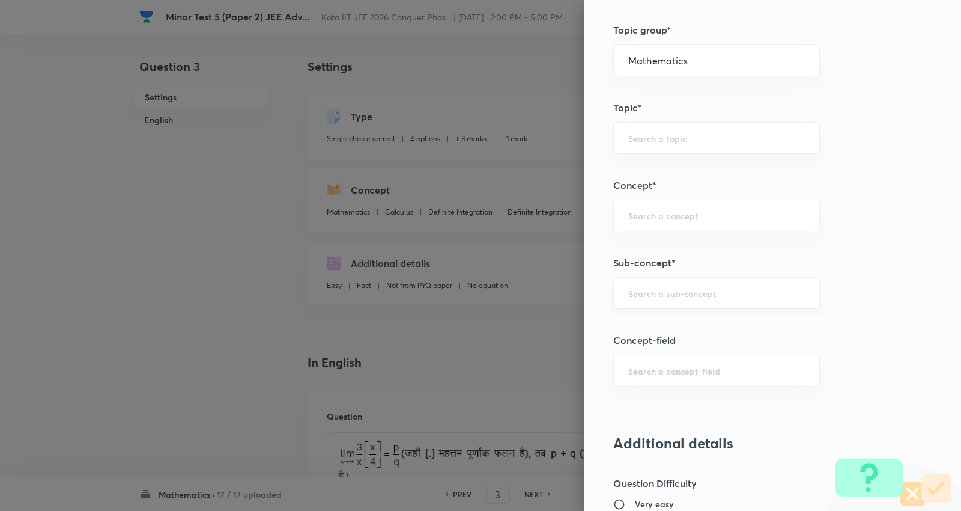
click at [670, 293] on input "text" at bounding box center [717, 292] width 177 height 11
paste input "Algebra of Limits"
click at [676, 329] on li "Algebra of Limits" at bounding box center [708, 328] width 206 height 22
type input "Algebra of Limits"
type input "Calculus"
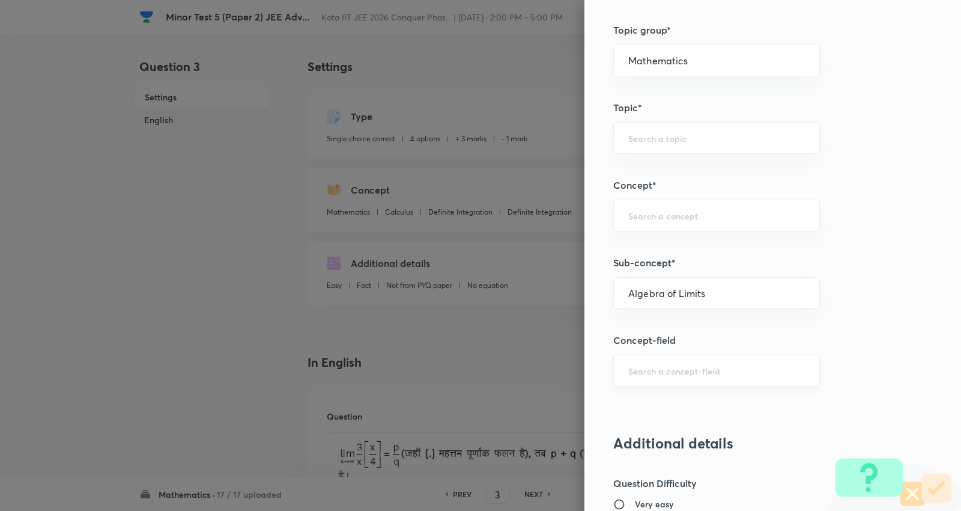
type input "Limits"
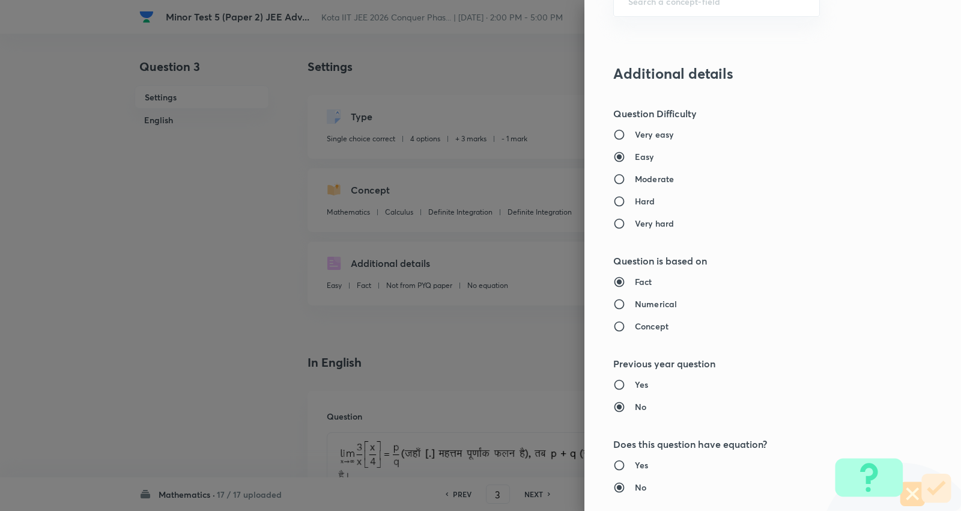
scroll to position [1001, 0]
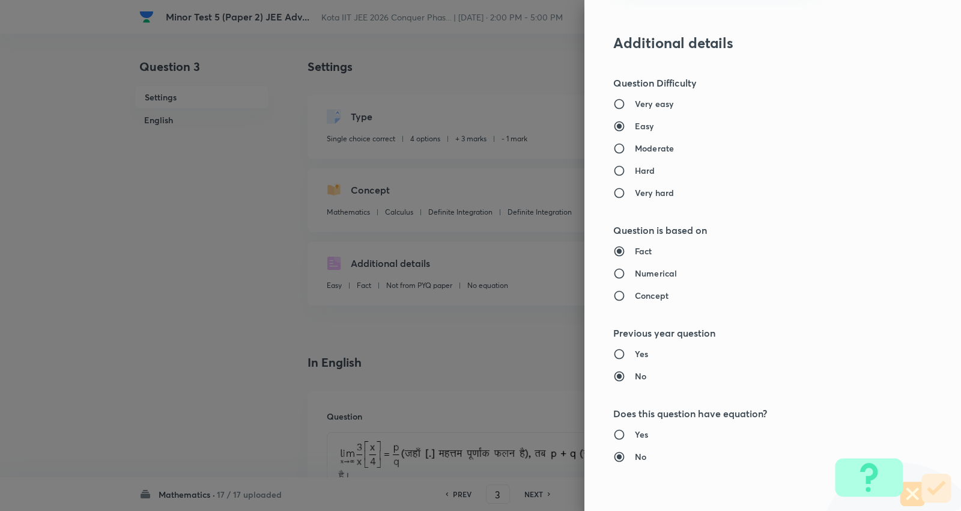
click at [647, 147] on h6 "Moderate" at bounding box center [654, 148] width 39 height 13
click at [635, 147] on input "Moderate" at bounding box center [625, 148] width 22 height 12
radio input "true"
radio input "false"
click at [646, 272] on h6 "Numerical" at bounding box center [656, 273] width 42 height 13
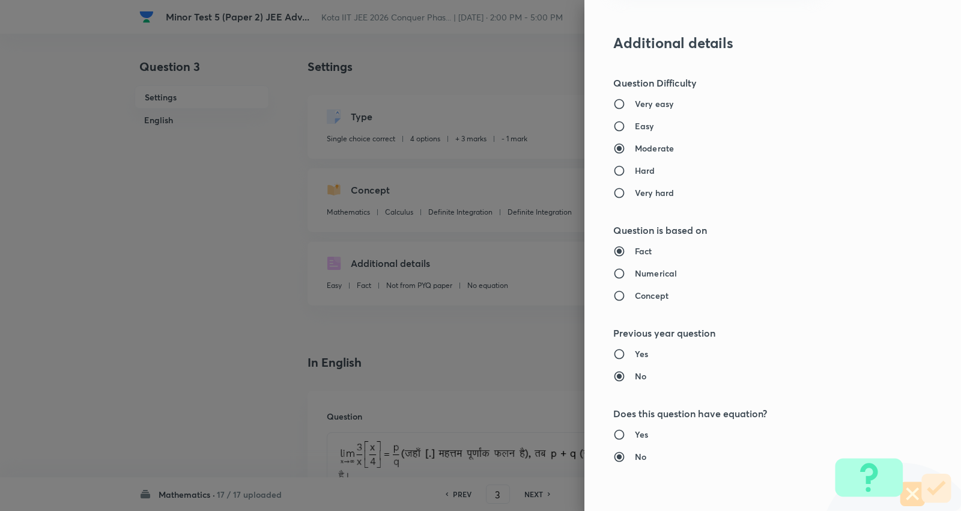
click at [635, 272] on input "Numerical" at bounding box center [625, 273] width 22 height 12
radio input "true"
radio input "false"
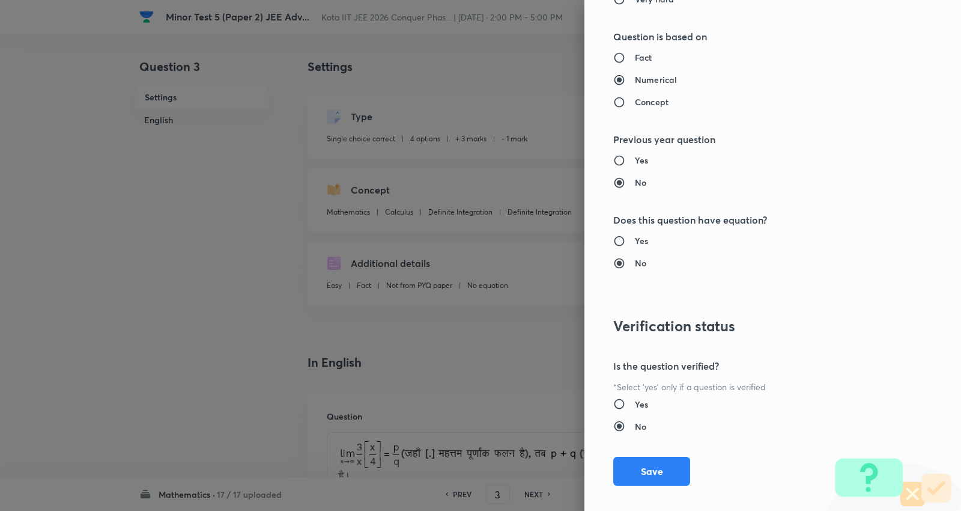
scroll to position [1208, 0]
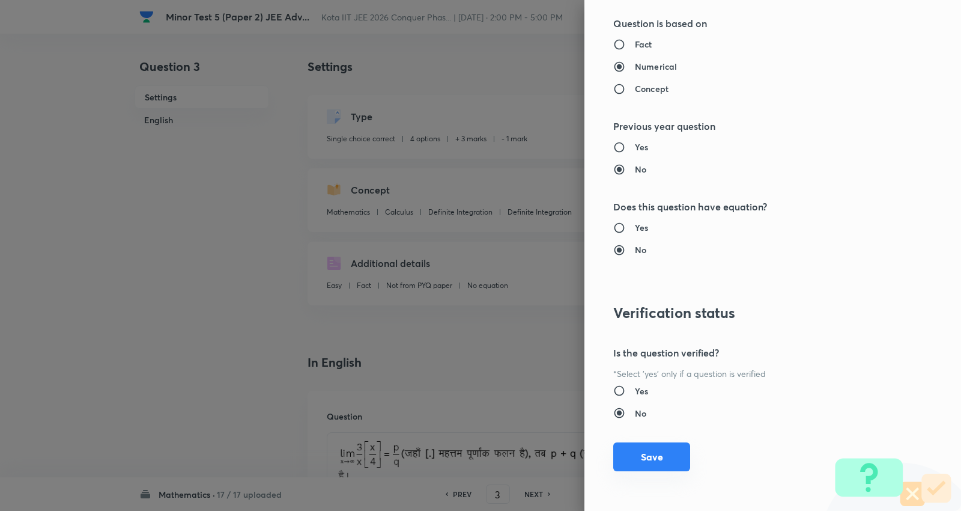
click at [641, 457] on button "Save" at bounding box center [652, 456] width 77 height 29
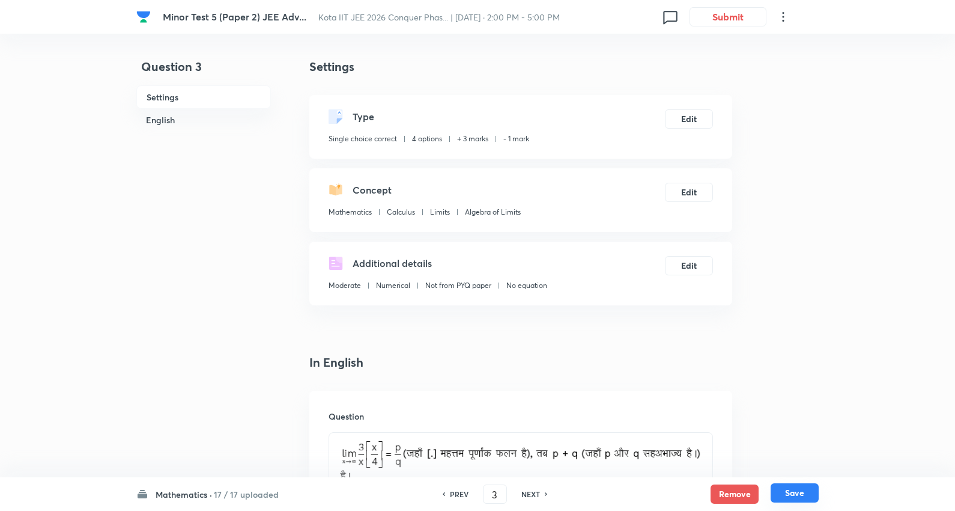
click at [801, 493] on button "Save" at bounding box center [795, 492] width 48 height 19
type input "4"
checkbox input "false"
checkbox input "true"
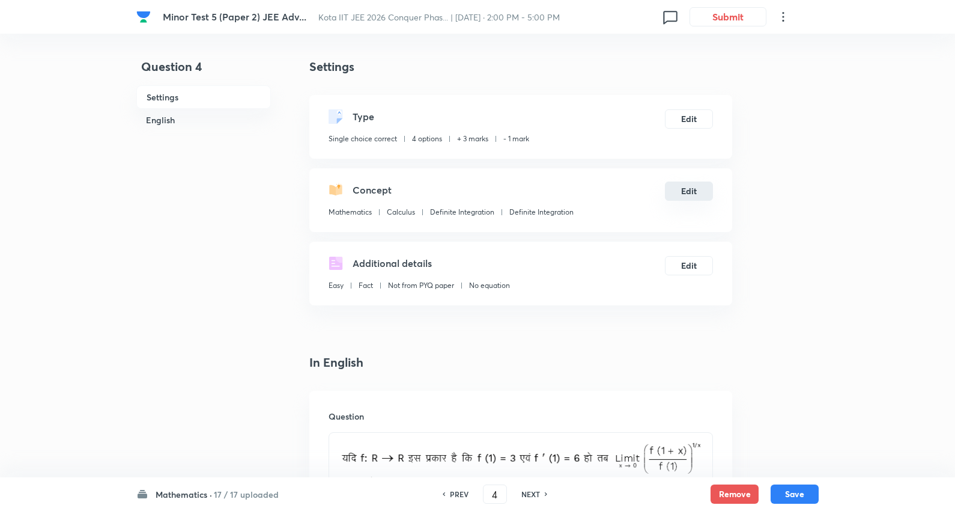
click at [691, 190] on button "Edit" at bounding box center [689, 190] width 48 height 19
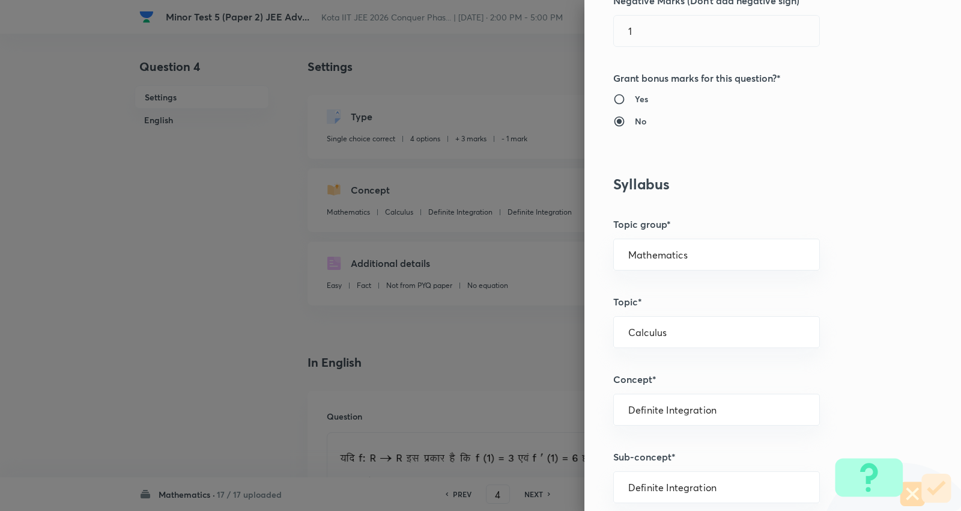
scroll to position [534, 0]
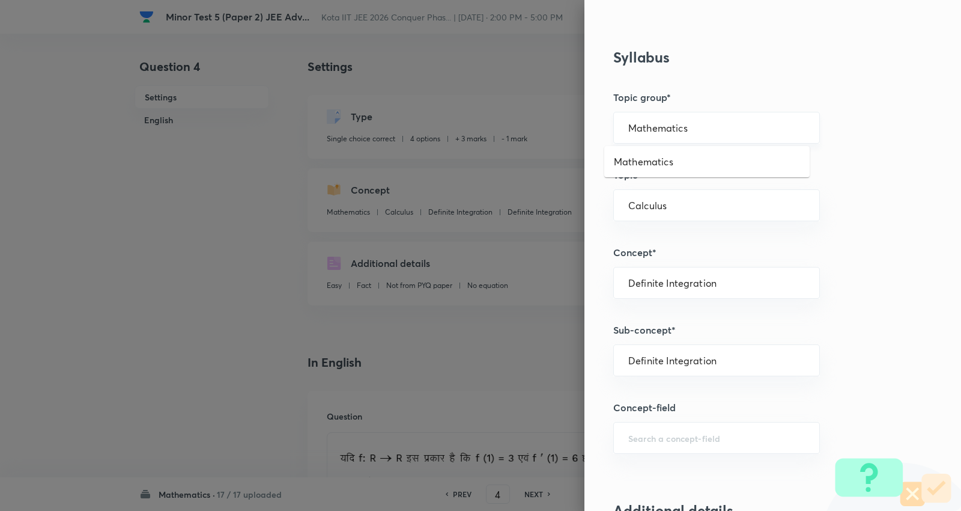
click at [691, 133] on input "Mathematics" at bounding box center [717, 127] width 177 height 11
click at [639, 171] on ul "Mathematics" at bounding box center [708, 161] width 206 height 31
click at [643, 161] on li "Mathematics" at bounding box center [708, 162] width 206 height 22
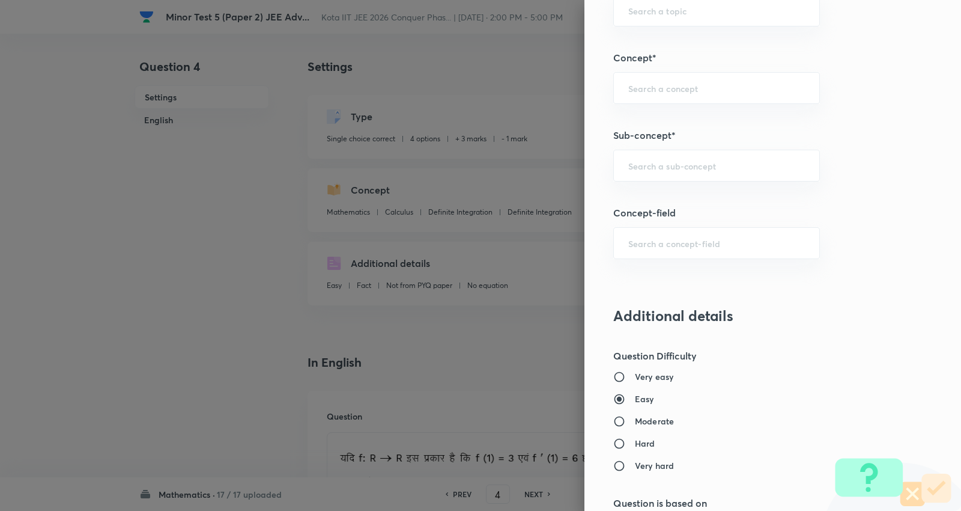
scroll to position [734, 0]
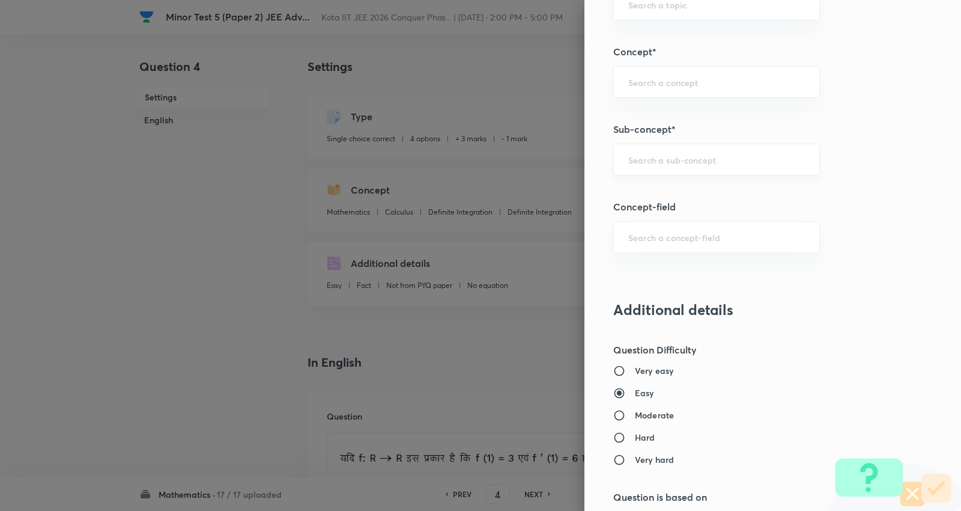
click at [679, 161] on input "text" at bounding box center [717, 159] width 177 height 11
paste input "Evaluation of Algebraic Limits"
type input "Evaluation of Algebraic Limits"
paste input "Evaluation of Algebraic Limits"
click at [692, 192] on li "Evaluation of Algebraic Limits" at bounding box center [708, 194] width 206 height 22
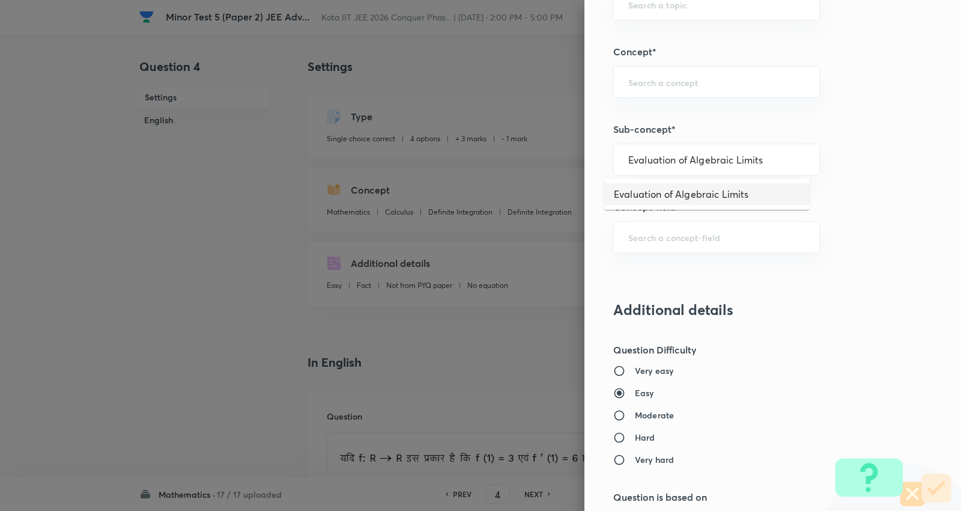
type input "Evaluation of Algebraic Limits"
type input "Calculus"
type input "Limits"
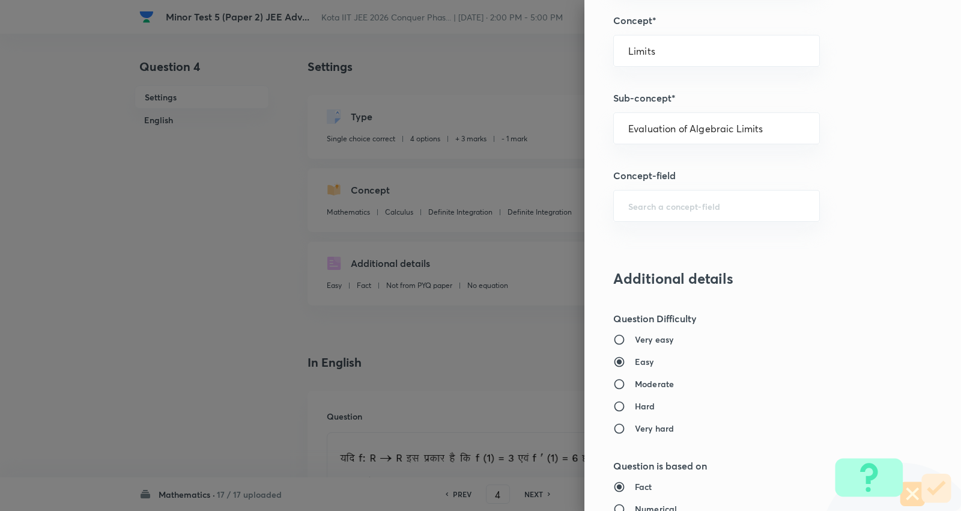
scroll to position [868, 0]
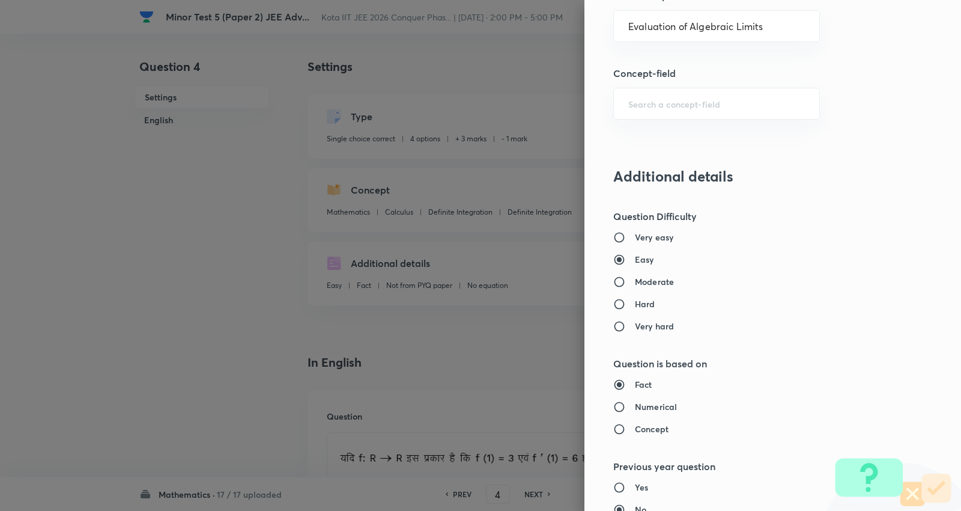
click at [655, 279] on h6 "Moderate" at bounding box center [654, 281] width 39 height 13
click at [635, 279] on input "Moderate" at bounding box center [625, 282] width 22 height 12
radio input "true"
radio input "false"
click at [644, 406] on h6 "Numerical" at bounding box center [656, 406] width 42 height 13
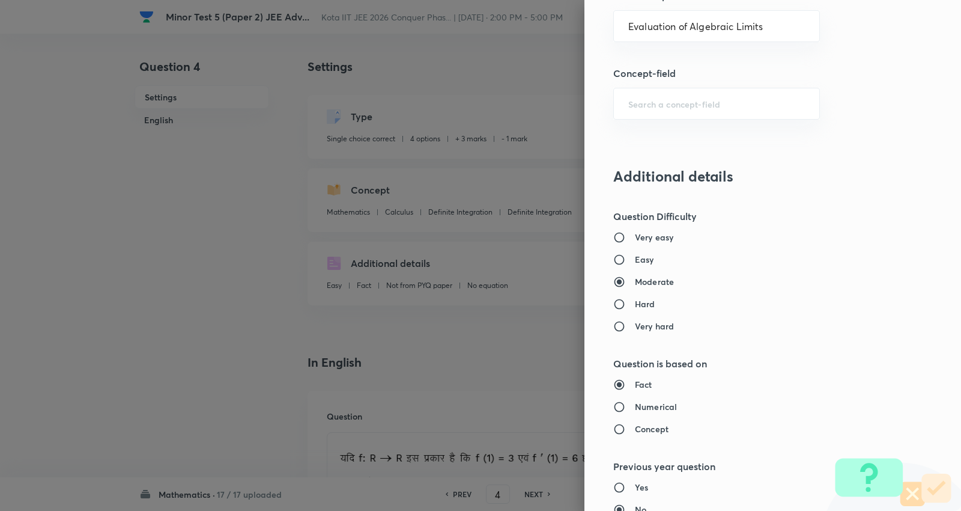
click at [635, 406] on input "Numerical" at bounding box center [625, 407] width 22 height 12
radio input "true"
radio input "false"
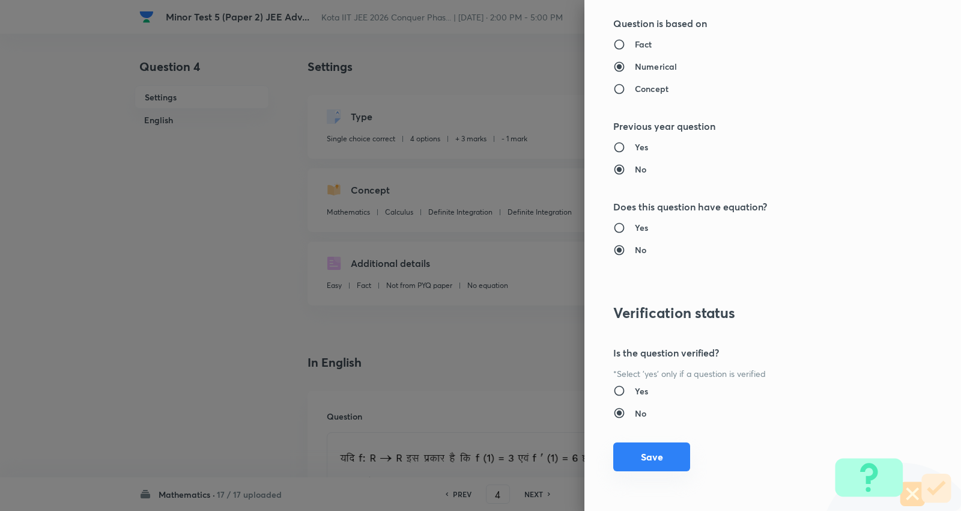
click at [654, 463] on button "Save" at bounding box center [652, 456] width 77 height 29
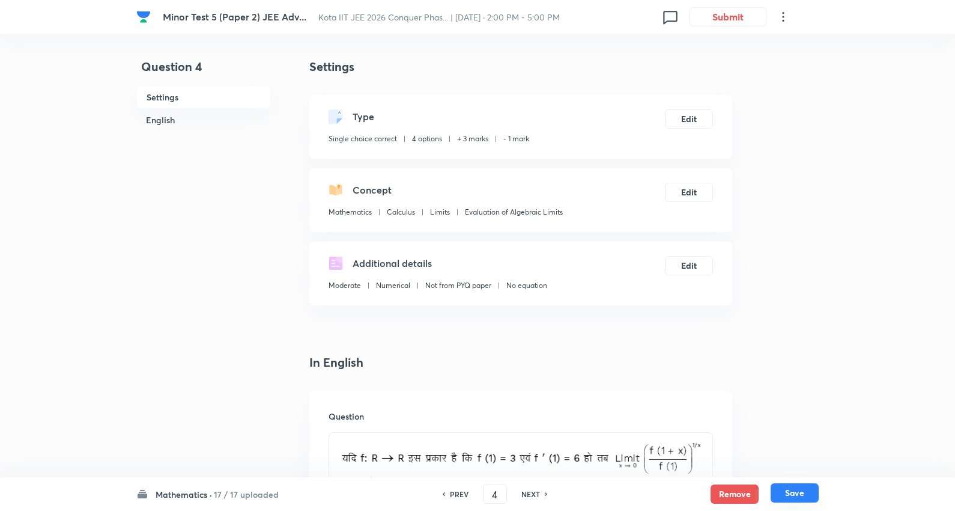
click at [800, 494] on button "Save" at bounding box center [795, 492] width 48 height 19
checkbox input "true"
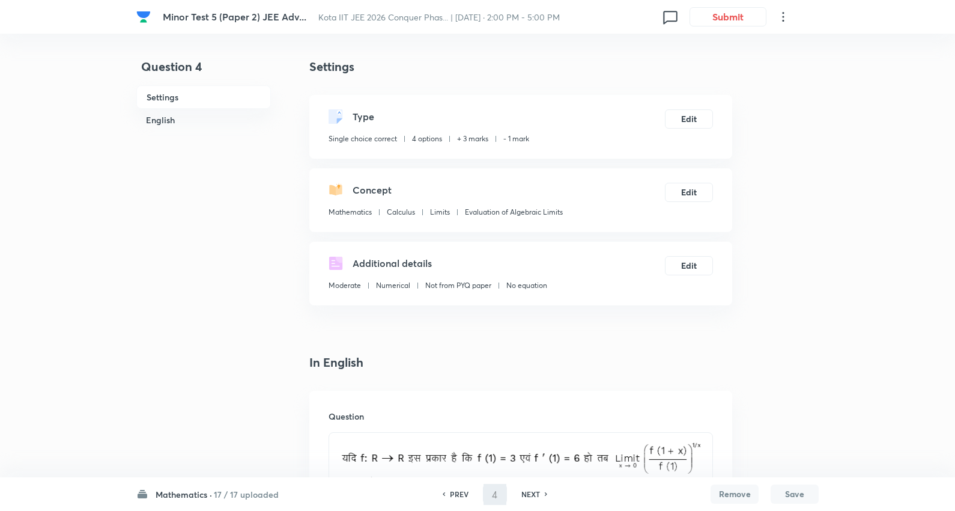
type input "5"
checkbox input "false"
checkbox input "true"
checkbox input "false"
checkbox input "true"
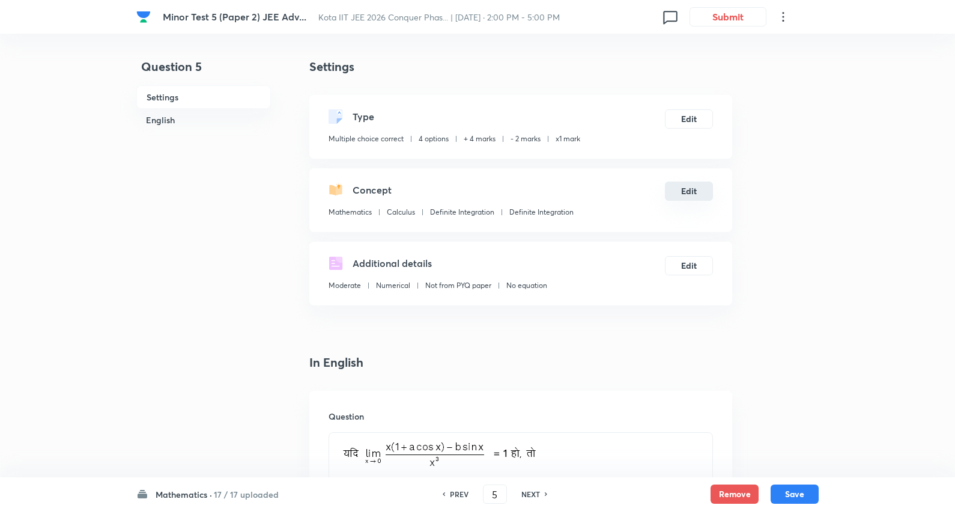
click at [687, 193] on button "Edit" at bounding box center [689, 190] width 48 height 19
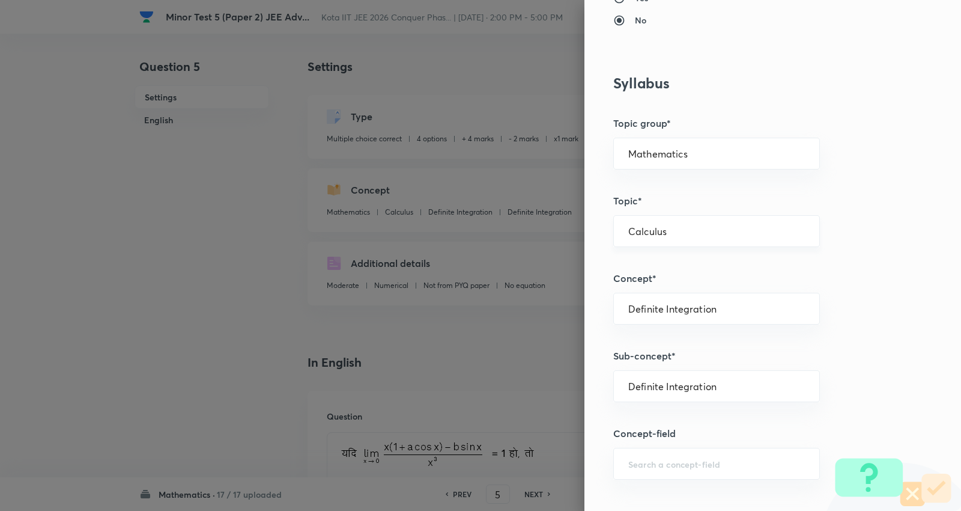
scroll to position [668, 0]
click at [687, 150] on input "Mathematics" at bounding box center [717, 151] width 177 height 11
drag, startPoint x: 662, startPoint y: 190, endPoint x: 669, endPoint y: 193, distance: 7.8
click at [662, 192] on li "Mathematics" at bounding box center [708, 186] width 206 height 22
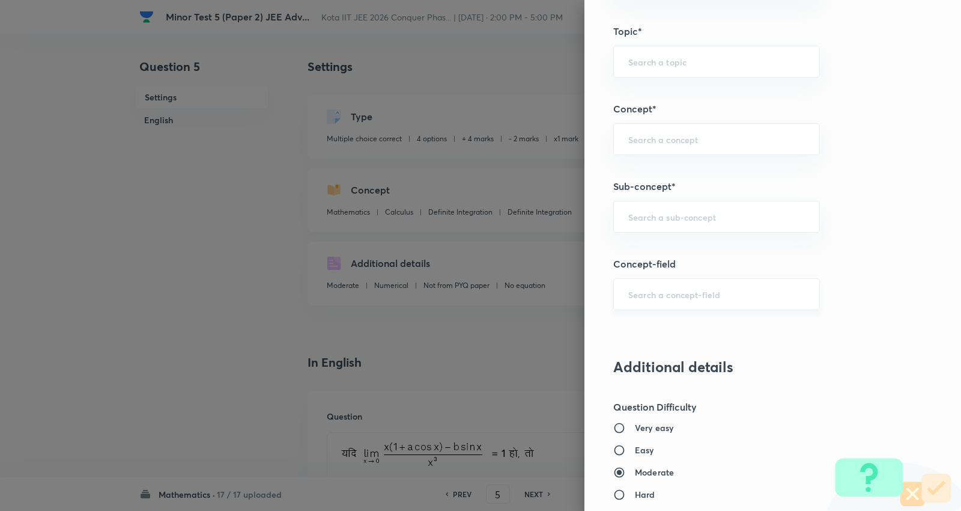
scroll to position [934, 0]
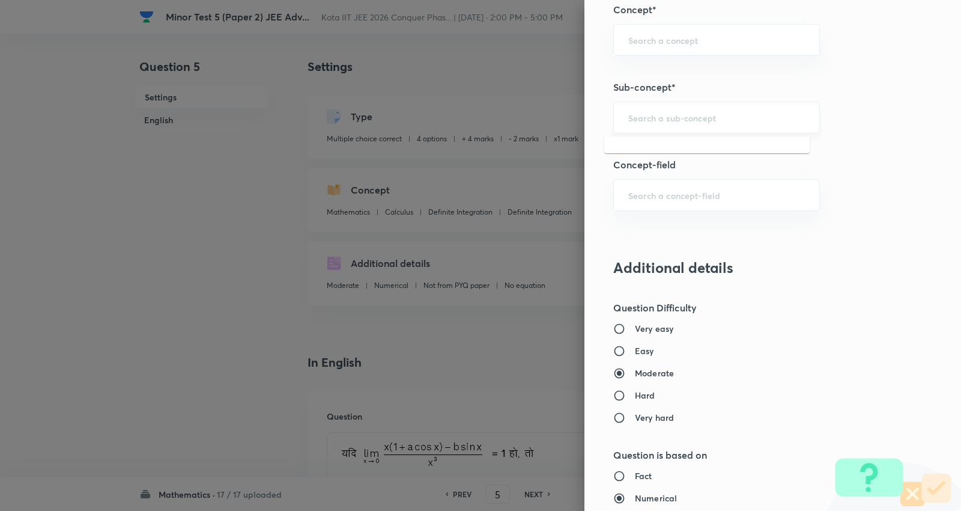
click at [667, 121] on input "text" at bounding box center [717, 117] width 177 height 11
paste input "Evaluation of Algebraic Limits"
click at [647, 151] on li "Evaluation of Algebraic Limits" at bounding box center [708, 152] width 206 height 22
type input "Evaluation of Algebraic Limits"
type input "Calculus"
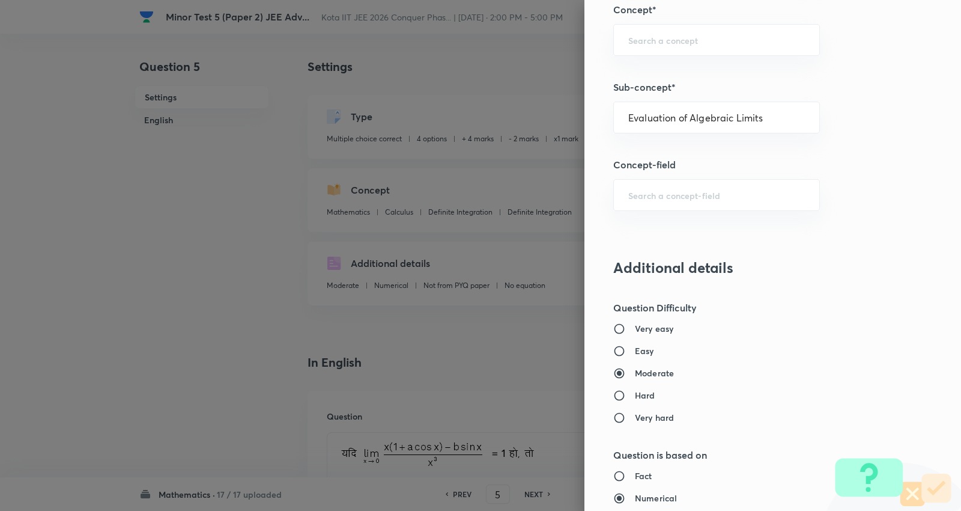
type input "Limits"
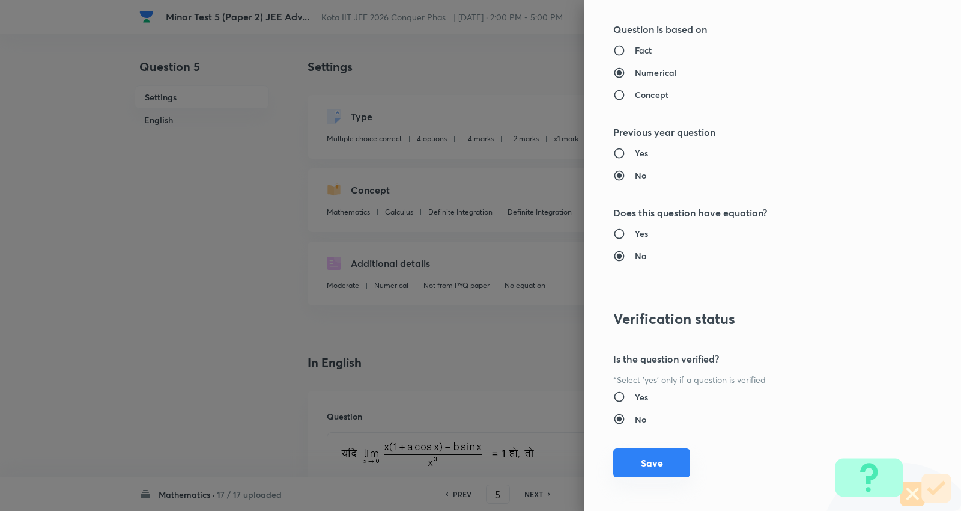
scroll to position [1366, 0]
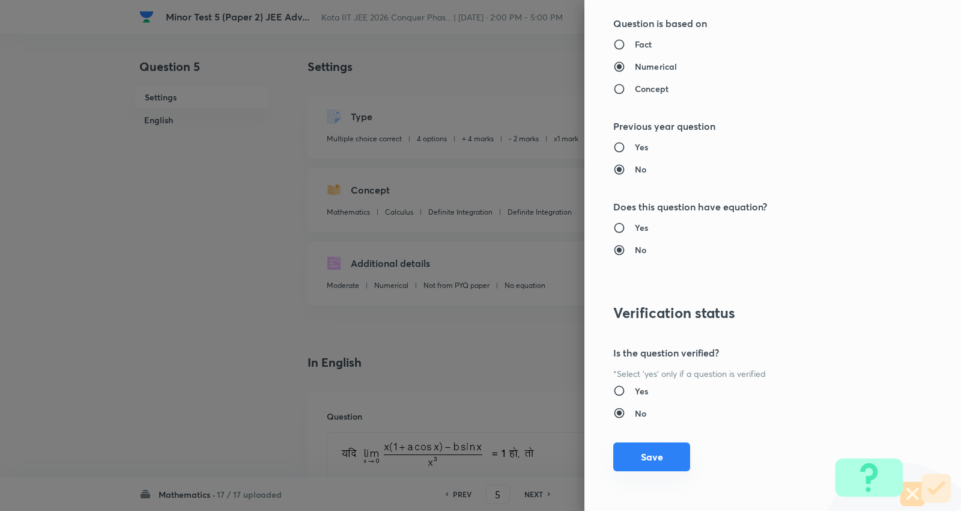
click at [638, 461] on button "Save" at bounding box center [652, 456] width 77 height 29
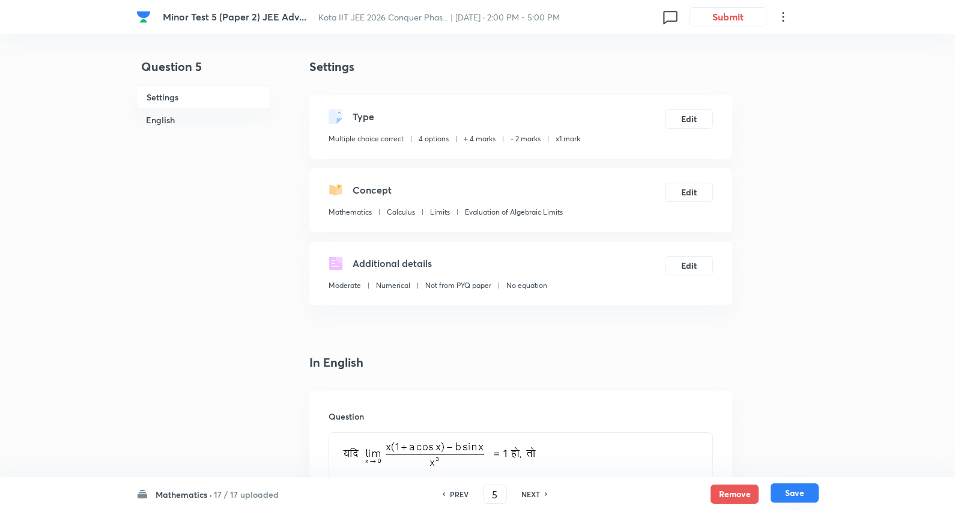
click at [794, 493] on button "Save" at bounding box center [795, 492] width 48 height 19
type input "6"
checkbox input "true"
checkbox input "false"
checkbox input "true"
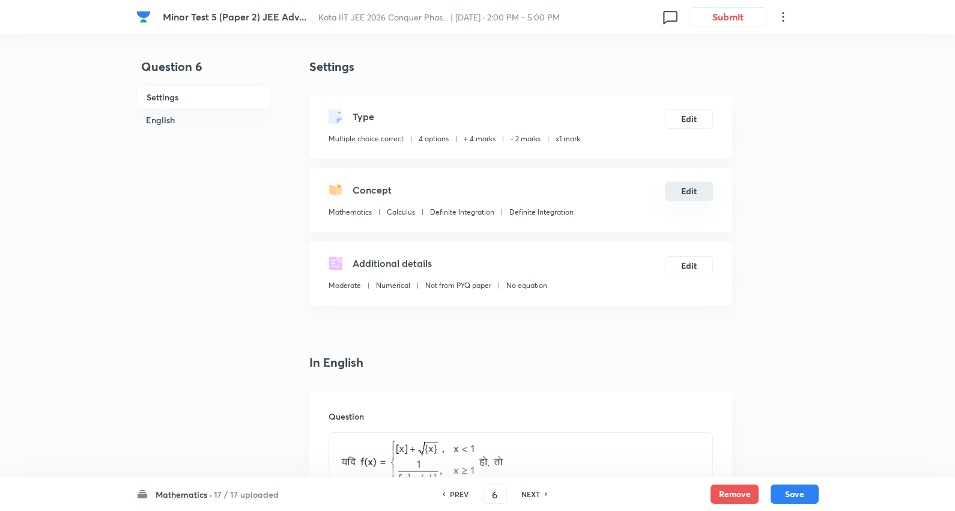
click at [688, 190] on button "Edit" at bounding box center [689, 190] width 48 height 19
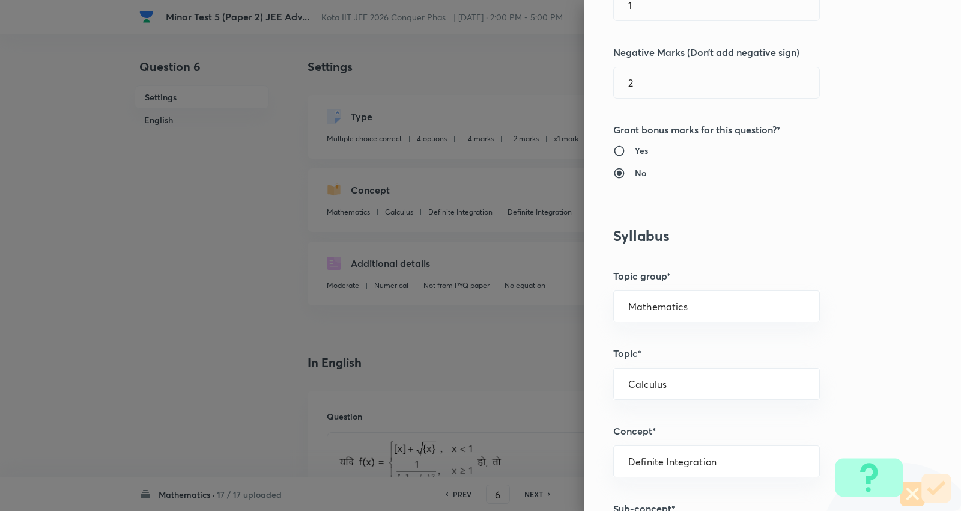
scroll to position [668, 0]
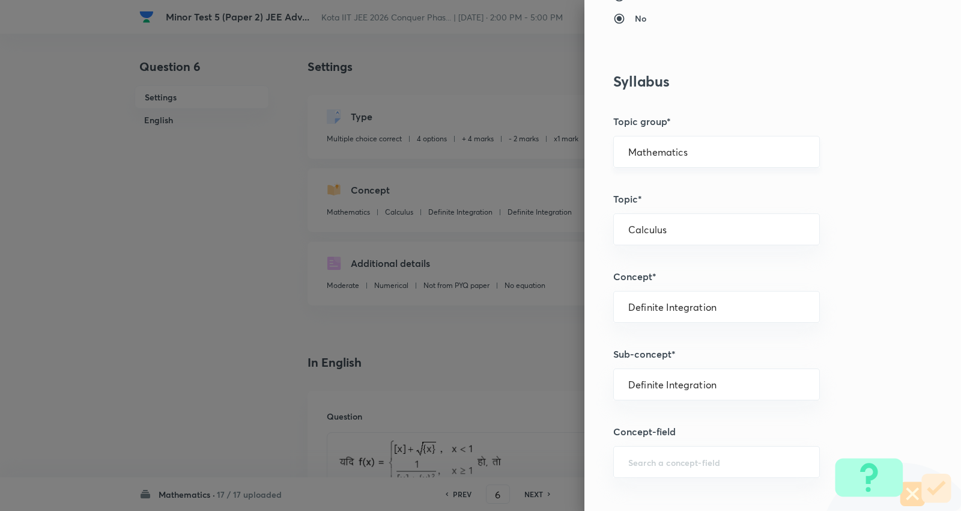
click at [688, 153] on input "Mathematics" at bounding box center [717, 151] width 177 height 11
click at [663, 181] on li "Mathematics" at bounding box center [708, 186] width 206 height 22
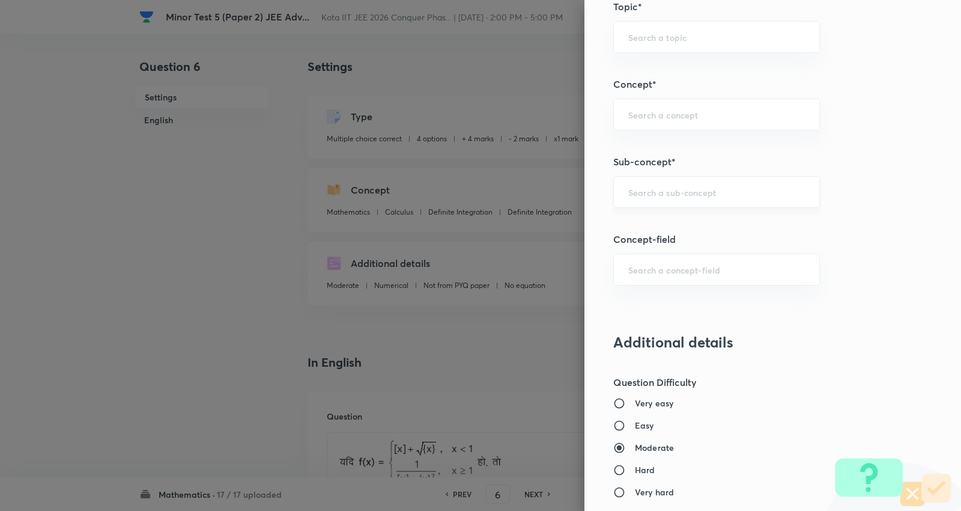
scroll to position [868, 0]
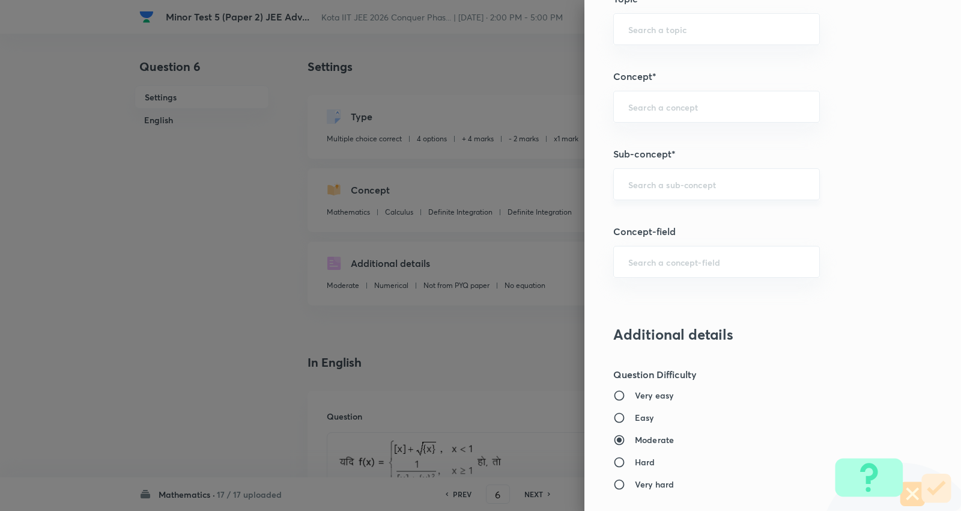
click at [678, 179] on input "text" at bounding box center [717, 183] width 177 height 11
paste input "Differentiability"
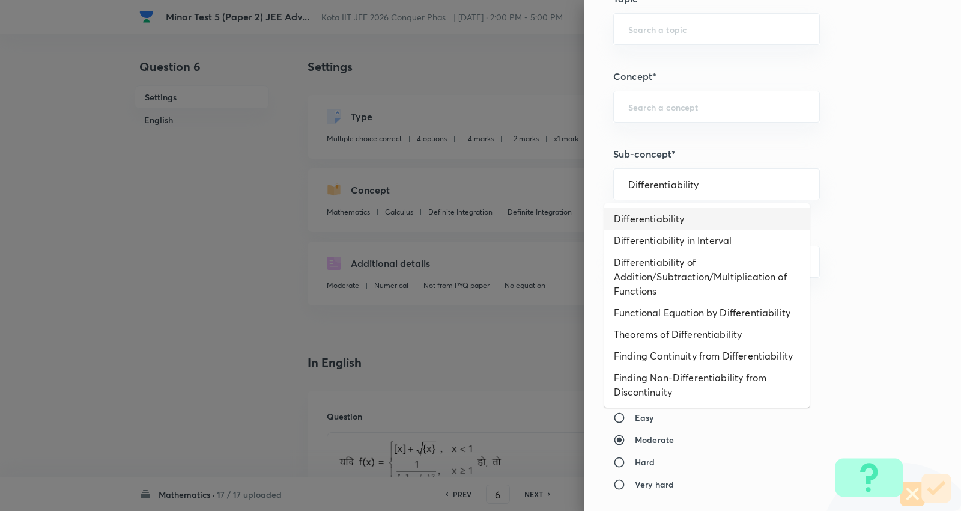
click at [653, 218] on li "Differentiability" at bounding box center [708, 219] width 206 height 22
type input "Differentiability"
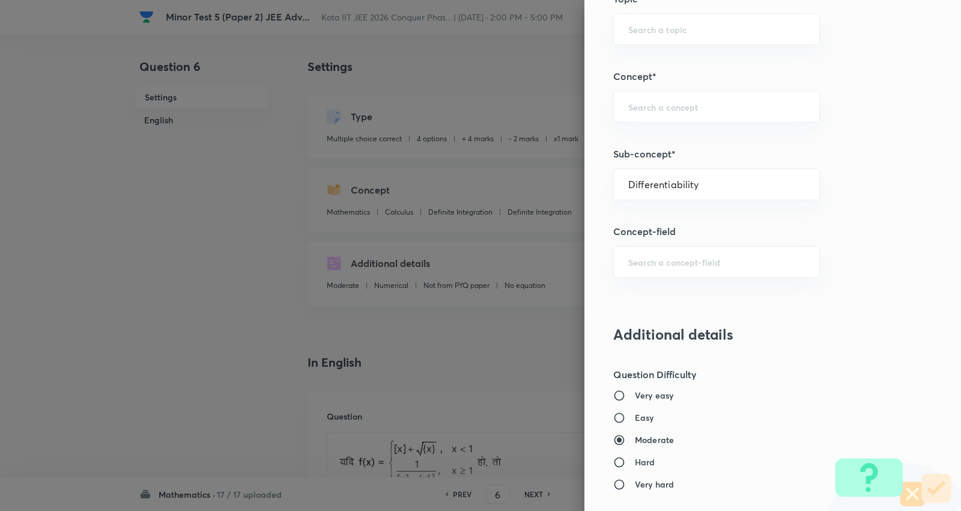
type input "Calculus"
type input "Differentiability"
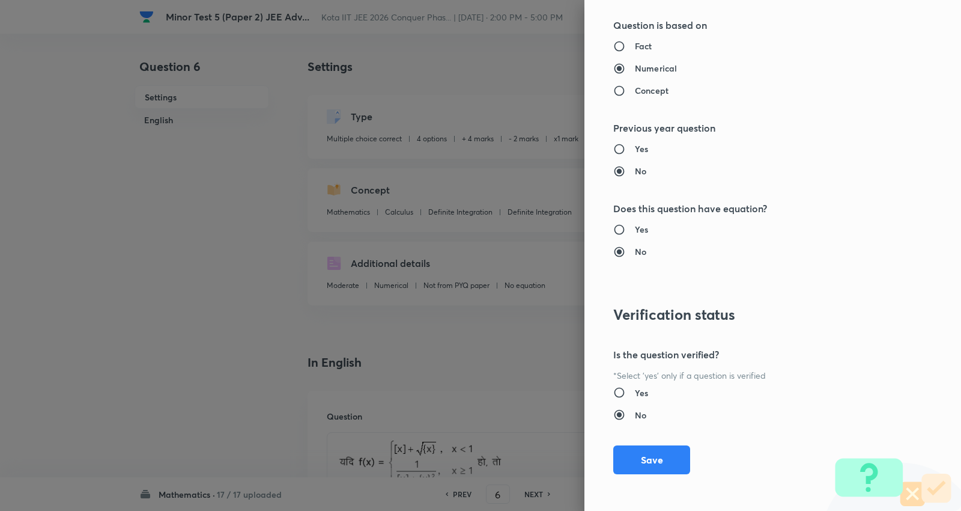
scroll to position [1366, 0]
click at [637, 458] on button "Save" at bounding box center [652, 456] width 77 height 29
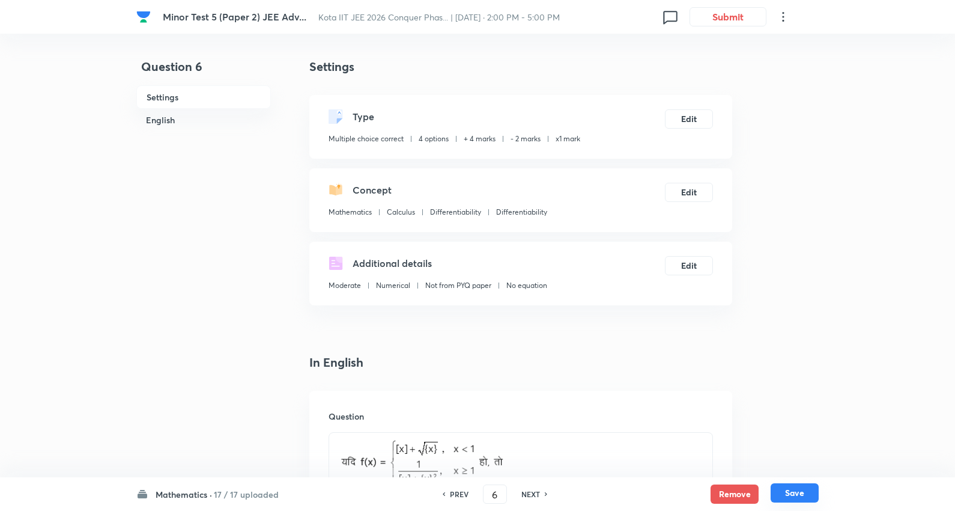
click at [791, 493] on button "Save" at bounding box center [795, 492] width 48 height 19
type input "7"
checkbox input "false"
checkbox input "true"
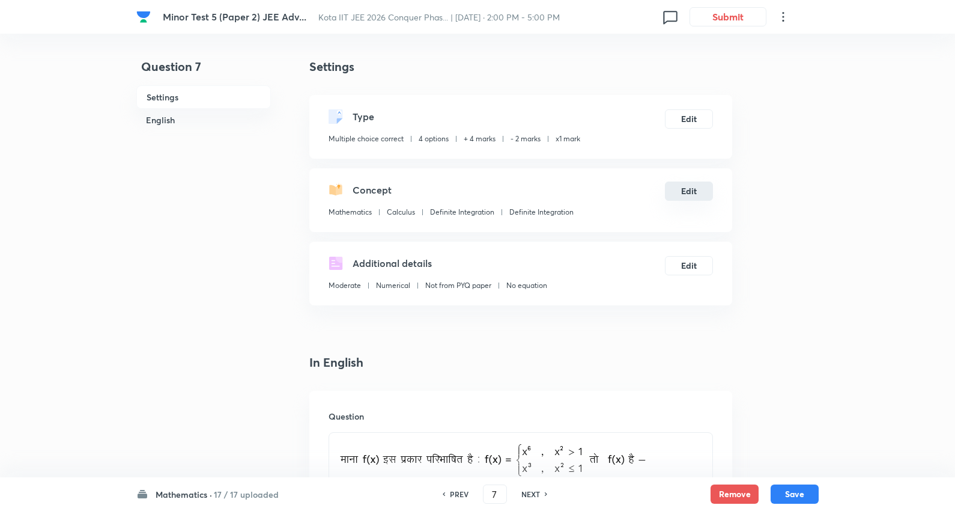
click at [686, 182] on button "Edit" at bounding box center [689, 190] width 48 height 19
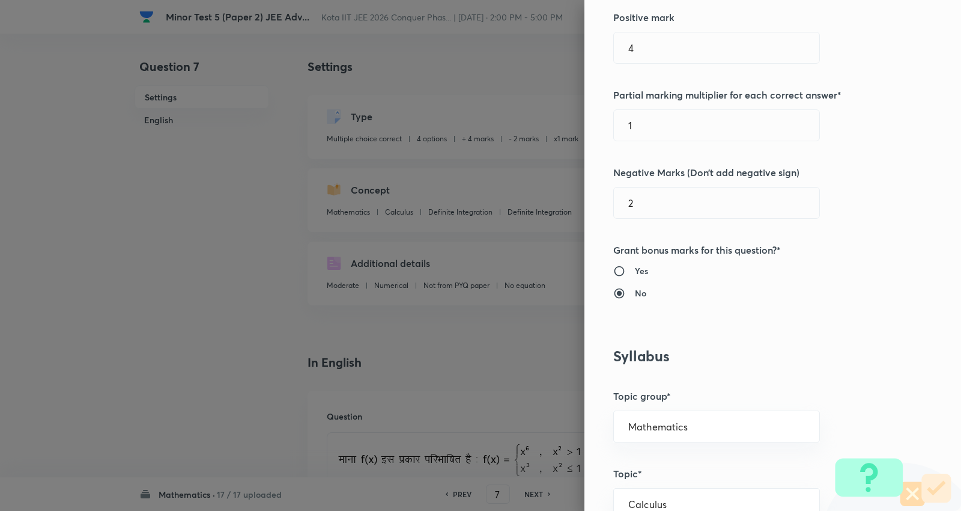
scroll to position [400, 0]
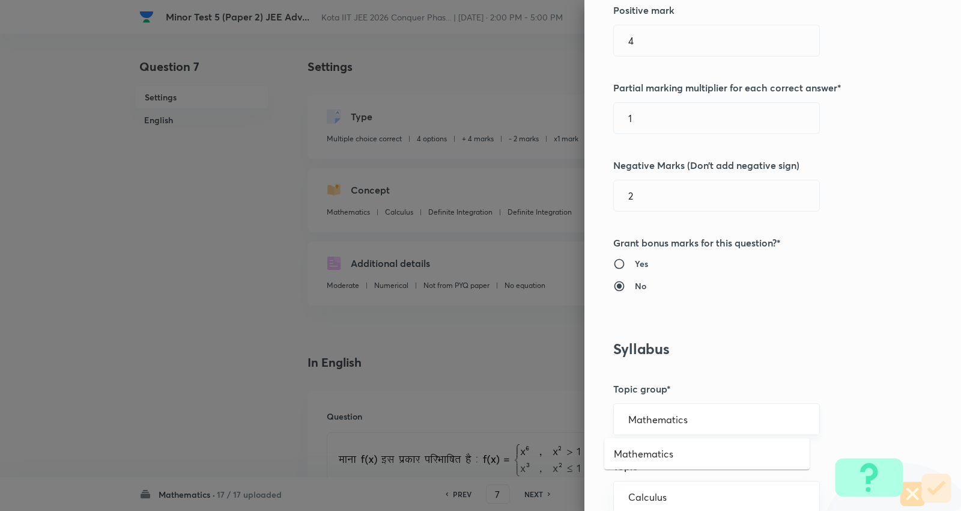
click at [686, 421] on input "Mathematics" at bounding box center [717, 418] width 177 height 11
drag, startPoint x: 662, startPoint y: 451, endPoint x: 651, endPoint y: 445, distance: 12.9
click at [661, 451] on li "Mathematics" at bounding box center [708, 454] width 206 height 22
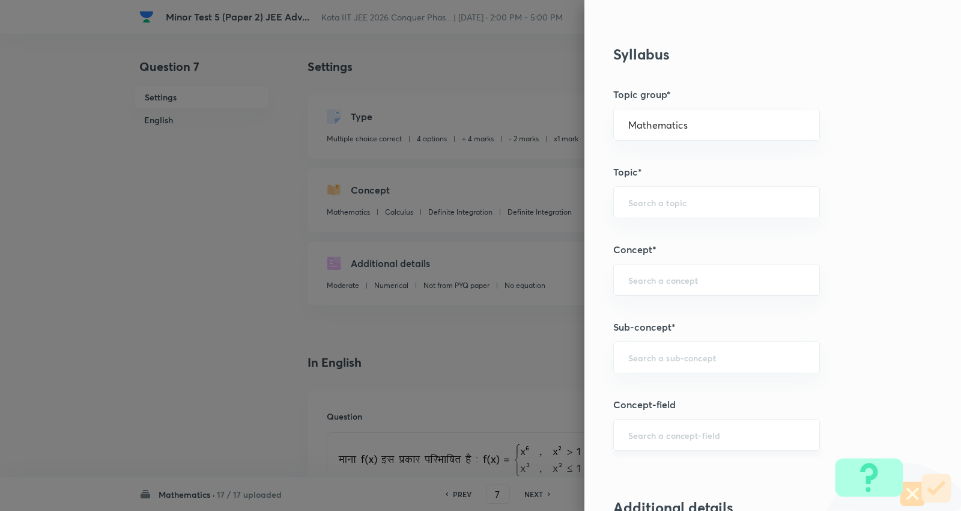
scroll to position [734, 0]
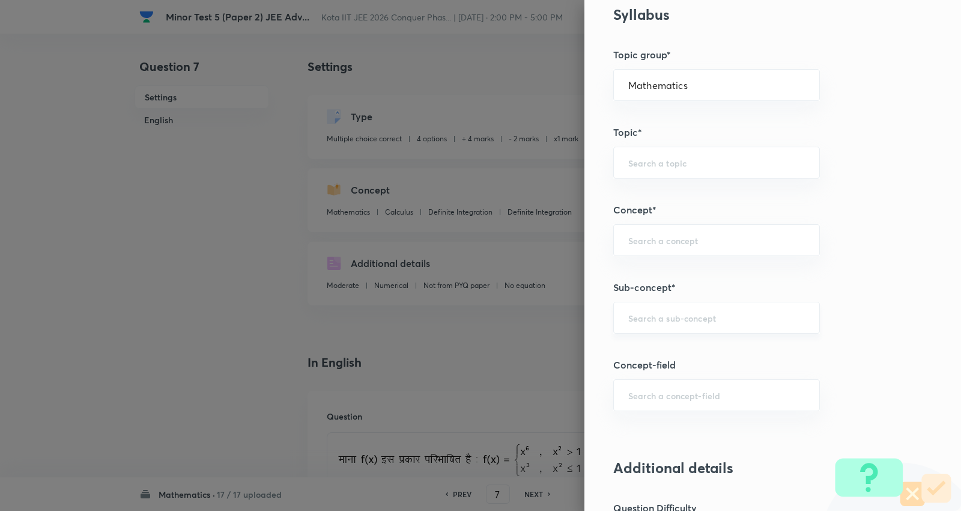
click at [670, 311] on div "​" at bounding box center [717, 318] width 207 height 32
paste input "Differentiability"
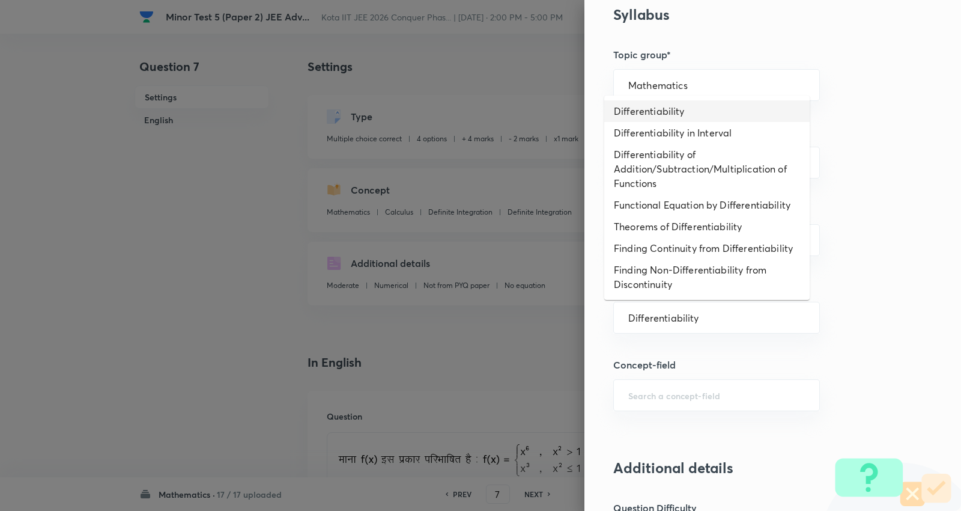
click at [658, 114] on li "Differentiability" at bounding box center [708, 111] width 206 height 22
type input "Differentiability"
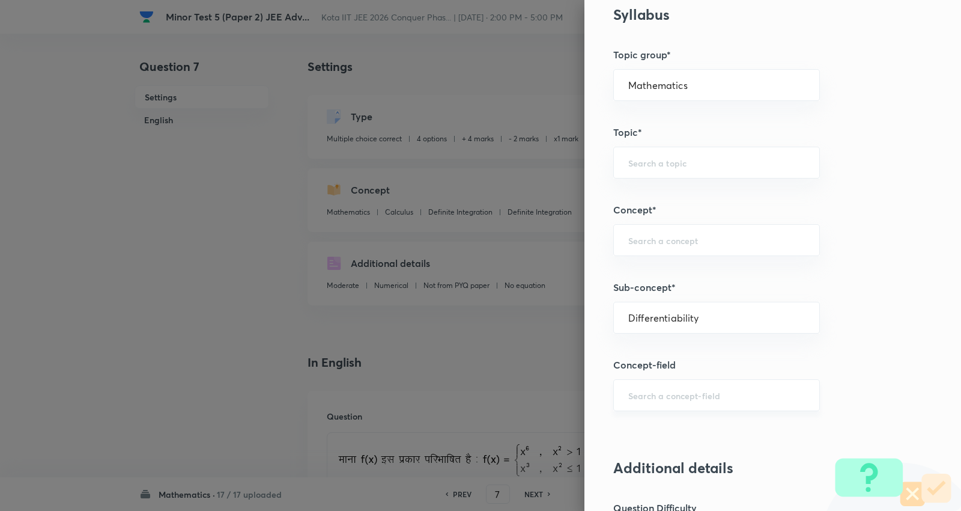
type input "Calculus"
type input "Differentiability"
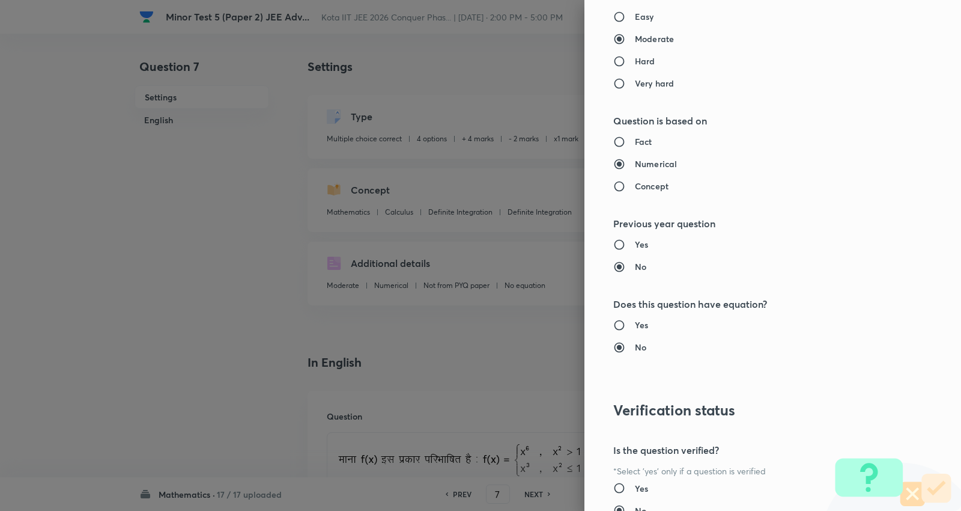
scroll to position [1366, 0]
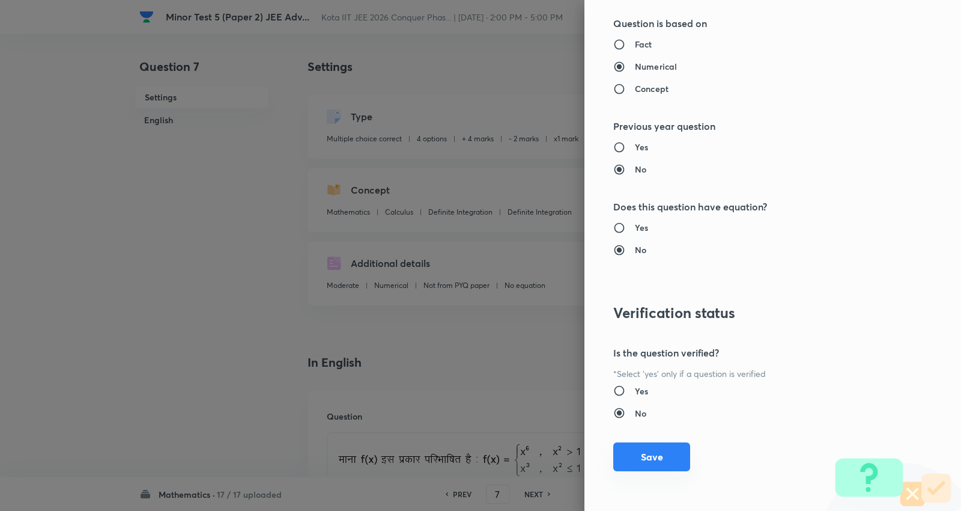
click at [632, 458] on button "Save" at bounding box center [652, 456] width 77 height 29
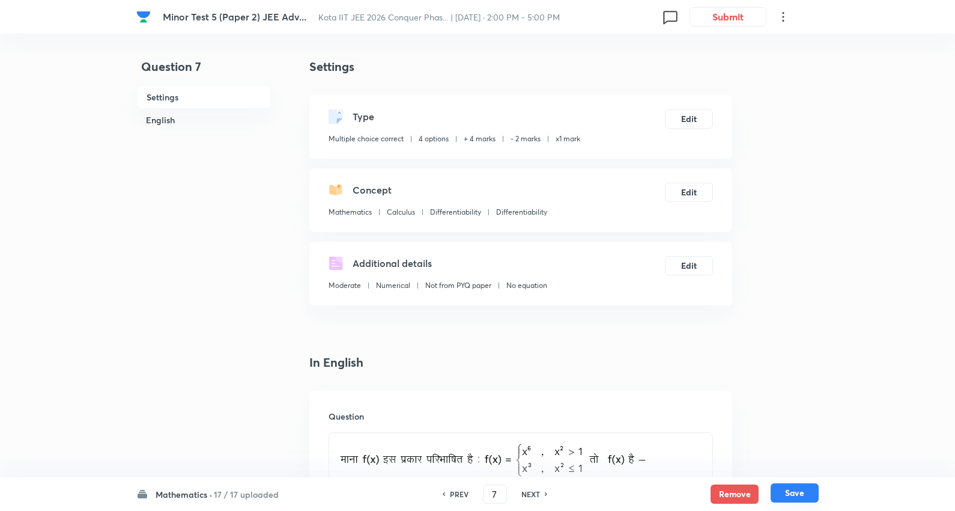
click at [801, 493] on button "Save" at bounding box center [795, 492] width 48 height 19
type input "8"
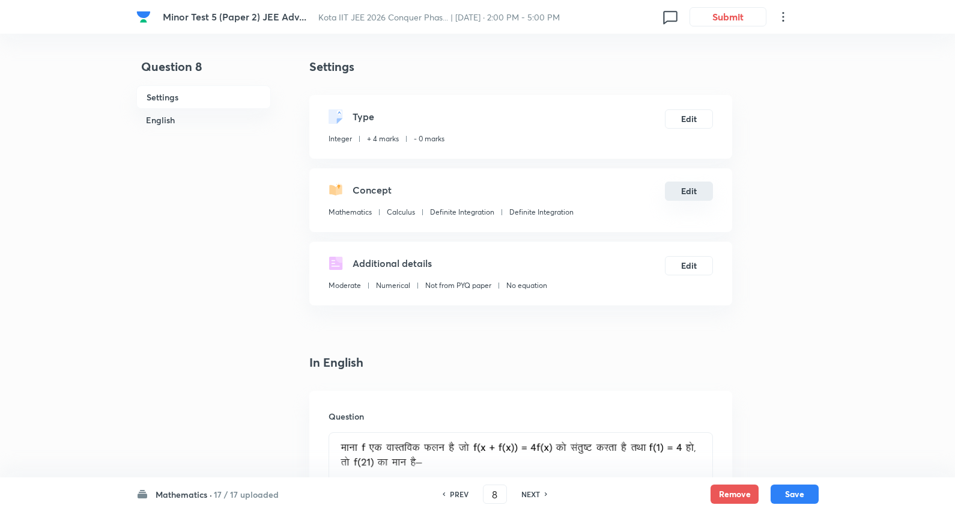
click at [693, 189] on button "Edit" at bounding box center [689, 190] width 48 height 19
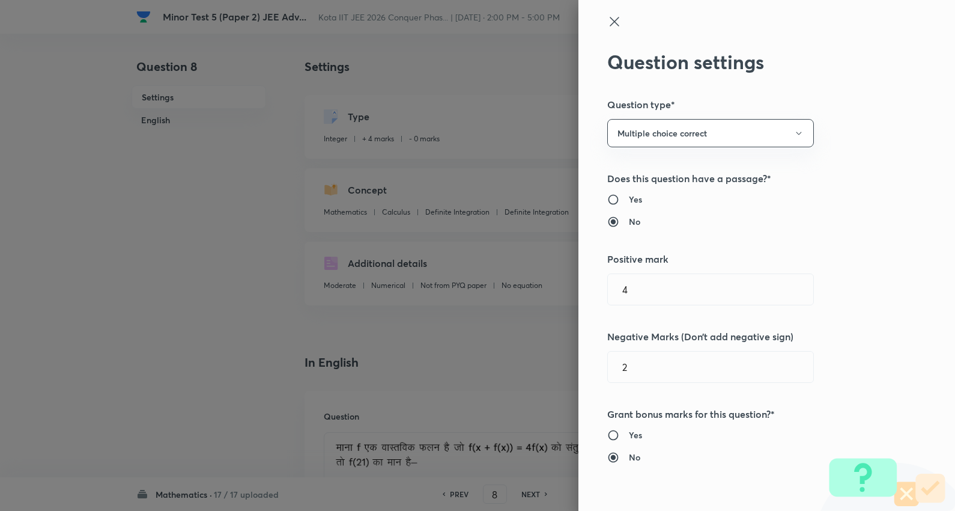
type input "0"
type input "Definite Integration"
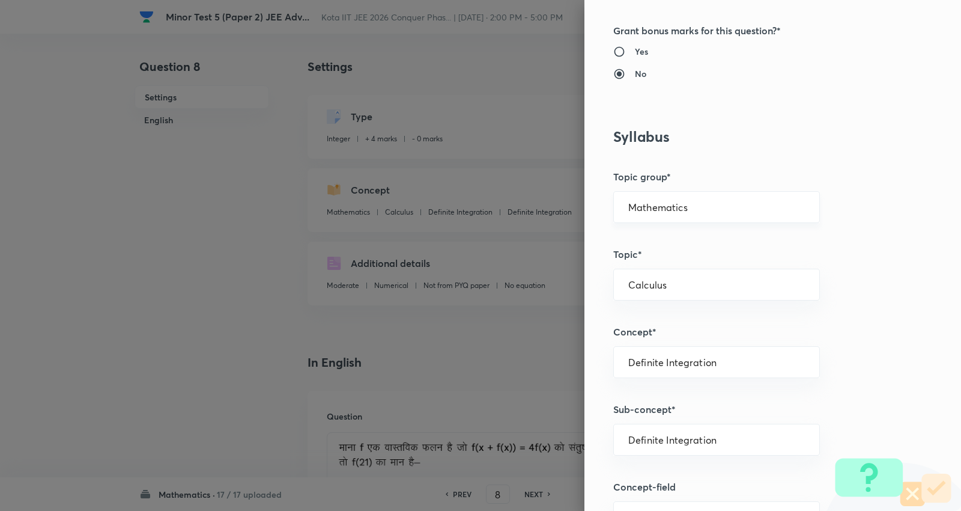
scroll to position [467, 0]
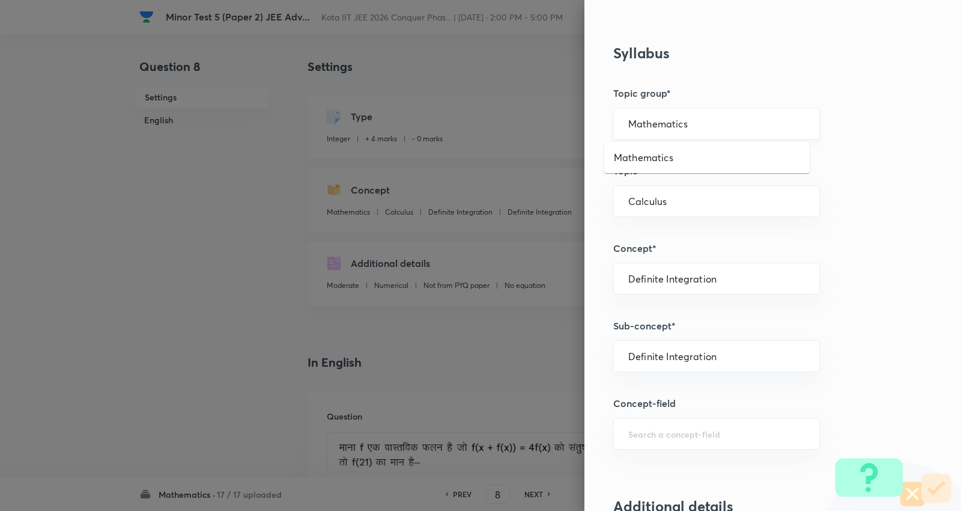
drag, startPoint x: 689, startPoint y: 120, endPoint x: 680, endPoint y: 127, distance: 12.0
click at [689, 120] on input "Mathematics" at bounding box center [717, 123] width 177 height 11
click at [659, 156] on li "Mathematics" at bounding box center [708, 158] width 206 height 22
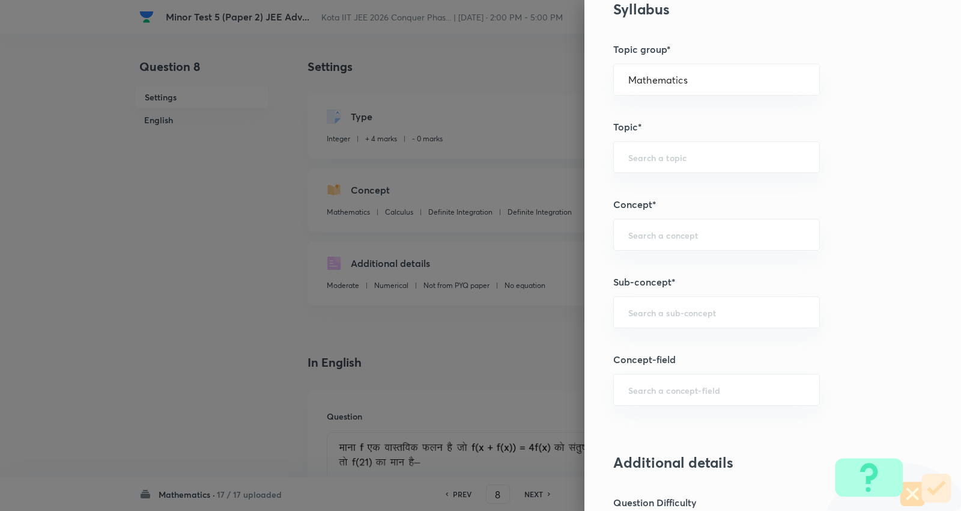
scroll to position [534, 0]
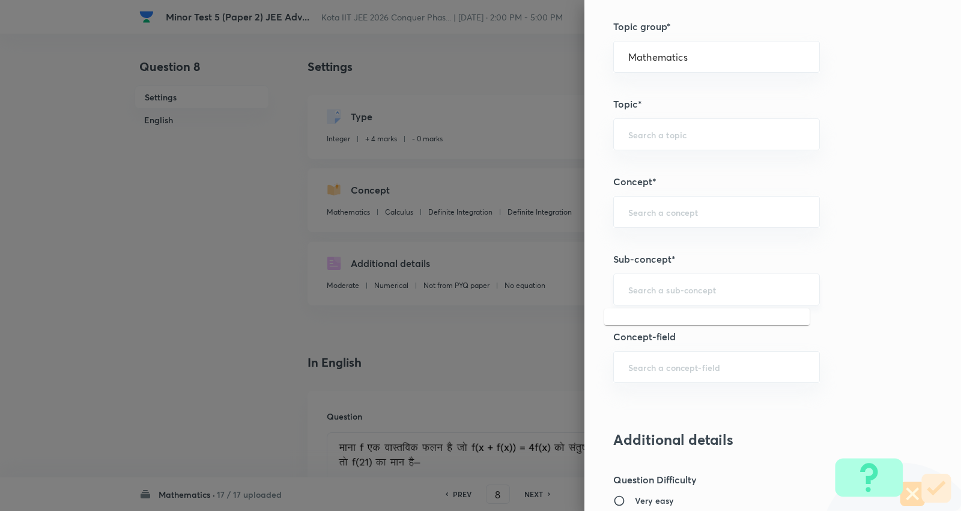
click at [680, 290] on input "text" at bounding box center [717, 289] width 177 height 11
paste input "Continuity"
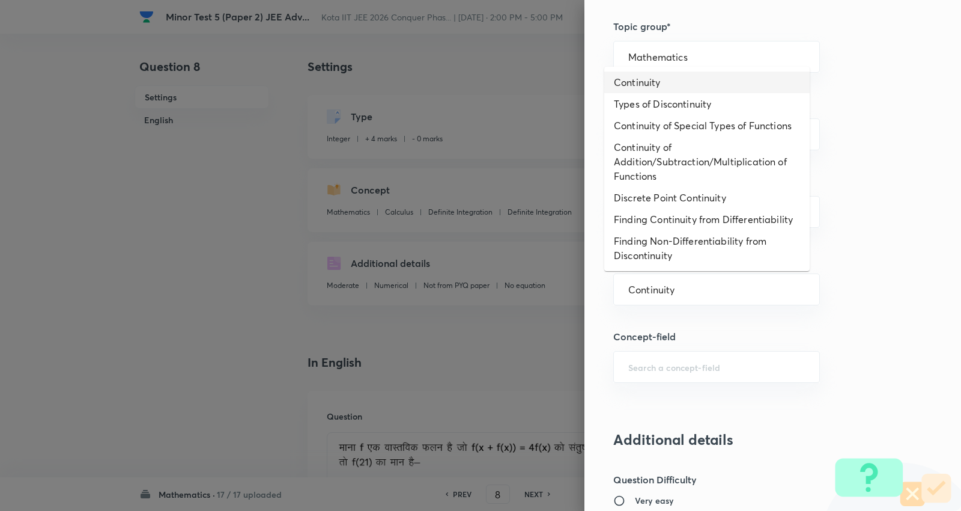
click at [663, 75] on li "Continuity" at bounding box center [708, 83] width 206 height 22
type input "Continuity"
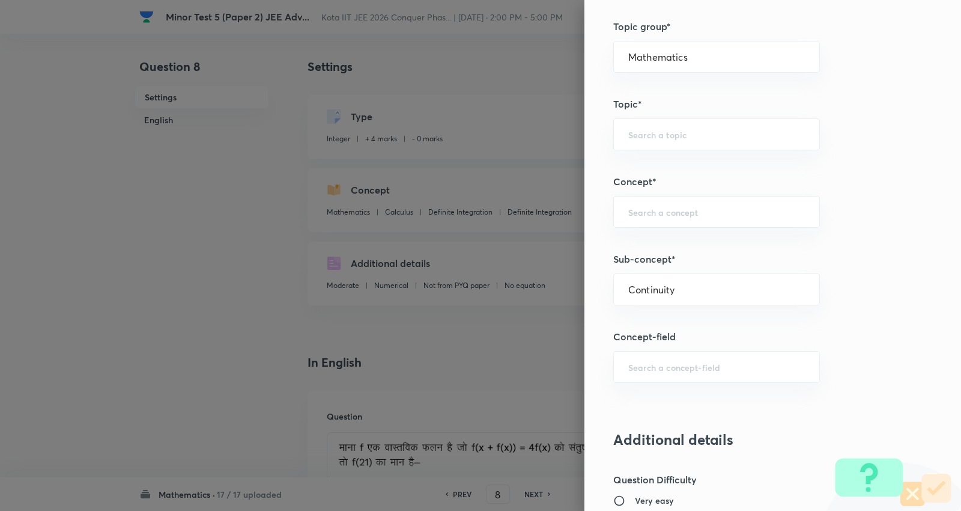
type input "Calculus"
type input "Continuity"
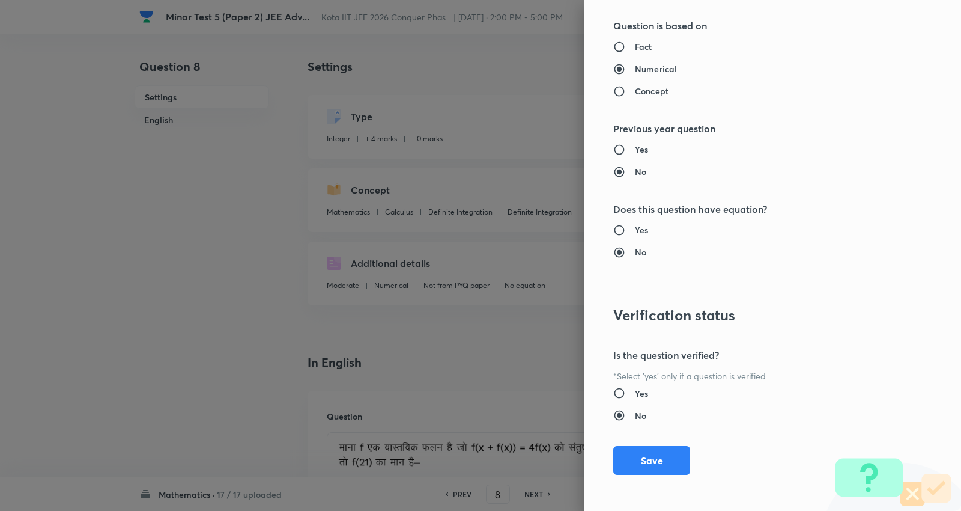
scroll to position [1138, 0]
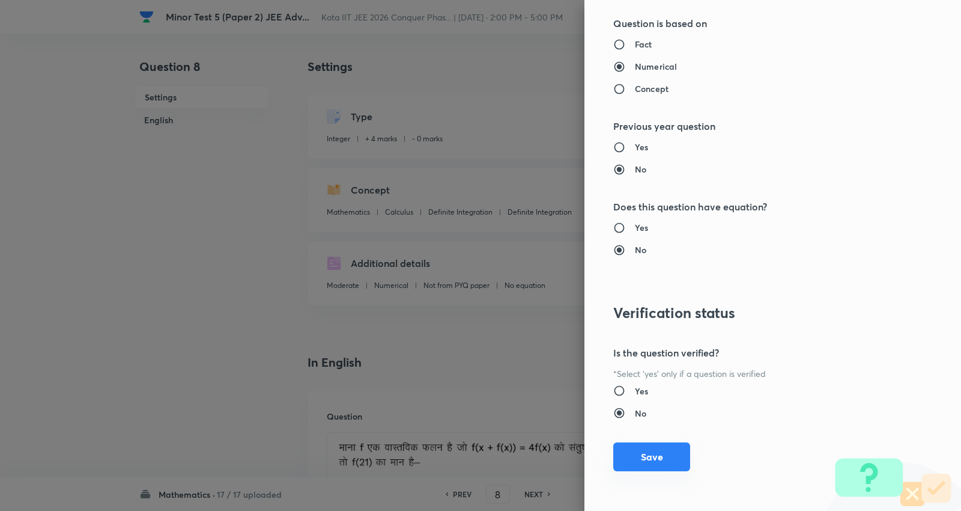
click at [638, 458] on button "Save" at bounding box center [652, 456] width 77 height 29
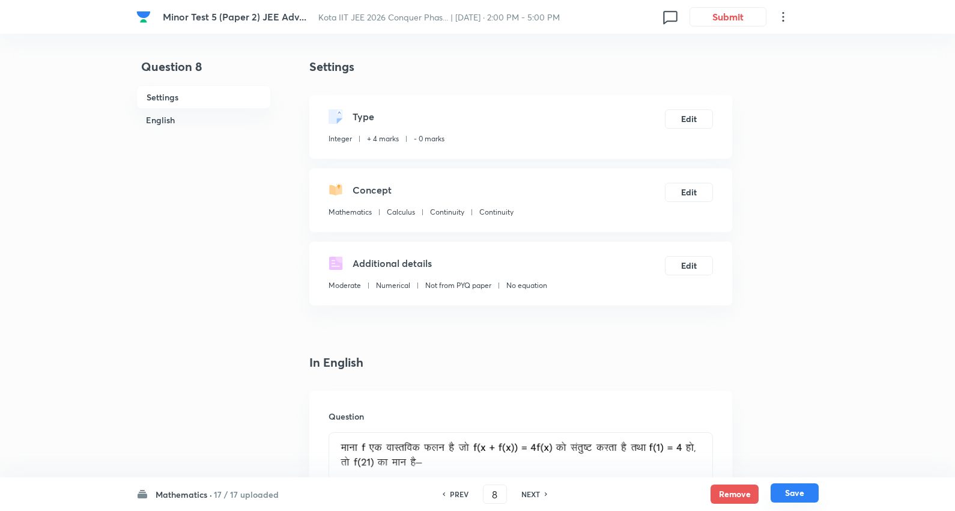
click at [800, 491] on button "Save" at bounding box center [795, 492] width 48 height 19
type input "9"
type input "24"
click at [687, 189] on button "Edit" at bounding box center [689, 190] width 48 height 19
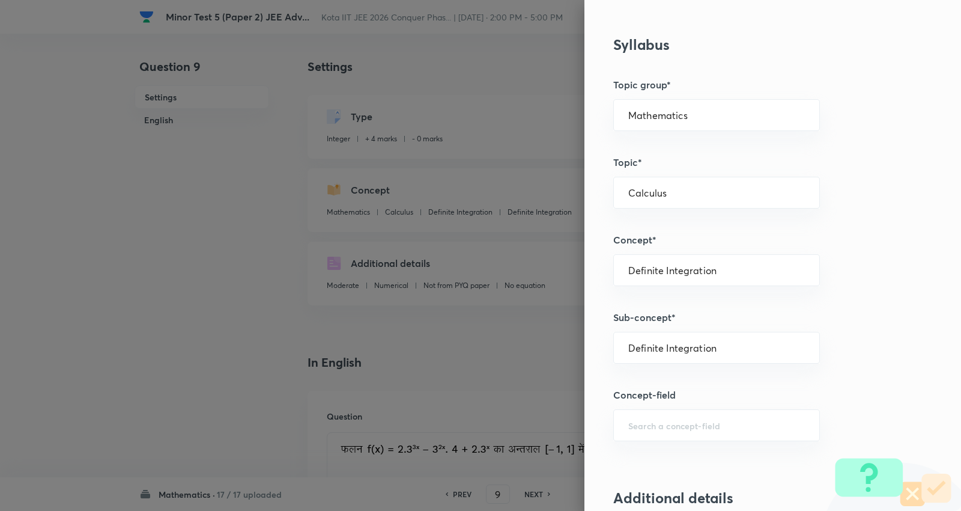
scroll to position [534, 0]
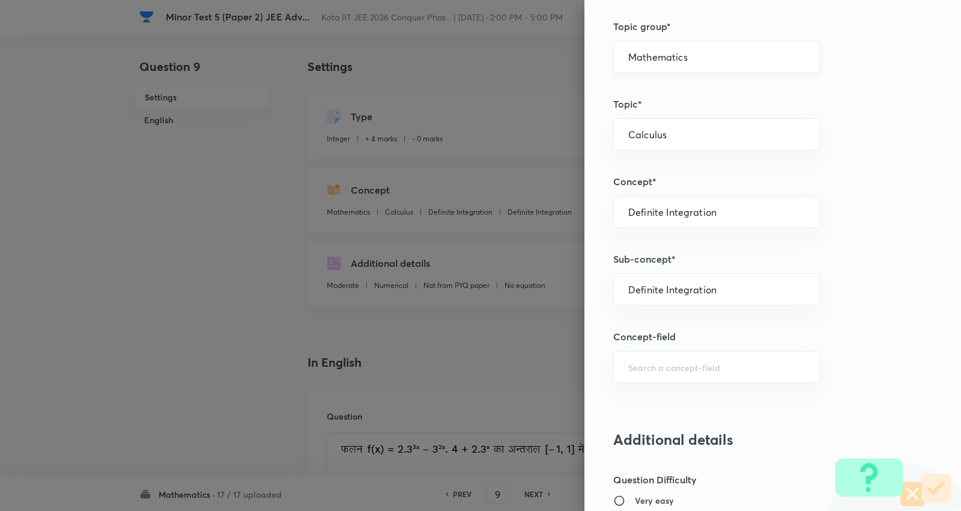
drag, startPoint x: 686, startPoint y: 52, endPoint x: 681, endPoint y: 58, distance: 8.1
click at [686, 52] on input "Mathematics" at bounding box center [717, 56] width 177 height 11
drag, startPoint x: 657, startPoint y: 90, endPoint x: 659, endPoint y: 96, distance: 6.1
click at [658, 91] on li "Mathematics" at bounding box center [708, 91] width 206 height 22
click at [656, 281] on div "​" at bounding box center [717, 289] width 207 height 32
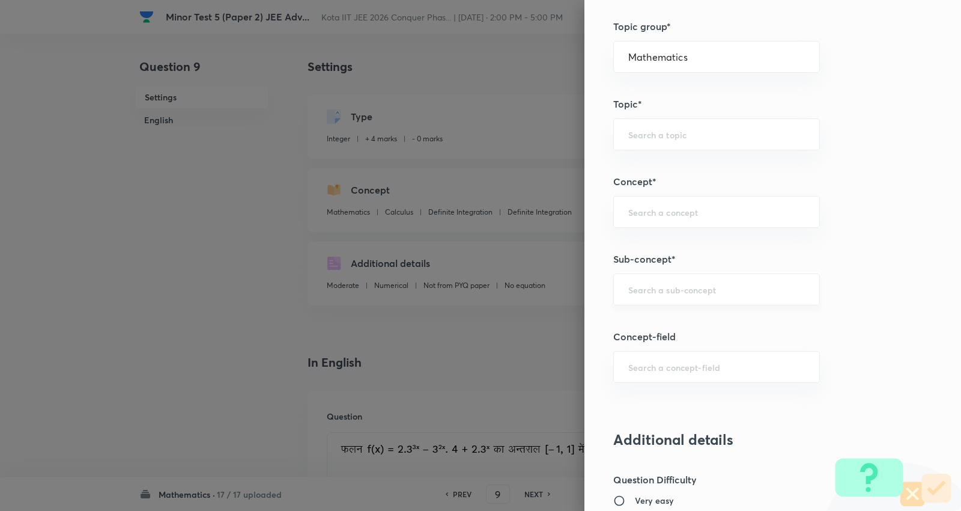
paste input "Function"
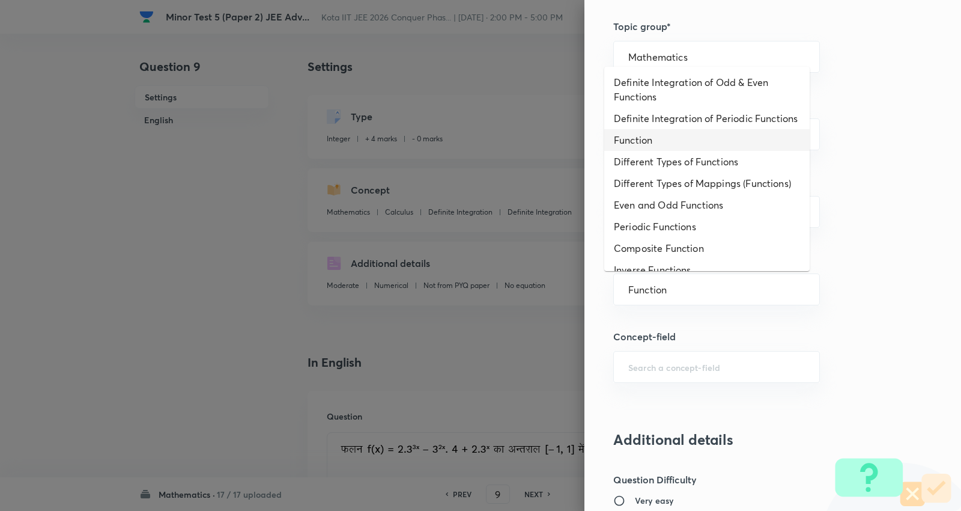
click at [652, 151] on li "Function" at bounding box center [708, 140] width 206 height 22
type input "Function"
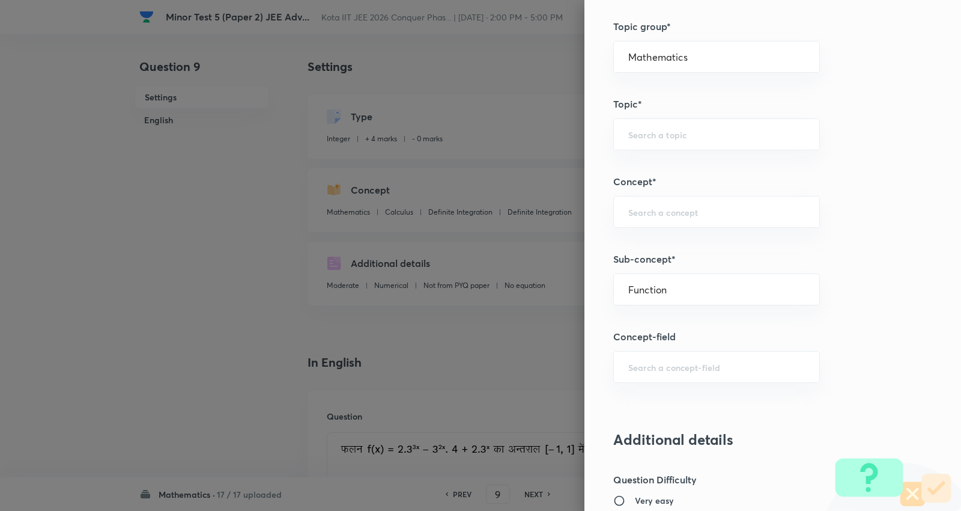
type input "Functions and Their Graphs"
type input "Functions & Graphs"
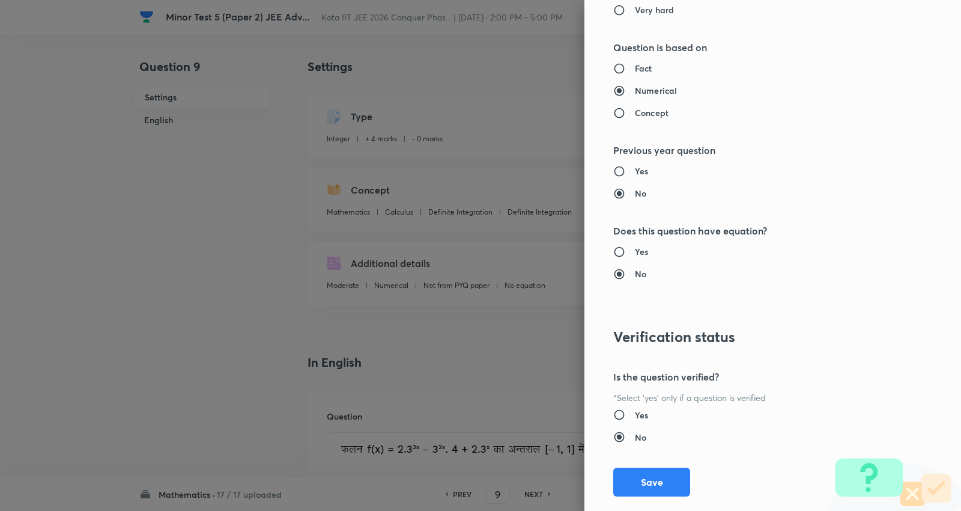
scroll to position [1138, 0]
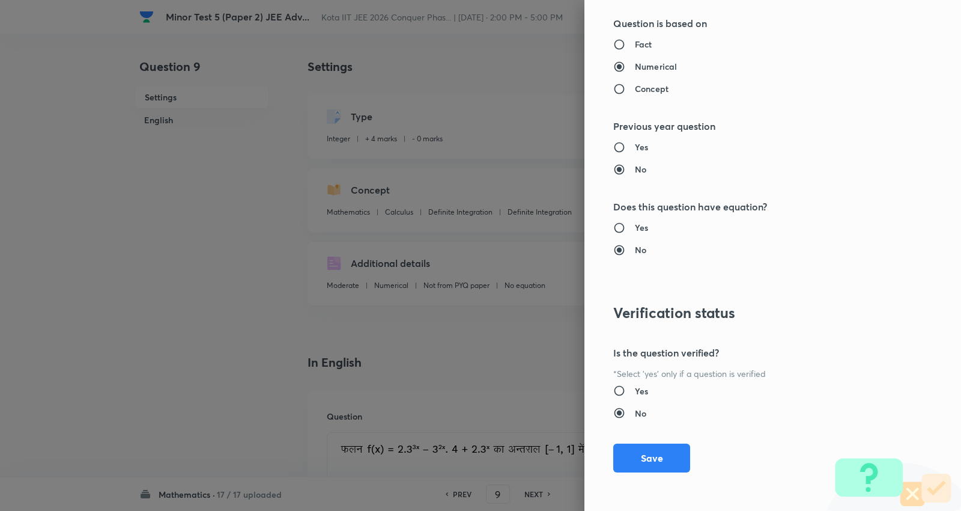
drag, startPoint x: 632, startPoint y: 453, endPoint x: 740, endPoint y: 483, distance: 112.7
click at [636, 455] on button "Save" at bounding box center [652, 457] width 77 height 29
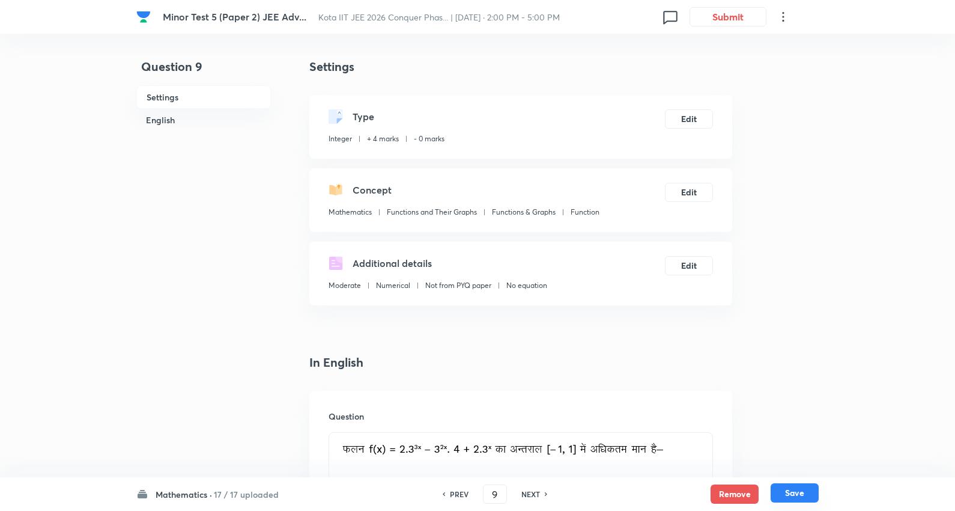
click at [803, 490] on button "Save" at bounding box center [795, 492] width 48 height 19
type input "10"
type input "28"
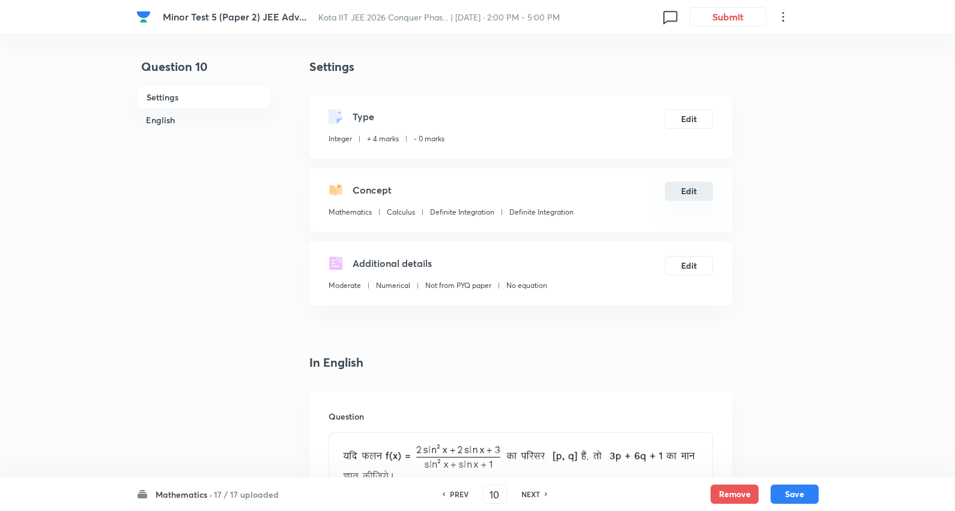
click at [689, 189] on button "Edit" at bounding box center [689, 190] width 48 height 19
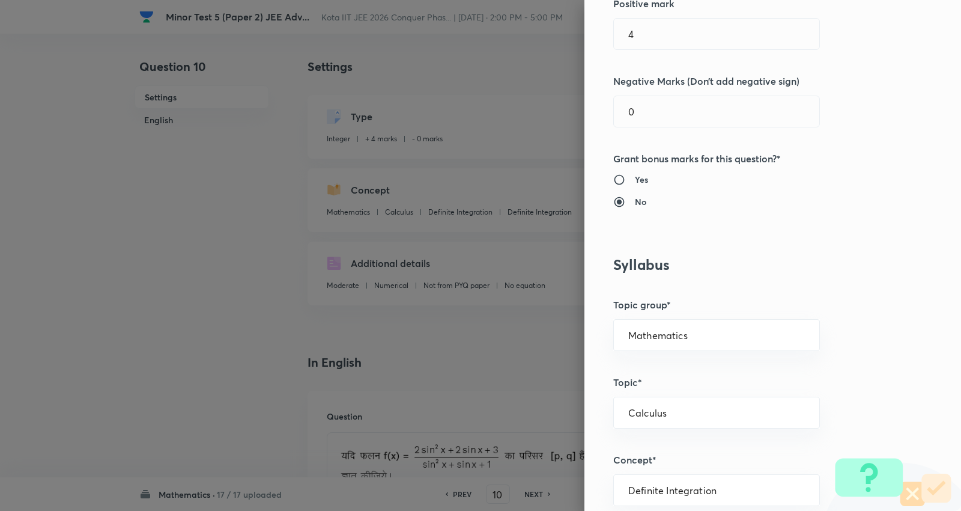
scroll to position [334, 0]
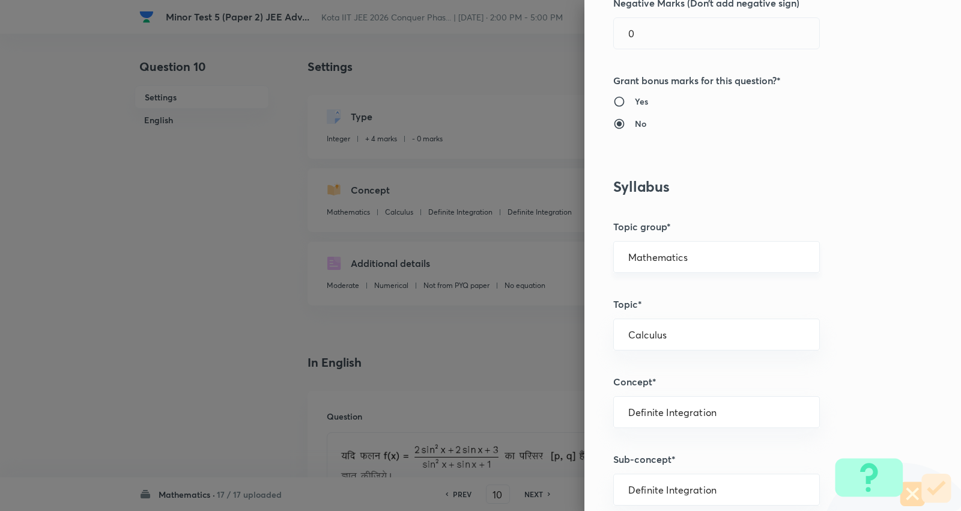
click at [683, 256] on input "Mathematics" at bounding box center [717, 256] width 177 height 11
click at [661, 290] on li "Mathematics" at bounding box center [708, 291] width 206 height 22
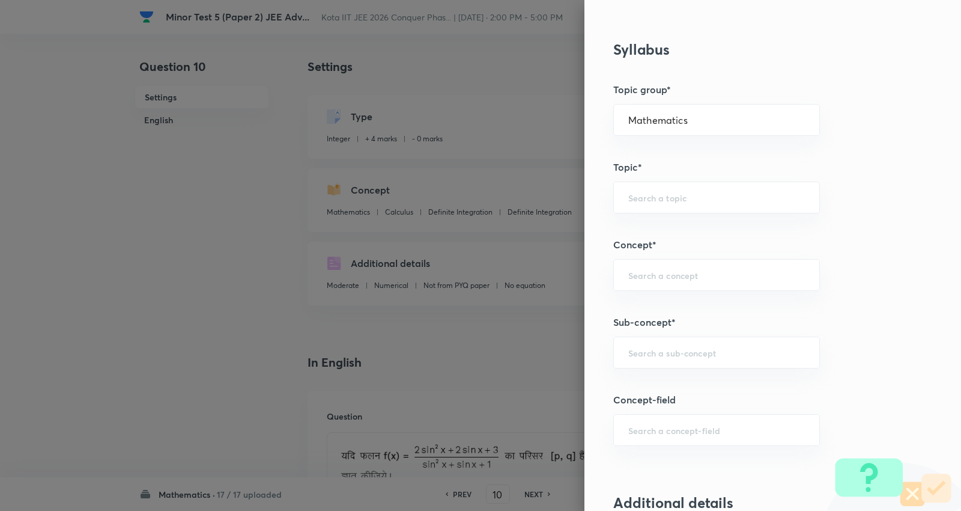
scroll to position [601, 0]
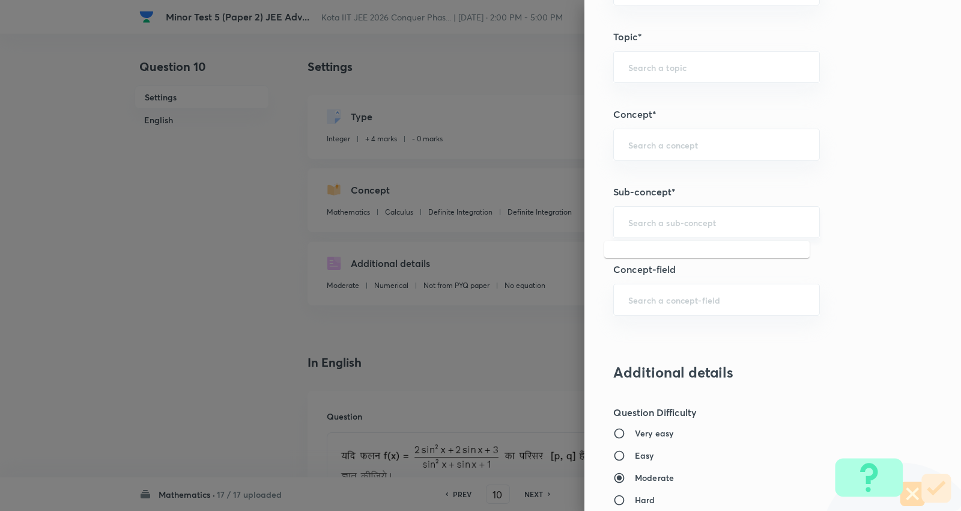
click at [678, 225] on input "text" at bounding box center [717, 221] width 177 height 11
paste input "Function"
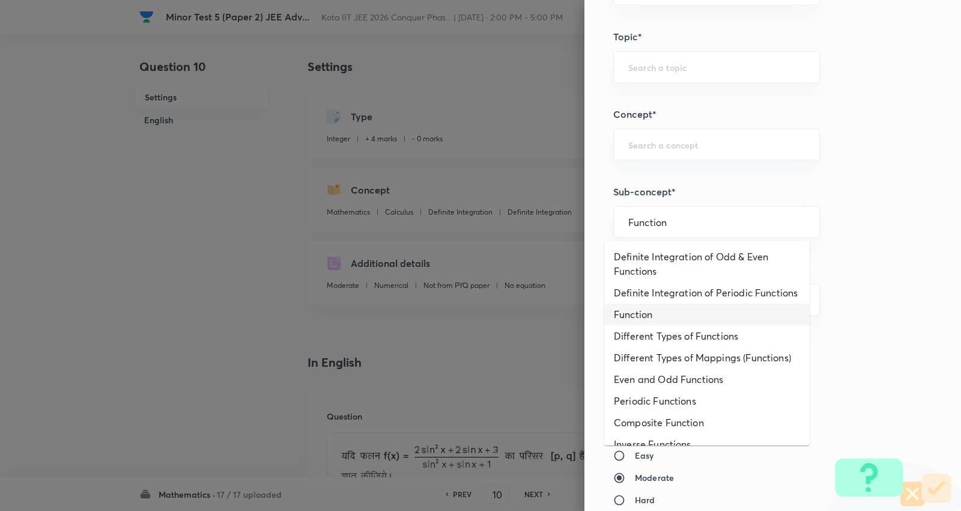
click at [642, 325] on li "Function" at bounding box center [708, 314] width 206 height 22
type input "Function"
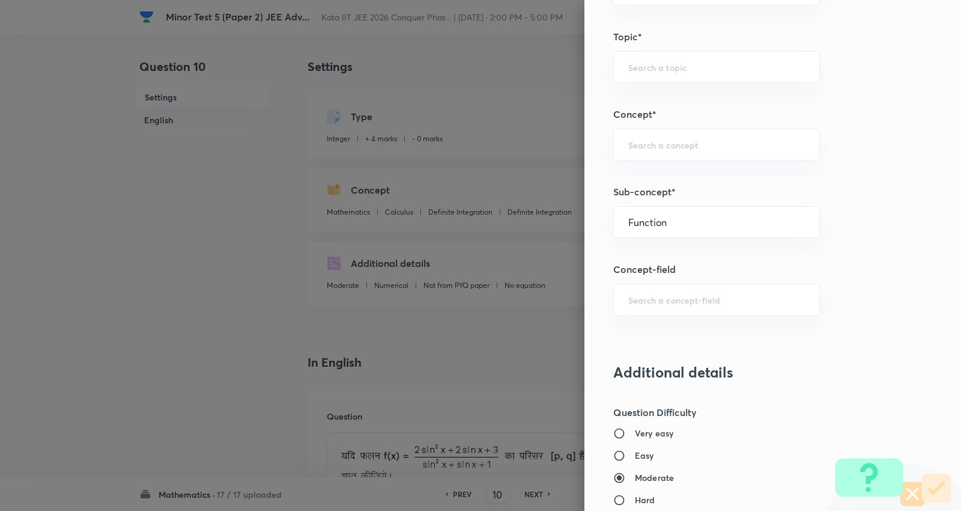
type input "Functions and Their Graphs"
type input "Functions & Graphs"
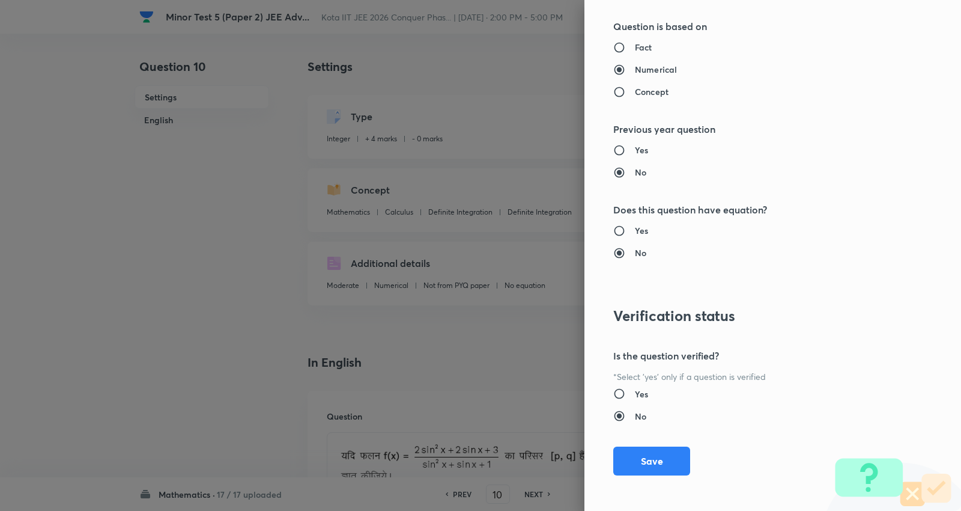
scroll to position [1138, 0]
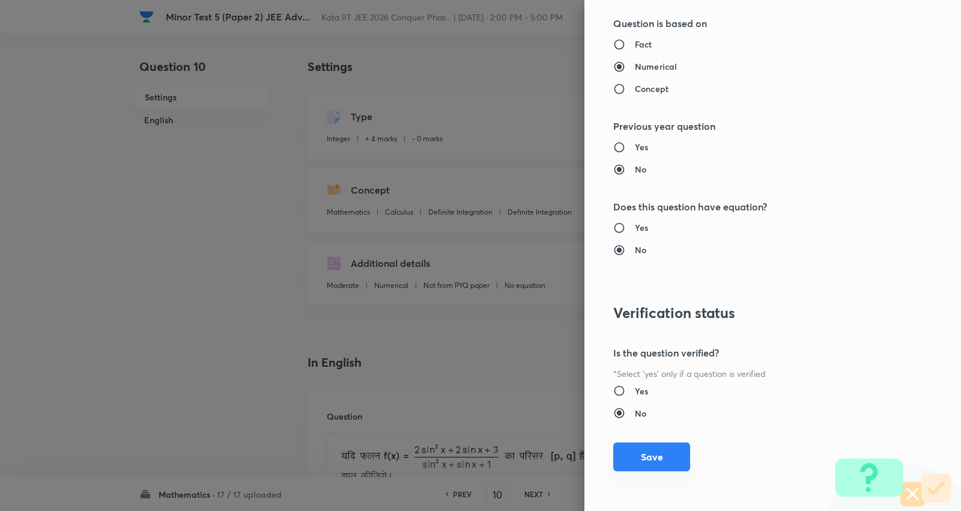
click at [647, 460] on button "Save" at bounding box center [652, 456] width 77 height 29
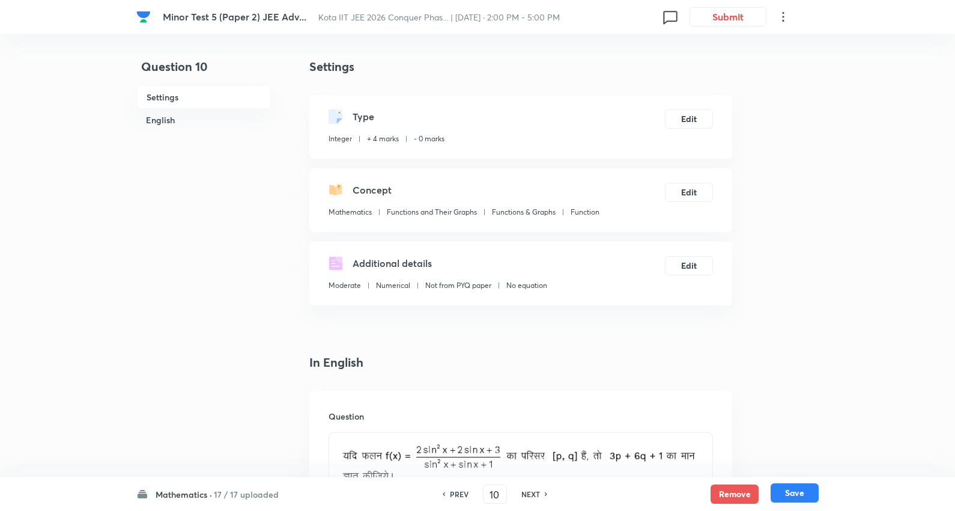
click at [798, 494] on button "Save" at bounding box center [795, 492] width 48 height 19
type input "11"
type input "1005"
click at [692, 193] on button "Edit" at bounding box center [689, 190] width 48 height 19
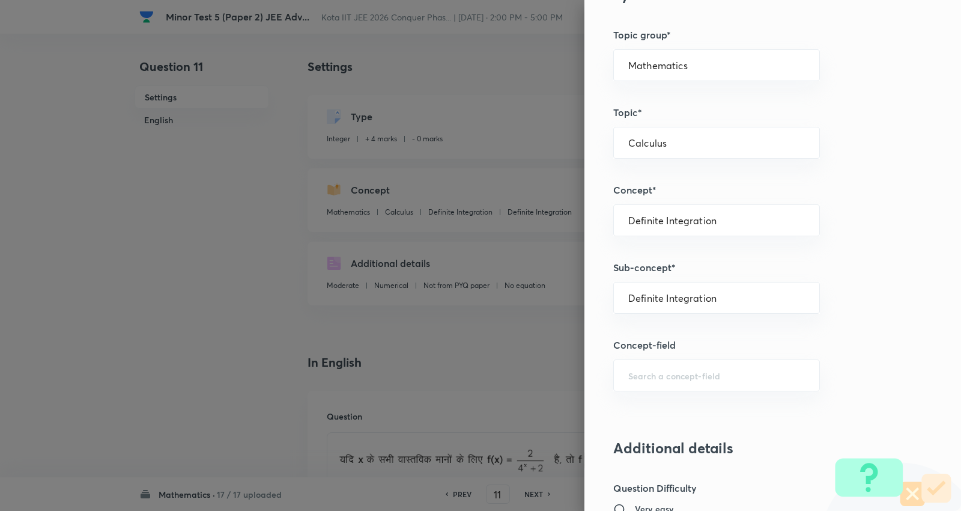
scroll to position [534, 0]
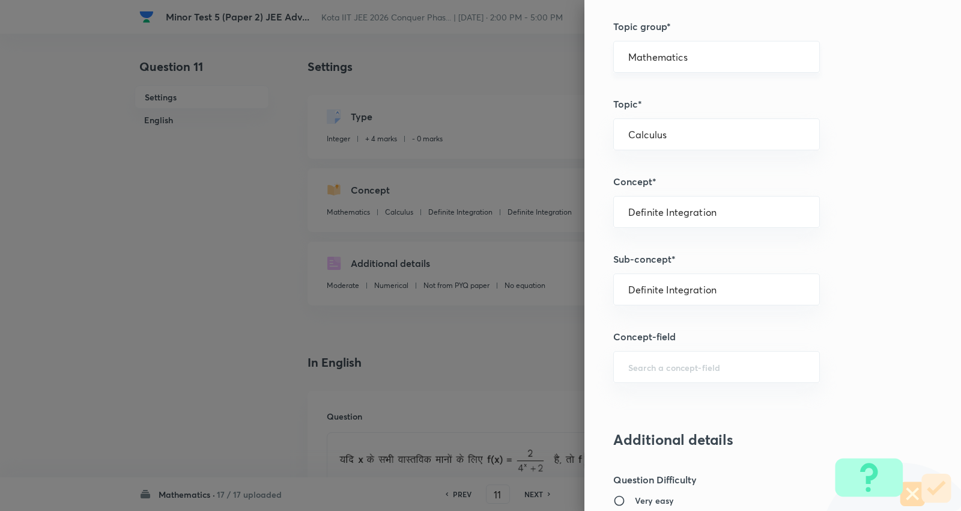
click at [683, 52] on input "Mathematics" at bounding box center [717, 56] width 177 height 11
click at [654, 91] on li "Mathematics" at bounding box center [708, 91] width 206 height 22
click at [669, 298] on div "​" at bounding box center [717, 289] width 207 height 32
paste input "Different Types of Mappings (Functions)"
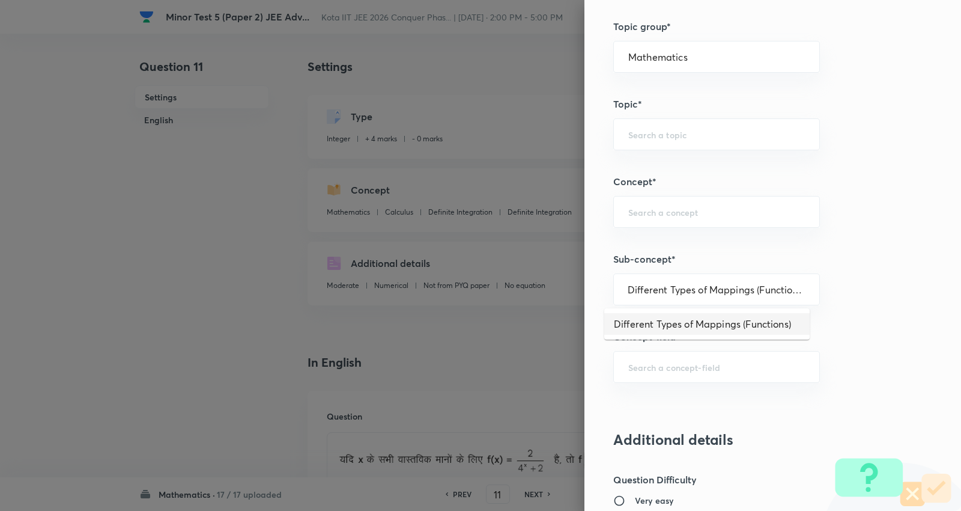
click at [704, 323] on li "Different Types of Mappings (Functions)" at bounding box center [708, 324] width 206 height 22
type input "Different Types of Mappings (Functions)"
type input "Functions and Their Graphs"
type input "Functions & Graphs"
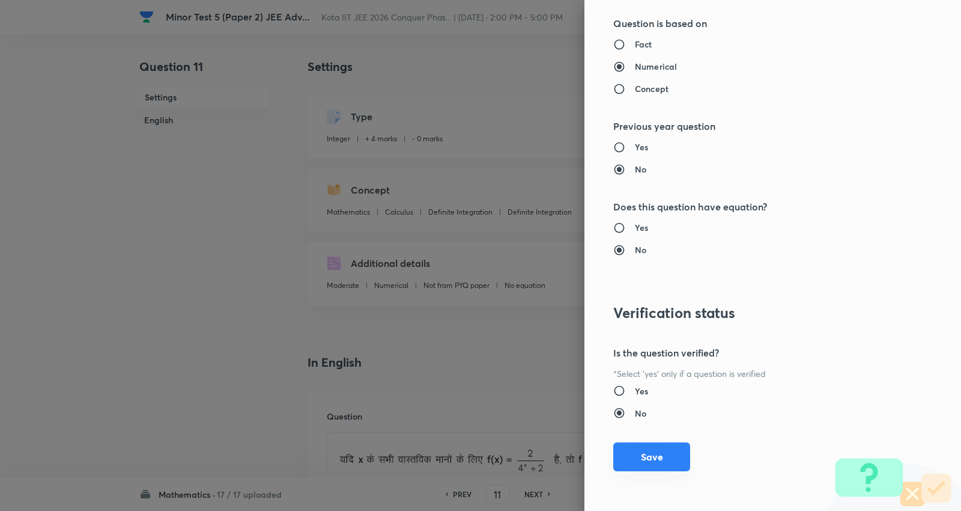
scroll to position [1138, 0]
click at [631, 458] on button "Save" at bounding box center [652, 456] width 77 height 29
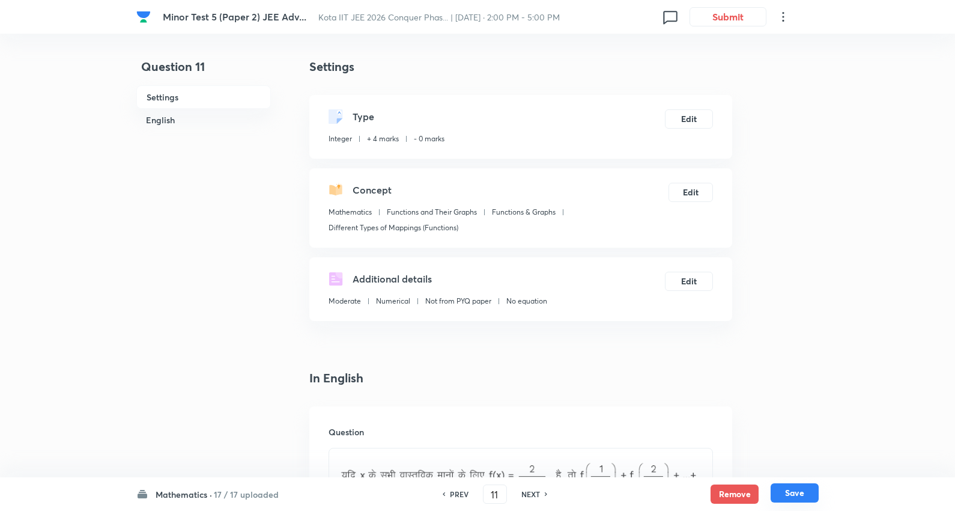
drag, startPoint x: 790, startPoint y: 490, endPoint x: 752, endPoint y: 379, distance: 117.2
click at [790, 490] on button "Save" at bounding box center [795, 492] width 48 height 19
type input "12"
type input "15"
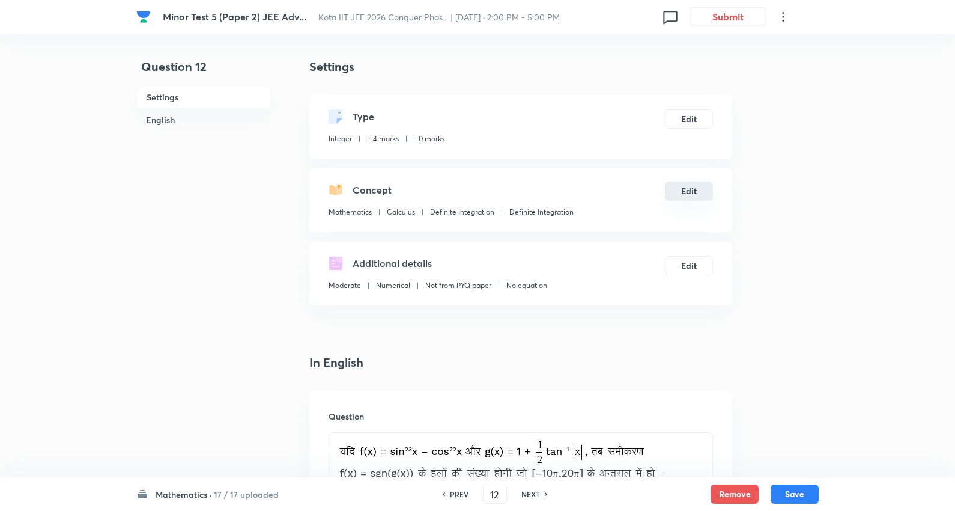
click at [692, 187] on button "Edit" at bounding box center [689, 190] width 48 height 19
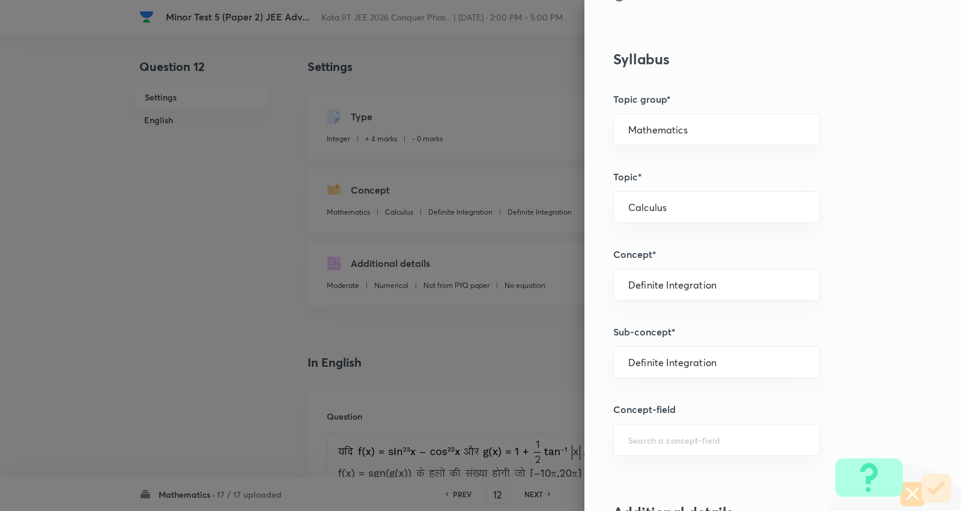
scroll to position [467, 0]
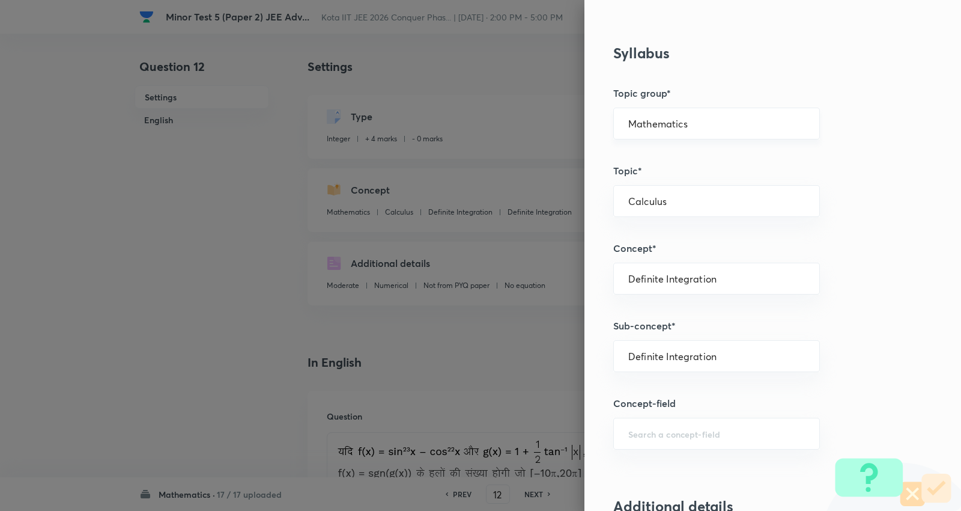
drag, startPoint x: 685, startPoint y: 120, endPoint x: 672, endPoint y: 129, distance: 15.7
click at [684, 121] on input "Mathematics" at bounding box center [717, 123] width 177 height 11
click at [650, 159] on li "Mathematics" at bounding box center [708, 158] width 206 height 22
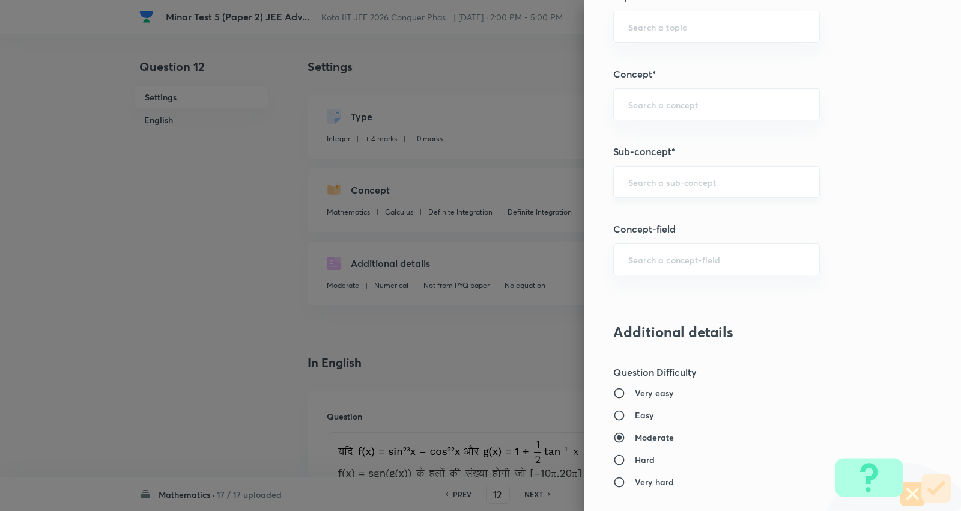
scroll to position [668, 0]
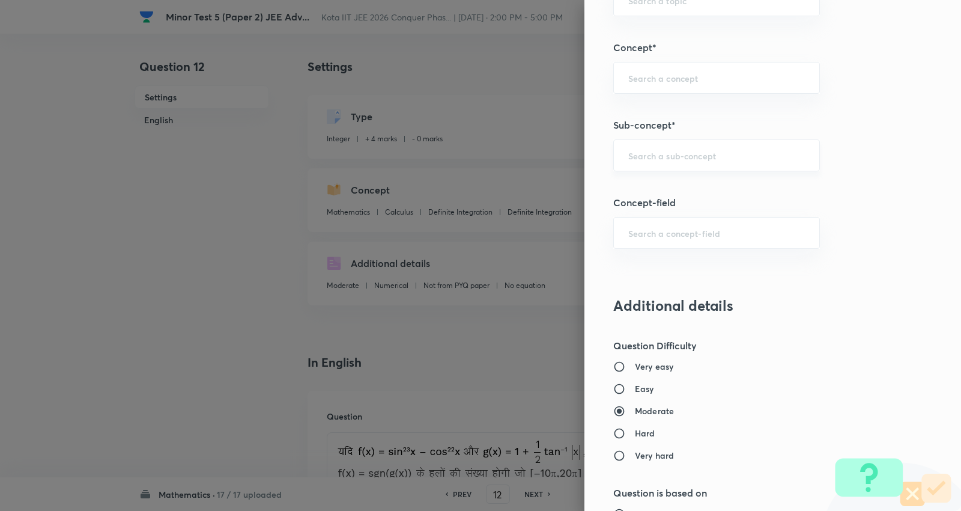
click at [672, 154] on input "text" at bounding box center [717, 155] width 177 height 11
paste input "ITF Equations"
click at [667, 189] on li "ITF Equations" at bounding box center [708, 190] width 206 height 22
type input "ITF Equations"
type input "Trigonometry"
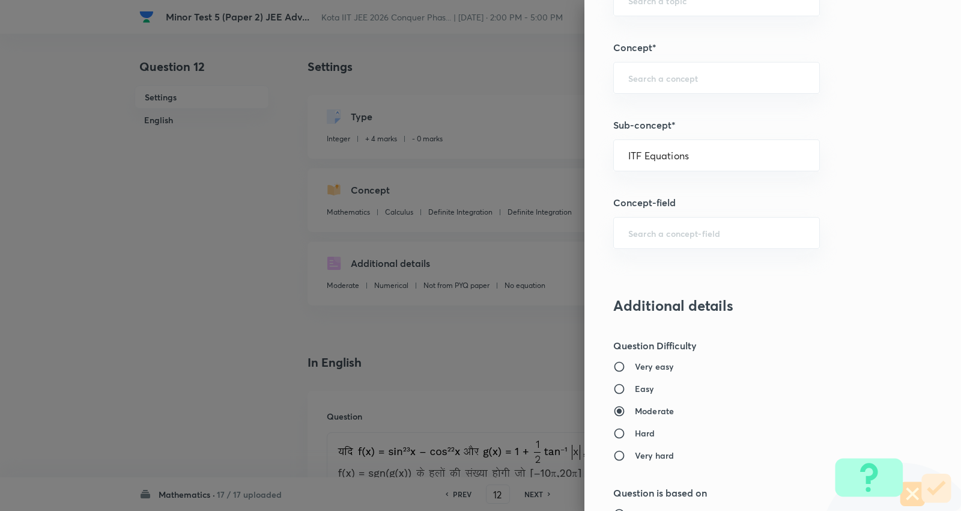
type input "Inverse Trigonometric Functions"
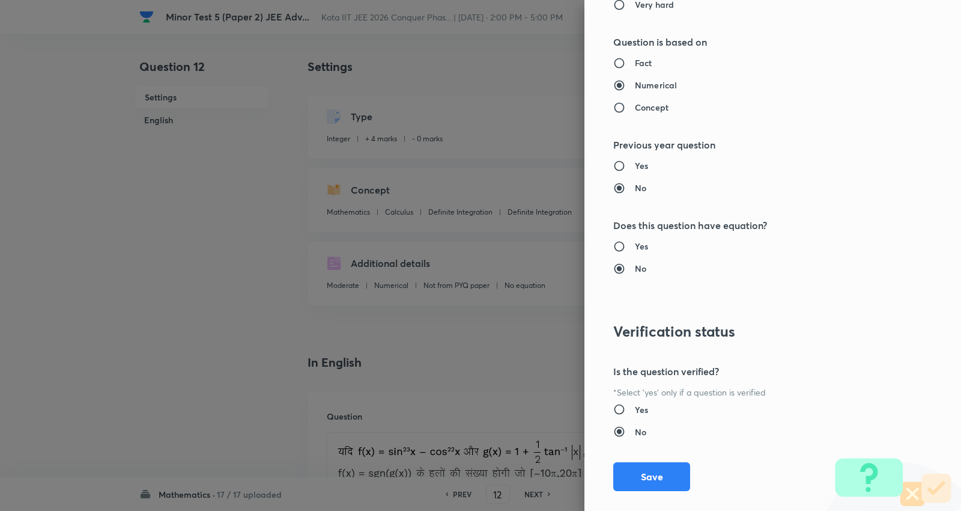
scroll to position [1138, 0]
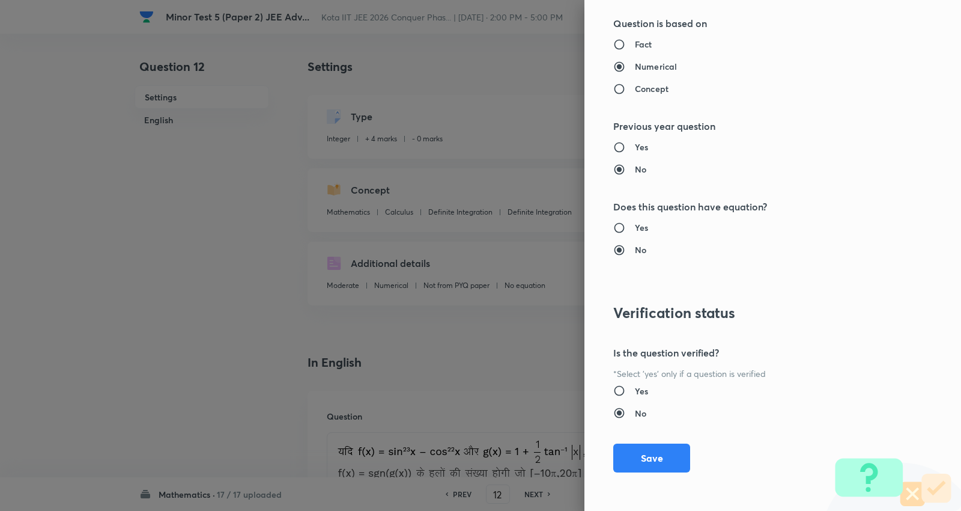
click at [637, 452] on button "Save" at bounding box center [652, 457] width 77 height 29
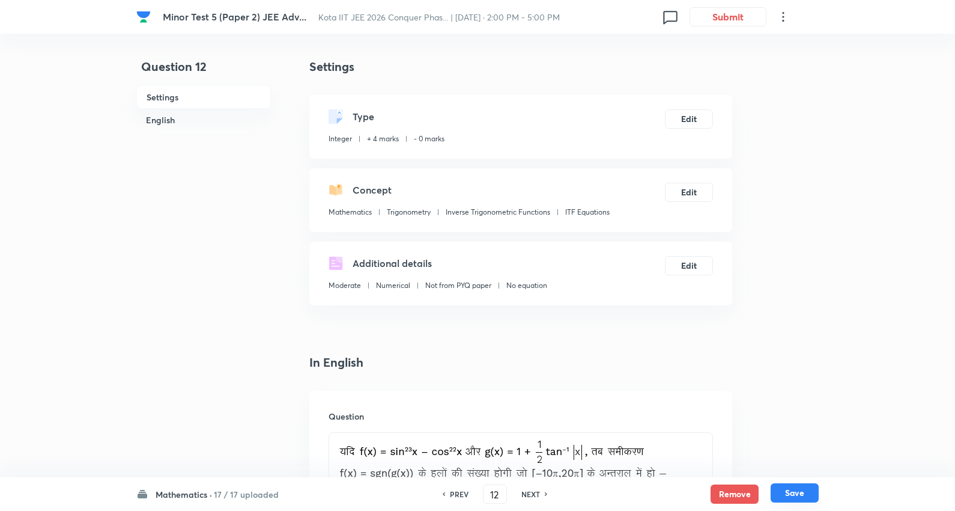
click at [797, 489] on button "Save" at bounding box center [795, 492] width 48 height 19
type input "13"
type input "2"
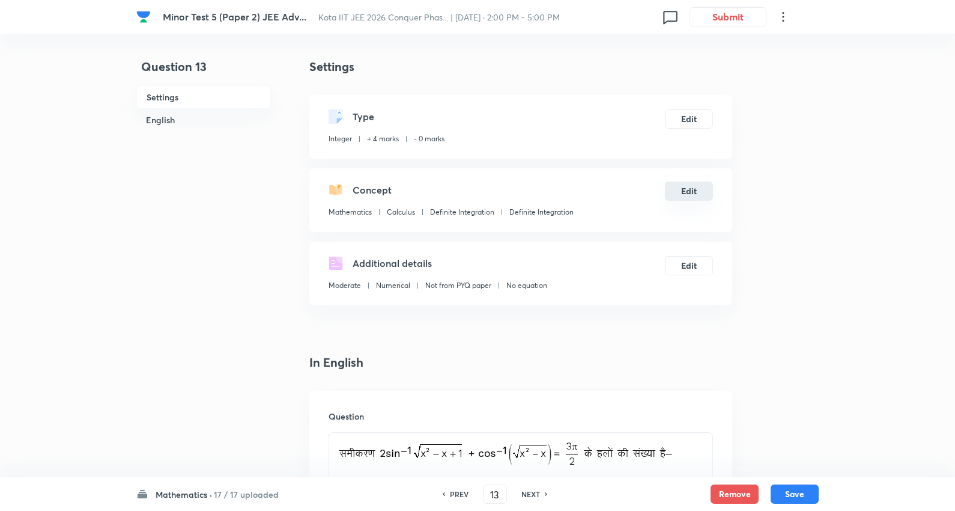
click at [691, 193] on button "Edit" at bounding box center [689, 190] width 48 height 19
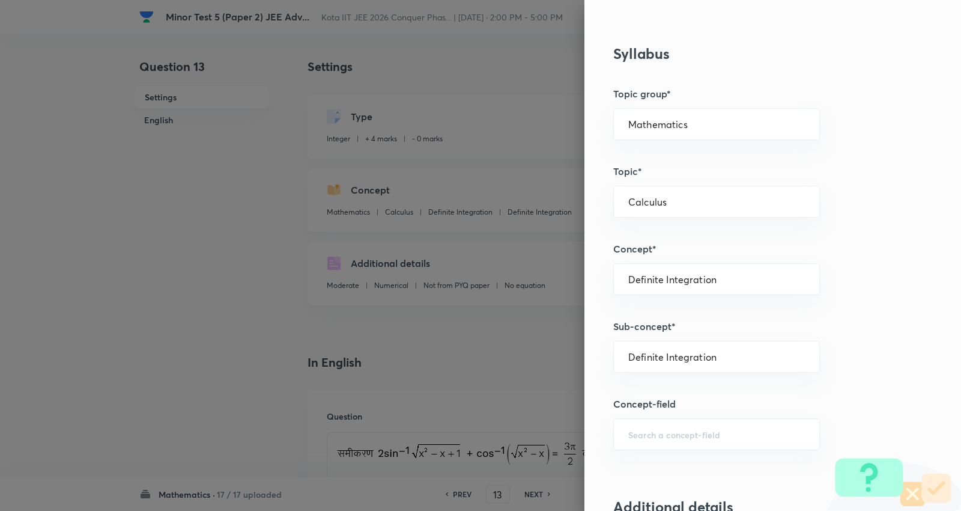
scroll to position [467, 0]
drag, startPoint x: 684, startPoint y: 123, endPoint x: 680, endPoint y: 129, distance: 6.5
click at [685, 123] on input "Mathematics" at bounding box center [717, 123] width 177 height 11
click at [655, 160] on li "Mathematics" at bounding box center [708, 158] width 206 height 22
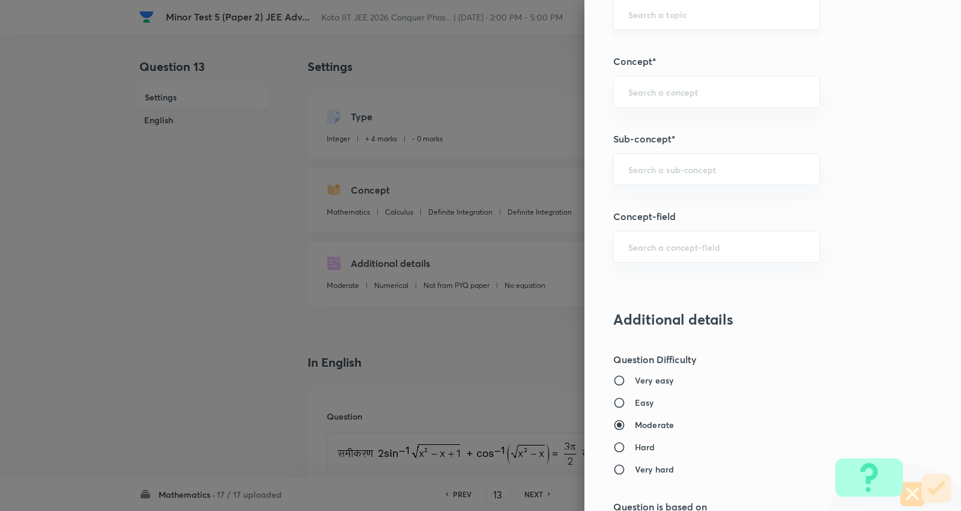
scroll to position [668, 0]
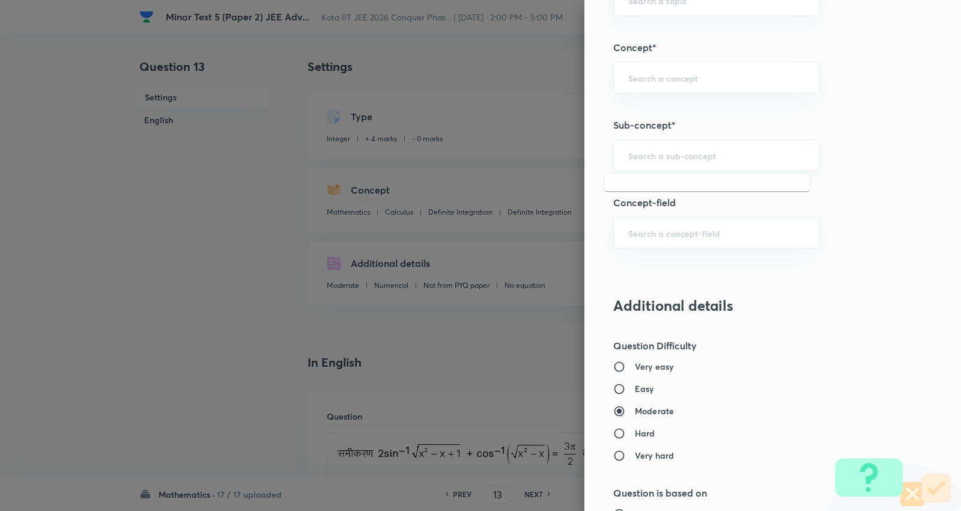
click at [669, 150] on input "text" at bounding box center [717, 155] width 177 height 11
paste input "ITF Equations"
click at [675, 188] on li "ITF Equations" at bounding box center [708, 190] width 206 height 22
type input "ITF Equations"
type input "Trigonometry"
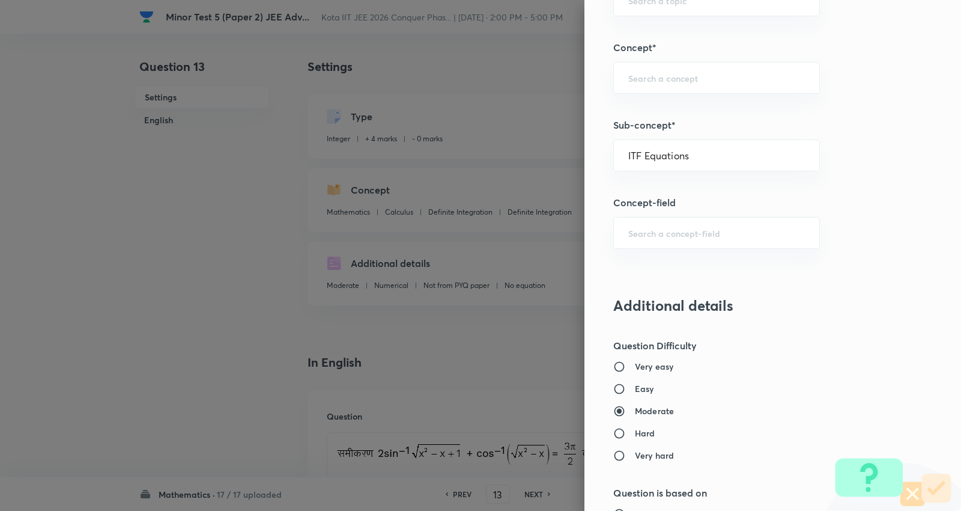
type input "Inverse Trigonometric Functions"
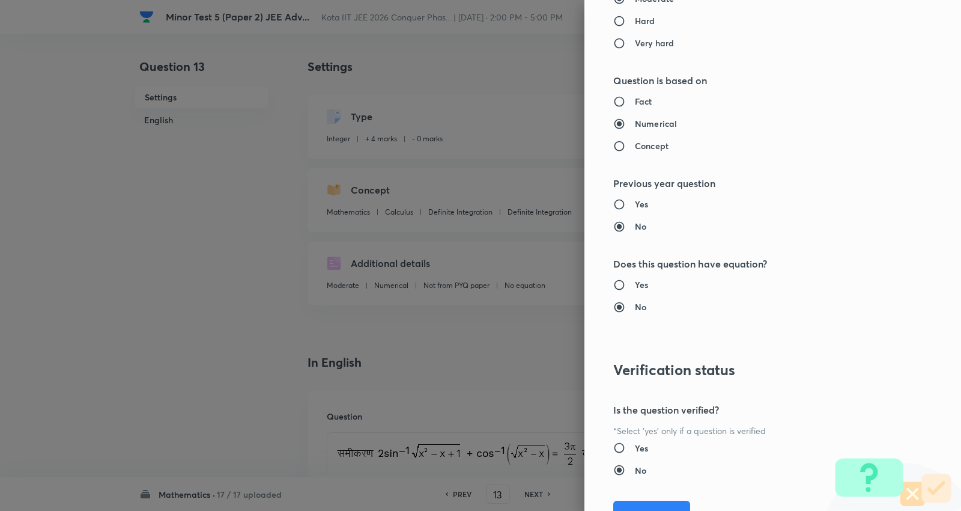
scroll to position [1138, 0]
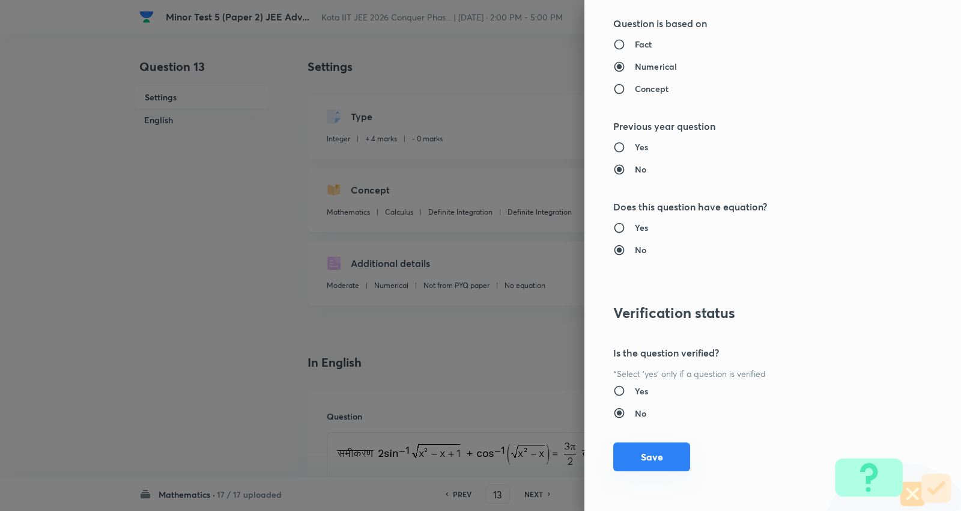
drag, startPoint x: 630, startPoint y: 454, endPoint x: 640, endPoint y: 454, distance: 10.2
click at [632, 454] on button "Save" at bounding box center [652, 456] width 77 height 29
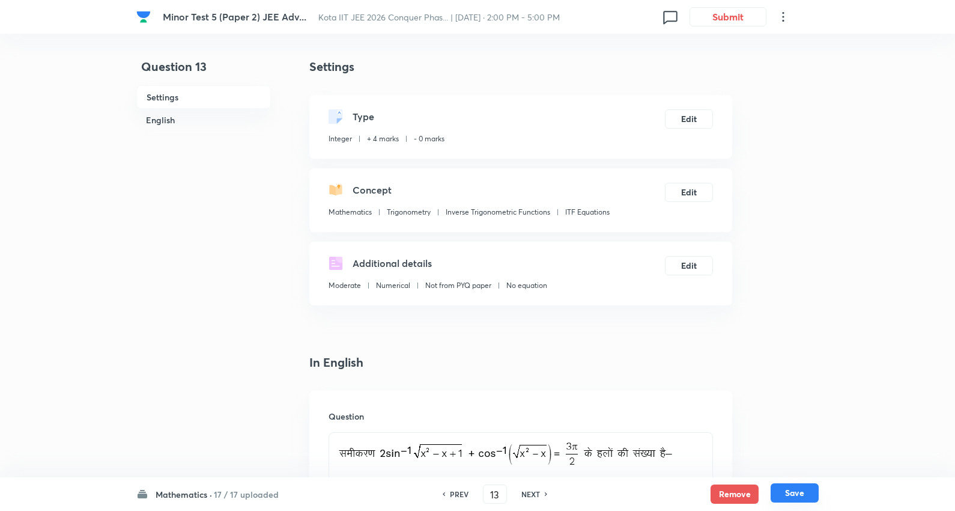
click at [796, 494] on button "Save" at bounding box center [795, 492] width 48 height 19
type input "14"
type input "7"
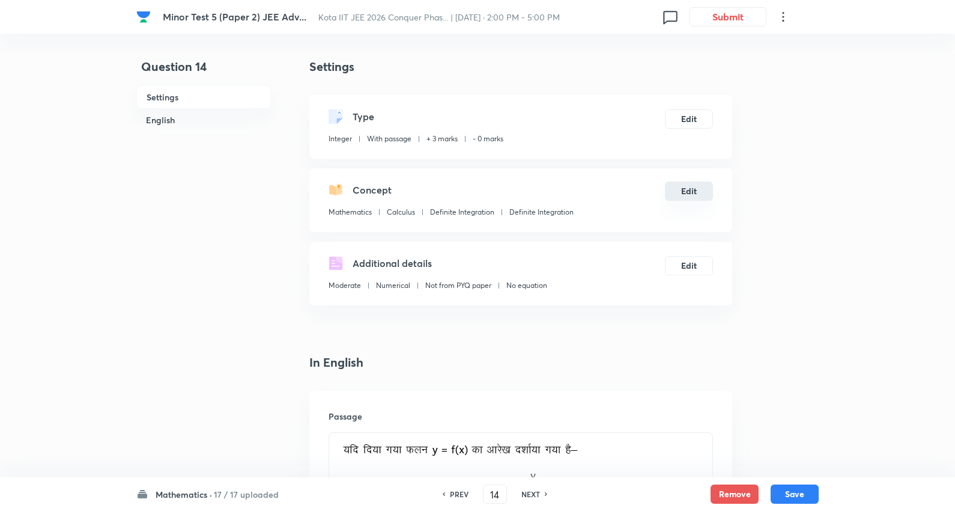
click at [694, 189] on button "Edit" at bounding box center [689, 190] width 48 height 19
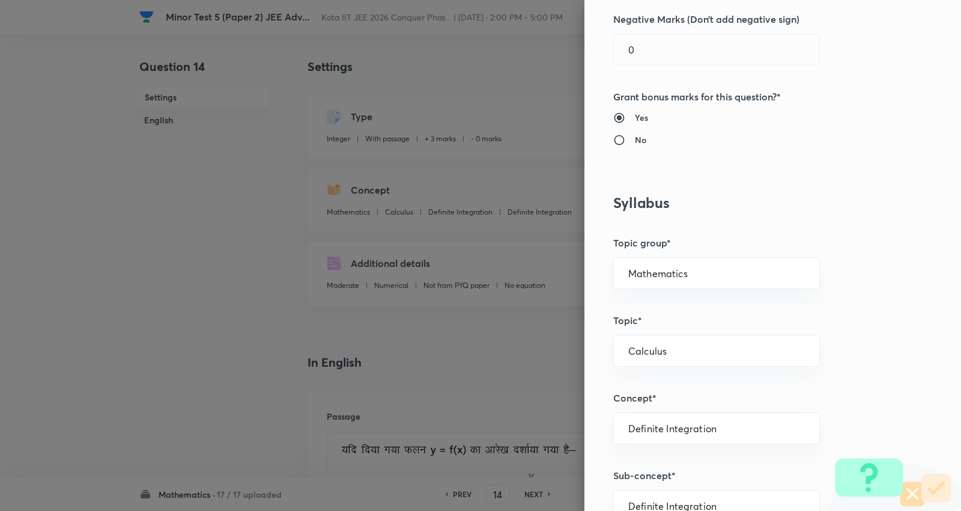
scroll to position [400, 0]
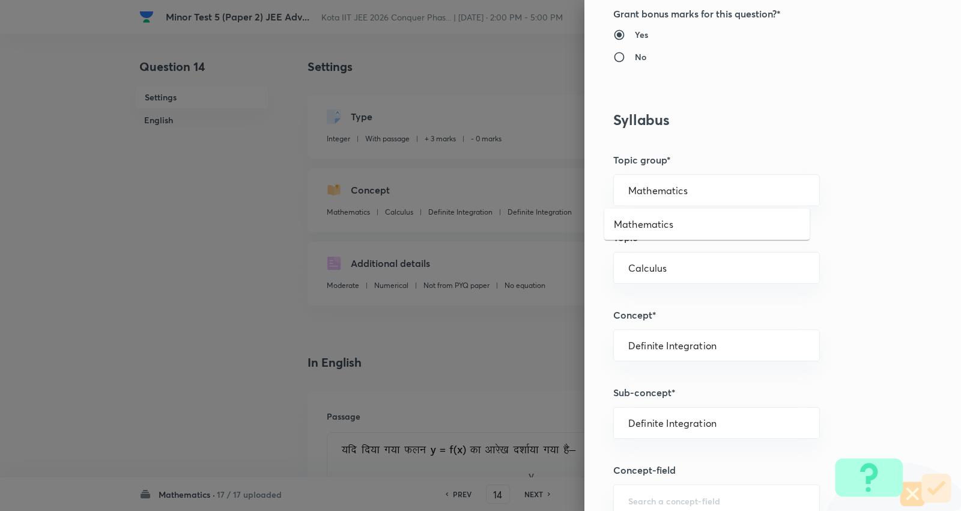
drag, startPoint x: 685, startPoint y: 190, endPoint x: 657, endPoint y: 237, distance: 54.7
click at [685, 190] on input "Mathematics" at bounding box center [717, 189] width 177 height 11
click at [659, 225] on li "Mathematics" at bounding box center [708, 224] width 206 height 22
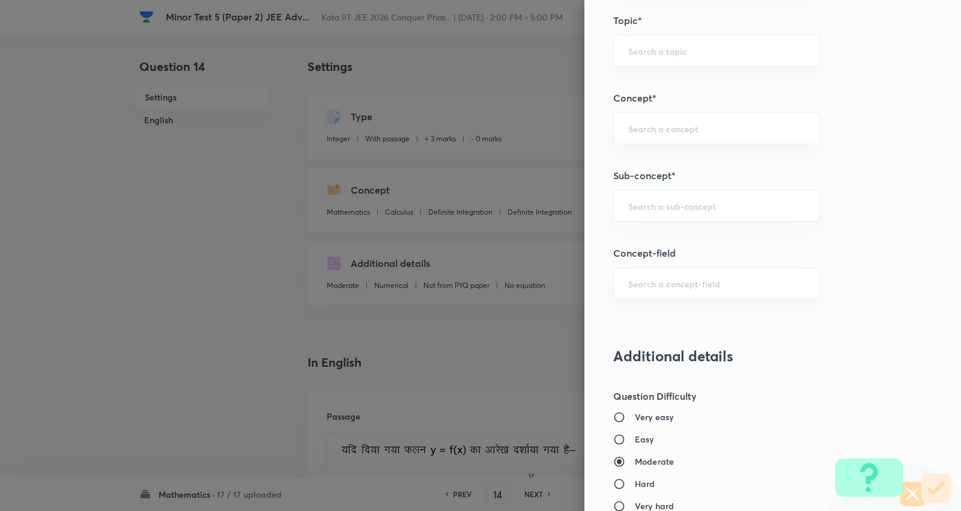
scroll to position [734, 0]
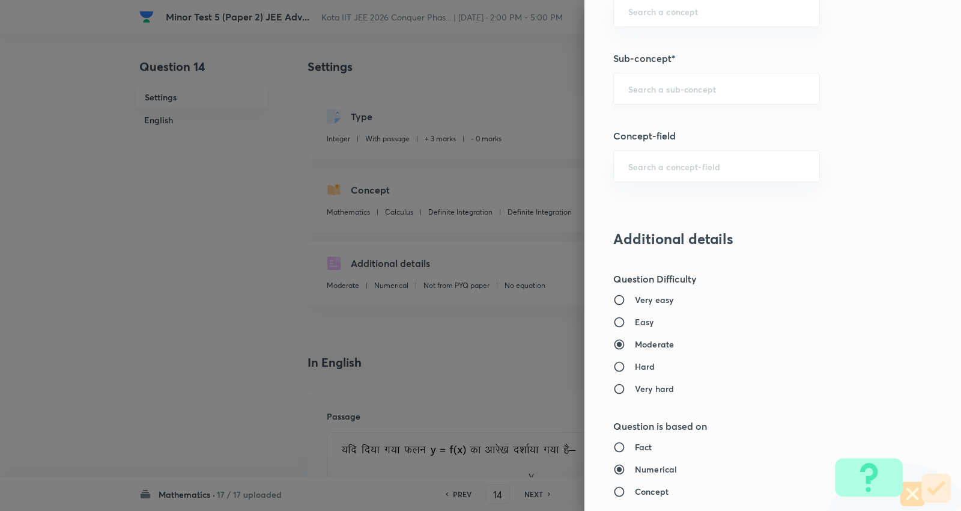
click at [663, 76] on div "​" at bounding box center [717, 89] width 207 height 32
paste input "Function"
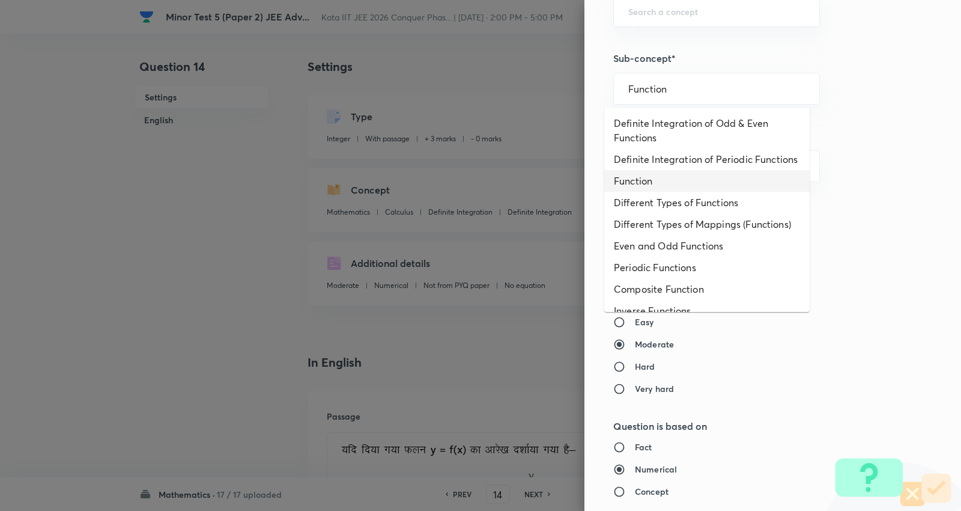
click at [656, 192] on li "Function" at bounding box center [708, 181] width 206 height 22
type input "Function"
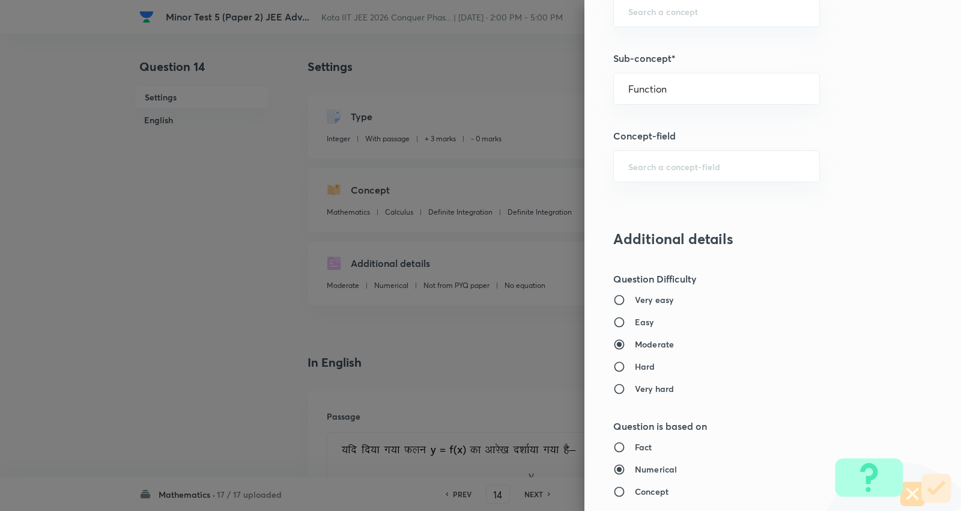
type input "Functions and Their Graphs"
type input "Functions & Graphs"
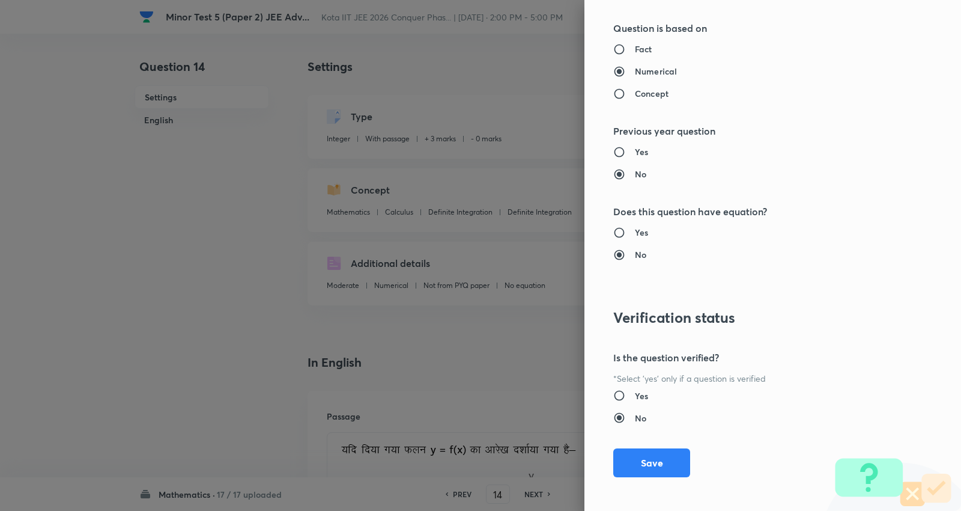
scroll to position [1138, 0]
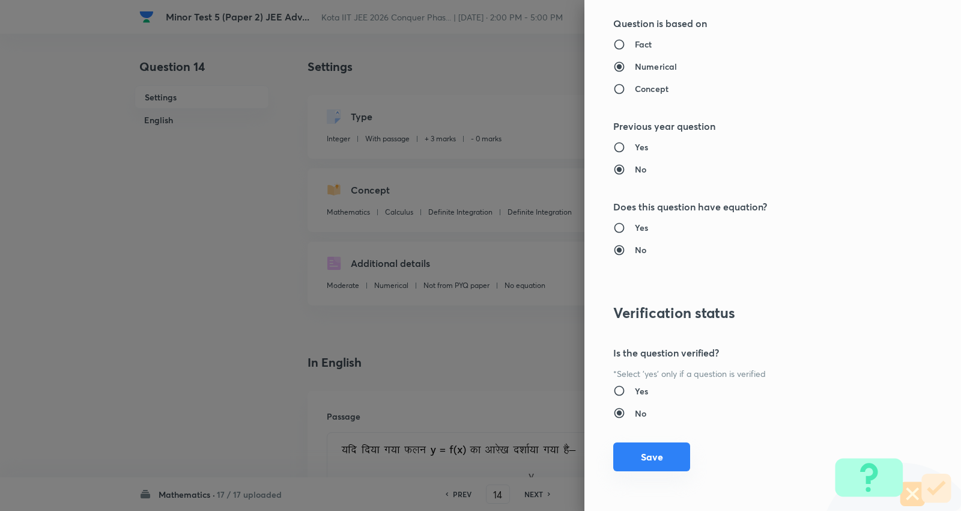
click at [627, 452] on button "Save" at bounding box center [652, 456] width 77 height 29
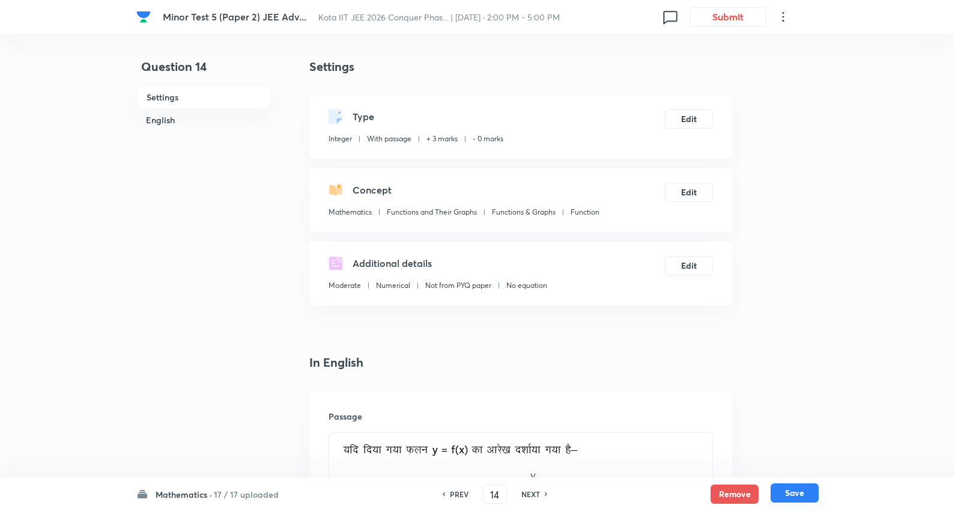
click at [799, 493] on button "Save" at bounding box center [795, 492] width 48 height 19
type input "15"
type input "3"
click at [685, 187] on button "Edit" at bounding box center [689, 190] width 48 height 19
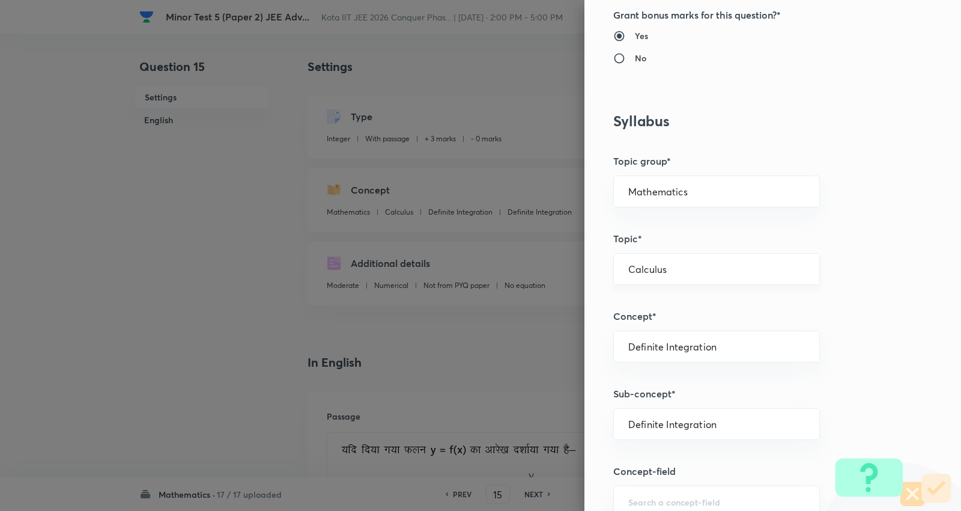
scroll to position [400, 0]
drag, startPoint x: 693, startPoint y: 189, endPoint x: 685, endPoint y: 195, distance: 10.3
click at [691, 189] on input "Mathematics" at bounding box center [717, 189] width 177 height 11
click at [655, 233] on li "Mathematics" at bounding box center [708, 224] width 206 height 22
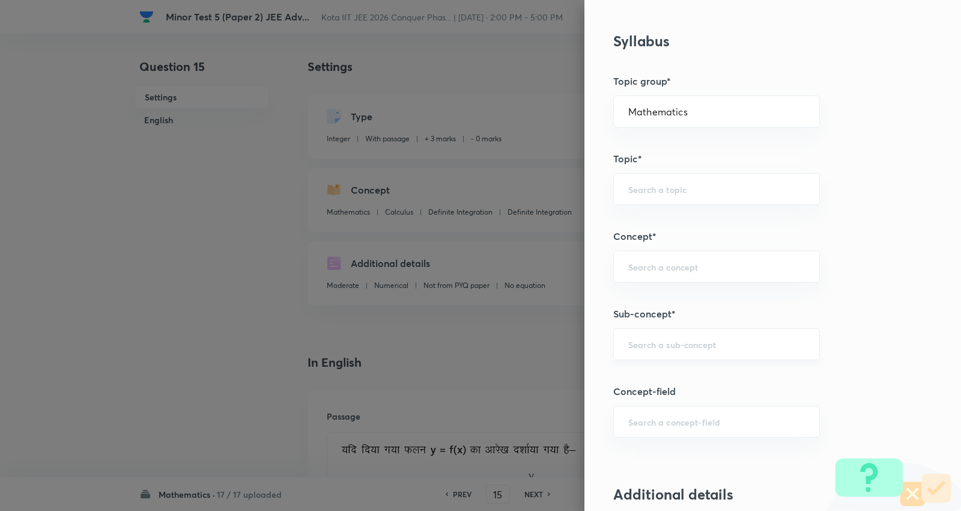
scroll to position [601, 0]
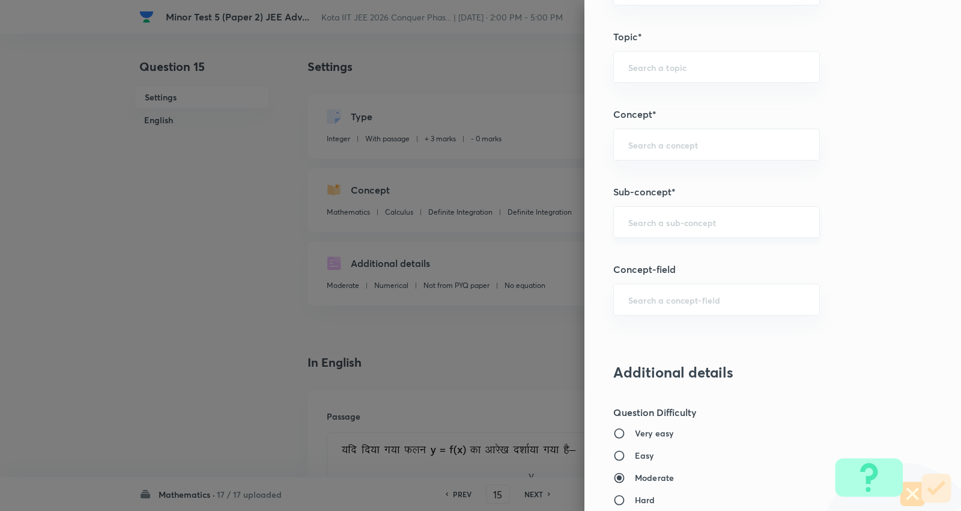
click at [659, 231] on div "​" at bounding box center [717, 222] width 207 height 32
paste input "Function"
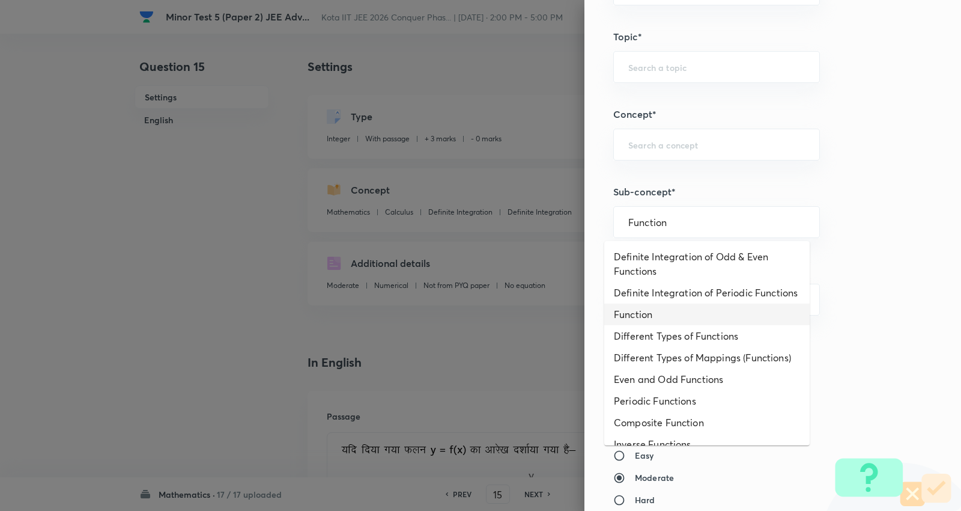
click at [643, 325] on li "Function" at bounding box center [708, 314] width 206 height 22
type input "Function"
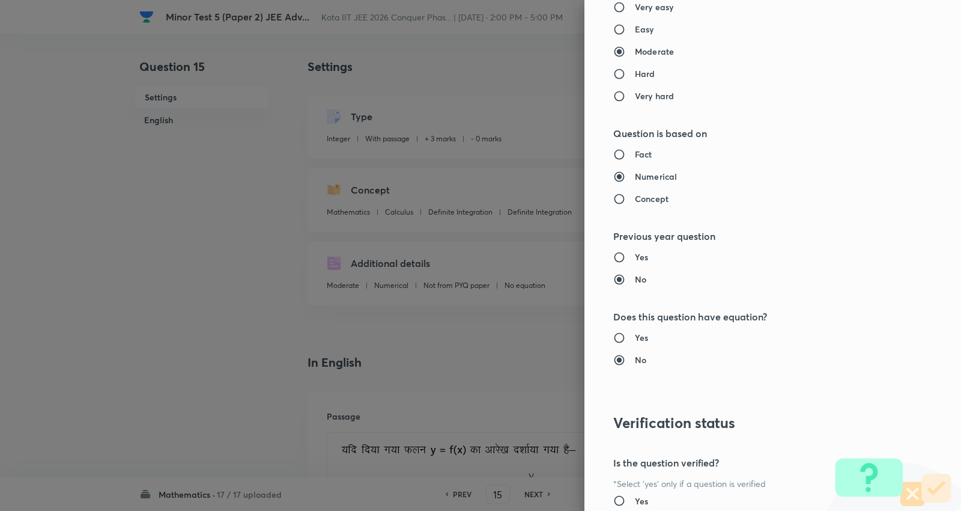
type input "Functions and Their Graphs"
type input "Functions & Graphs"
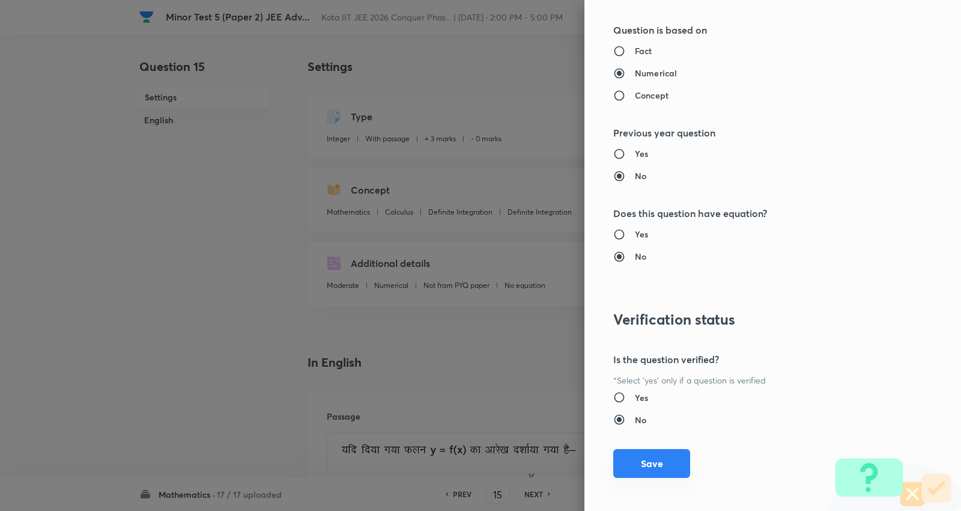
scroll to position [1138, 0]
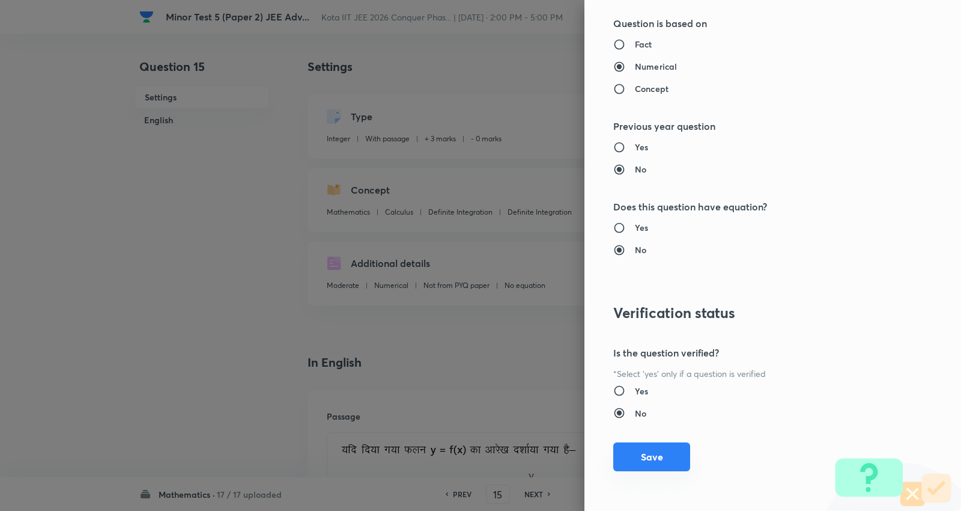
click at [638, 452] on button "Save" at bounding box center [652, 456] width 77 height 29
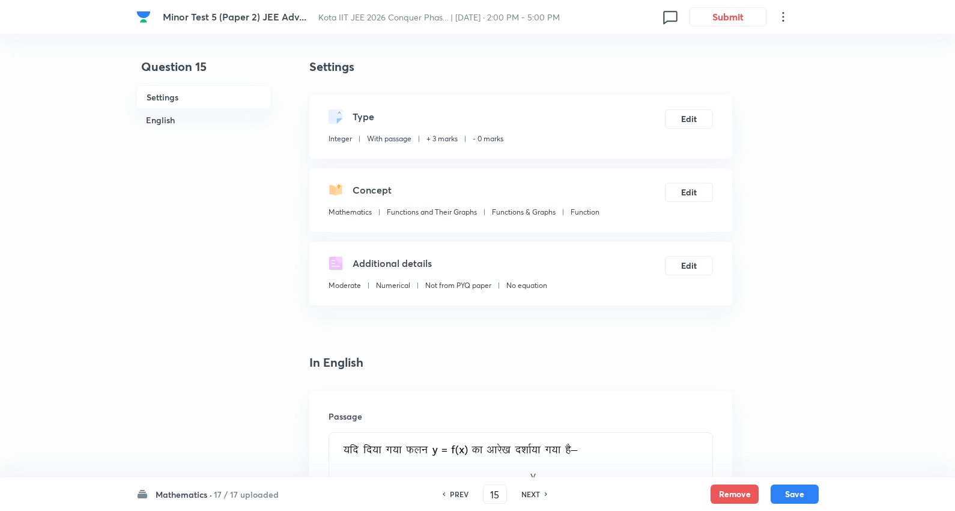
drag, startPoint x: 802, startPoint y: 489, endPoint x: 785, endPoint y: 477, distance: 21.2
click at [802, 487] on button "Save" at bounding box center [795, 493] width 48 height 19
type input "16"
type input "0"
click at [690, 193] on button "Edit" at bounding box center [689, 190] width 48 height 19
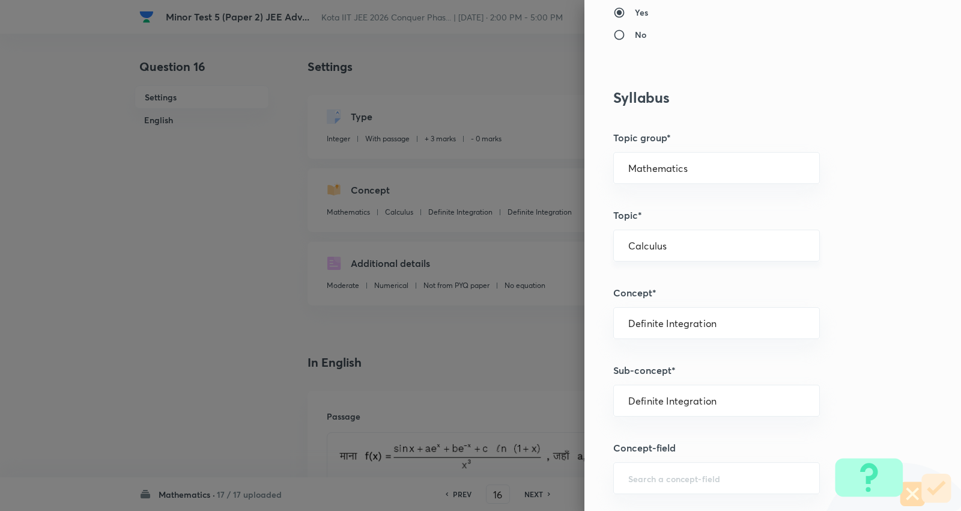
scroll to position [467, 0]
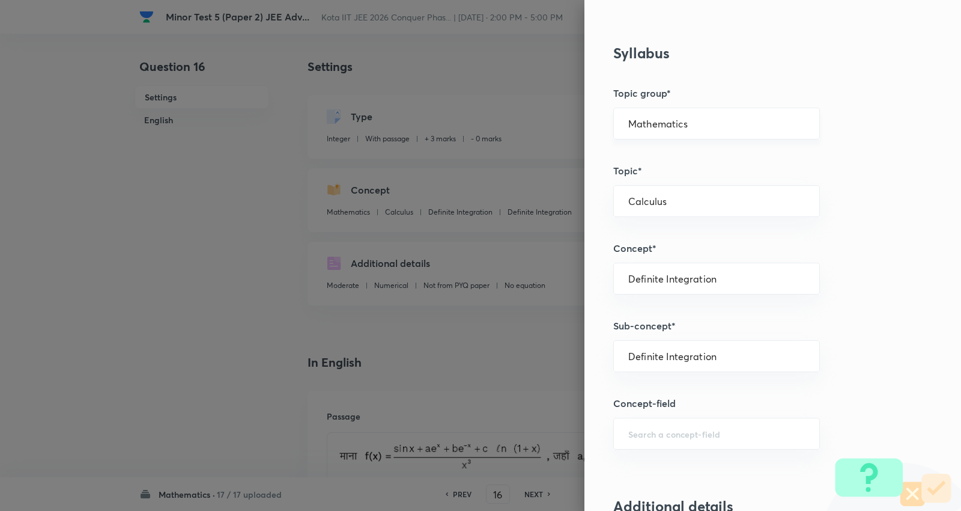
click at [692, 119] on input "Mathematics" at bounding box center [717, 123] width 177 height 11
click at [657, 158] on li "Mathematics" at bounding box center [708, 158] width 206 height 22
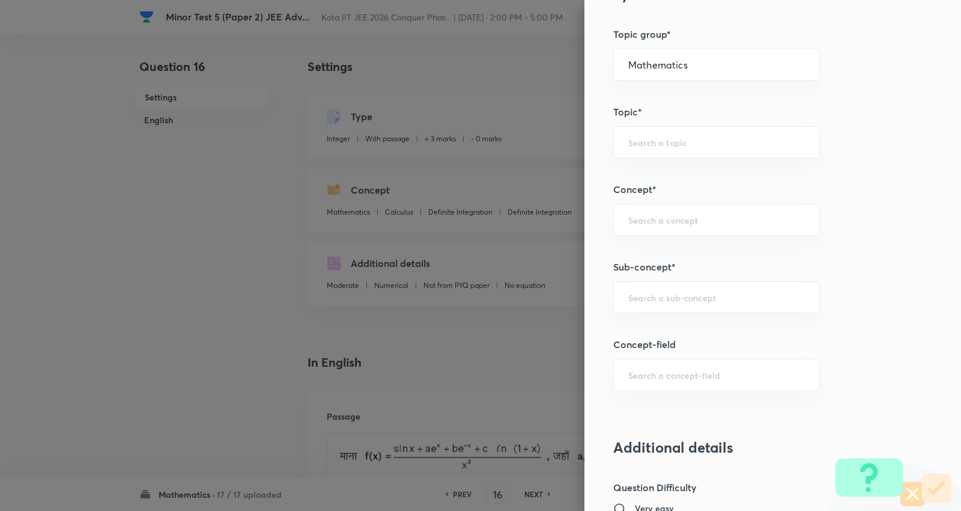
scroll to position [668, 0]
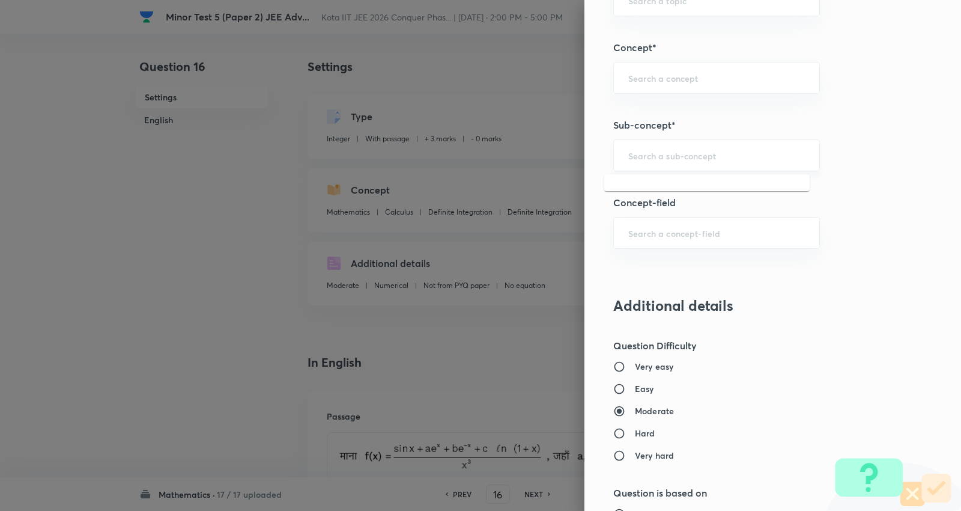
click at [662, 150] on input "text" at bounding box center [717, 155] width 177 height 11
paste input "Algebra of Limits"
click at [668, 188] on li "Algebra of Limits" at bounding box center [708, 190] width 206 height 22
type input "Algebra of Limits"
type input "Calculus"
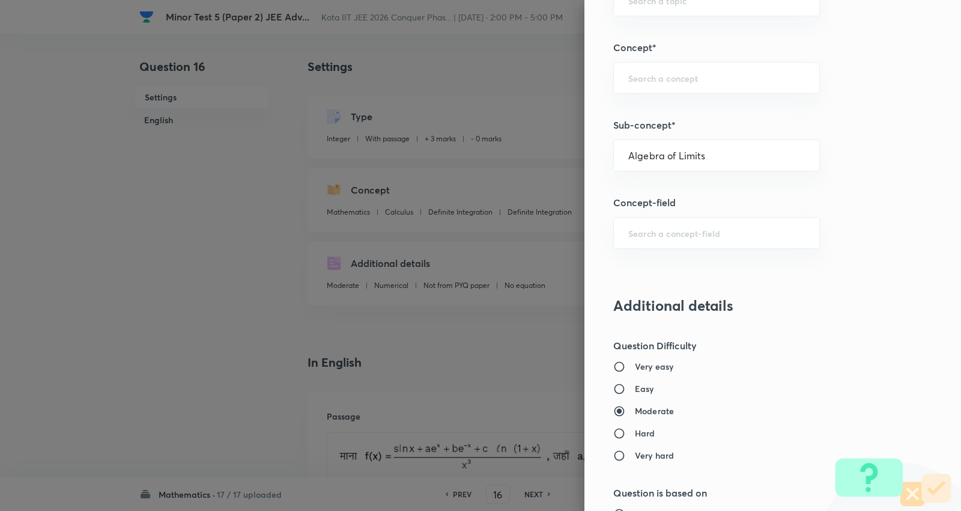
type input "Limits"
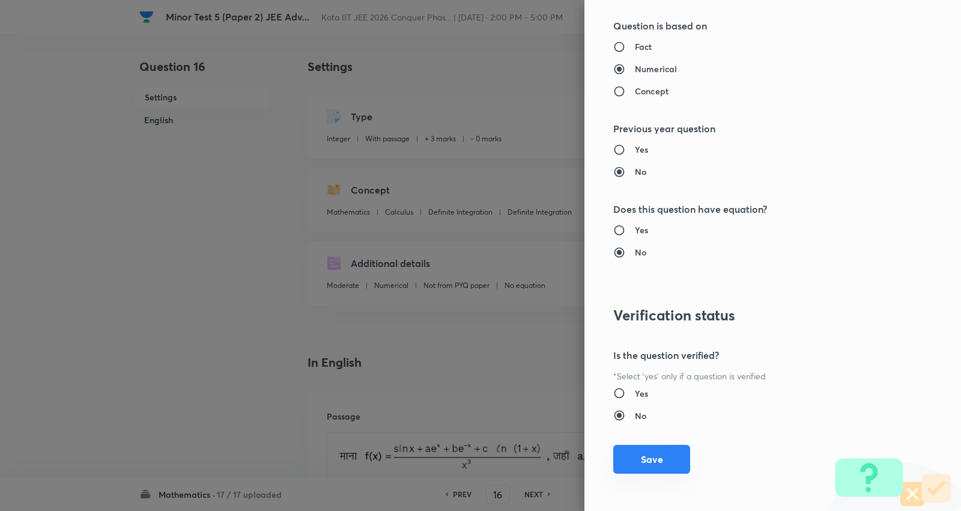
scroll to position [1138, 0]
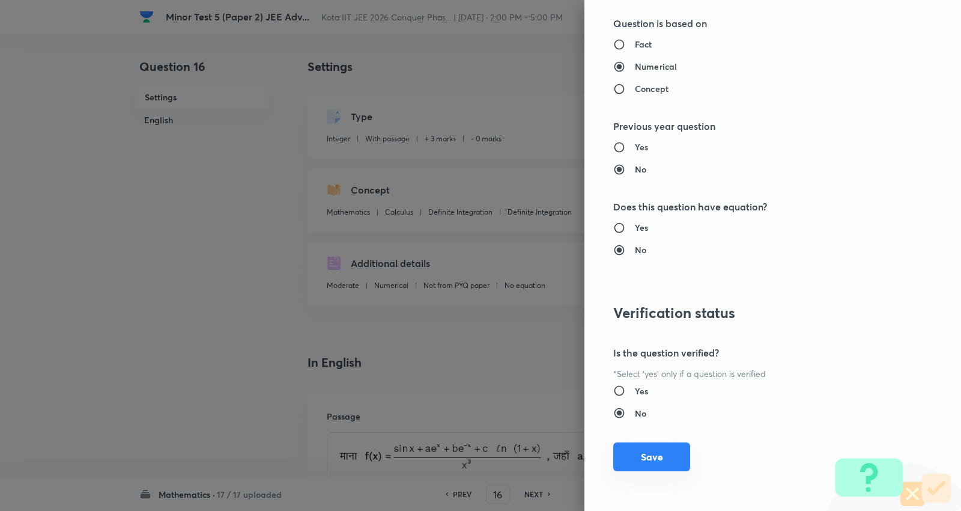
click at [632, 460] on button "Save" at bounding box center [652, 456] width 77 height 29
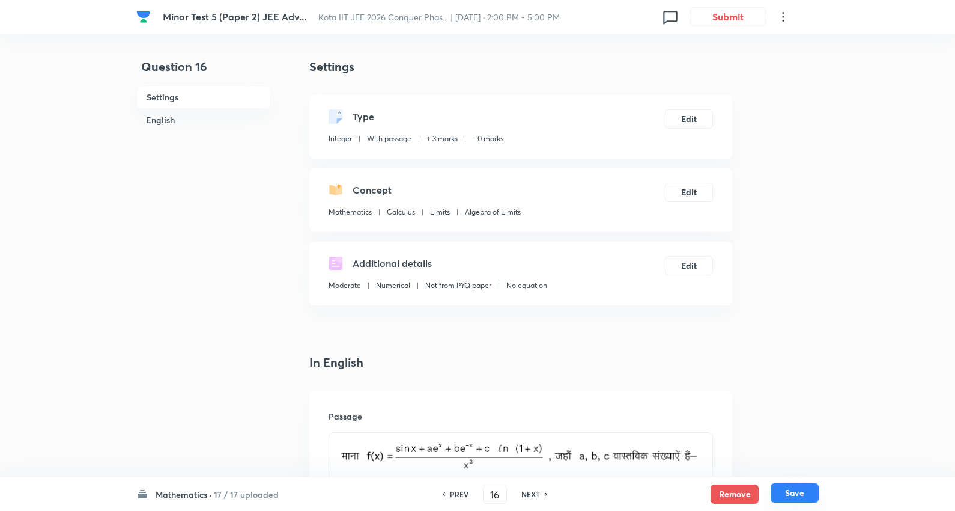
click at [795, 490] on button "Save" at bounding box center [795, 492] width 48 height 19
type input "17"
type input "1"
click at [692, 187] on button "Edit" at bounding box center [689, 190] width 48 height 19
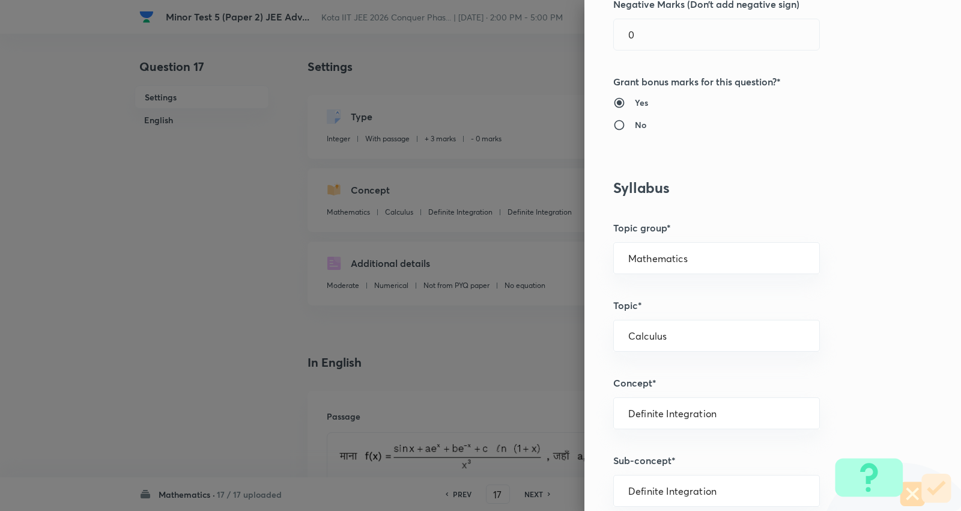
scroll to position [334, 0]
click at [692, 255] on input "Mathematics" at bounding box center [717, 256] width 177 height 11
click at [649, 289] on li "Mathematics" at bounding box center [708, 291] width 206 height 22
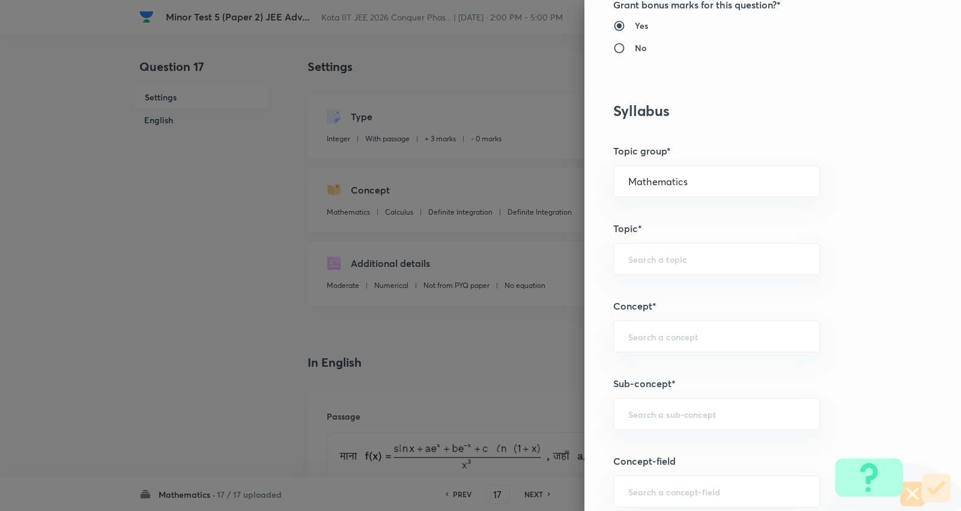
scroll to position [534, 0]
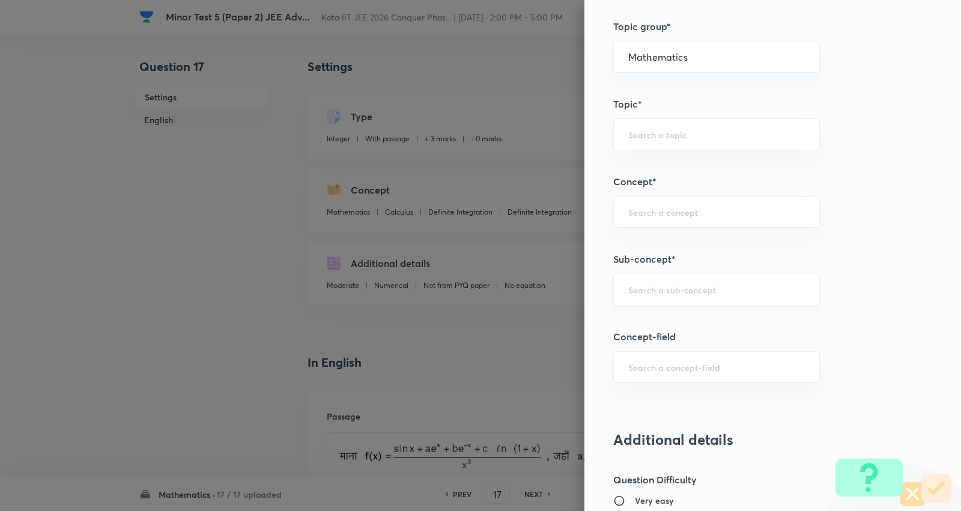
click at [668, 282] on div "​" at bounding box center [717, 289] width 207 height 32
paste input "Algebra of Limits"
click at [659, 329] on li "Algebra of Limits" at bounding box center [708, 324] width 206 height 22
type input "Algebra of Limits"
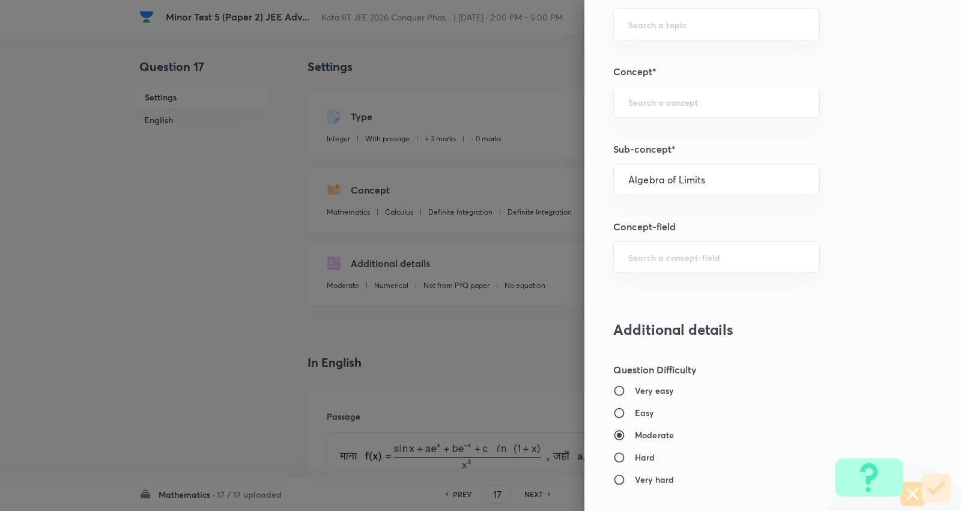
type input "Calculus"
type input "Limits"
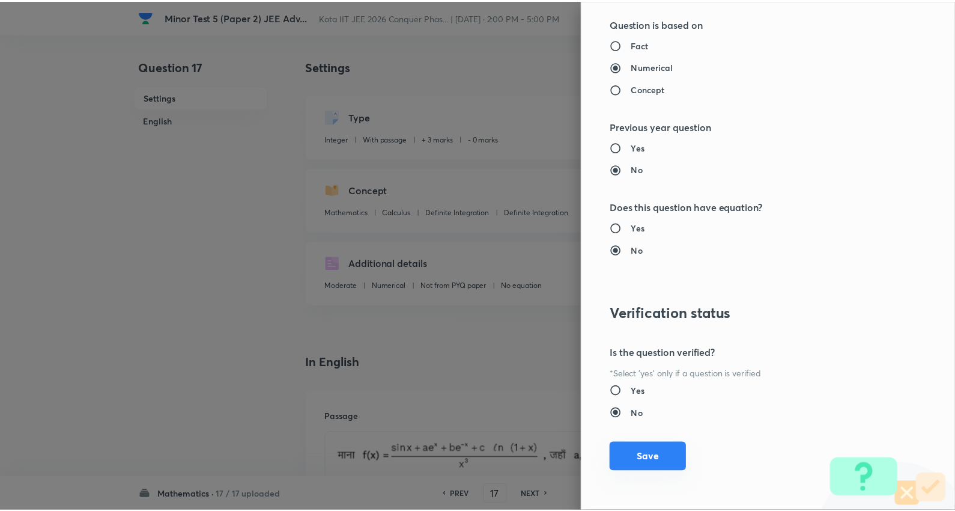
scroll to position [1138, 0]
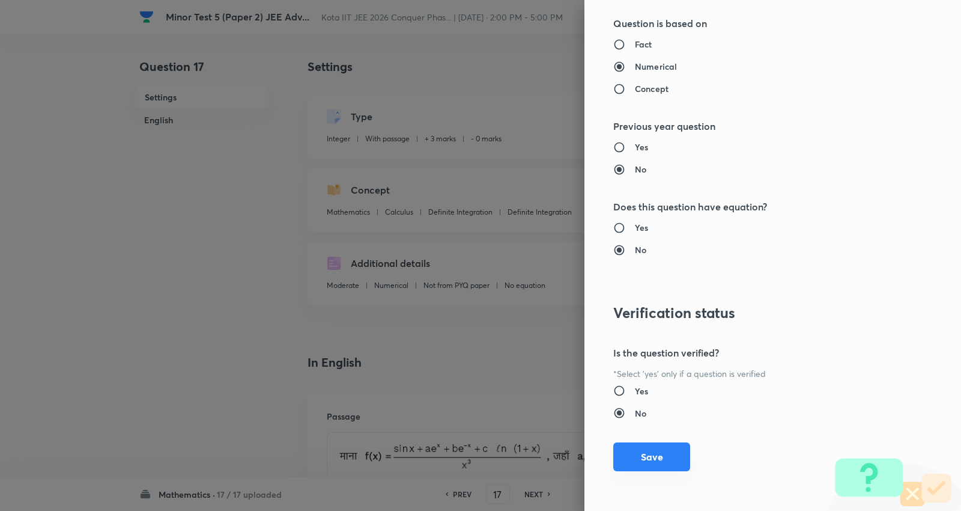
click at [644, 457] on button "Save" at bounding box center [652, 456] width 77 height 29
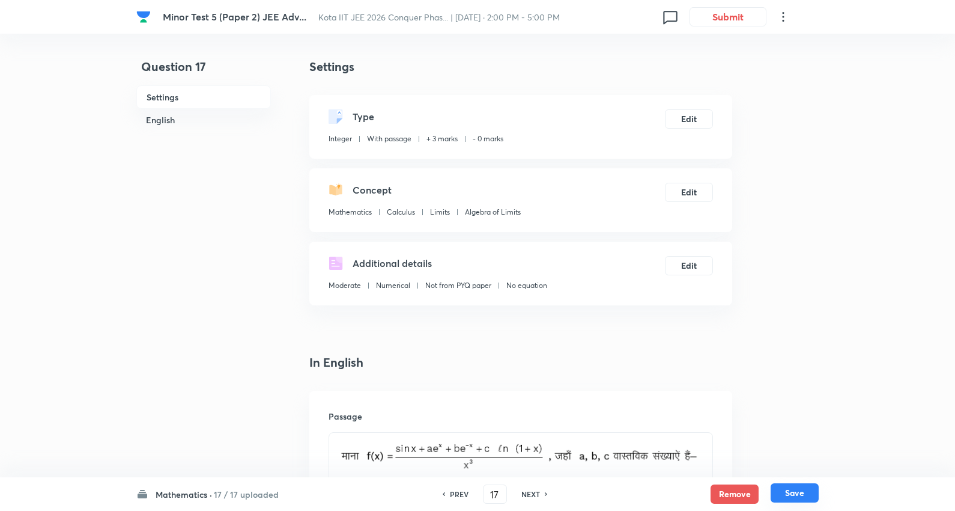
click at [806, 492] on button "Save" at bounding box center [795, 492] width 48 height 19
type input "18"
